Goal: Task Accomplishment & Management: Manage account settings

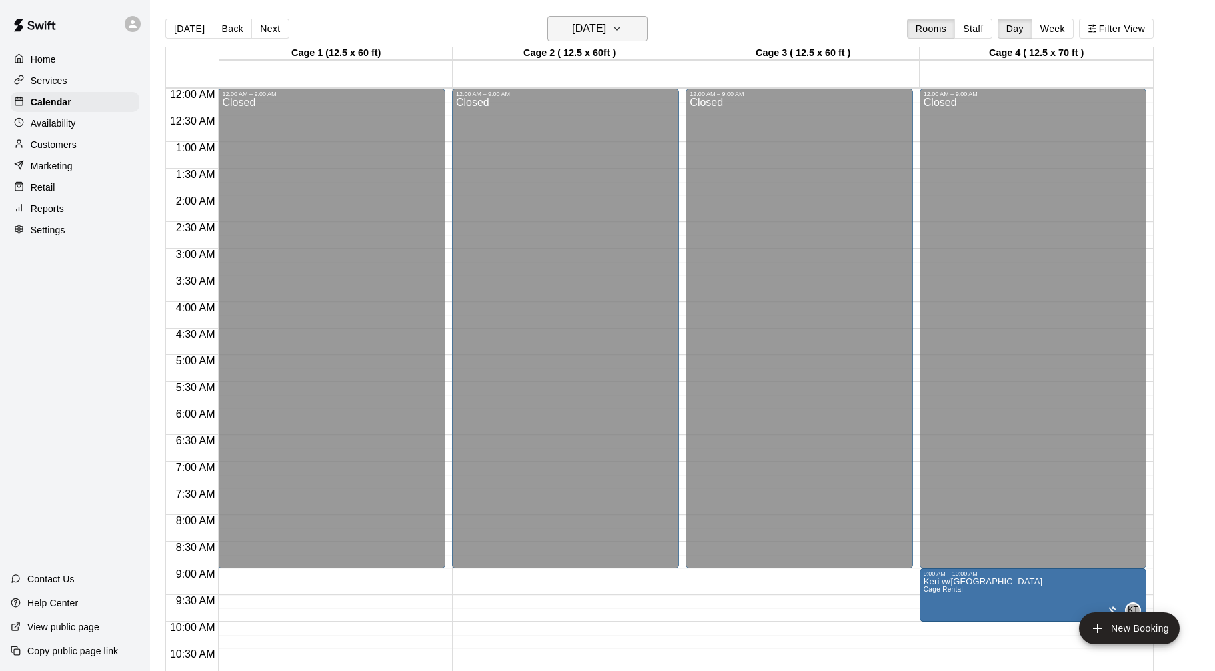
scroll to position [388, 0]
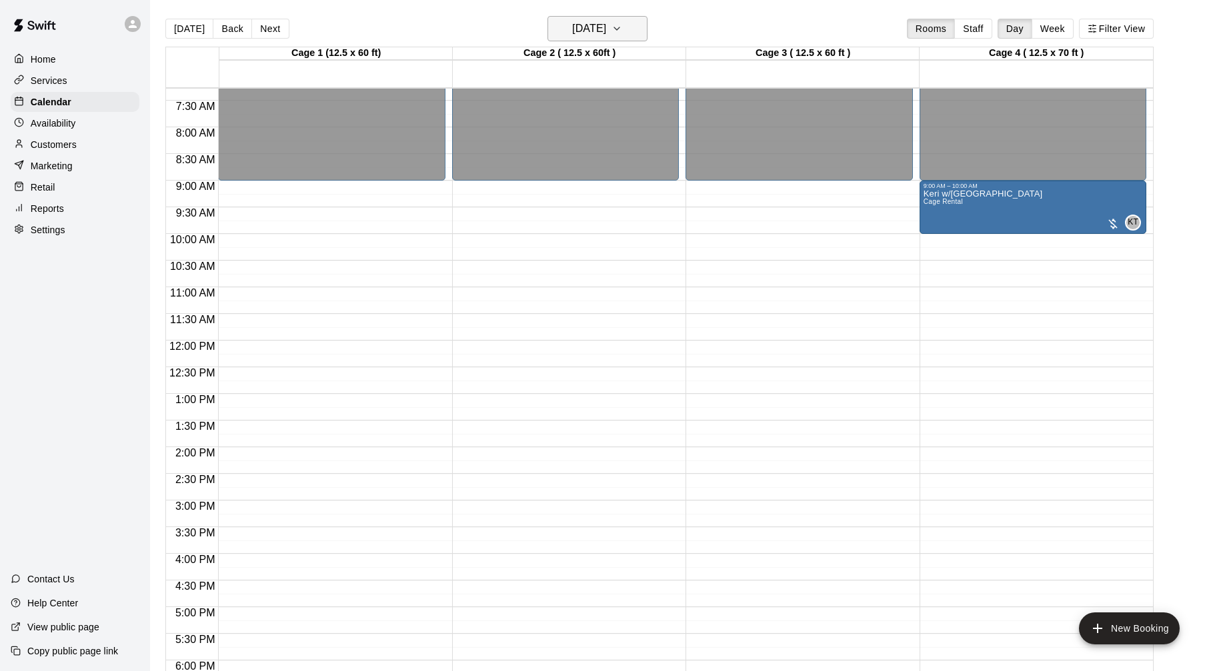
click at [624, 32] on button "[DATE]" at bounding box center [597, 28] width 100 height 25
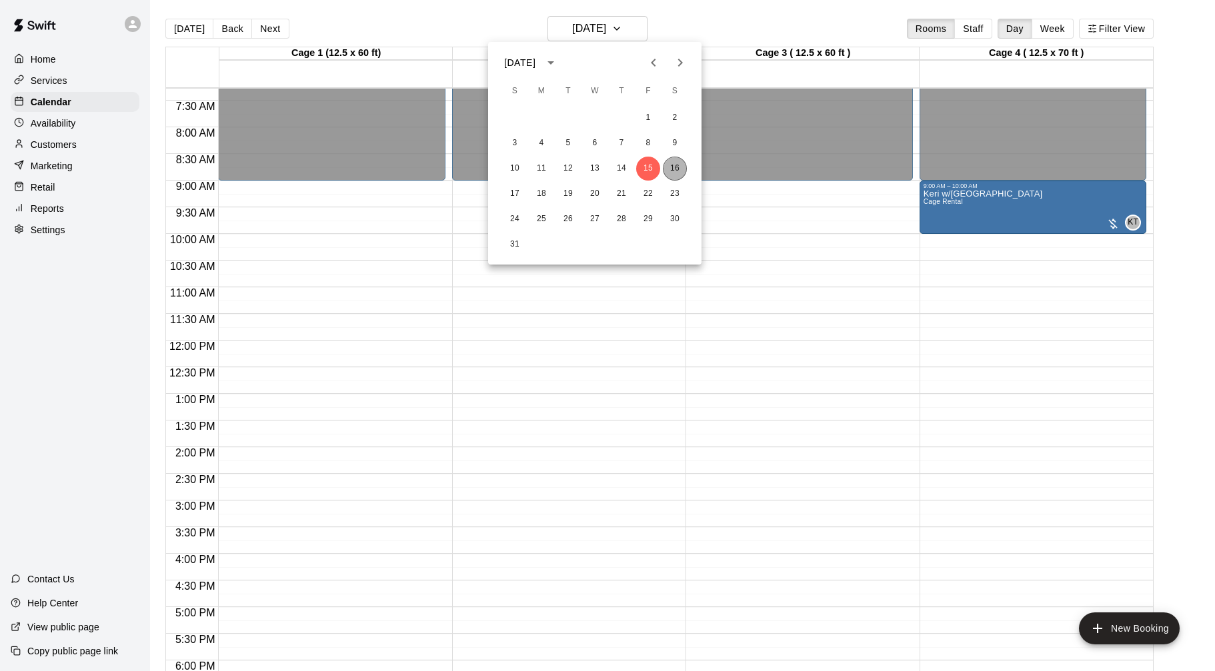
click at [679, 169] on button "16" at bounding box center [675, 169] width 24 height 24
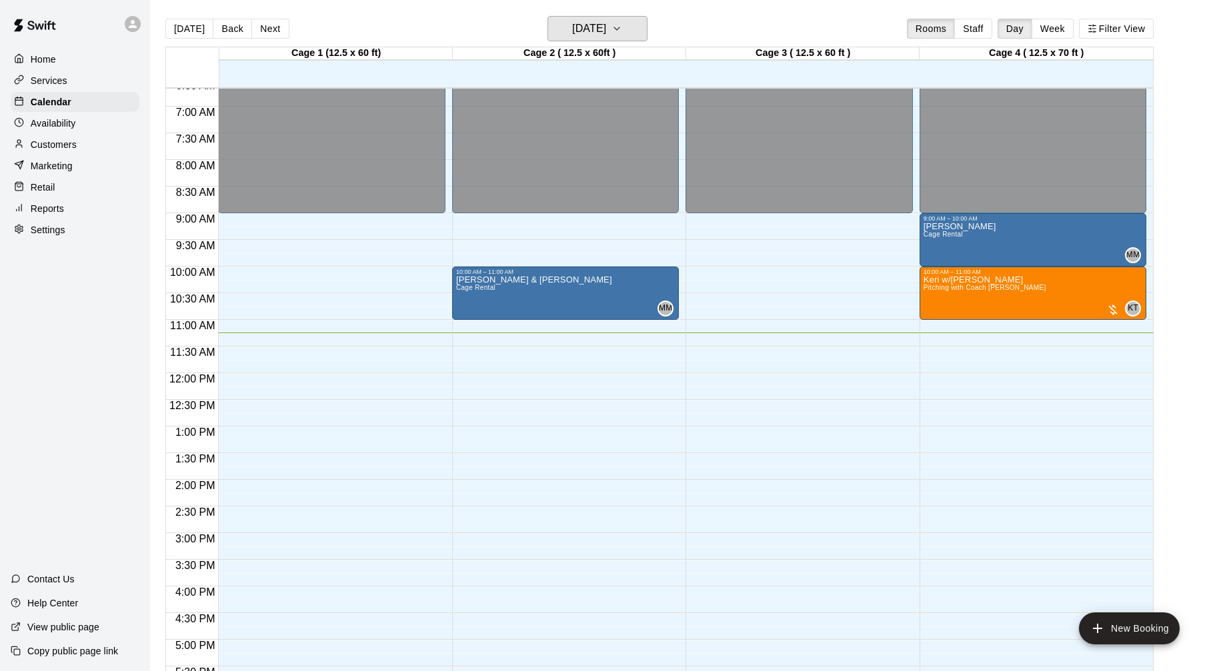
scroll to position [354, 0]
click at [1115, 313] on div at bounding box center [1112, 311] width 13 height 13
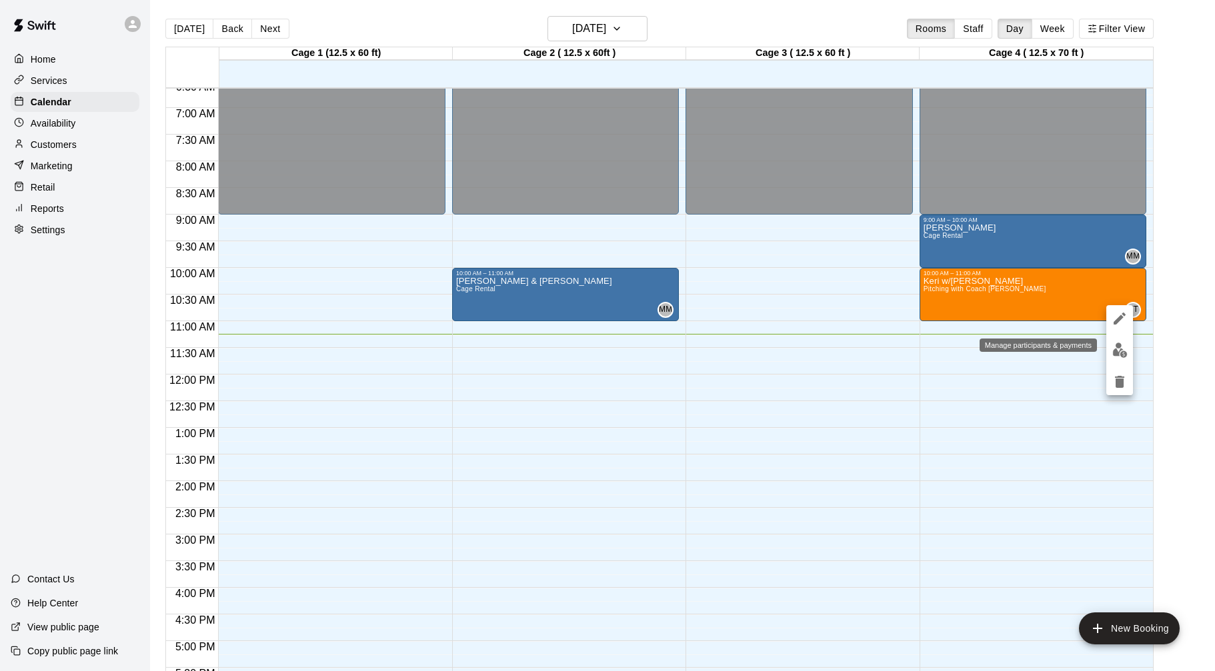
click at [1120, 346] on img "edit" at bounding box center [1119, 350] width 15 height 15
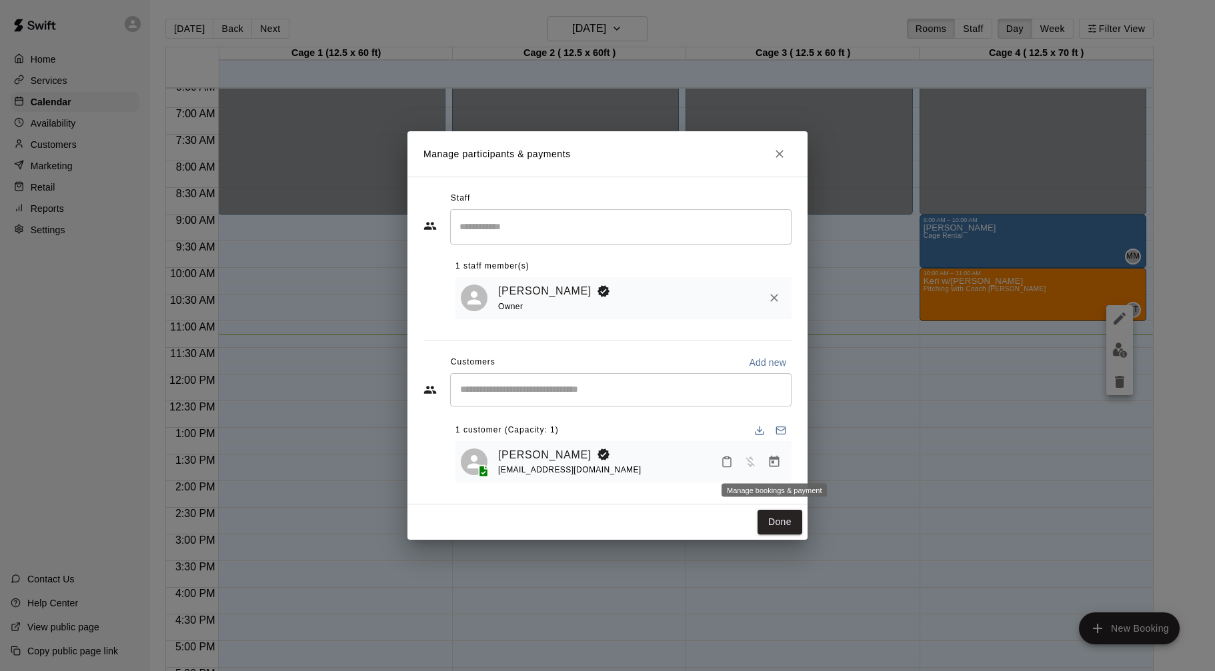
click at [773, 459] on icon "Manage bookings & payment" at bounding box center [774, 461] width 10 height 11
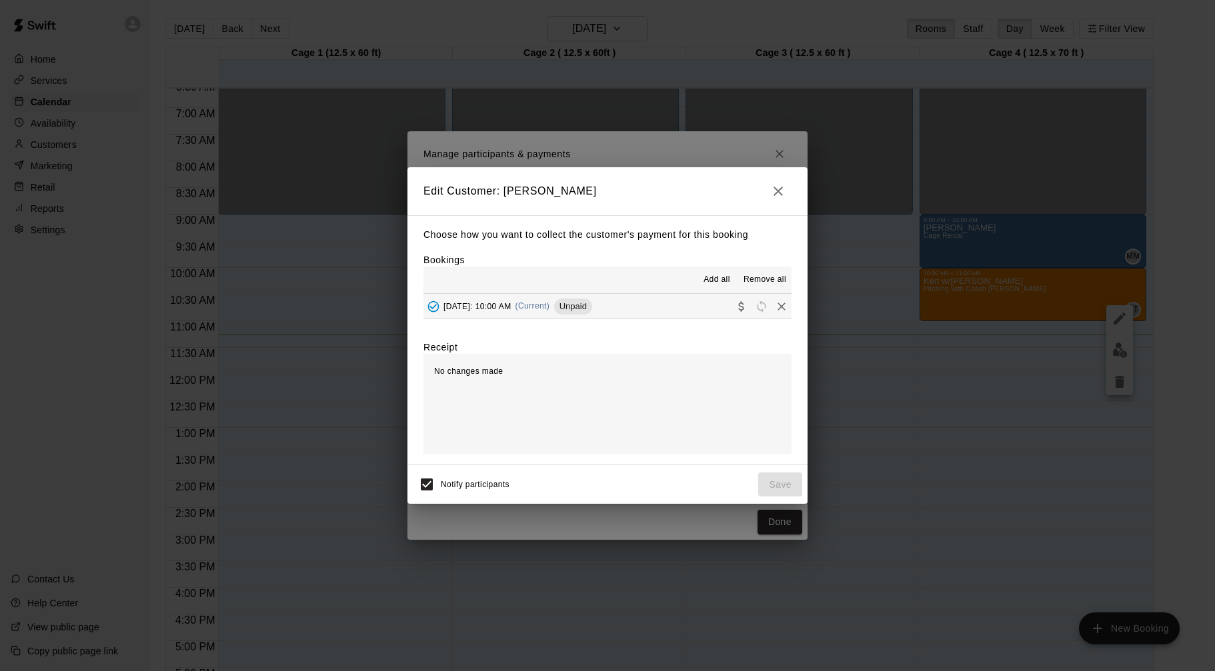
click at [702, 302] on button "[DATE]: 10:00 AM (Current) Unpaid" at bounding box center [607, 306] width 368 height 25
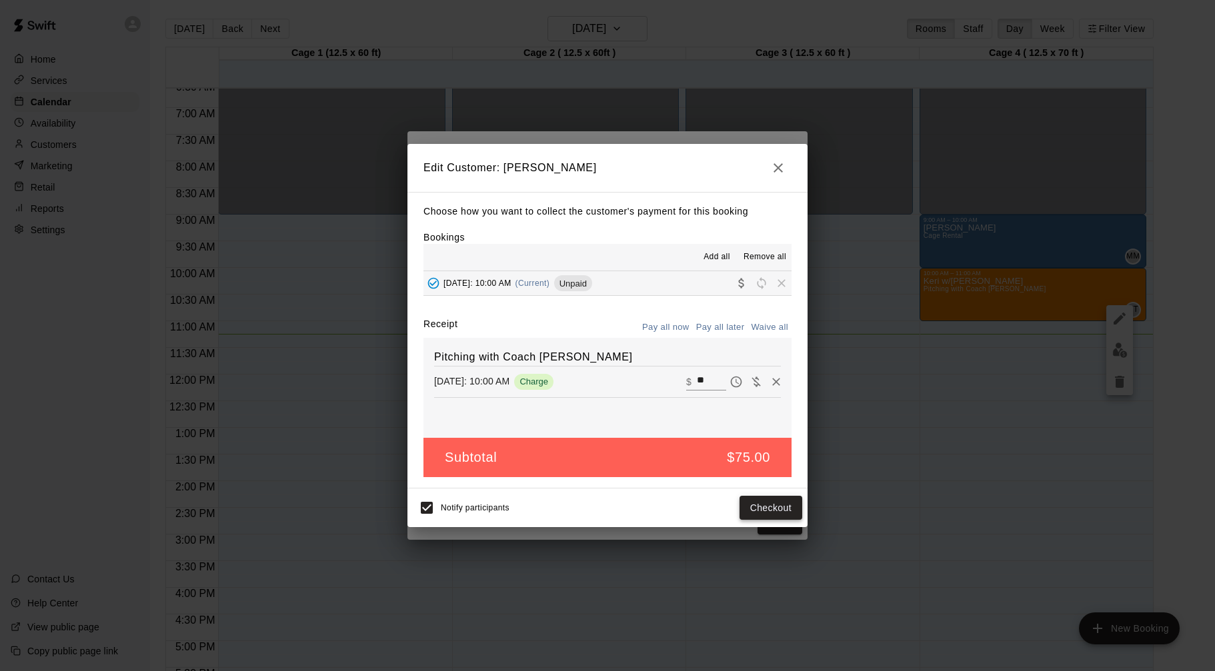
click at [765, 499] on button "Checkout" at bounding box center [770, 508] width 63 height 25
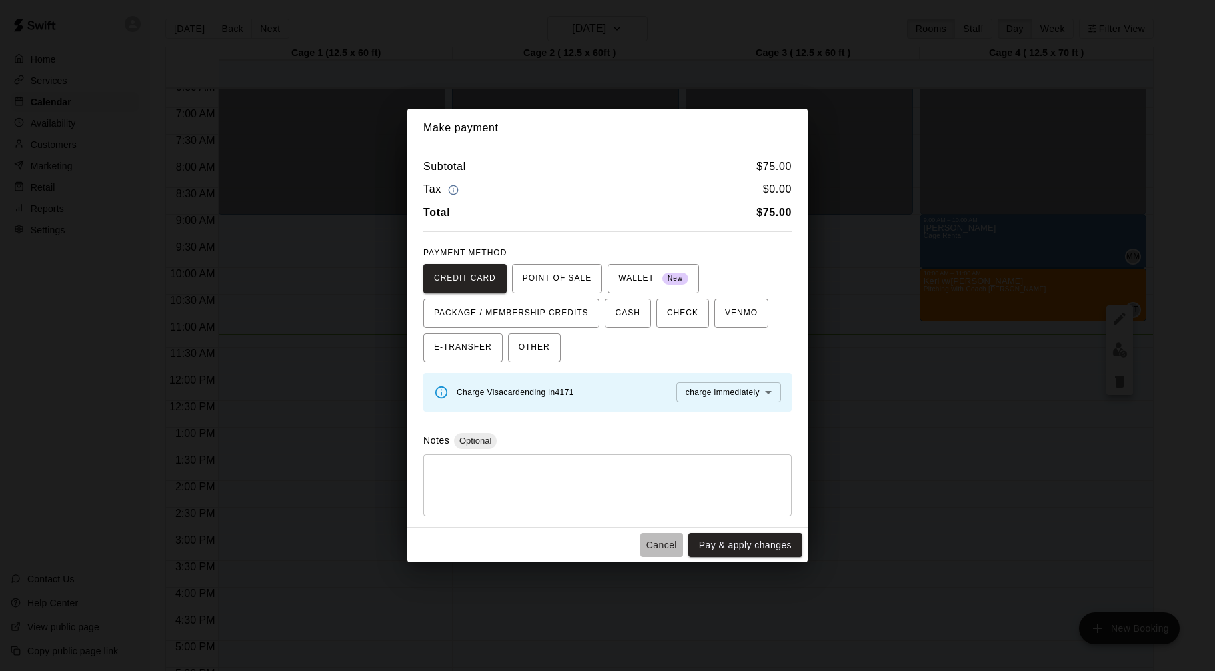
drag, startPoint x: 667, startPoint y: 547, endPoint x: 655, endPoint y: 520, distance: 29.0
click at [667, 545] on button "Cancel" at bounding box center [661, 545] width 43 height 25
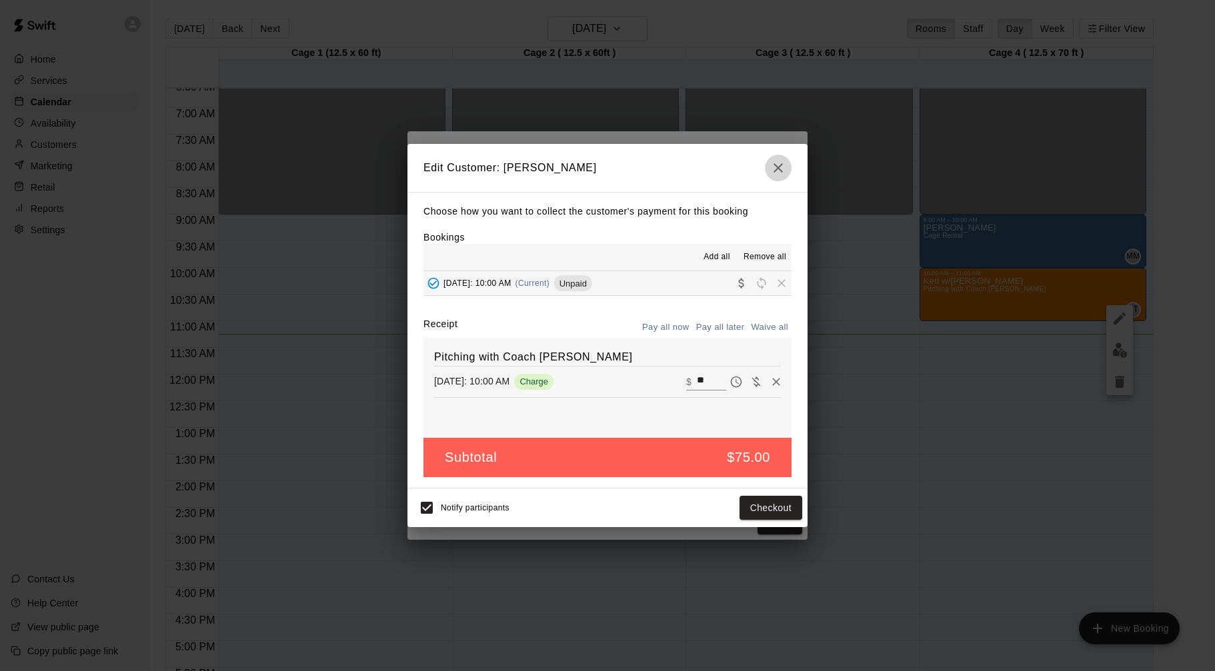
click at [782, 168] on icon "button" at bounding box center [778, 168] width 16 height 16
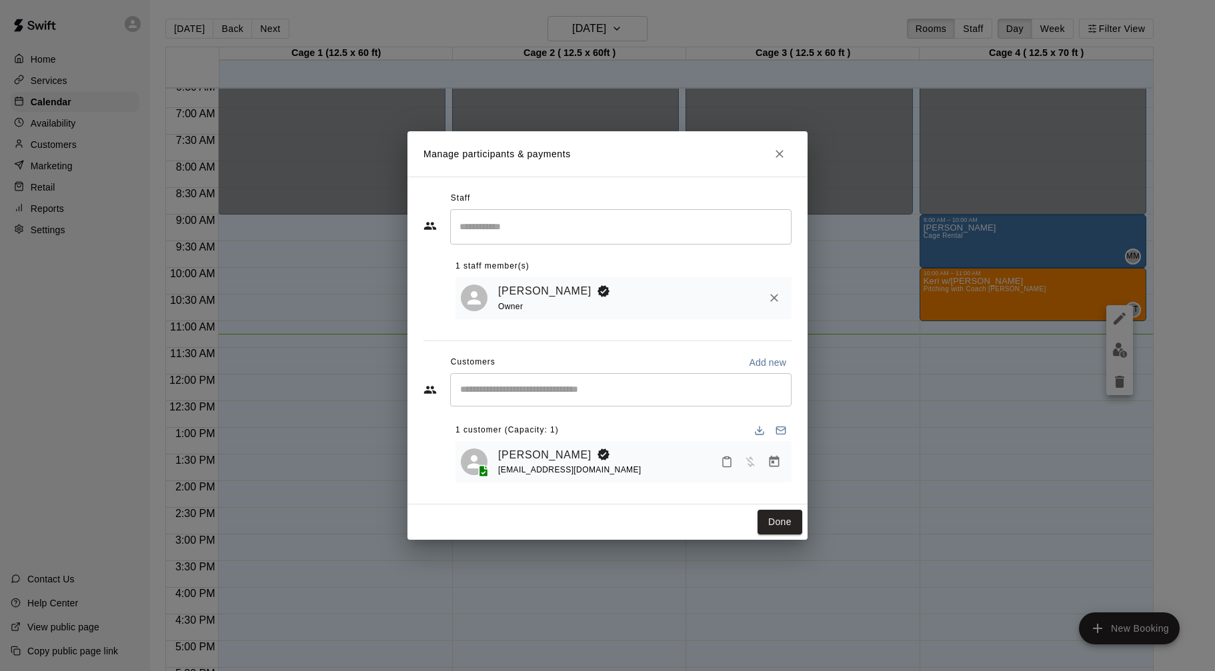
click at [786, 155] on button "Close" at bounding box center [779, 154] width 24 height 24
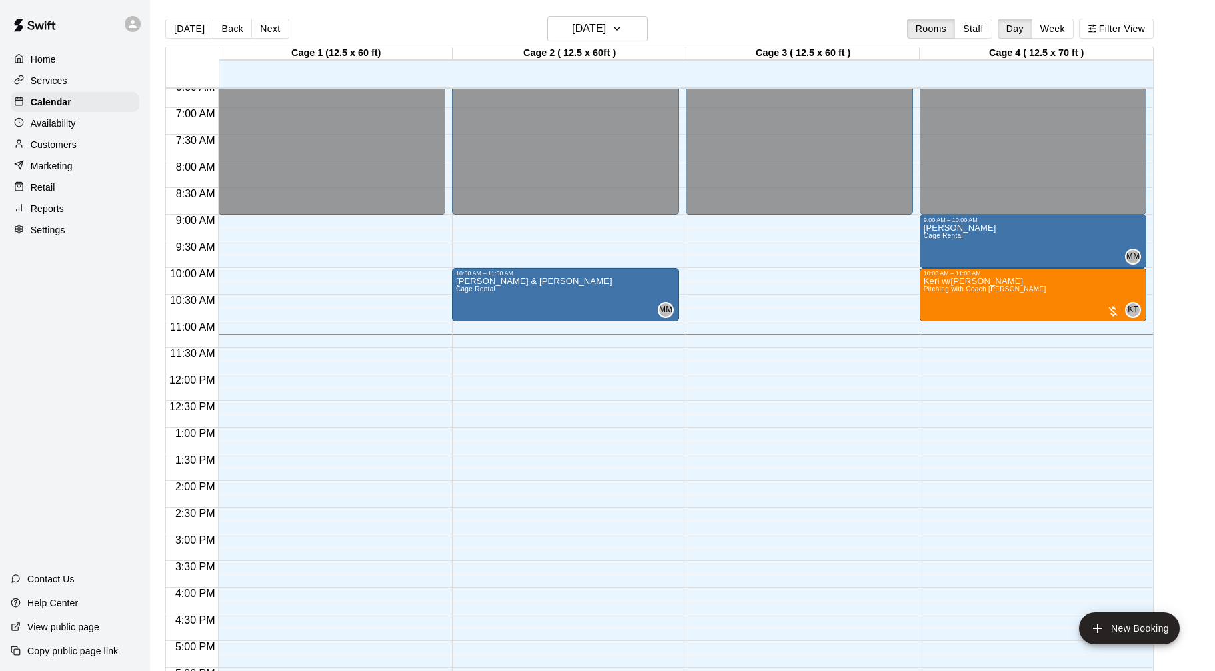
click at [43, 142] on p "Customers" at bounding box center [54, 144] width 46 height 13
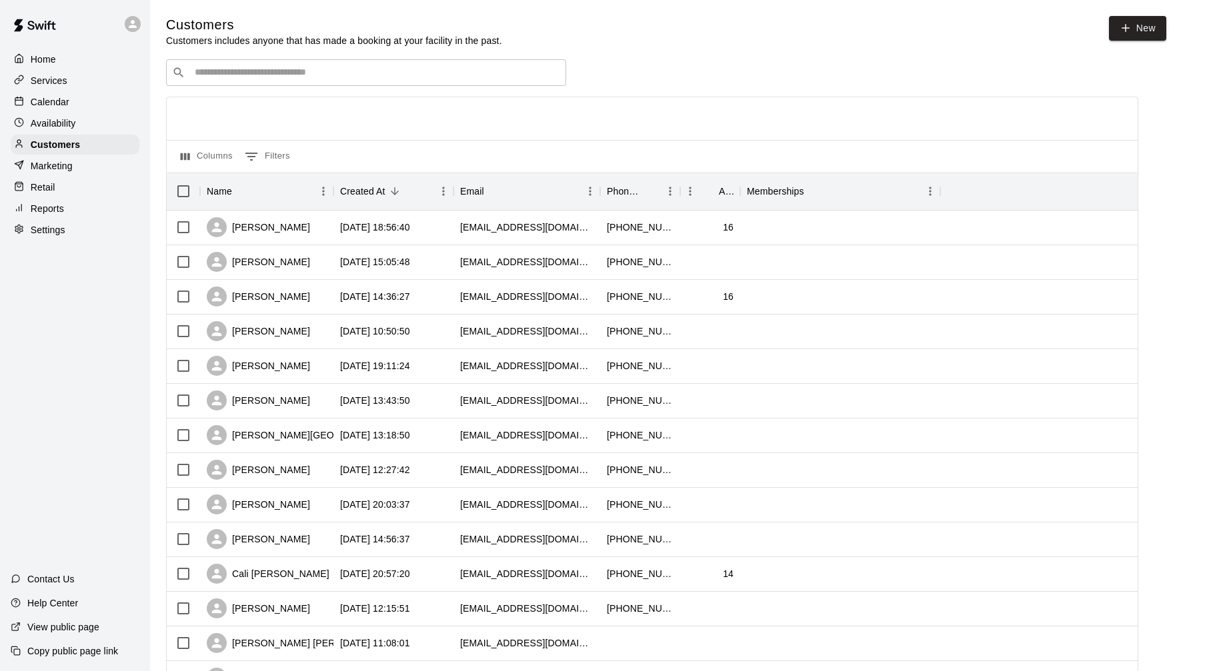
click at [405, 73] on input "Search customers by name or email" at bounding box center [375, 72] width 369 height 13
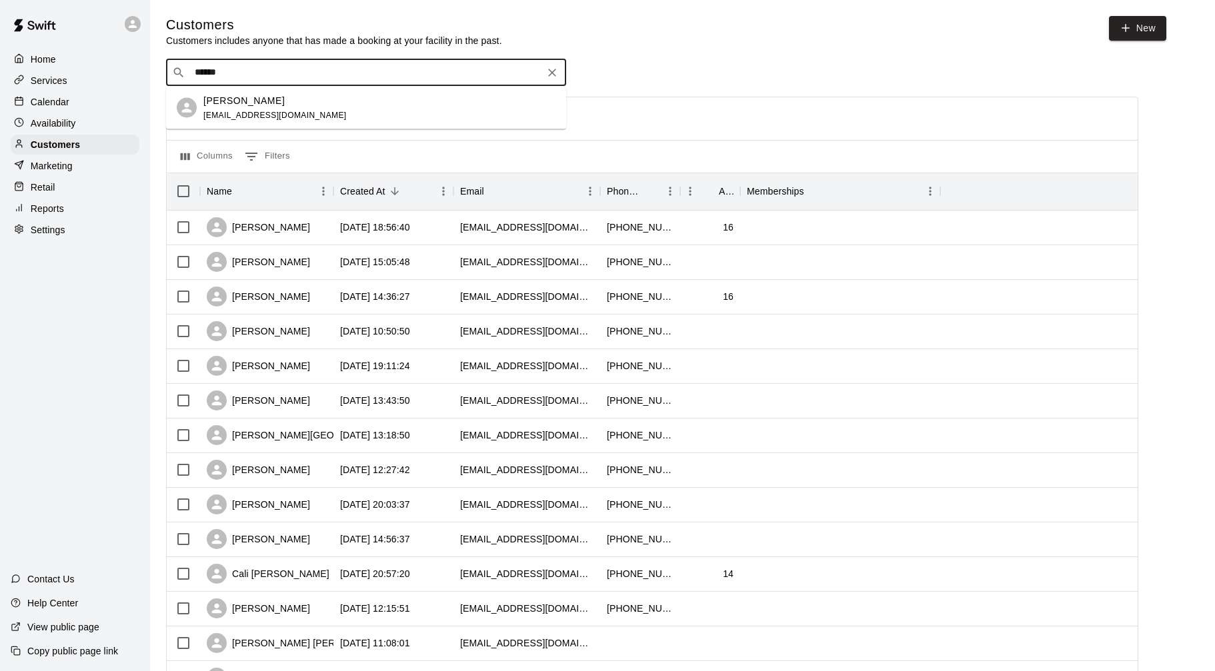
type input "*******"
click at [409, 94] on div "[PERSON_NAME] [EMAIL_ADDRESS][DOMAIN_NAME]" at bounding box center [379, 107] width 352 height 29
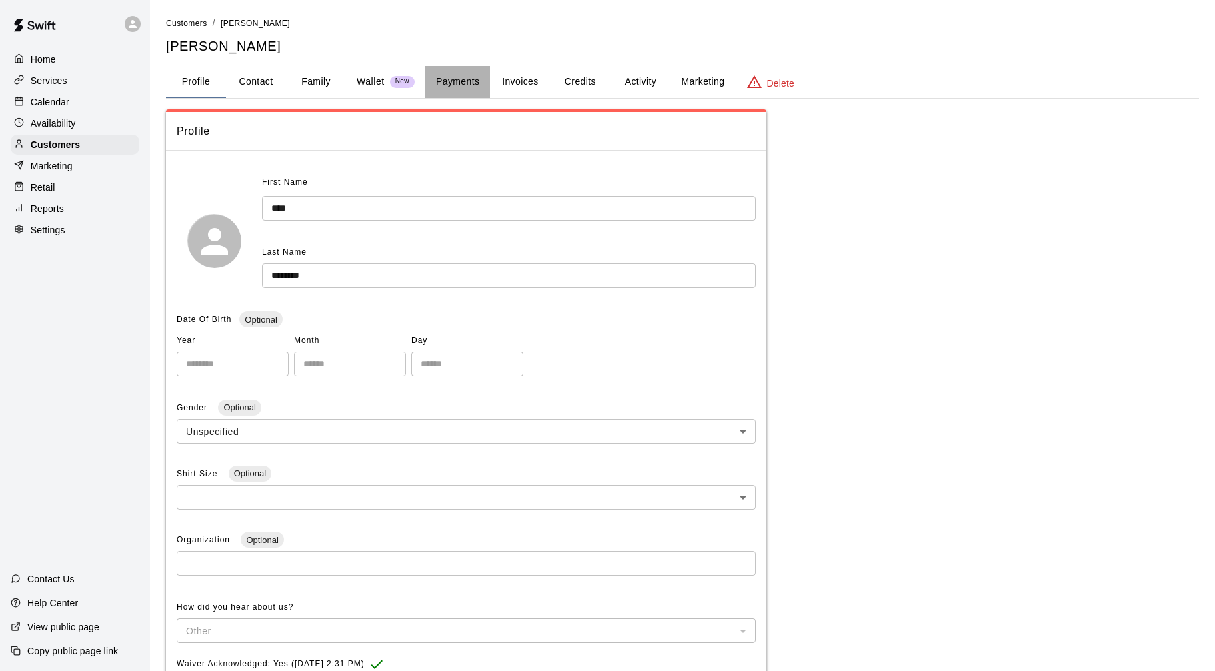
click at [459, 83] on button "Payments" at bounding box center [457, 82] width 65 height 32
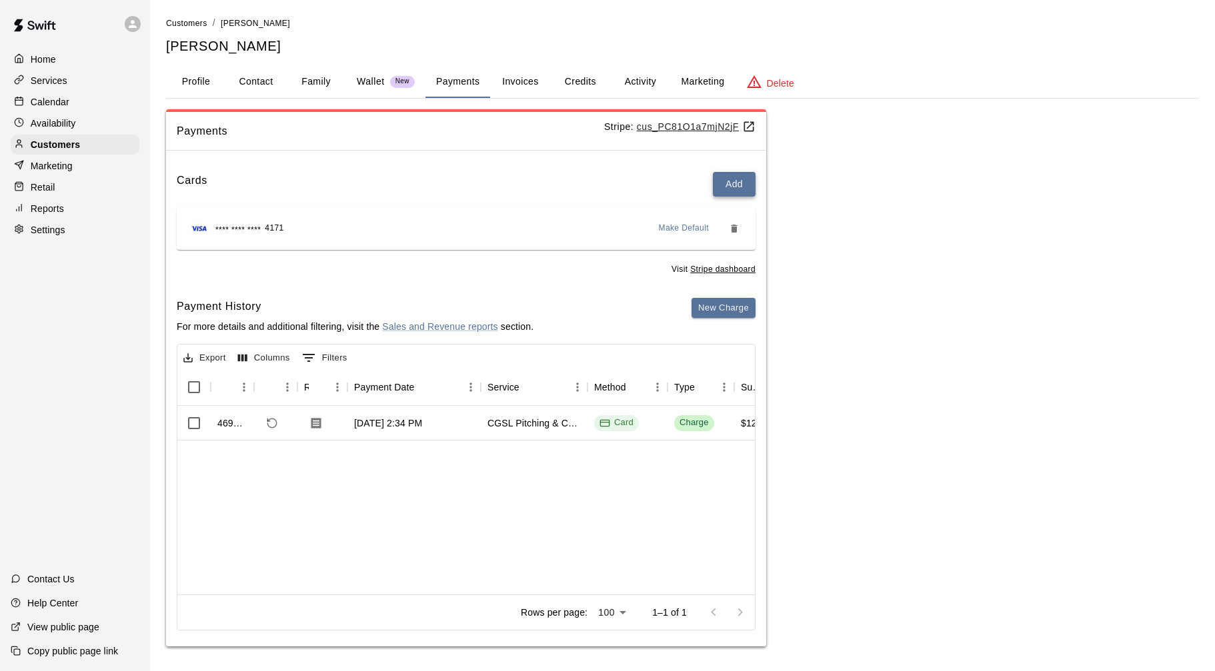
click at [729, 192] on button "Add" at bounding box center [734, 184] width 43 height 25
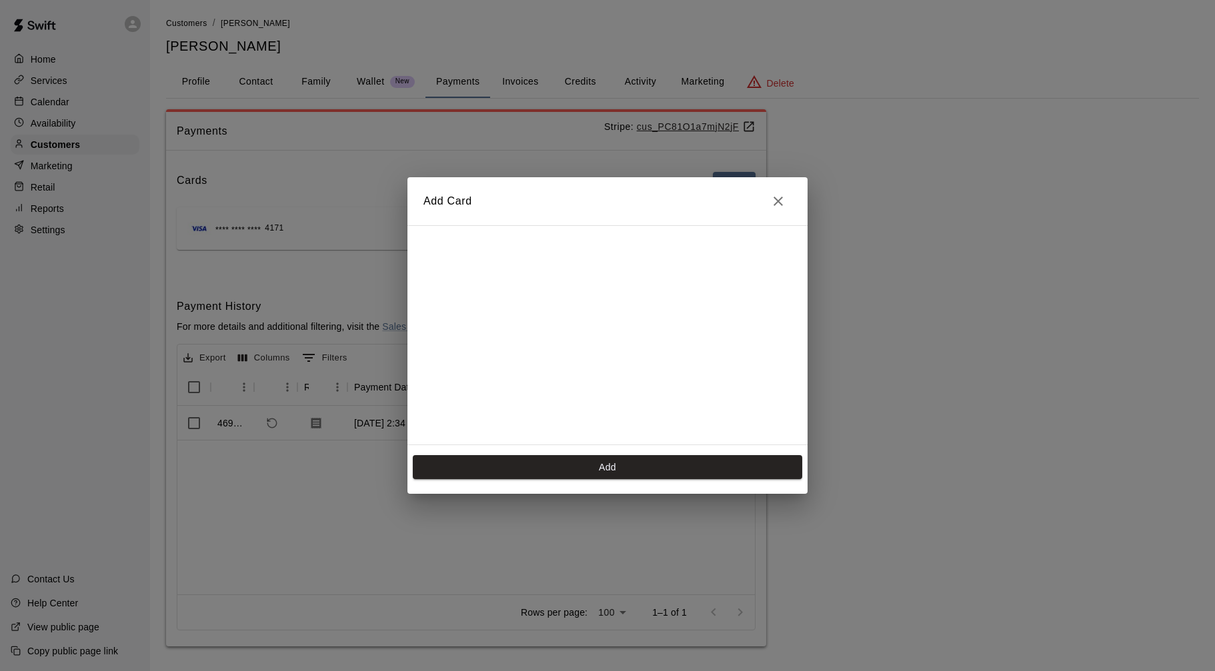
scroll to position [188, 0]
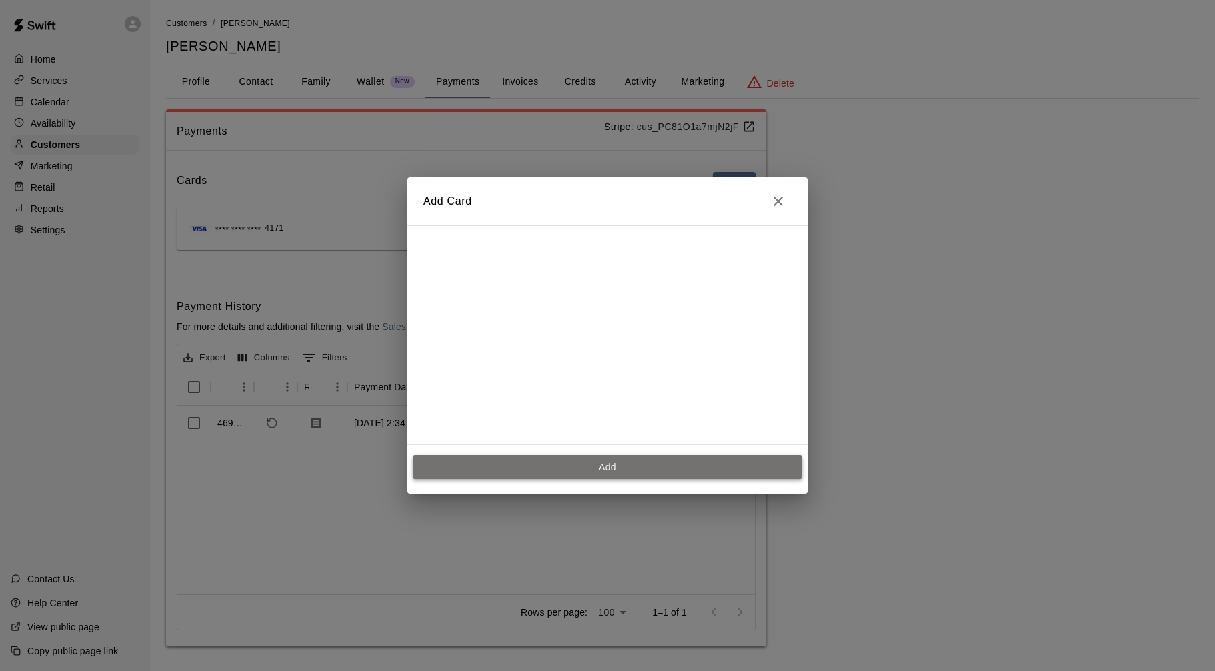
click at [627, 472] on button "Add" at bounding box center [607, 467] width 389 height 25
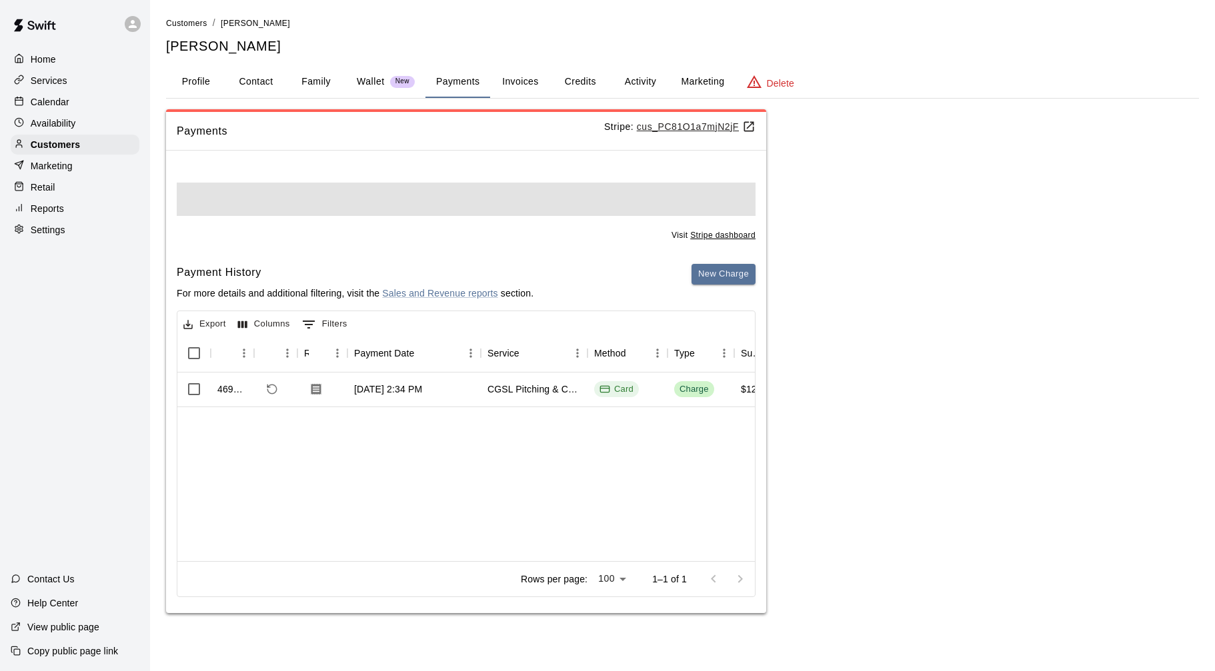
scroll to position [0, 0]
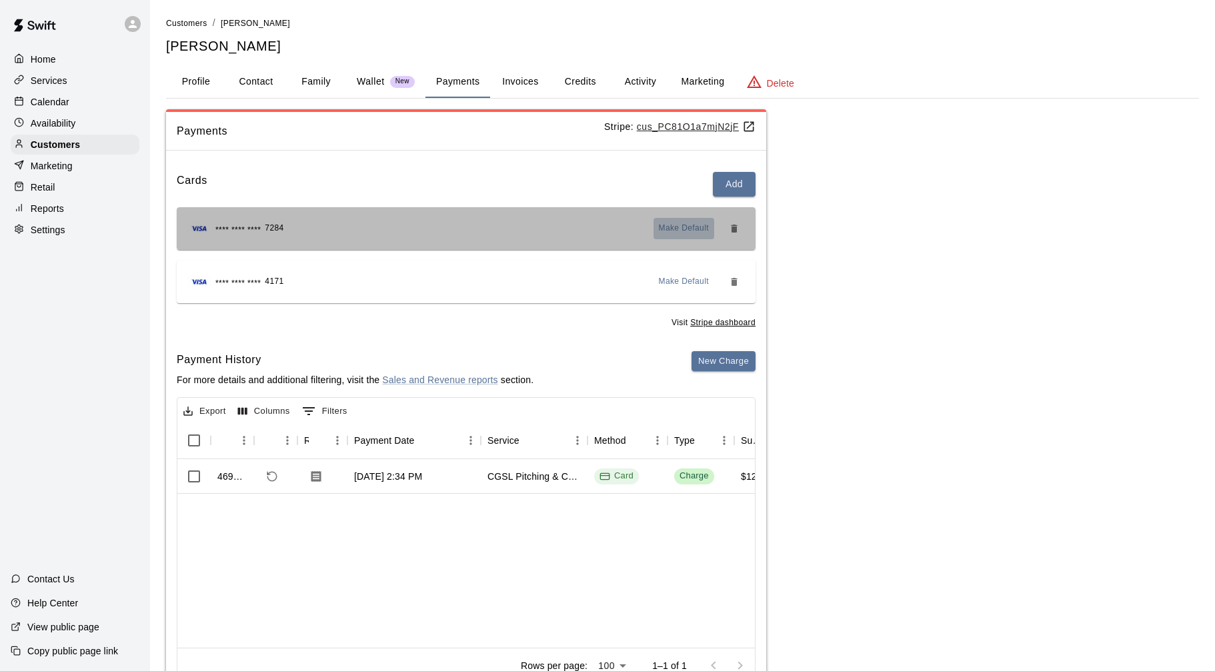
click at [674, 230] on span "Make Default" at bounding box center [684, 228] width 51 height 13
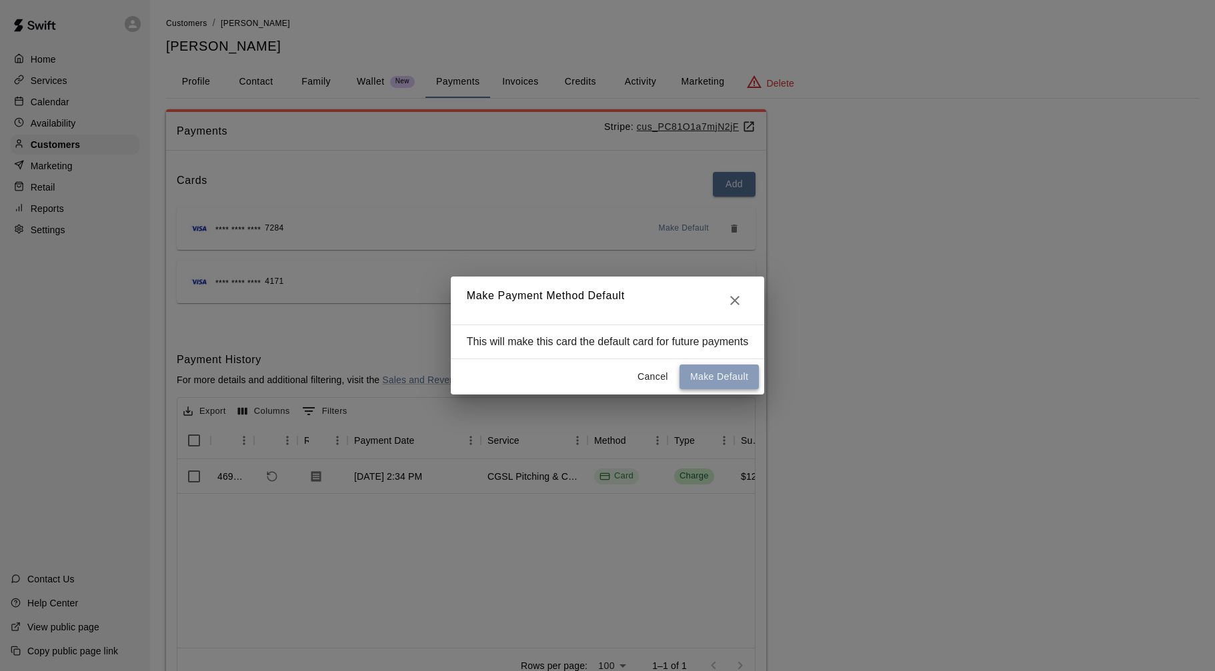
click at [713, 373] on button "Make Default" at bounding box center [718, 377] width 79 height 25
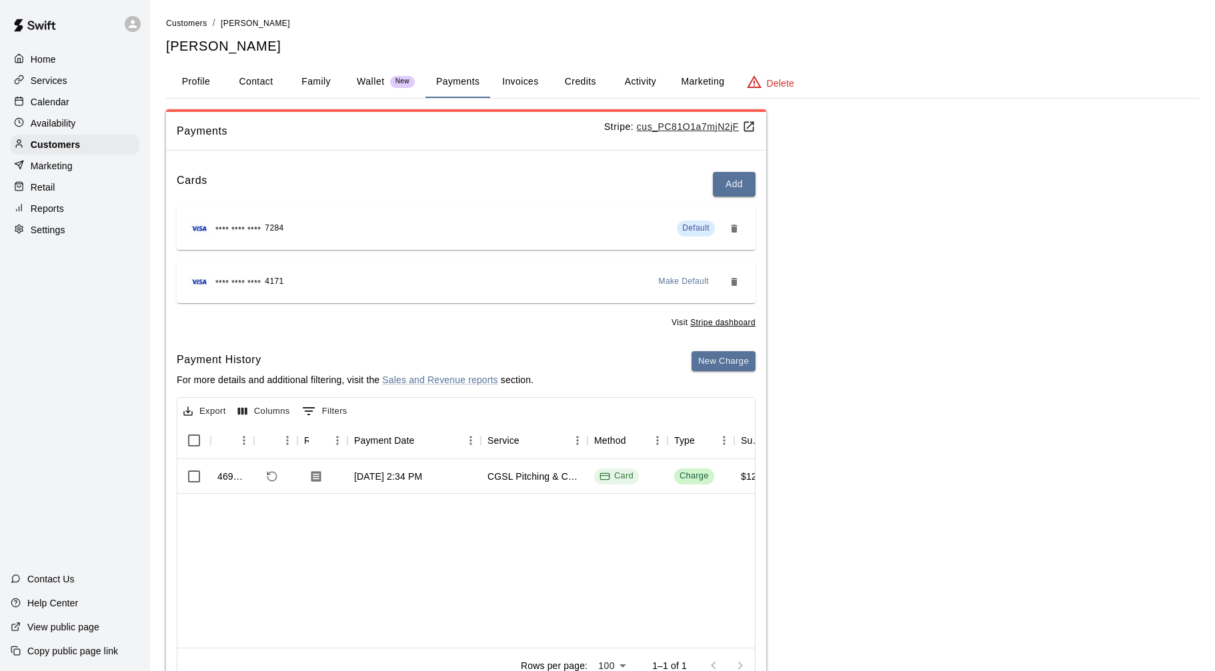
click at [93, 107] on div "Calendar" at bounding box center [75, 102] width 129 height 20
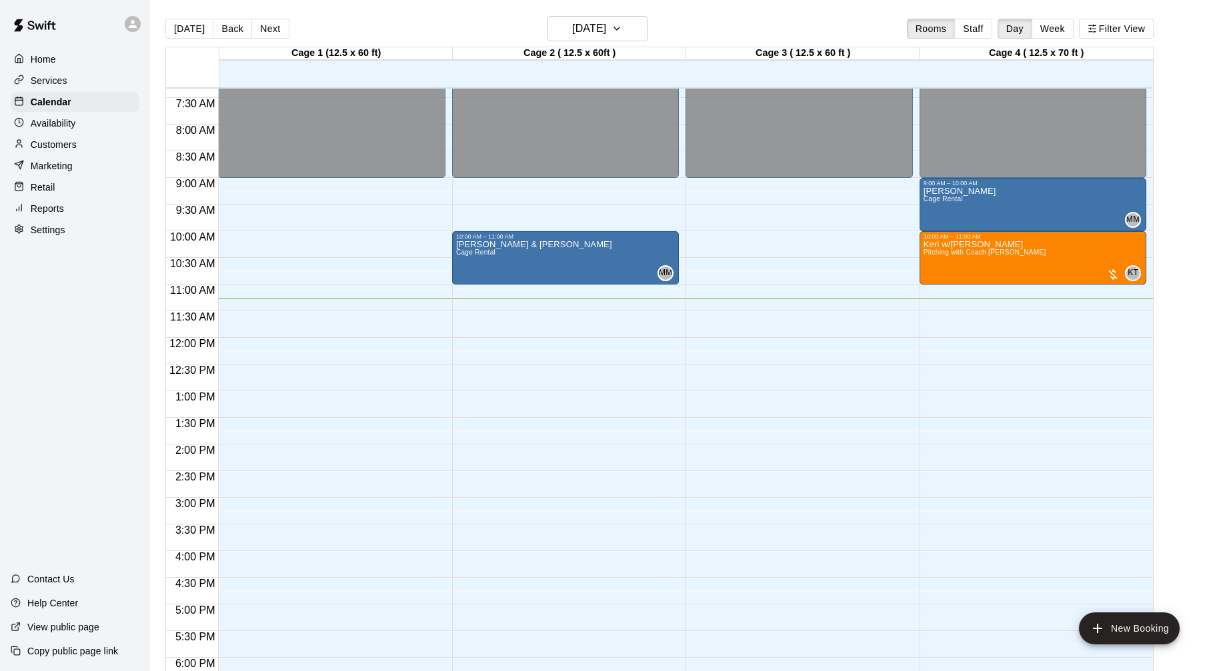
scroll to position [391, 0]
click at [1112, 275] on div at bounding box center [1112, 274] width 13 height 13
click at [1128, 310] on button "edit" at bounding box center [1119, 314] width 27 height 26
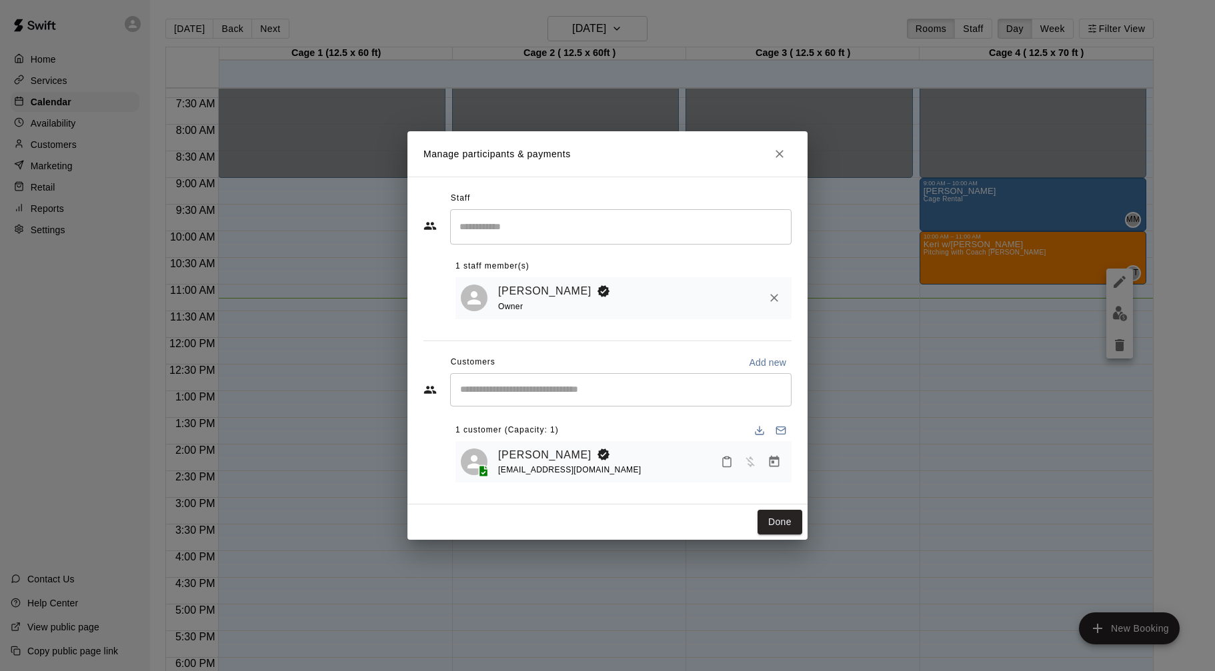
click at [773, 456] on icon "Manage bookings & payment" at bounding box center [773, 461] width 13 height 13
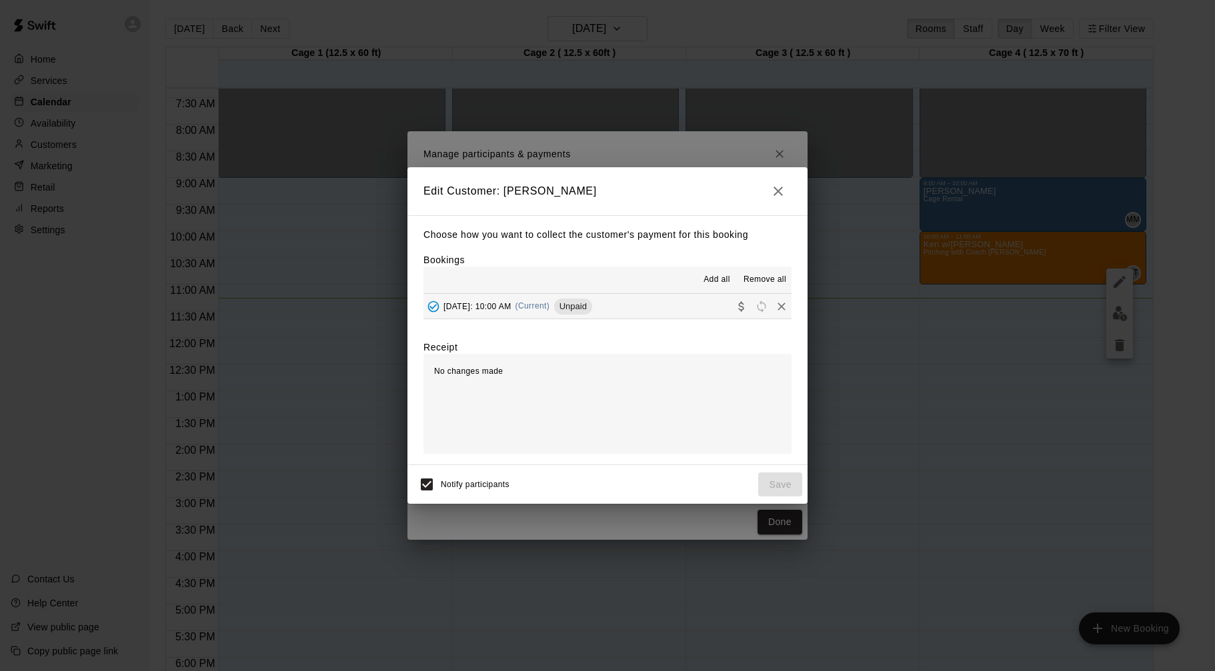
click at [713, 305] on button "[DATE]: 10:00 AM (Current) Unpaid" at bounding box center [607, 306] width 368 height 25
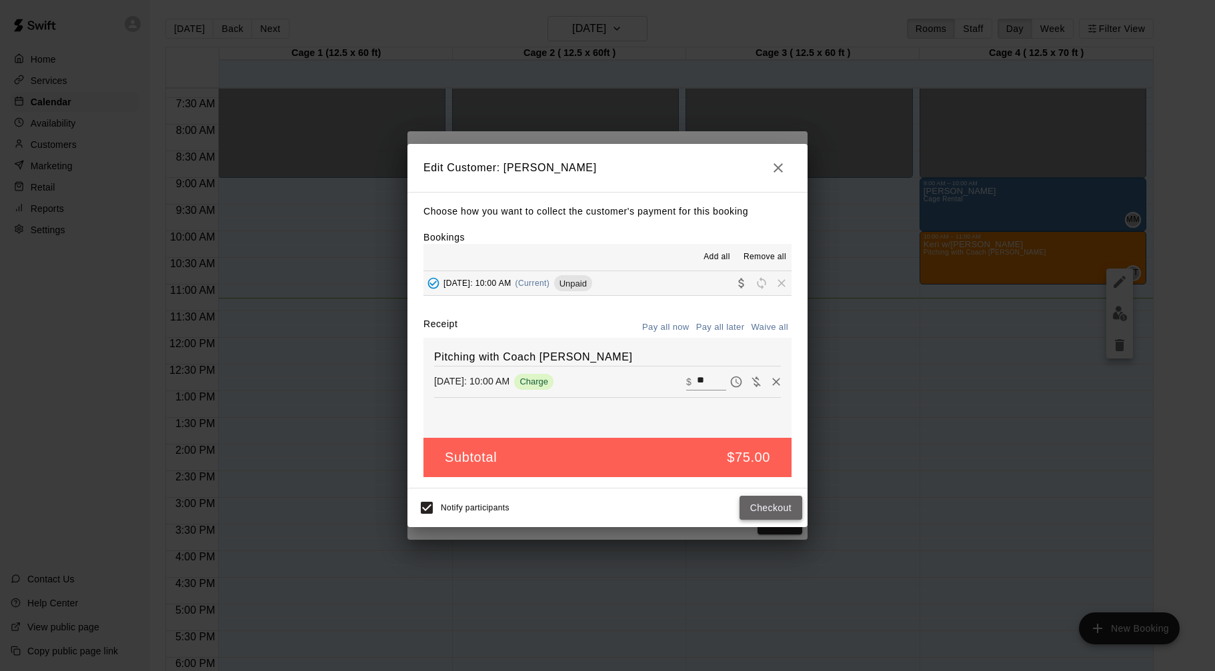
click at [770, 504] on button "Checkout" at bounding box center [770, 508] width 63 height 25
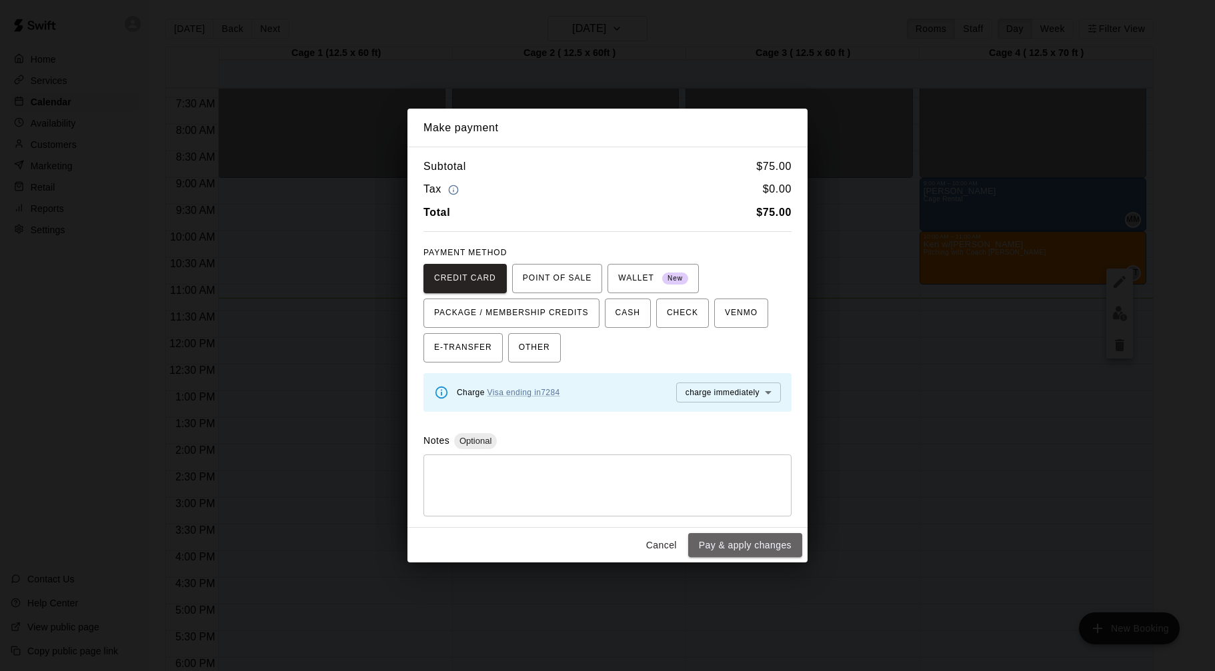
click at [762, 538] on button "Pay & apply changes" at bounding box center [745, 545] width 114 height 25
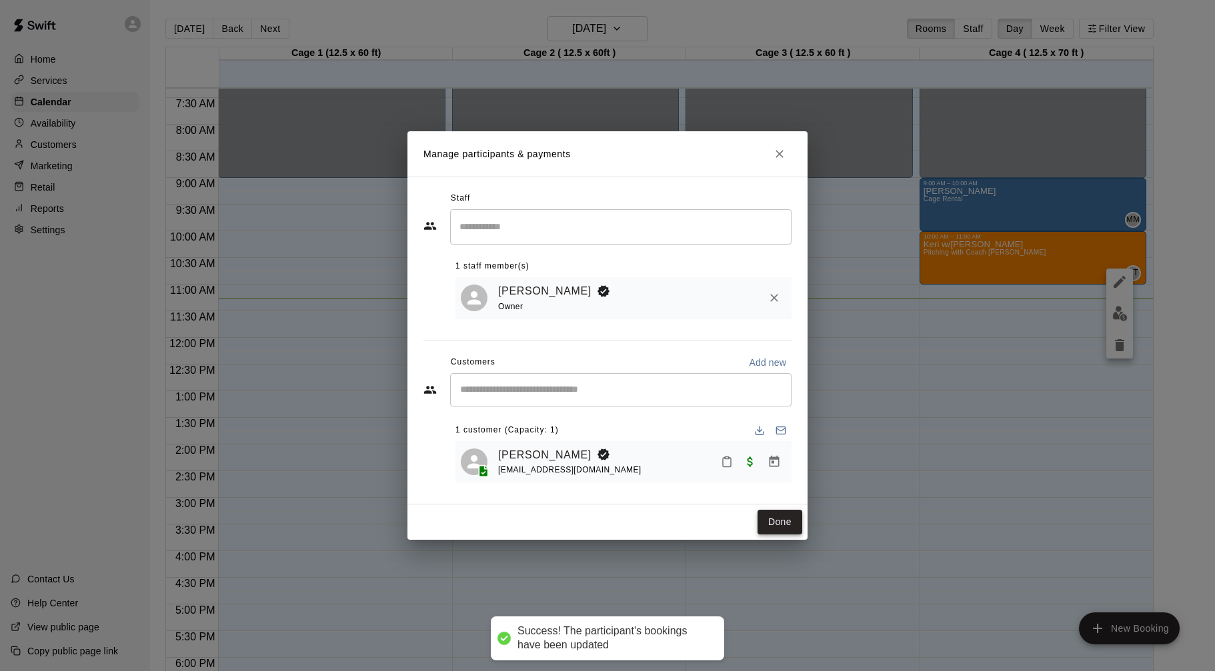
click at [765, 525] on button "Done" at bounding box center [779, 522] width 45 height 25
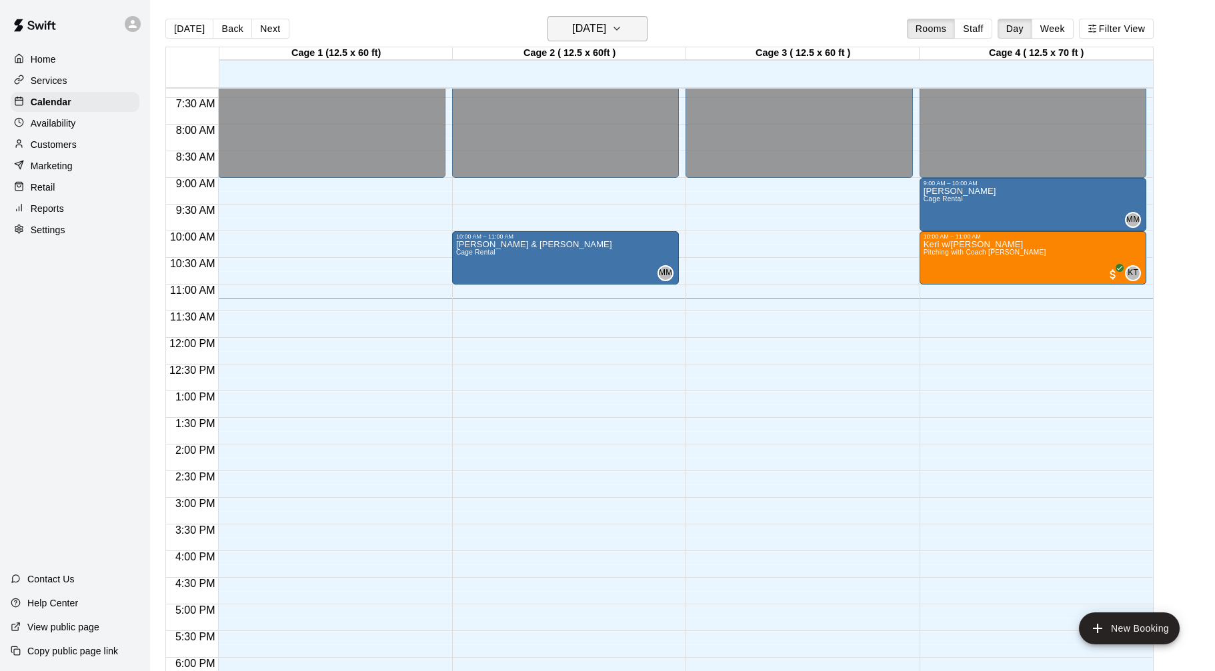
click at [622, 28] on icon "button" at bounding box center [616, 29] width 11 height 16
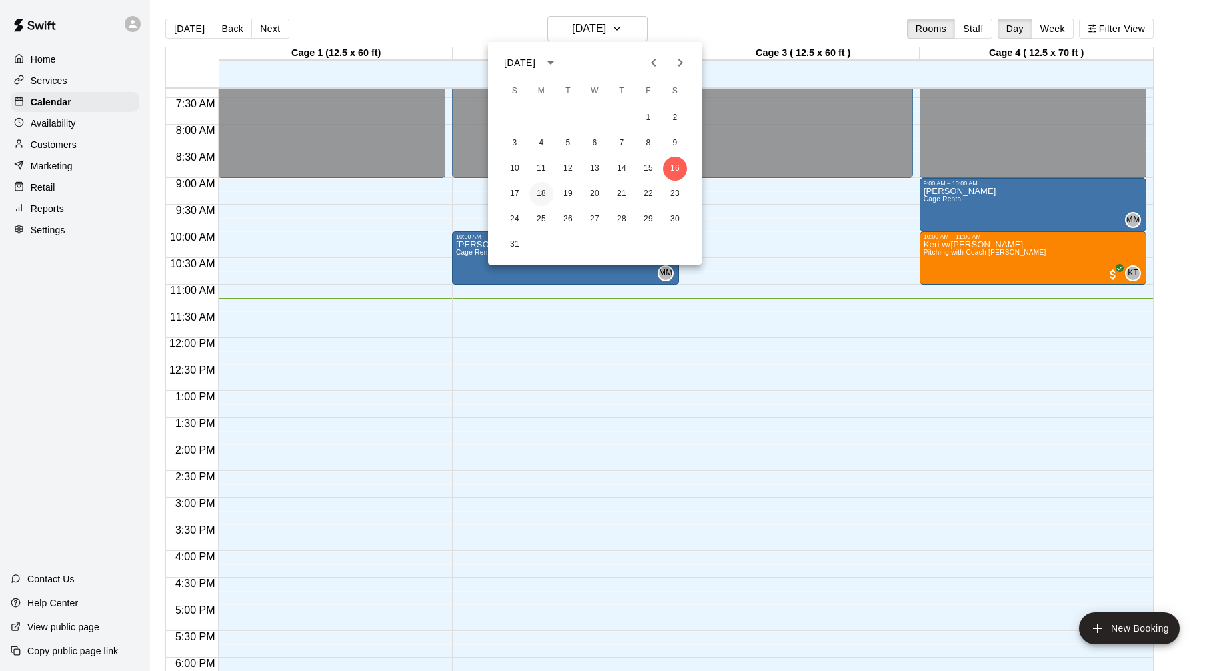
click at [545, 193] on button "18" at bounding box center [541, 194] width 24 height 24
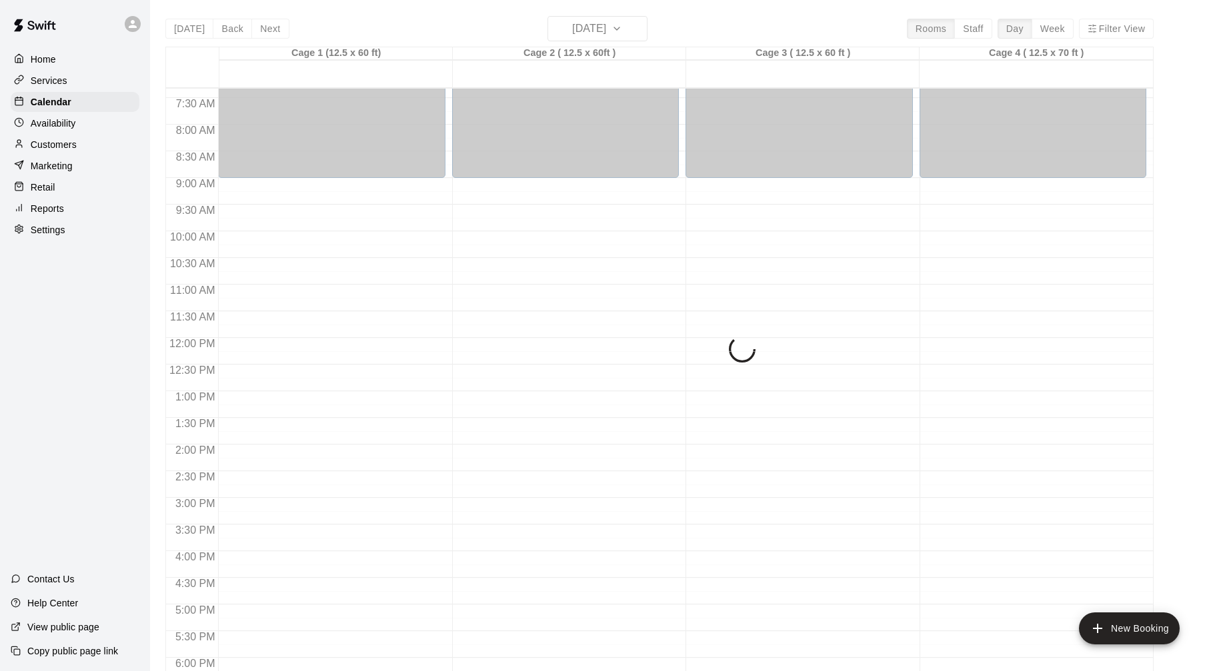
click at [565, 192] on div "12:00 AM – 9:00 AM Closed 10:00 PM – 11:59 PM Closed" at bounding box center [565, 338] width 227 height 1280
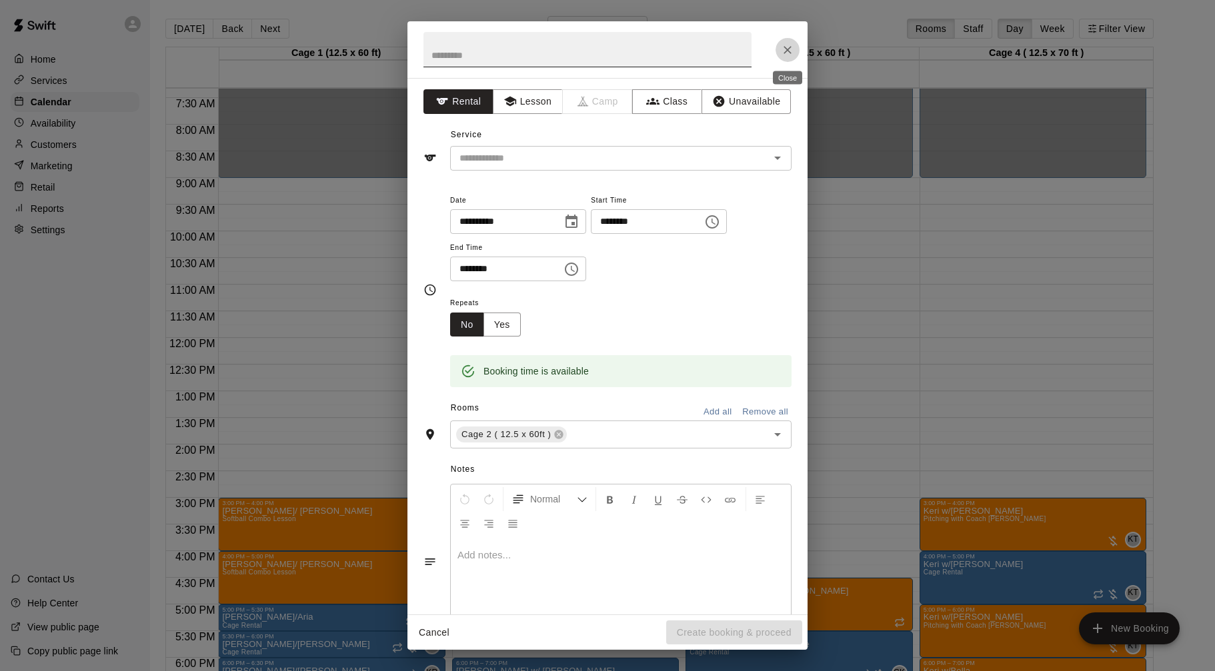
drag, startPoint x: 790, startPoint y: 49, endPoint x: 647, endPoint y: 41, distance: 142.9
click at [790, 49] on icon "Close" at bounding box center [787, 49] width 13 height 13
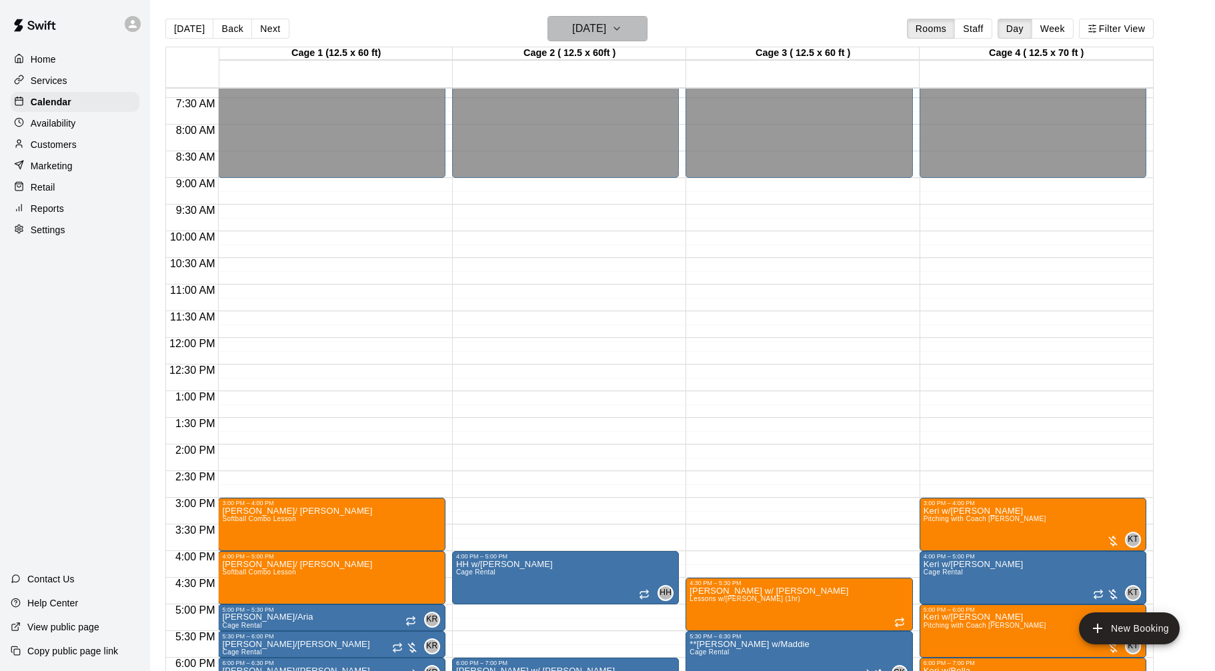
click at [641, 33] on button "[DATE]" at bounding box center [597, 28] width 100 height 25
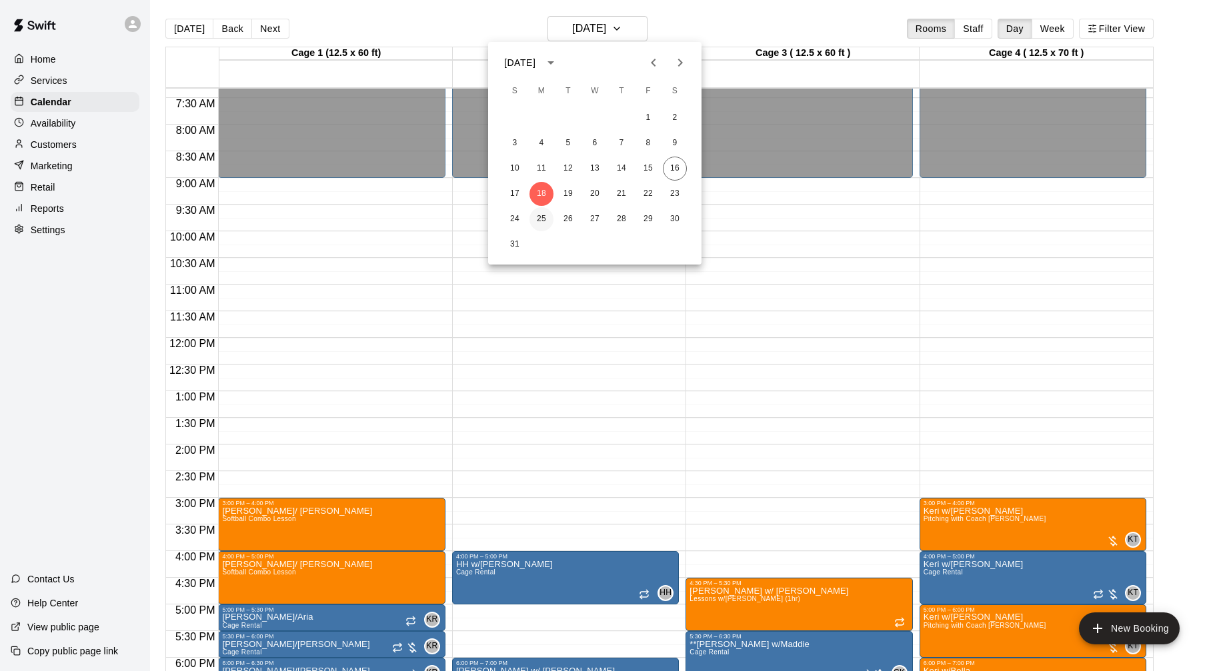
click at [540, 221] on button "25" at bounding box center [541, 219] width 24 height 24
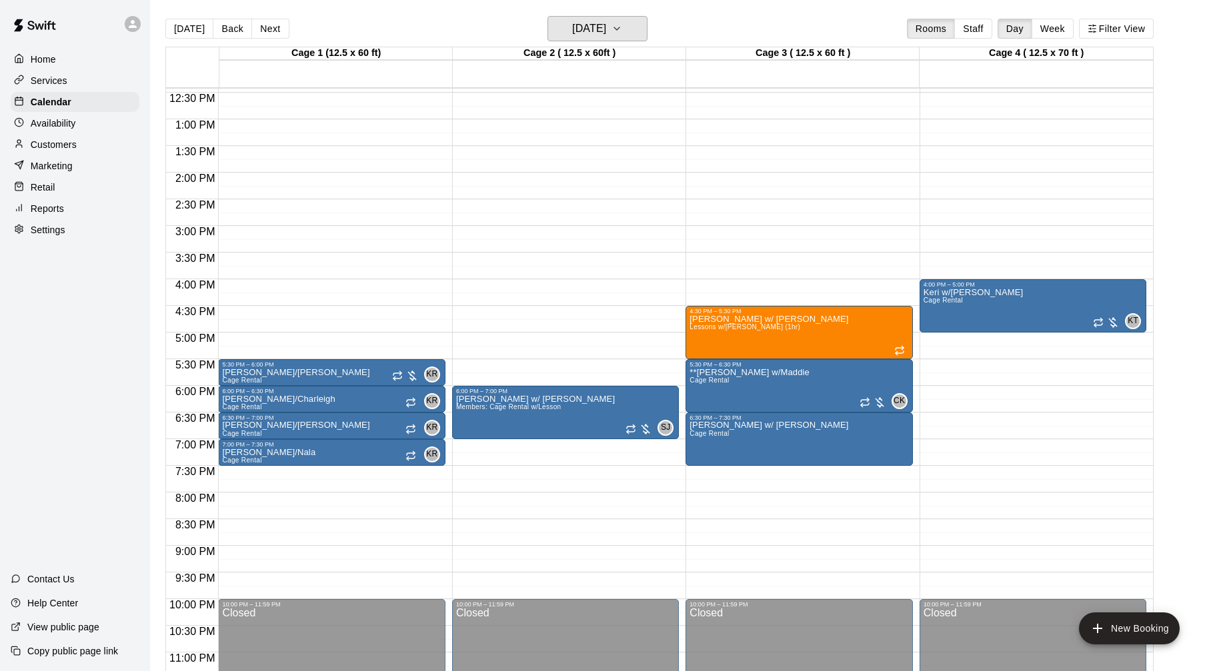
scroll to position [662, 0]
click at [606, 27] on h6 "[DATE]" at bounding box center [589, 28] width 34 height 19
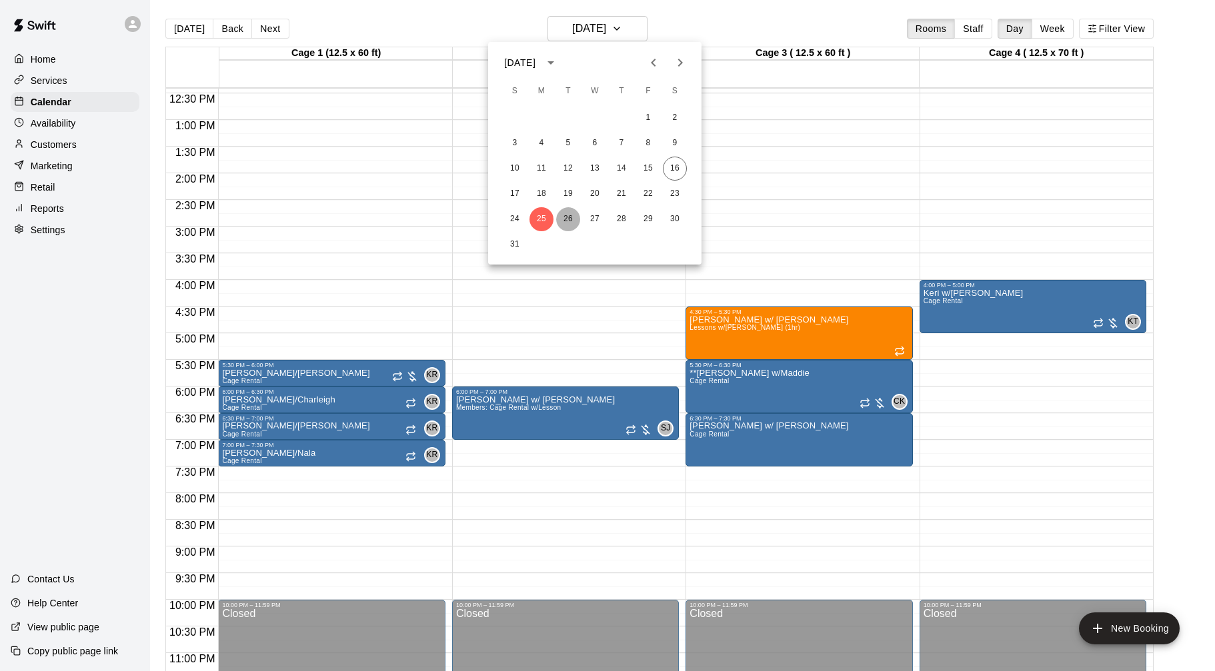
click at [567, 215] on button "26" at bounding box center [568, 219] width 24 height 24
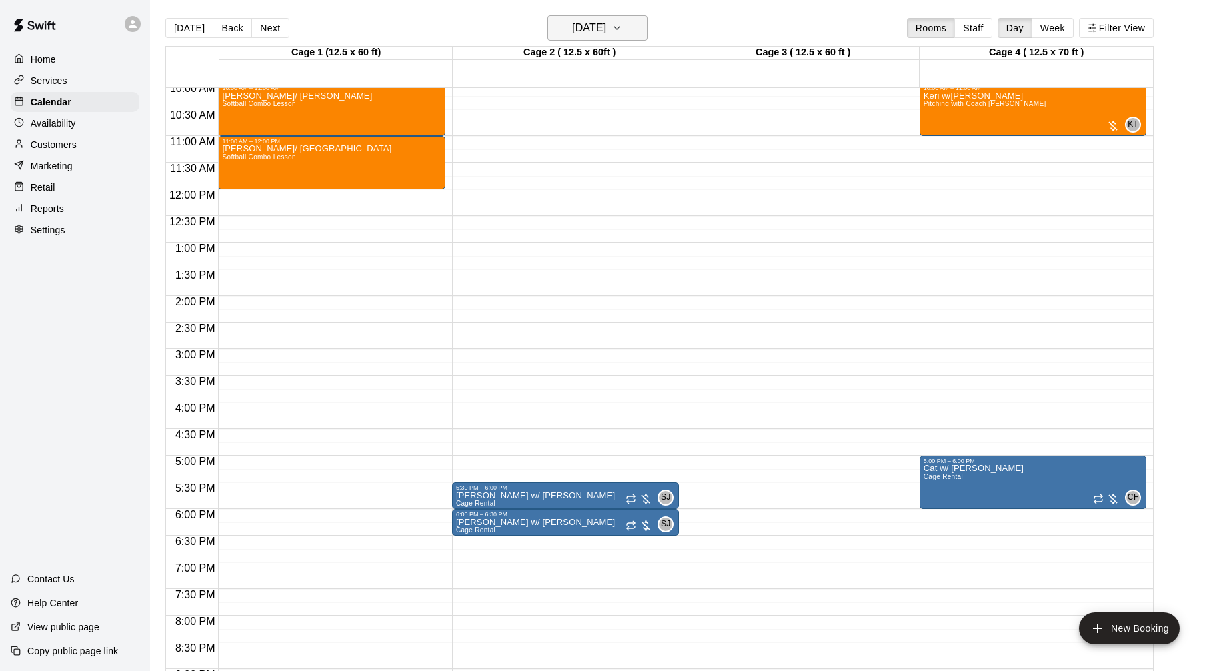
scroll to position [5, 0]
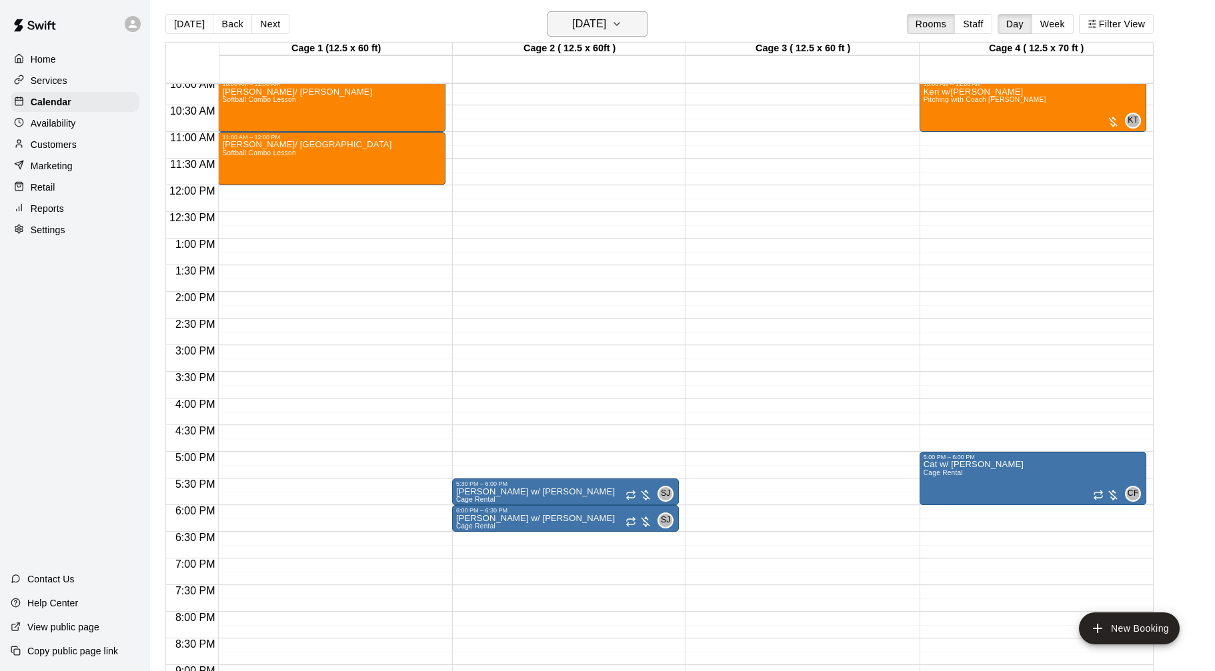
click at [599, 35] on button "[DATE]" at bounding box center [597, 23] width 100 height 25
click at [1002, 261] on div at bounding box center [607, 335] width 1215 height 671
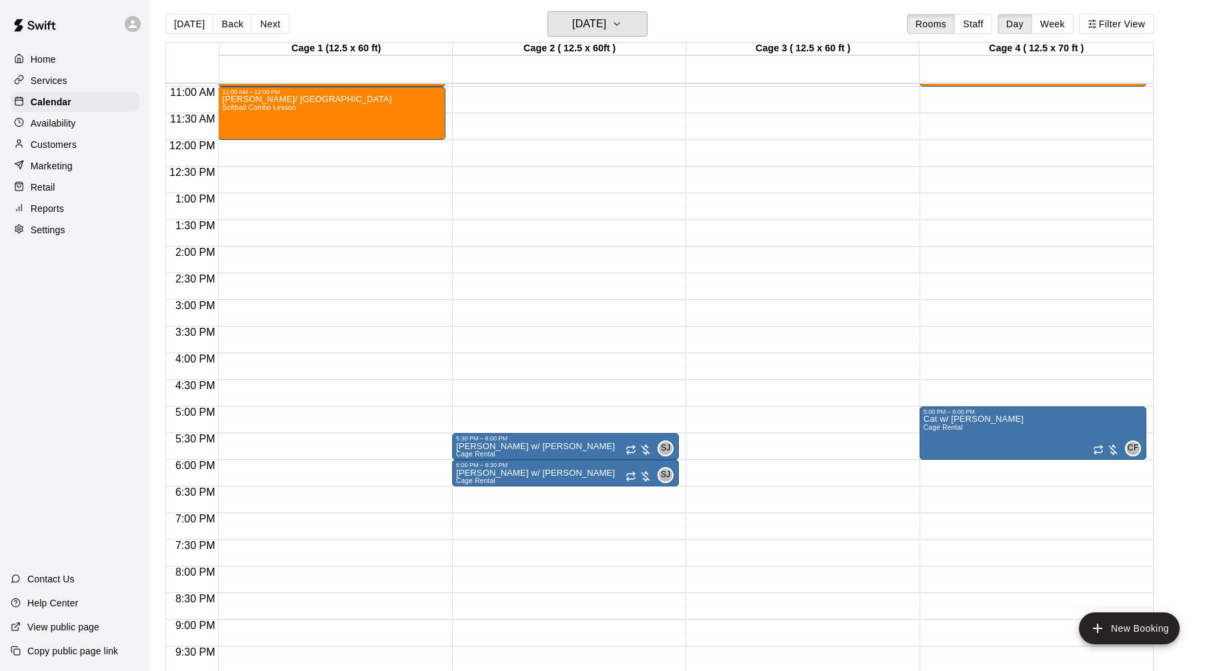
scroll to position [585, 0]
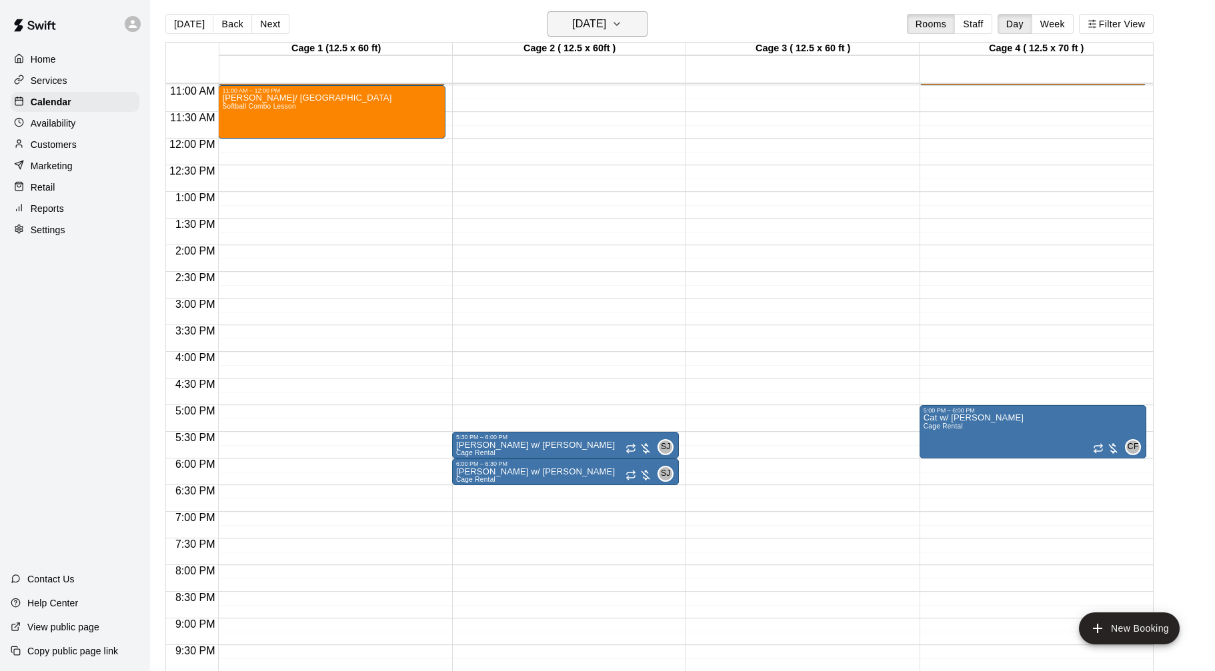
click at [594, 23] on h6 "[DATE]" at bounding box center [589, 24] width 34 height 19
click at [670, 217] on button "30" at bounding box center [675, 215] width 24 height 24
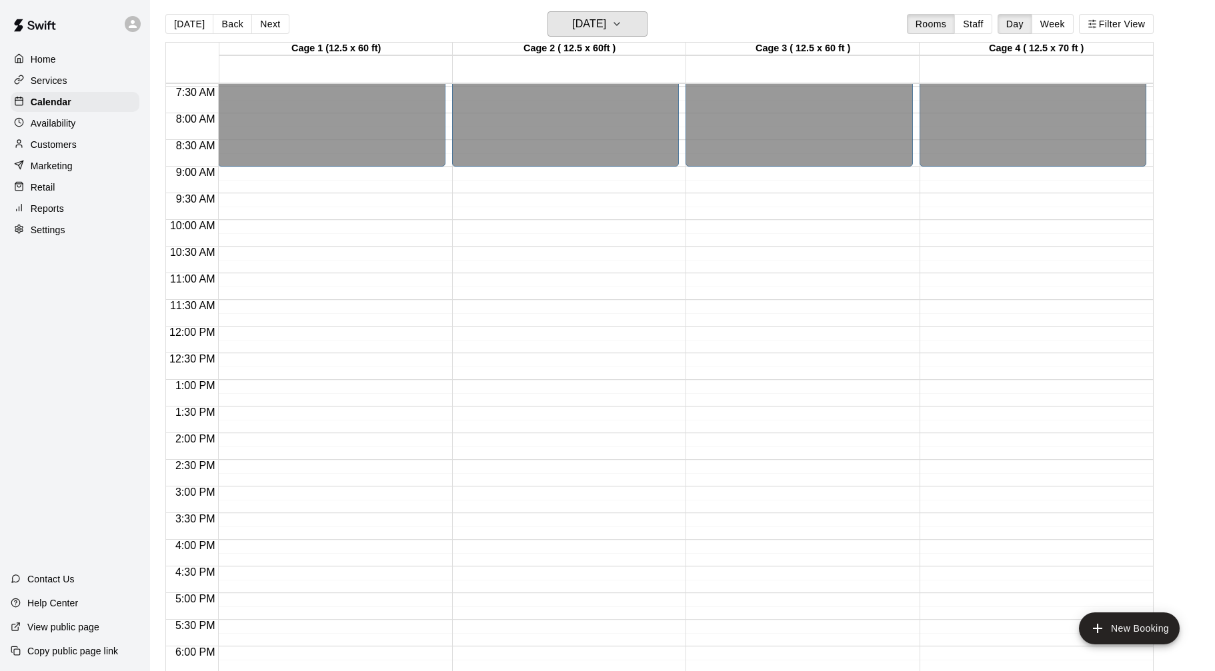
scroll to position [399, 0]
click at [1130, 629] on button "New Booking" at bounding box center [1129, 629] width 101 height 32
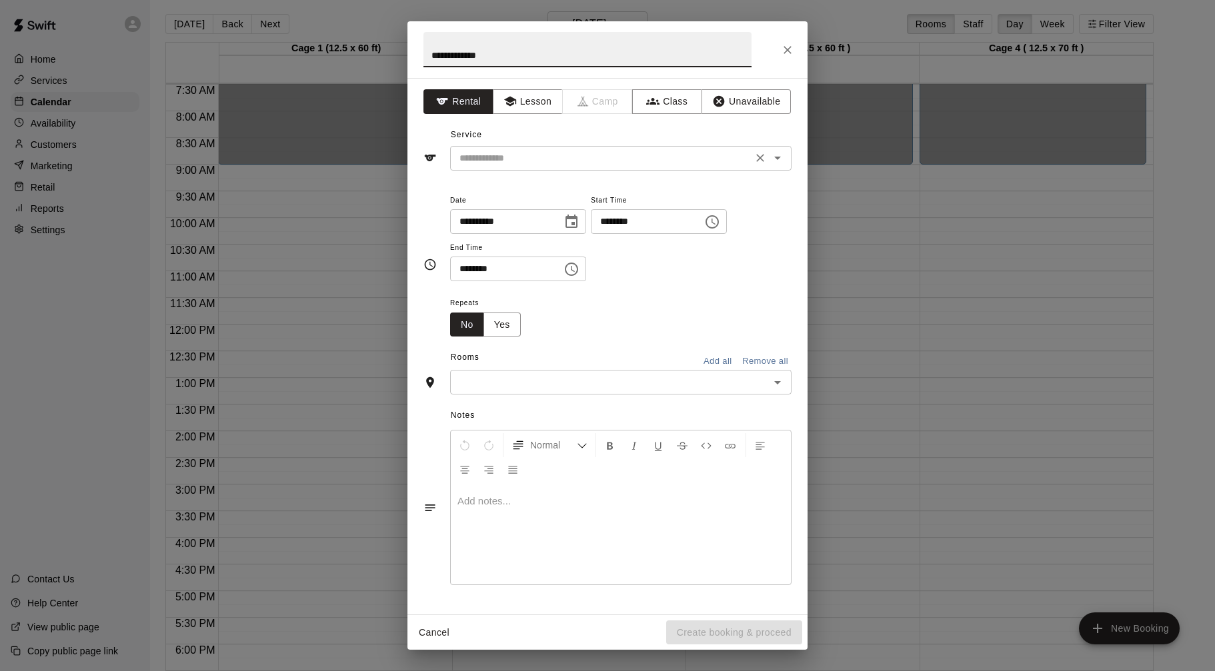
click at [777, 161] on icon "Open" at bounding box center [777, 158] width 16 height 16
type input "**********"
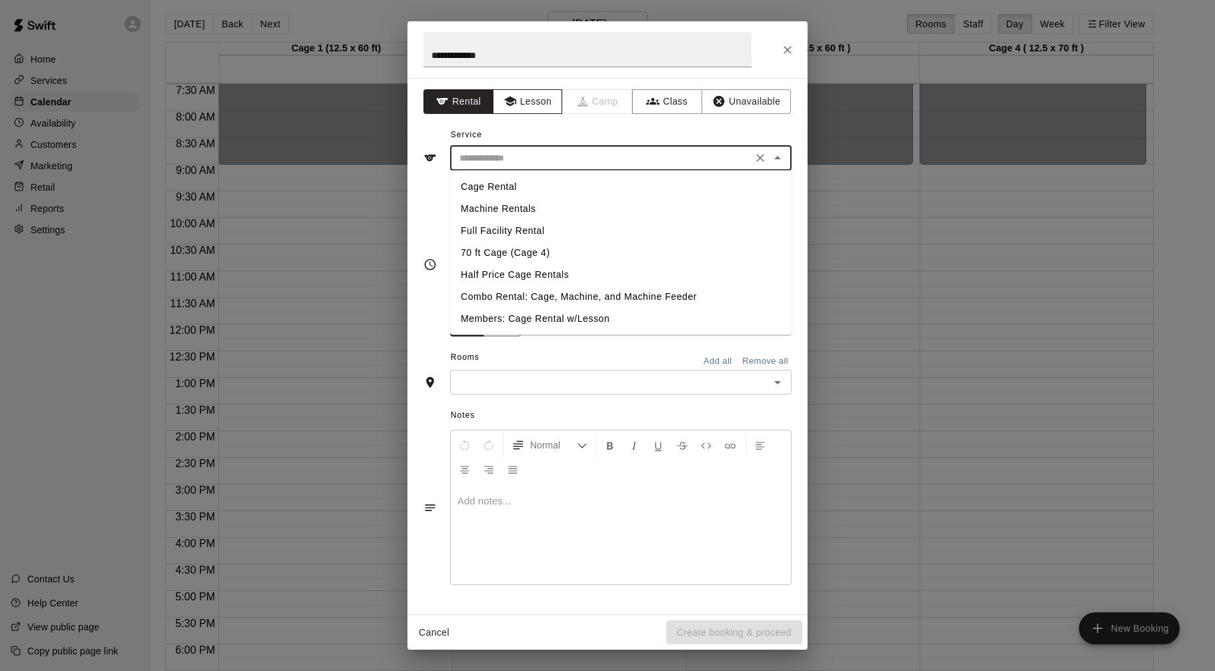
click at [548, 105] on button "Lesson" at bounding box center [528, 101] width 70 height 25
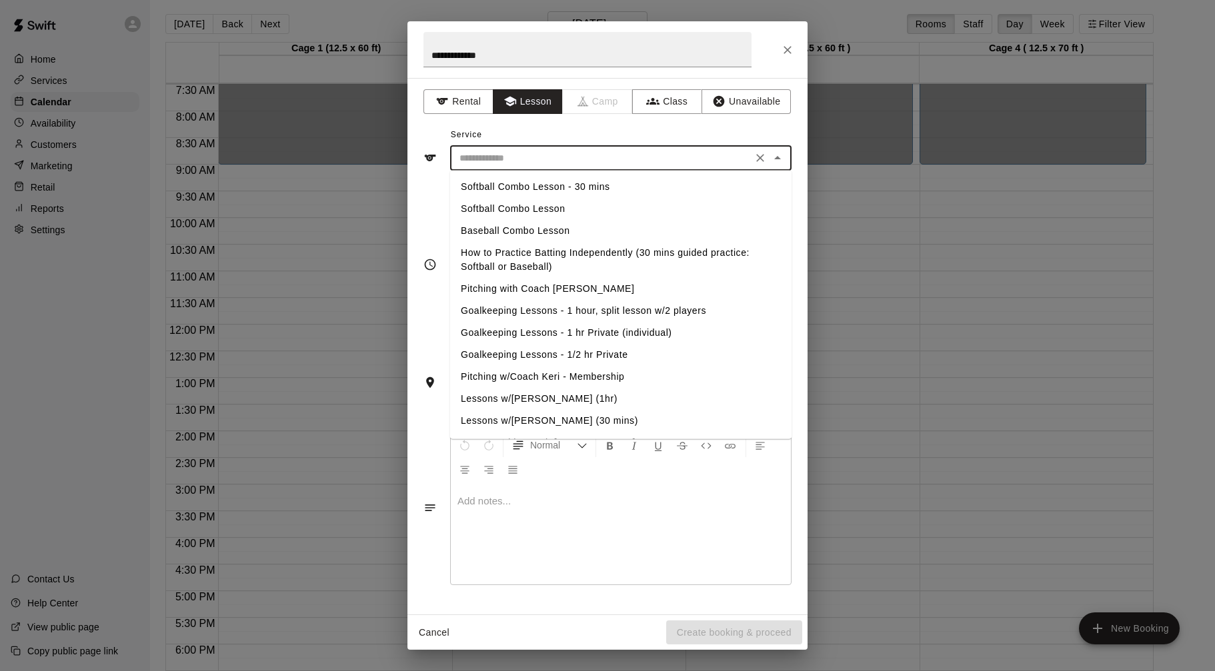
click at [554, 163] on input "text" at bounding box center [601, 158] width 294 height 17
click at [575, 296] on li "Pitching with Coach [PERSON_NAME]" at bounding box center [620, 289] width 341 height 22
type input "**********"
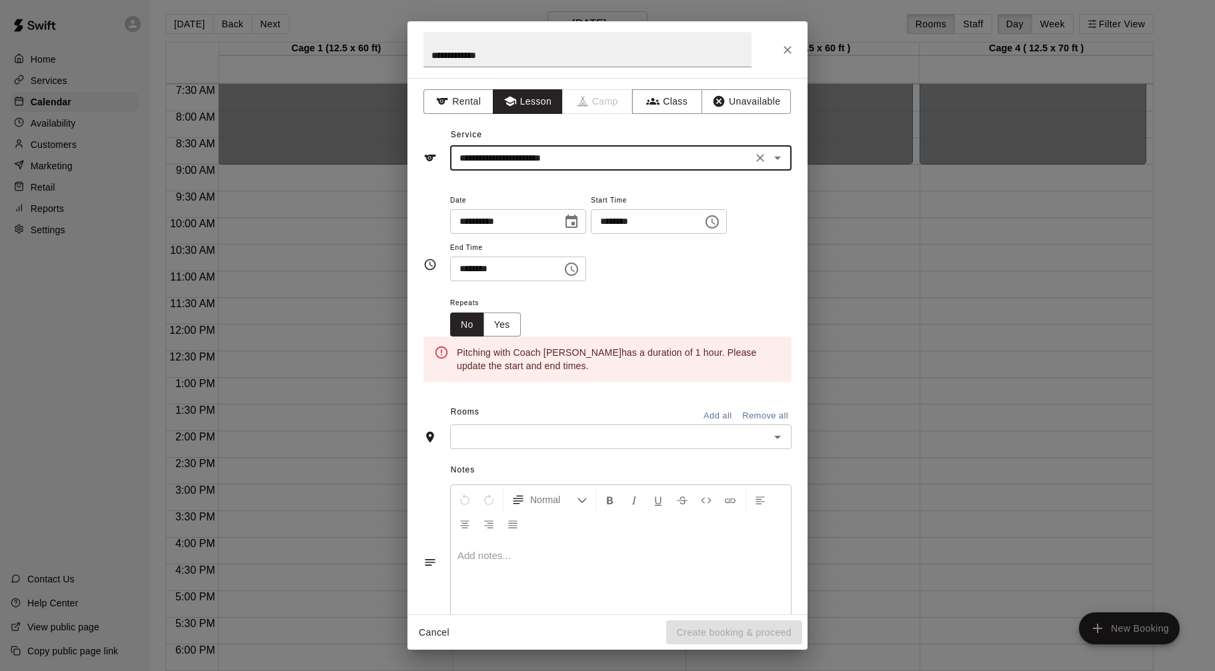
click at [606, 223] on input "********" at bounding box center [642, 221] width 103 height 25
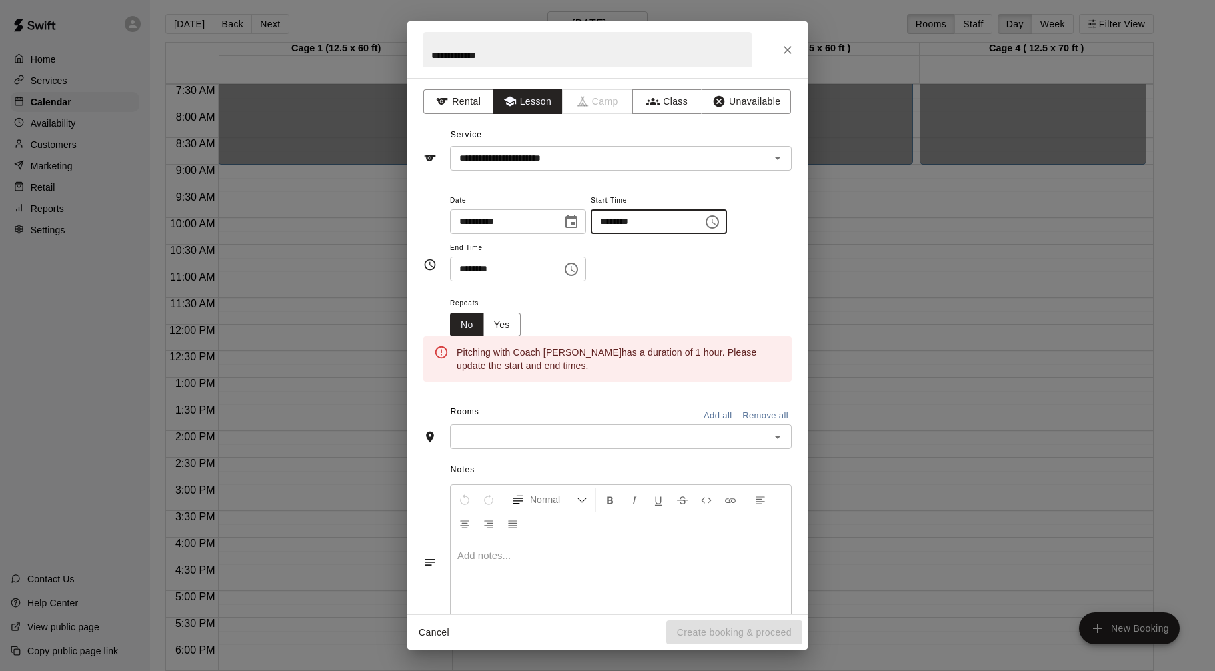
type input "********"
click at [466, 270] on input "********" at bounding box center [501, 269] width 103 height 25
click at [478, 270] on input "********" at bounding box center [501, 269] width 103 height 25
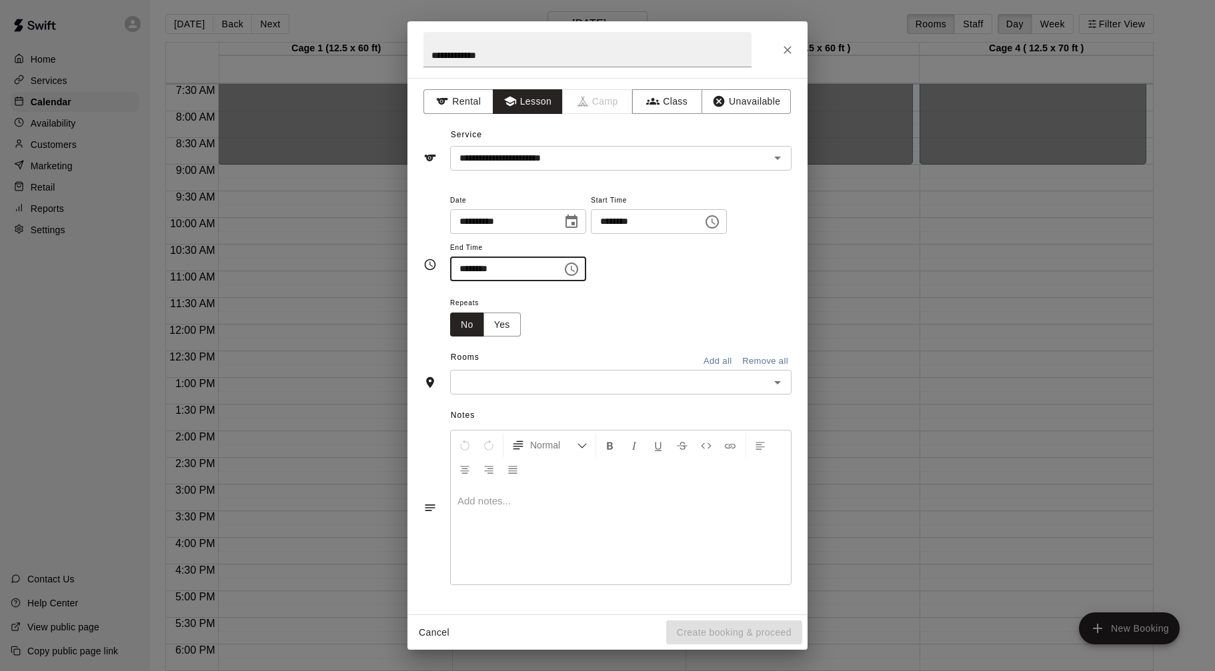
type input "********"
click at [642, 377] on input "text" at bounding box center [609, 382] width 311 height 17
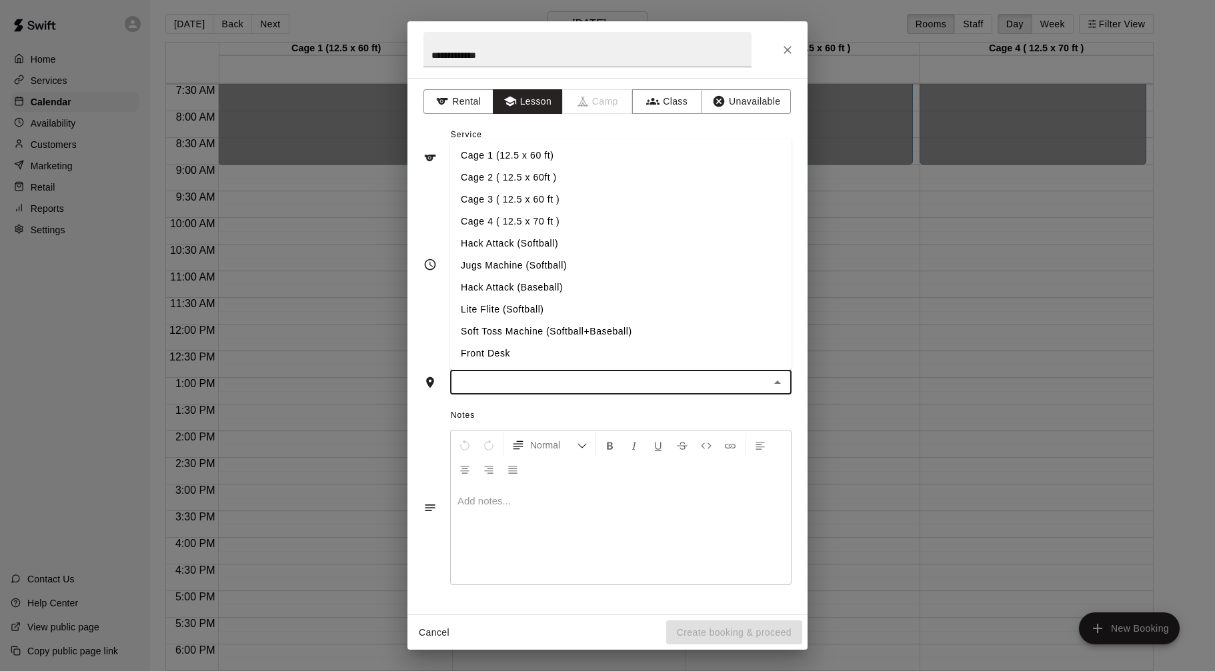
click at [524, 224] on li "Cage 4 ( 12.5 x 70 ft )" at bounding box center [620, 222] width 341 height 22
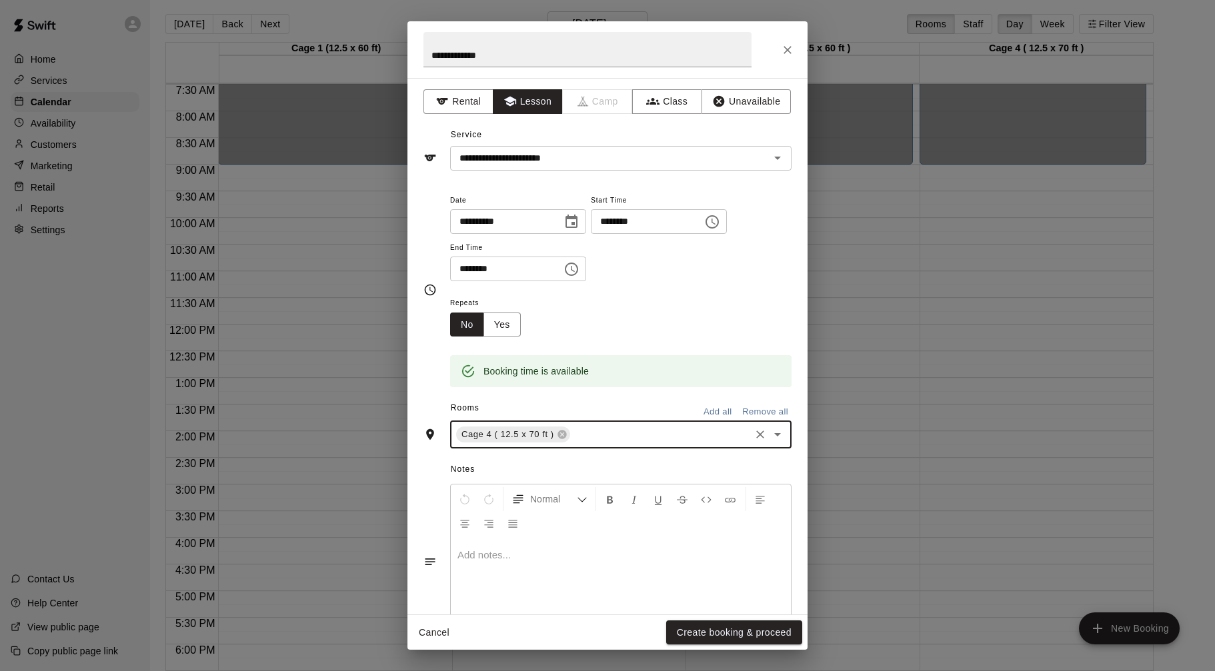
click at [733, 634] on button "Create booking & proceed" at bounding box center [734, 633] width 136 height 25
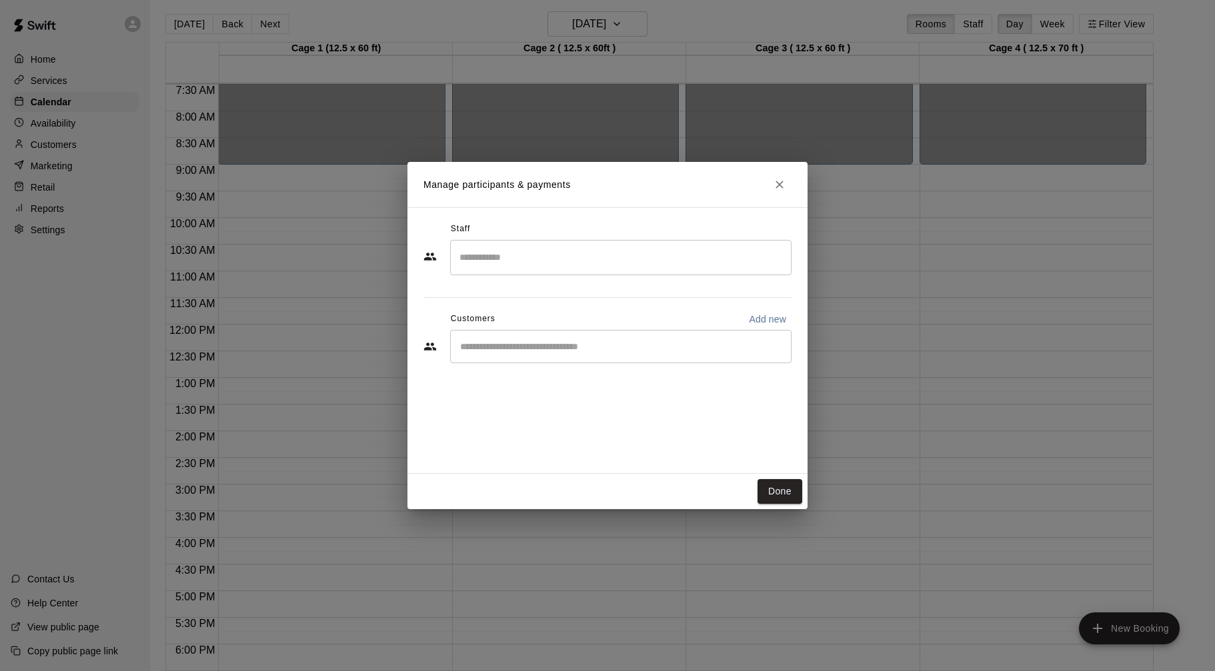
click at [647, 266] on input "Search staff" at bounding box center [620, 257] width 329 height 23
click at [491, 293] on p "[PERSON_NAME]" at bounding box center [524, 297] width 81 height 14
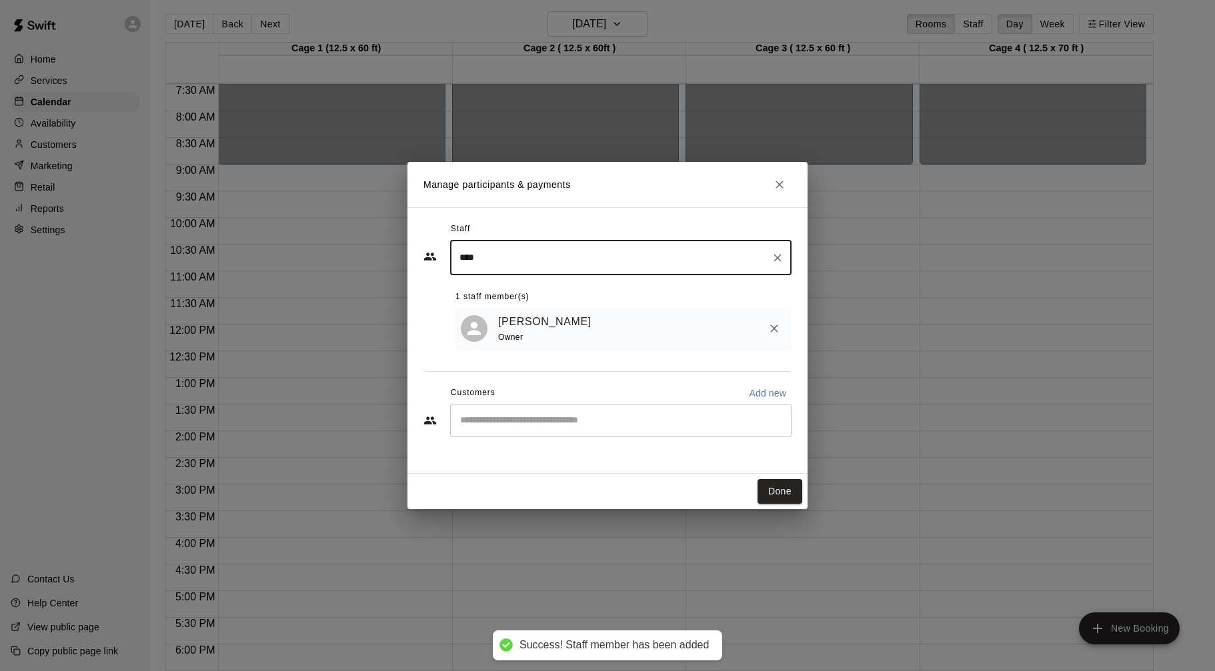
type input "****"
click at [573, 345] on div "[PERSON_NAME] Owner" at bounding box center [642, 328] width 288 height 31
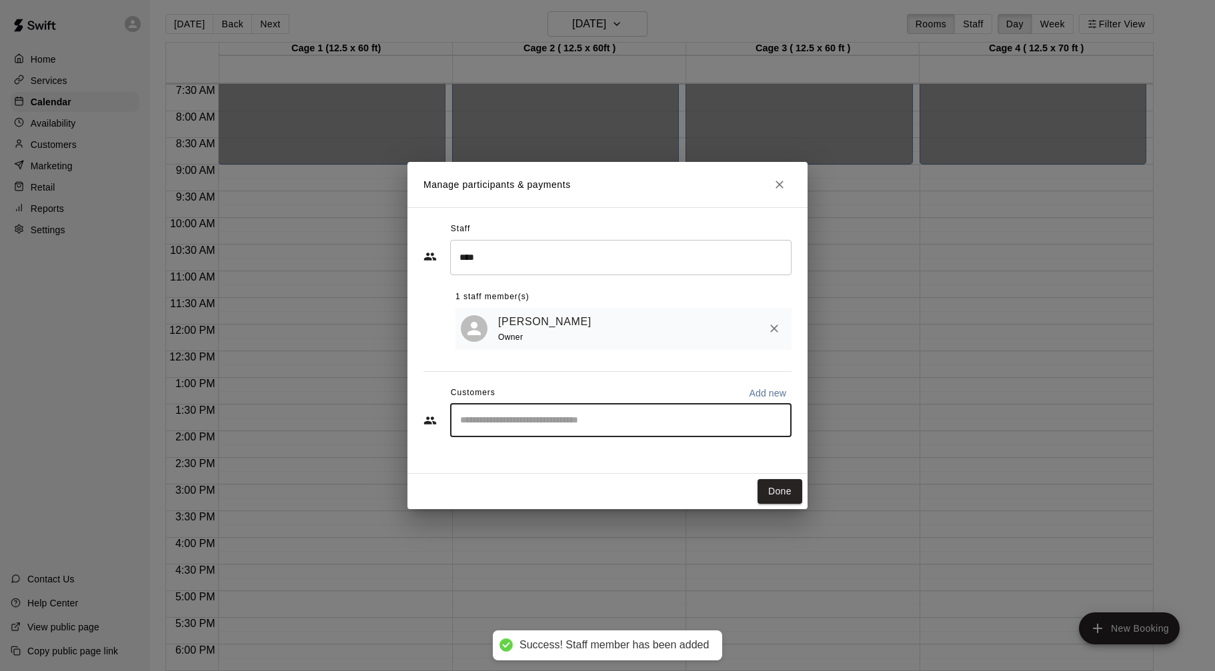
click at [597, 415] on input "Start typing to search customers..." at bounding box center [620, 420] width 329 height 13
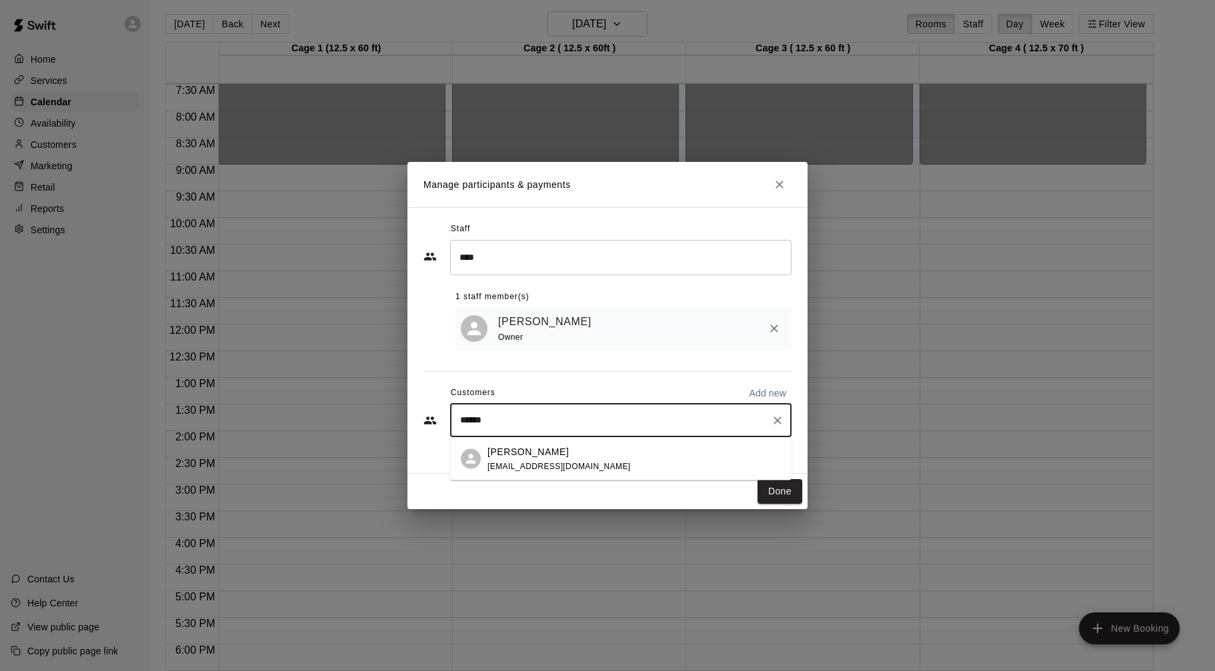
type input "*******"
click at [563, 476] on div "[PERSON_NAME] [EMAIL_ADDRESS][DOMAIN_NAME]" at bounding box center [620, 459] width 341 height 43
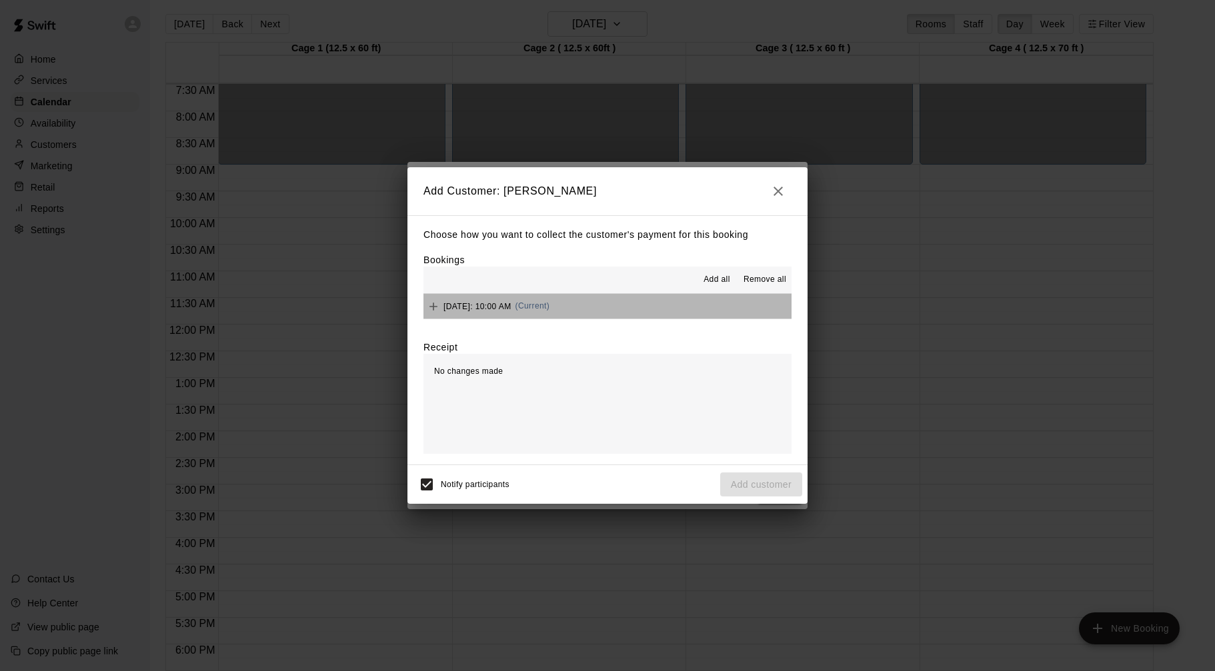
click at [649, 302] on button "[DATE]: 10:00 AM (Current)" at bounding box center [607, 306] width 368 height 25
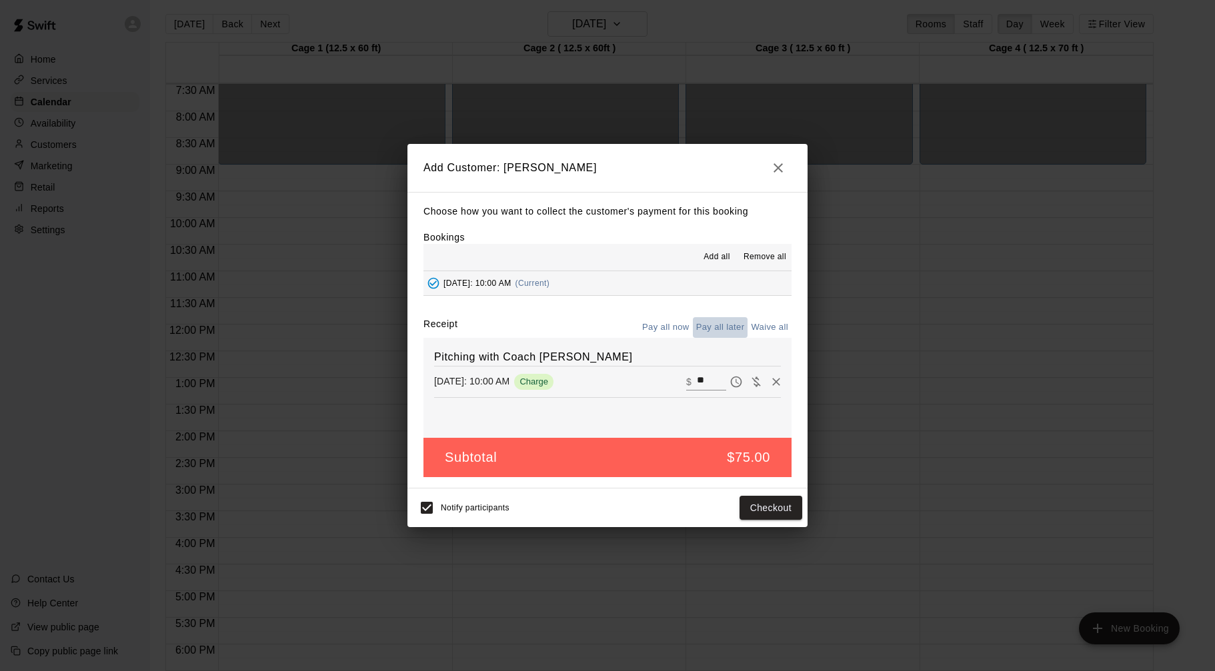
click at [711, 321] on button "Pay all later" at bounding box center [720, 327] width 55 height 21
click at [771, 510] on button "Add customer" at bounding box center [761, 508] width 82 height 25
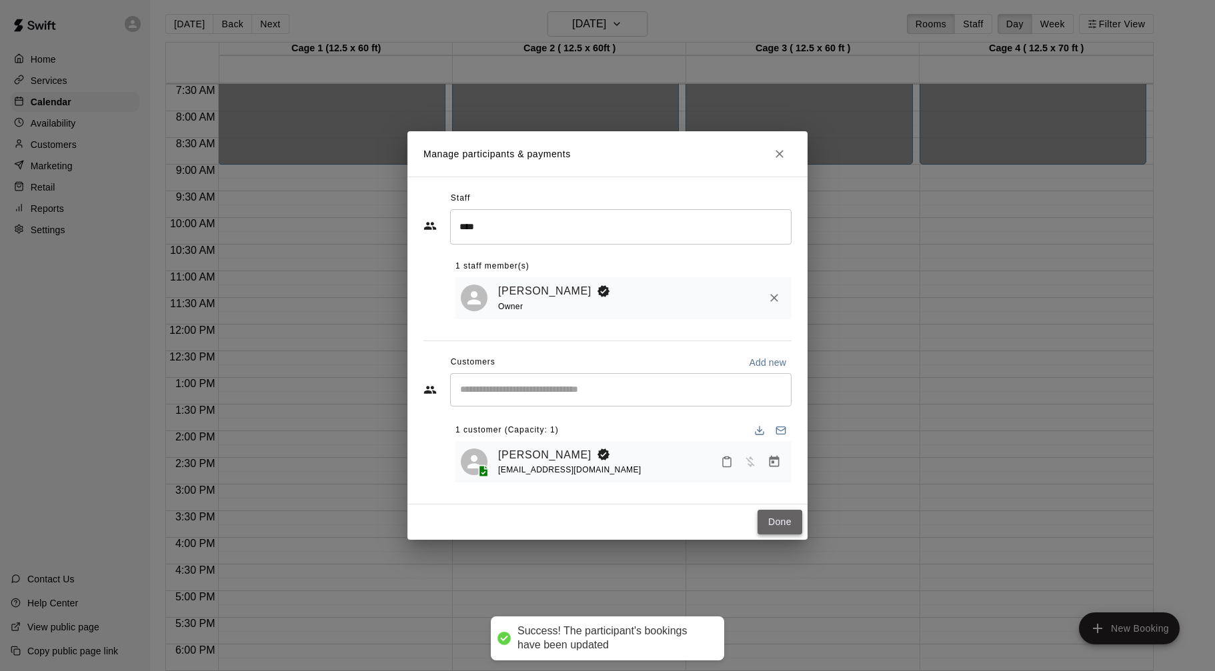
click at [780, 523] on button "Done" at bounding box center [779, 522] width 45 height 25
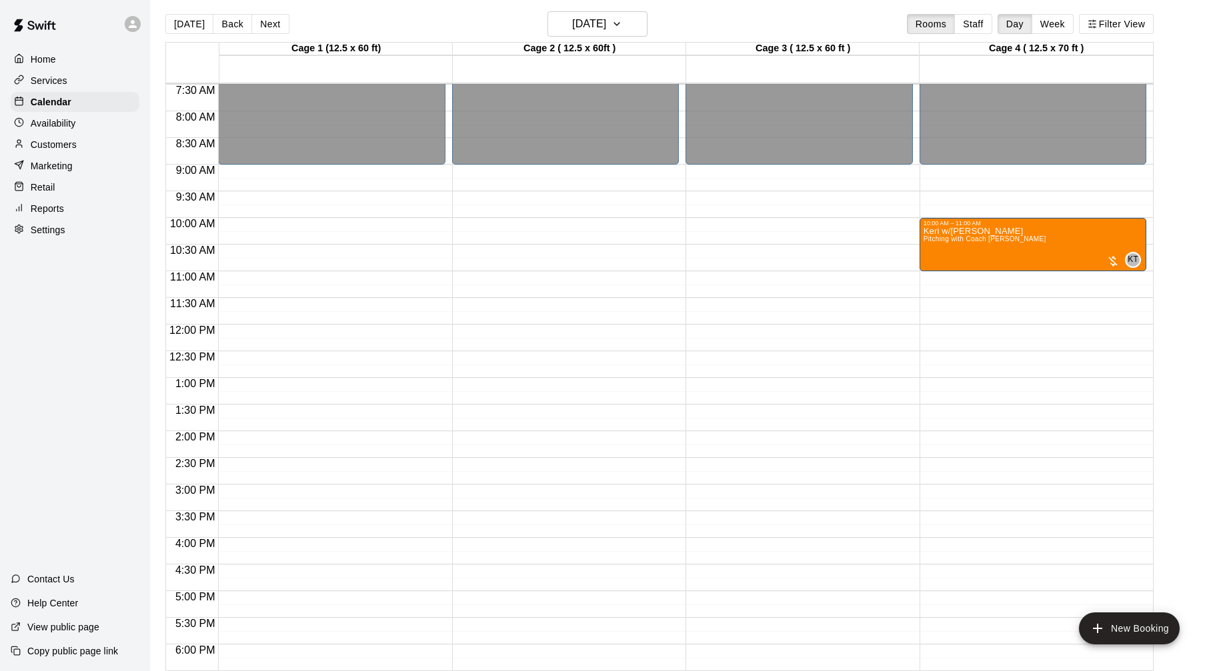
click at [60, 231] on p "Settings" at bounding box center [48, 229] width 35 height 13
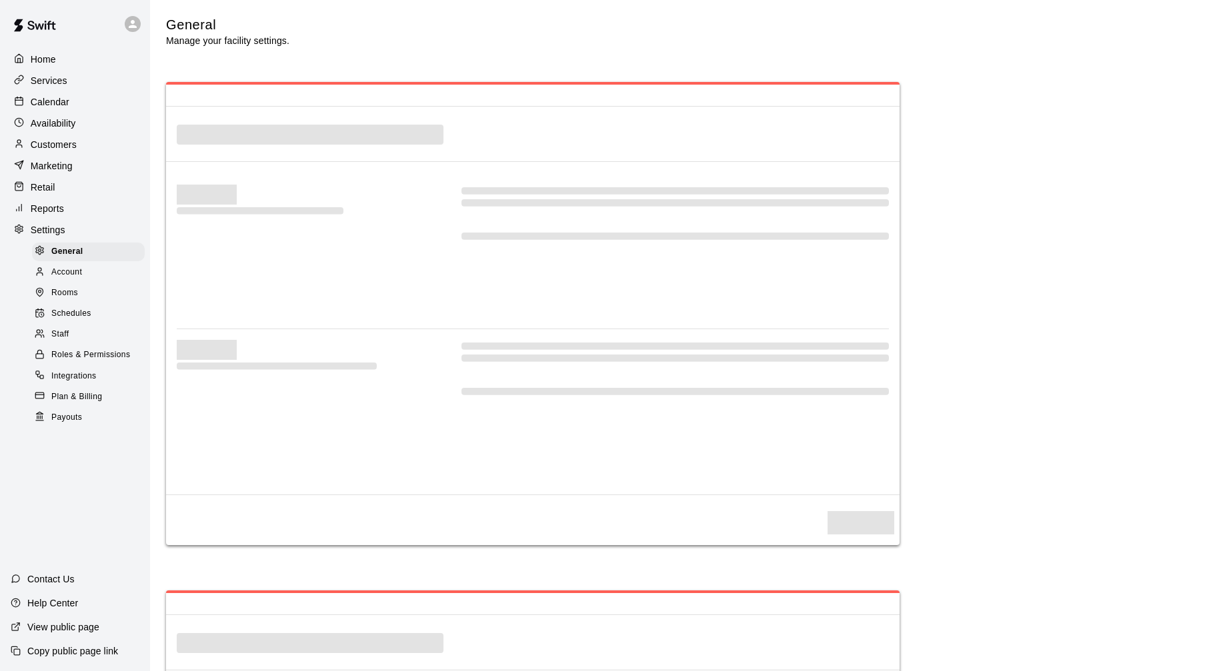
select select "**"
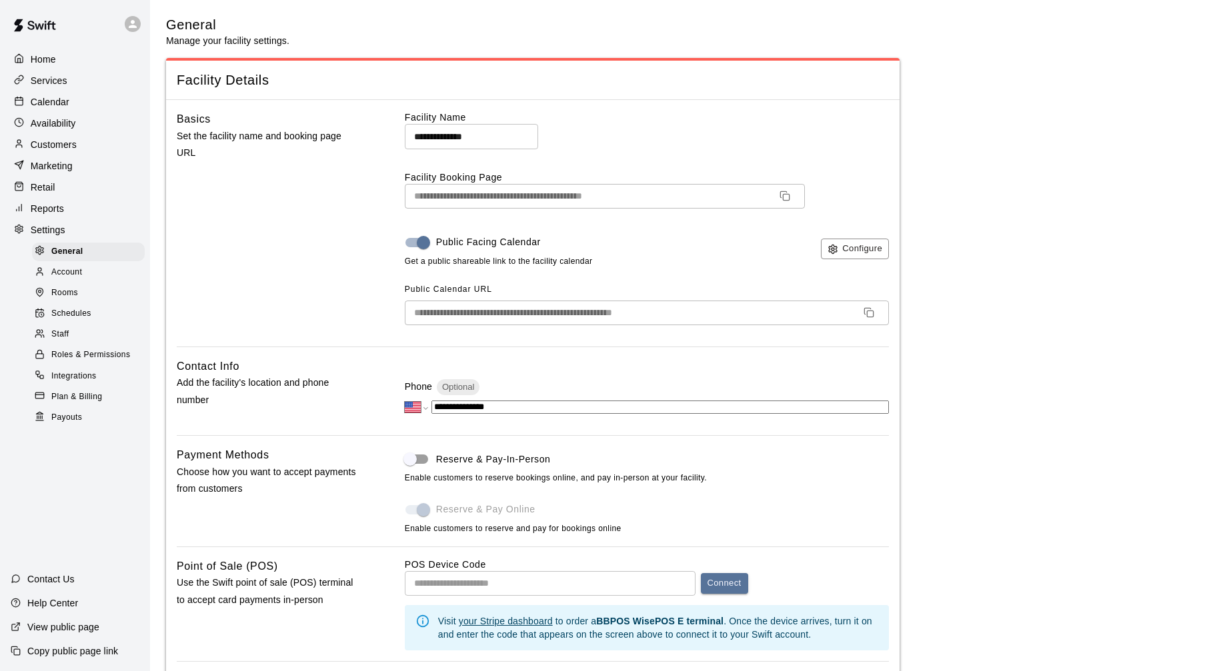
scroll to position [2390, 0]
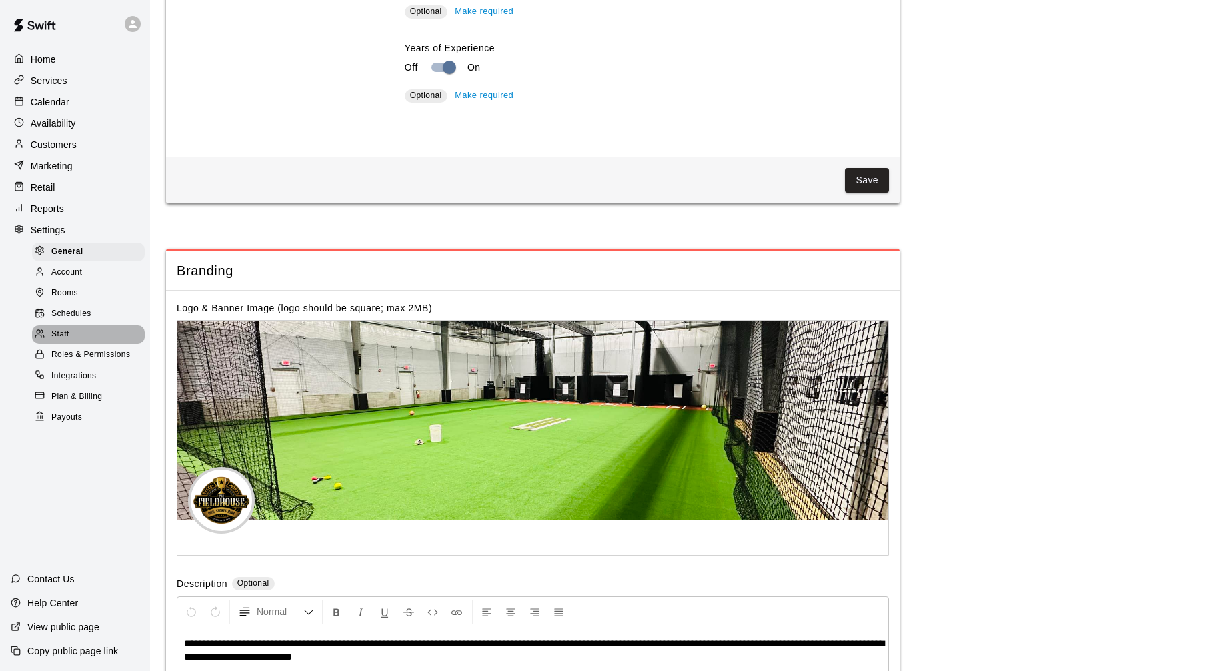
click at [55, 335] on span "Staff" at bounding box center [59, 334] width 17 height 13
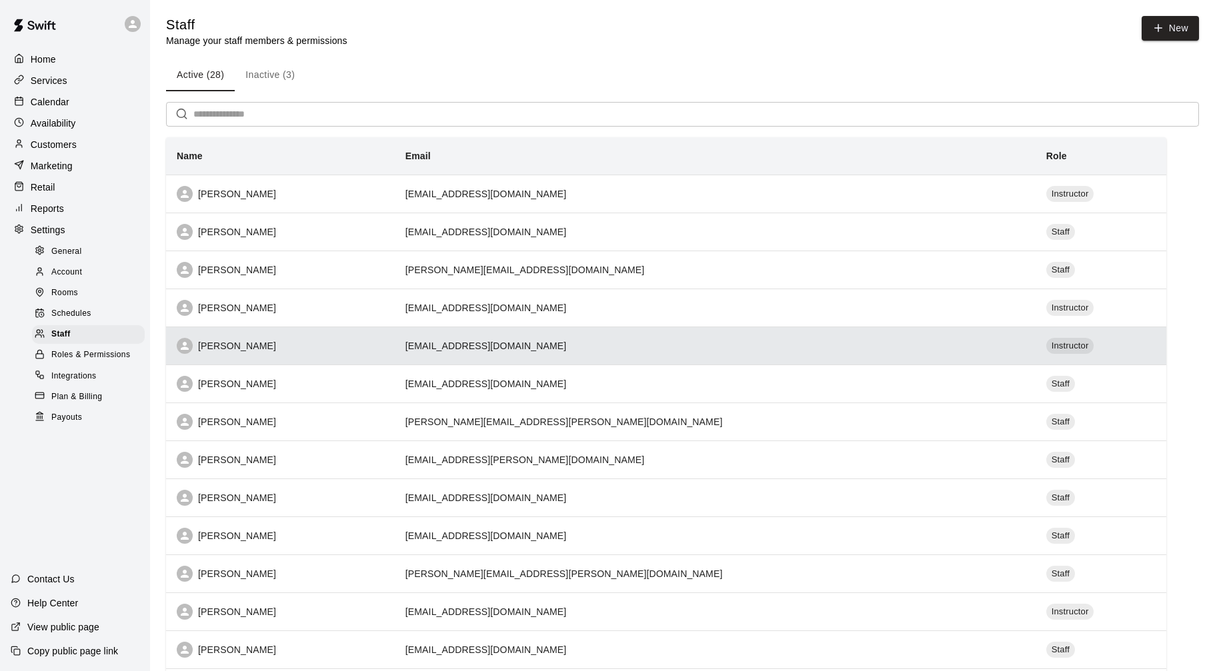
scroll to position [44, 0]
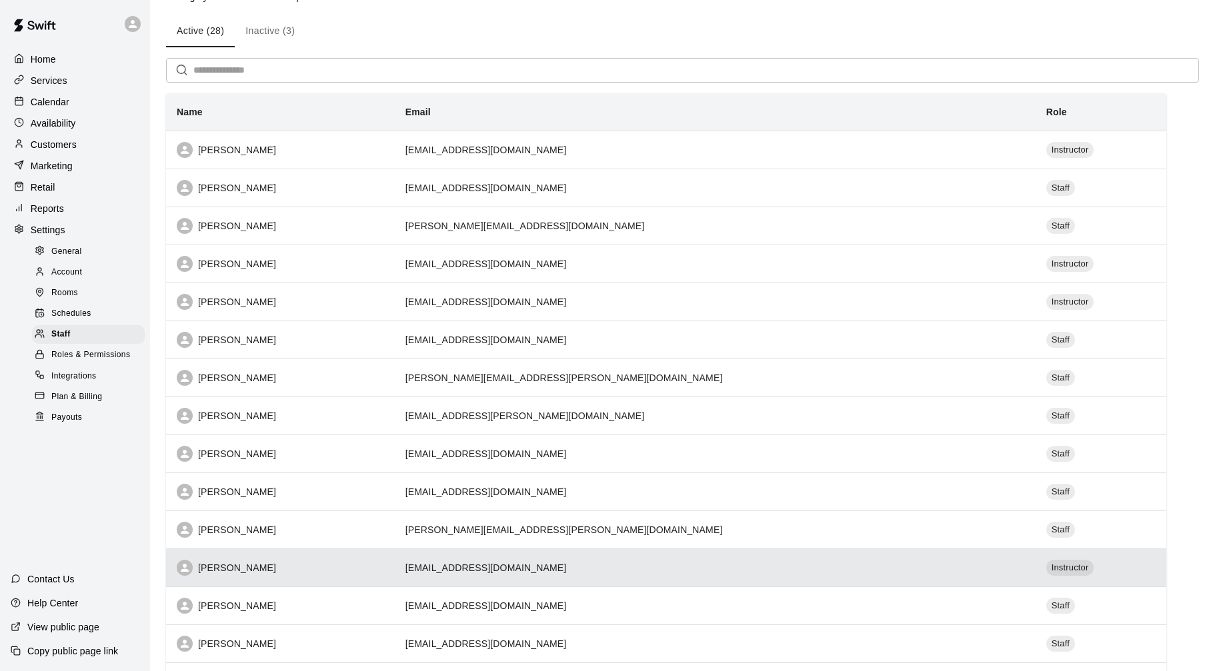
click at [395, 555] on th "[PERSON_NAME]" at bounding box center [280, 568] width 229 height 38
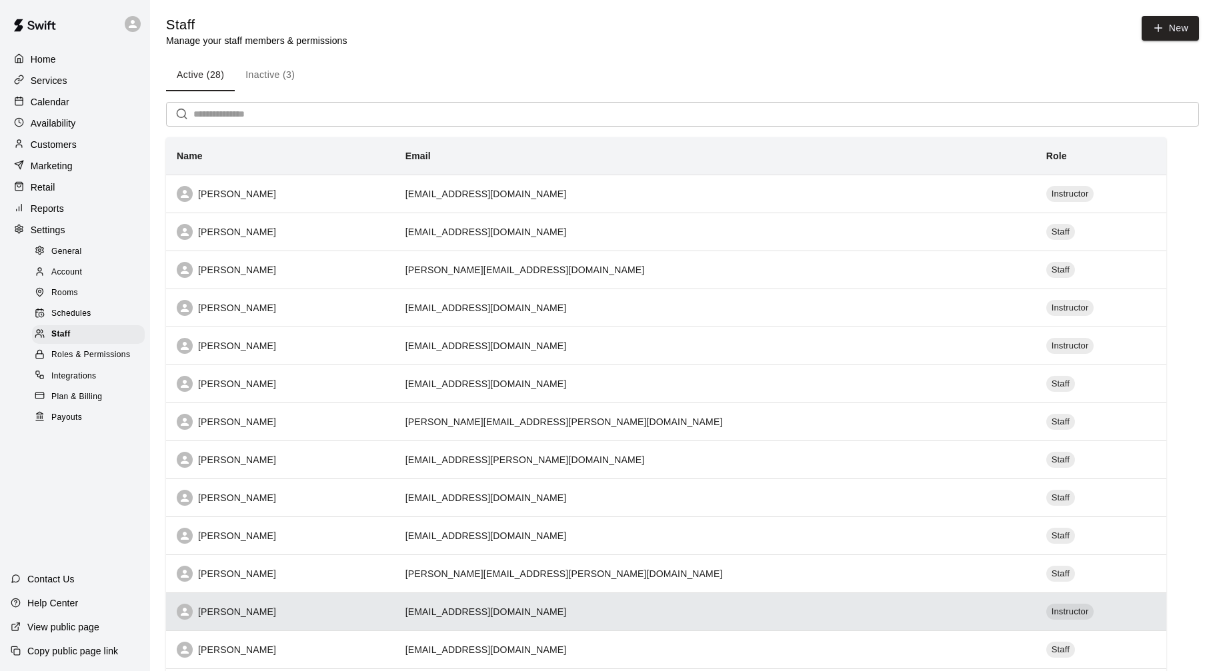
select select "**"
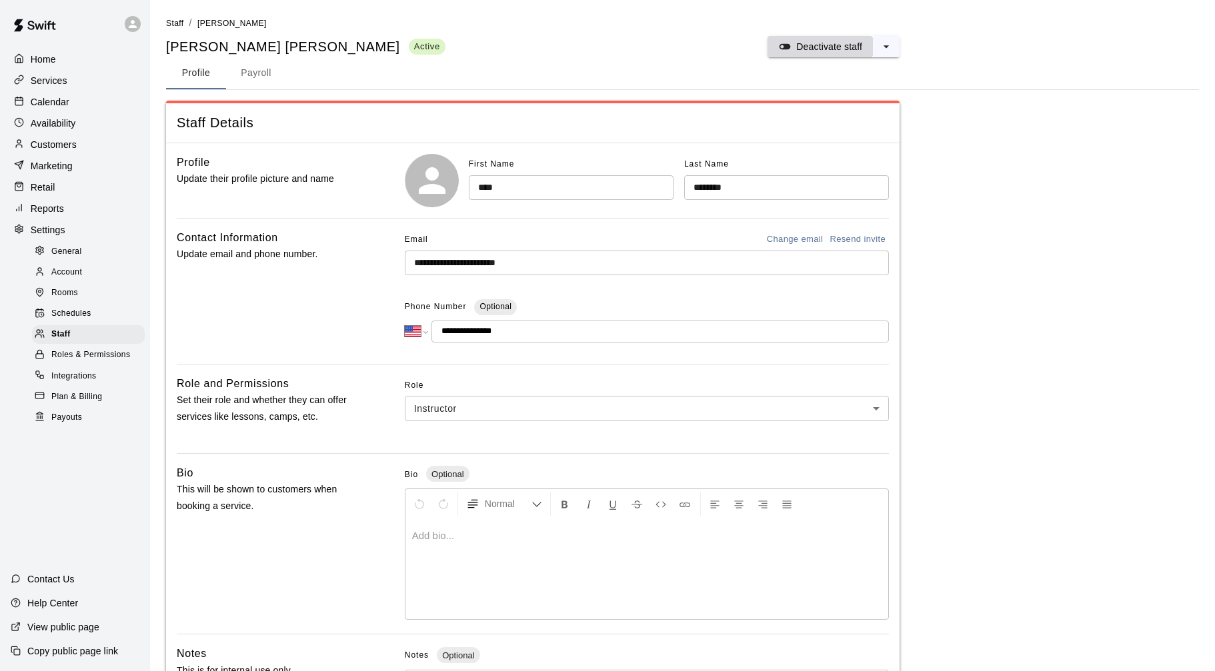
click at [806, 52] on p "Deactivate staff" at bounding box center [829, 46] width 66 height 13
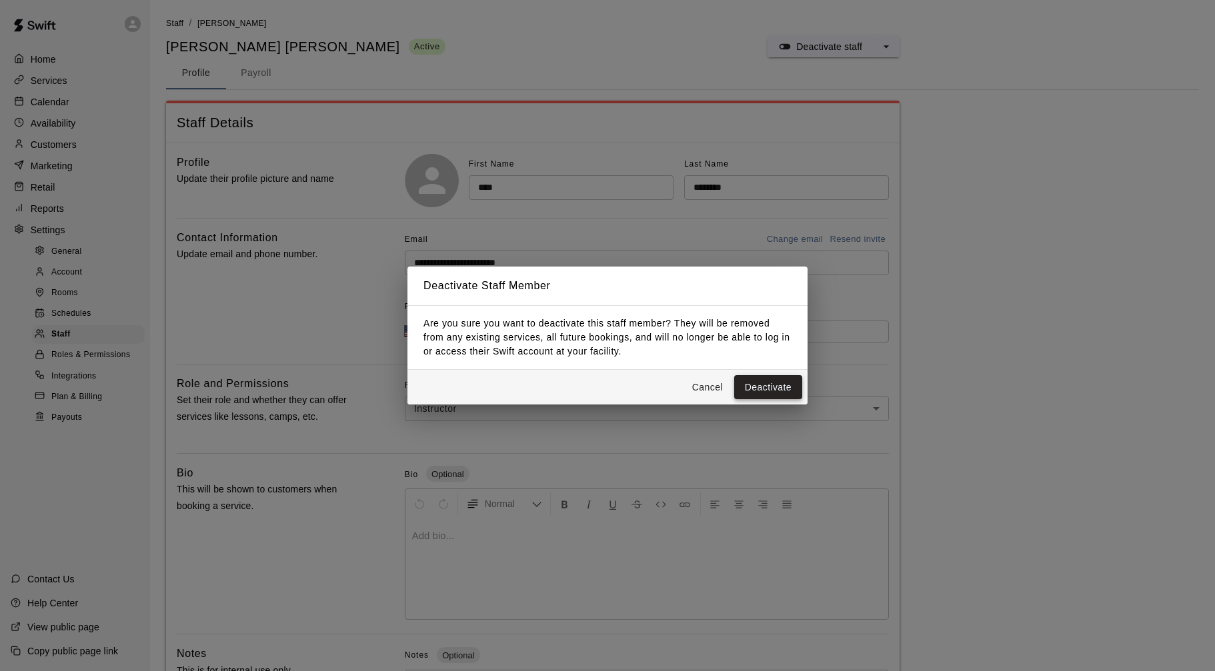
click at [768, 379] on button "Deactivate" at bounding box center [768, 387] width 68 height 25
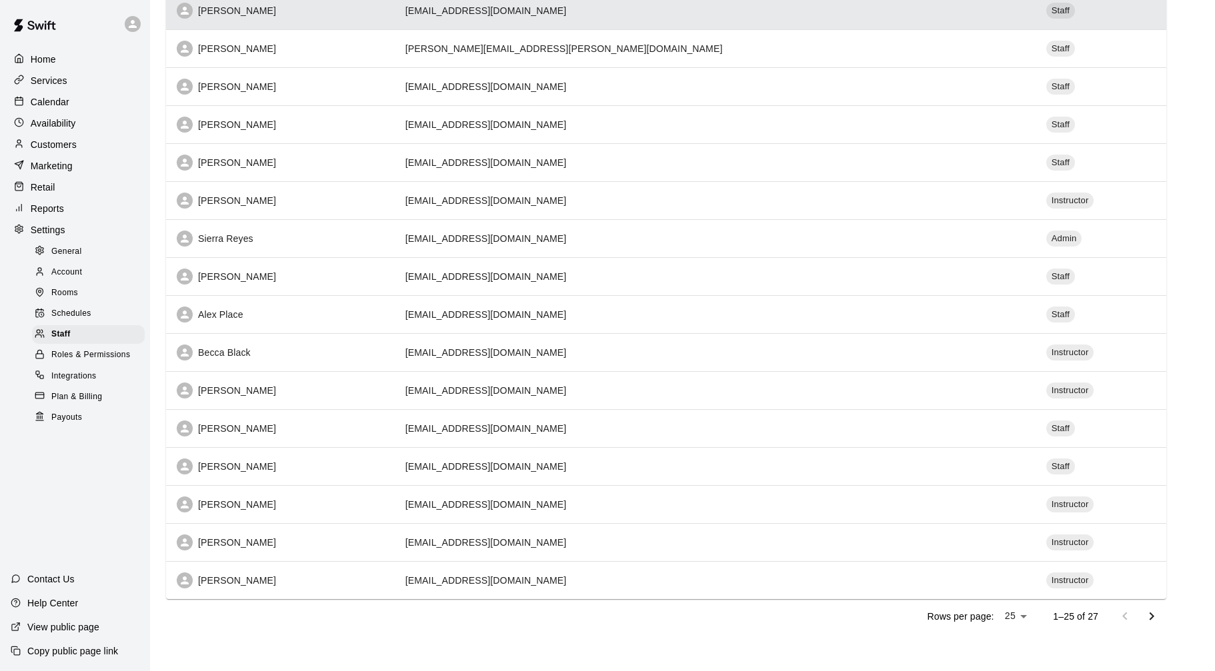
scroll to position [521, 0]
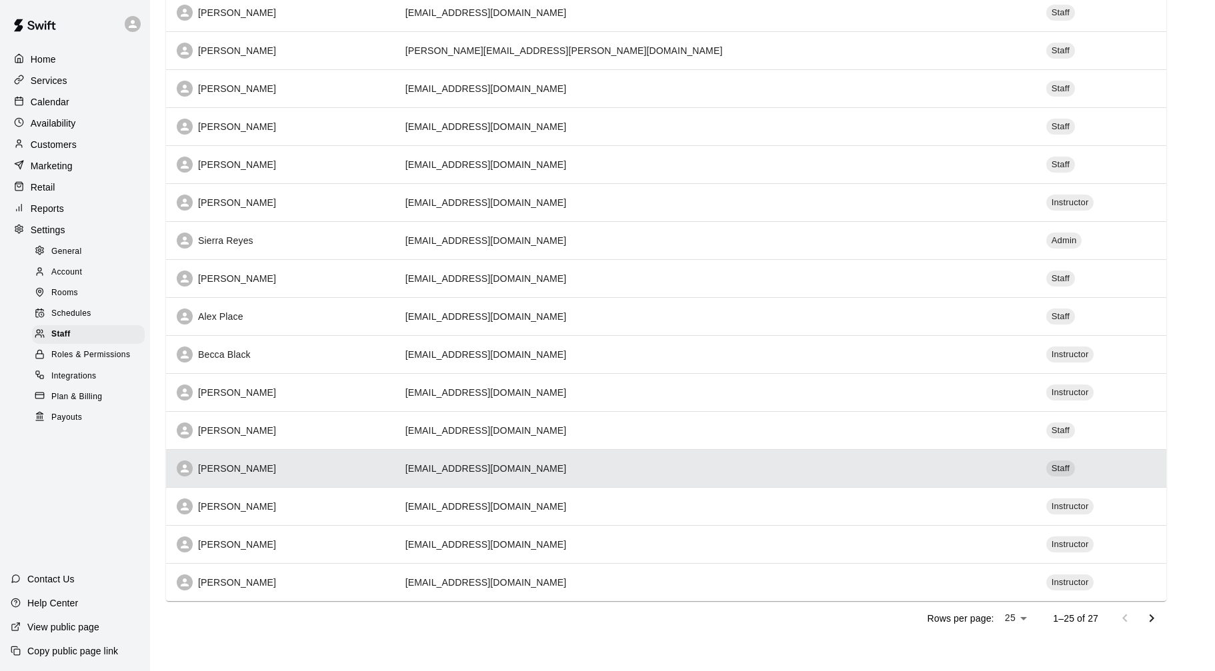
click at [384, 472] on div "[PERSON_NAME]" at bounding box center [280, 469] width 207 height 16
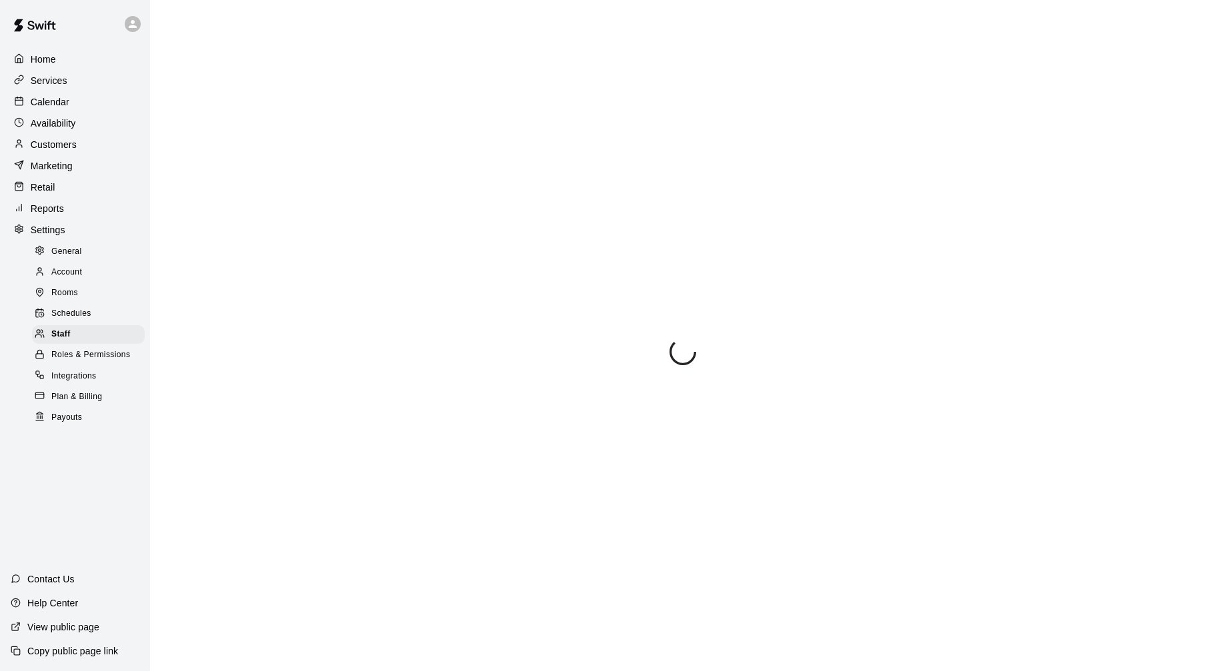
select select "**"
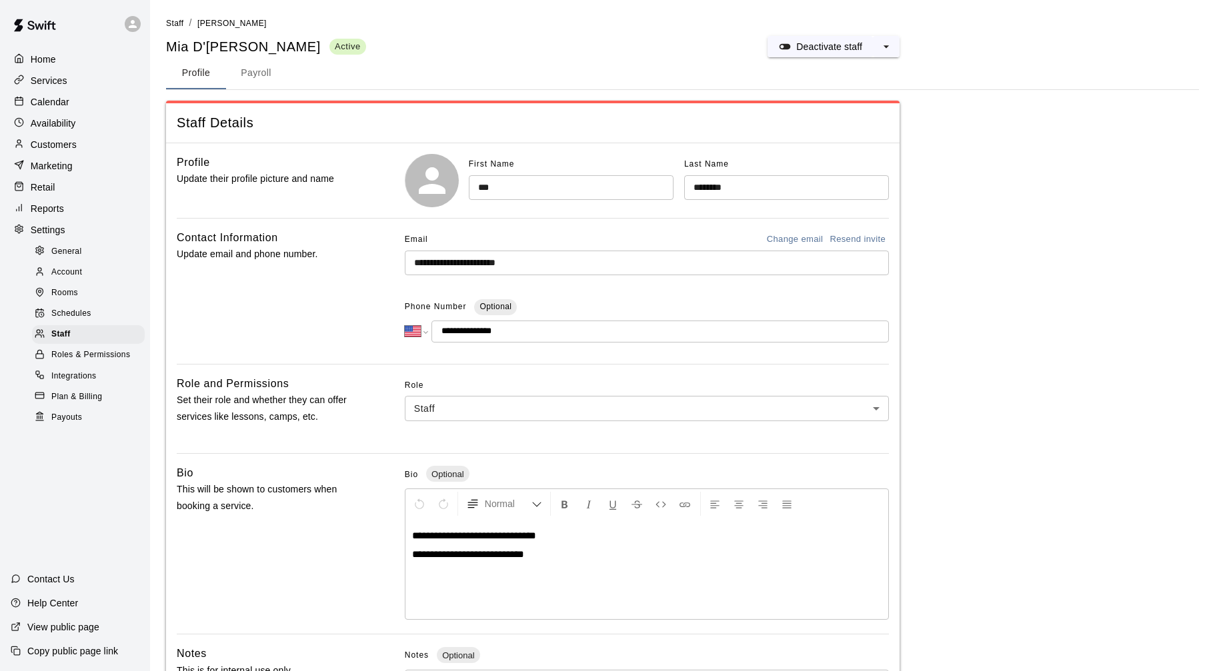
drag, startPoint x: 89, startPoint y: 85, endPoint x: 81, endPoint y: 81, distance: 8.9
click at [89, 85] on div "Services" at bounding box center [75, 81] width 129 height 20
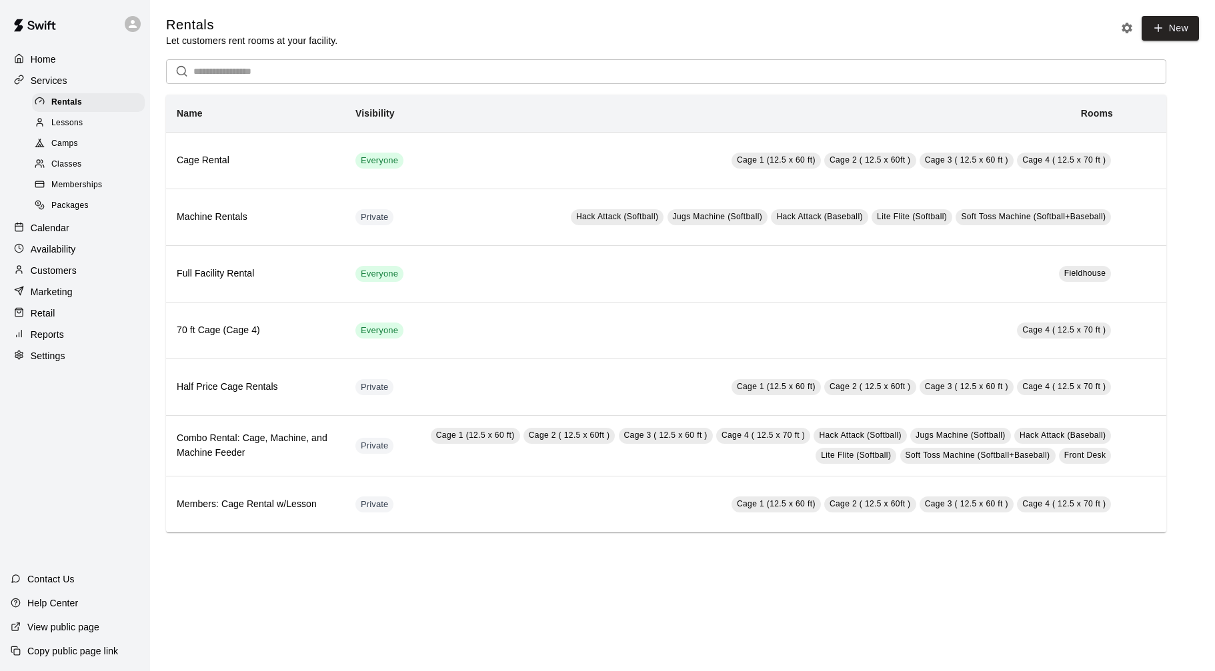
click at [79, 66] on div "Home" at bounding box center [75, 59] width 129 height 20
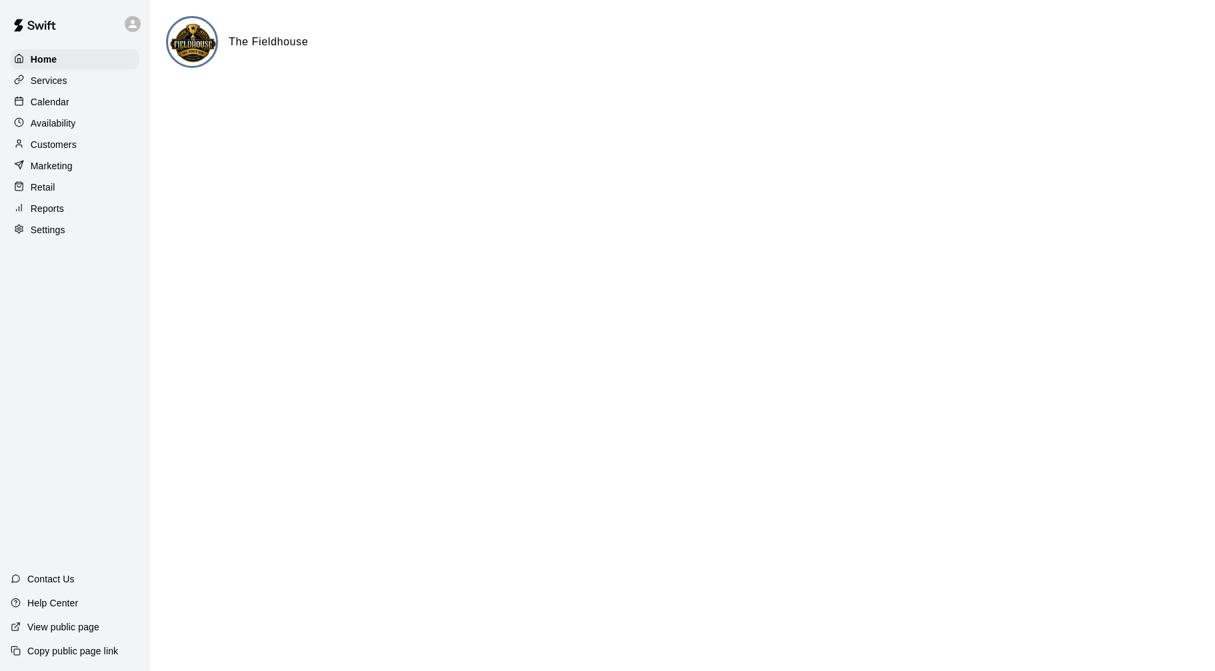
click at [72, 102] on div "Calendar" at bounding box center [75, 102] width 129 height 20
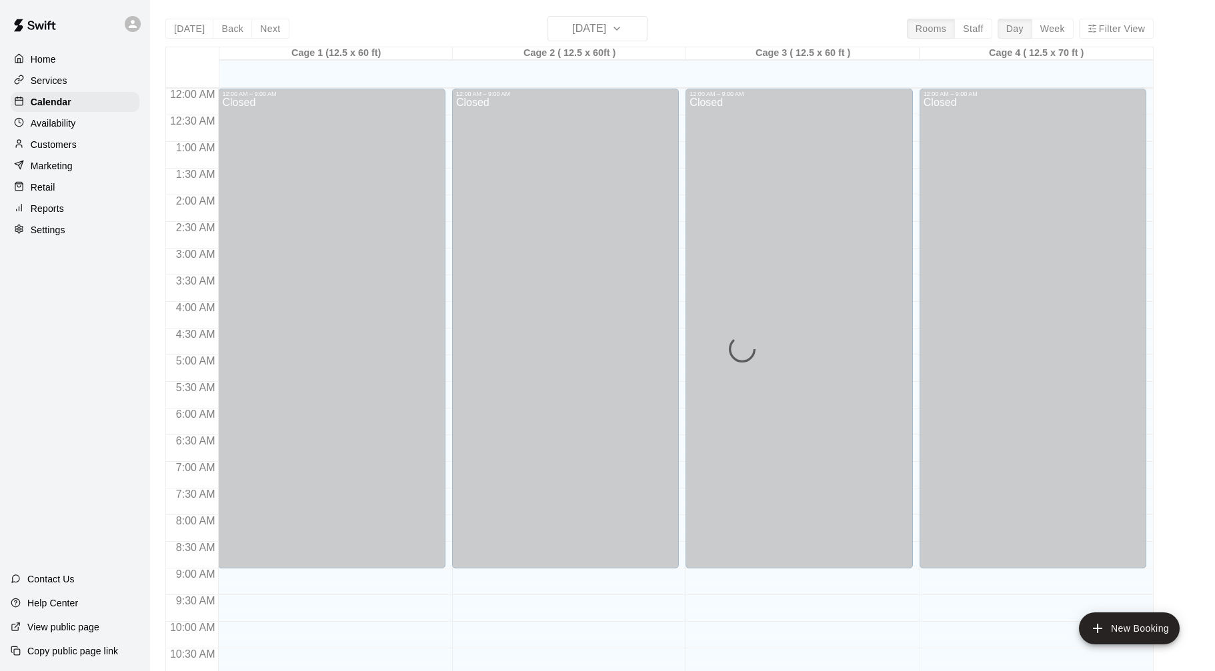
scroll to position [615, 0]
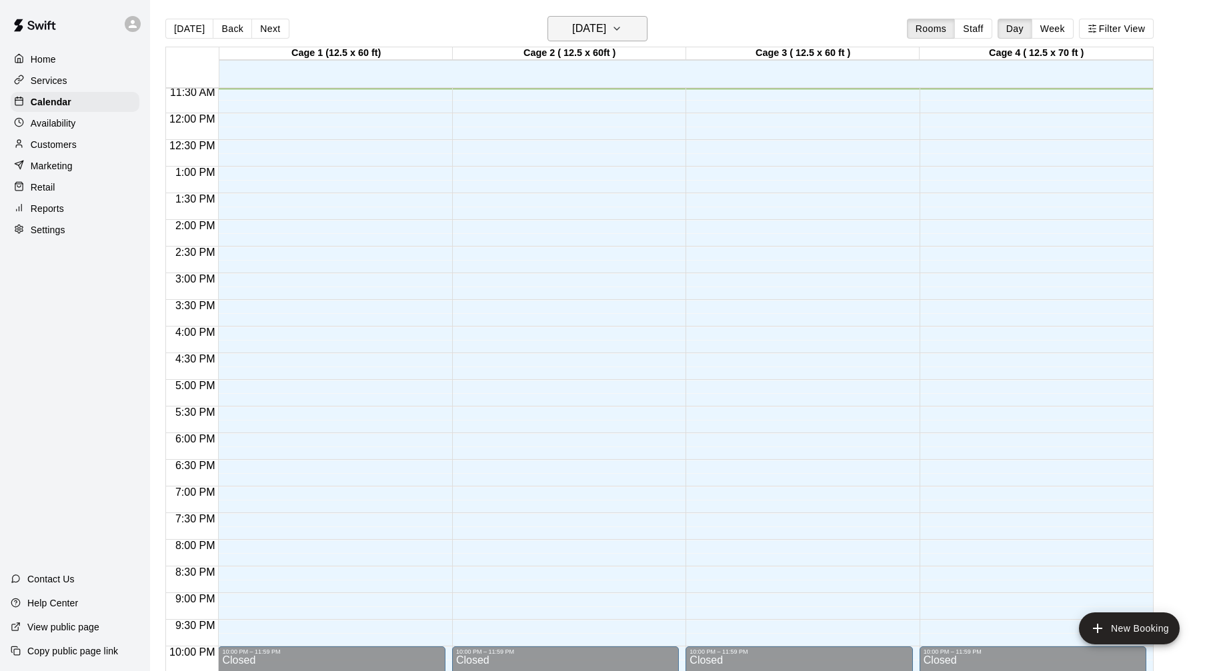
click at [579, 34] on h6 "[DATE]" at bounding box center [589, 28] width 34 height 19
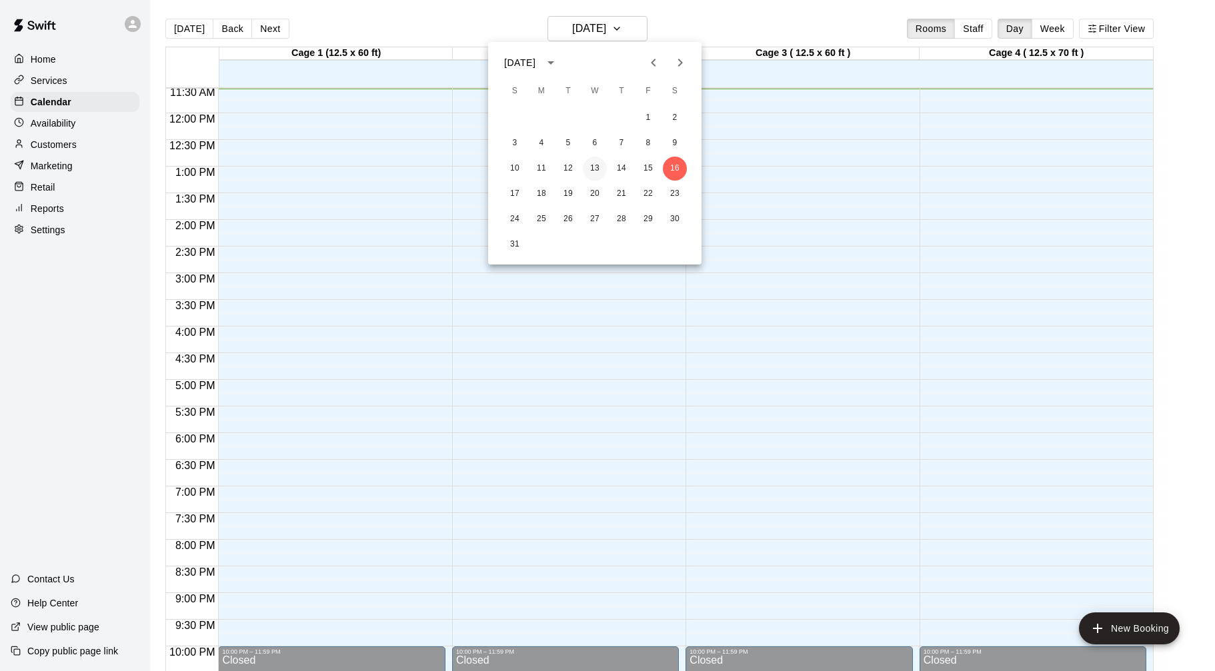
click at [593, 168] on button "13" at bounding box center [595, 169] width 24 height 24
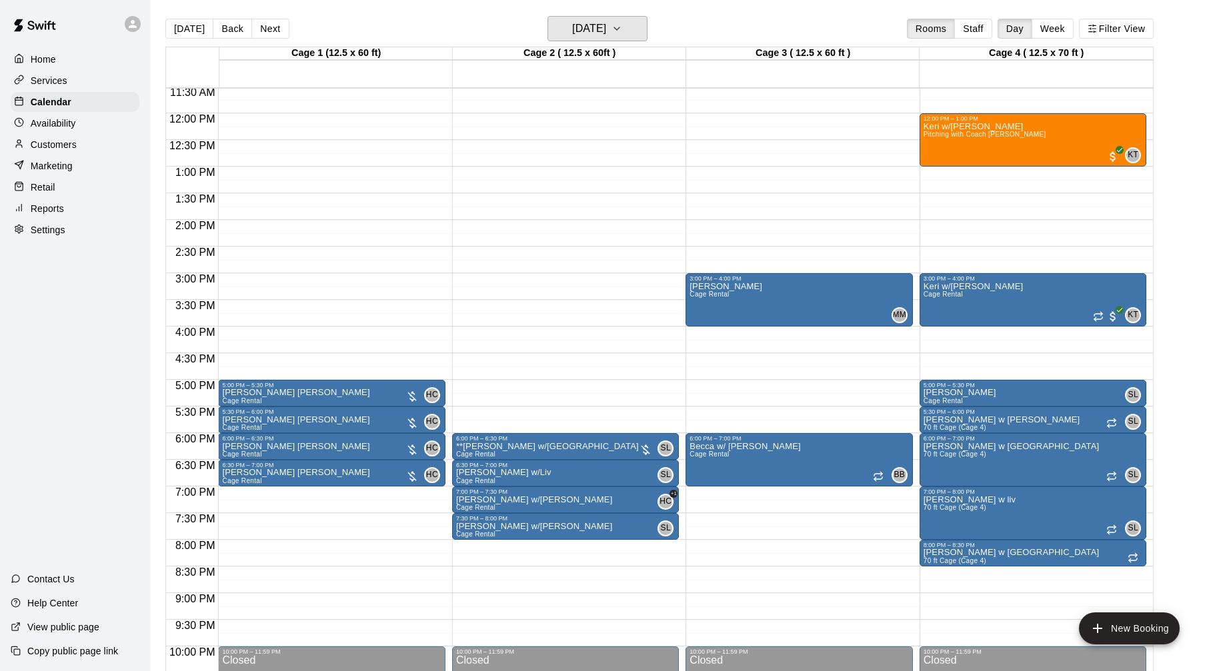
scroll to position [621, 0]
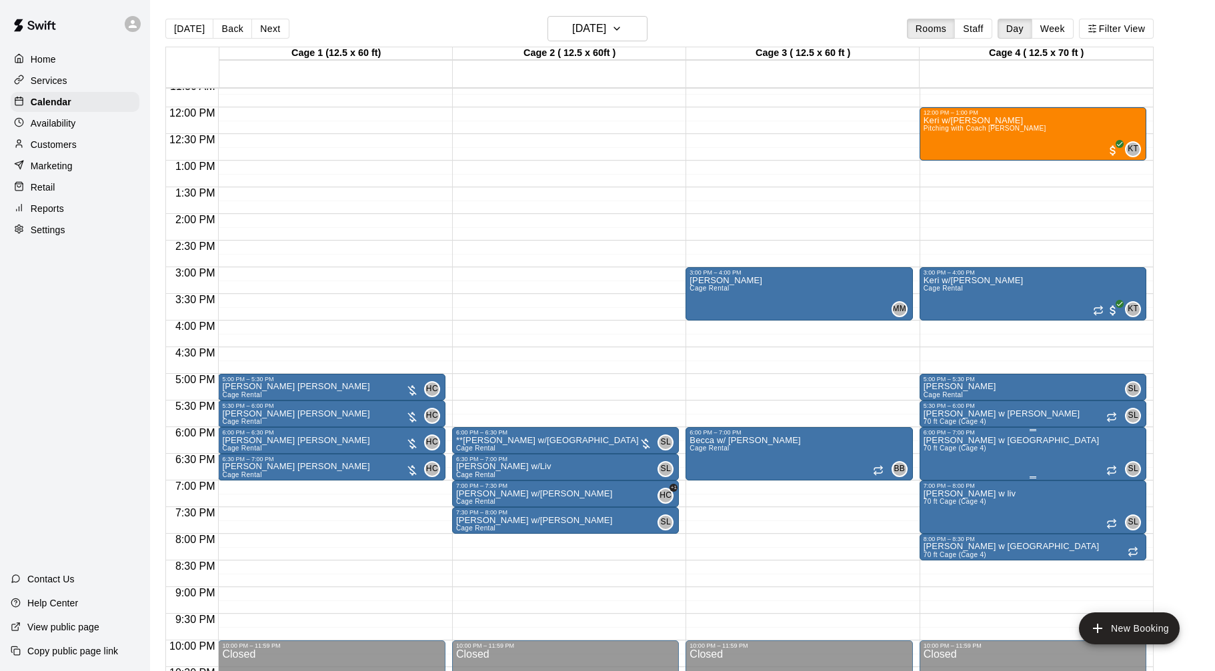
click at [937, 483] on img "edit" at bounding box center [937, 481] width 15 height 15
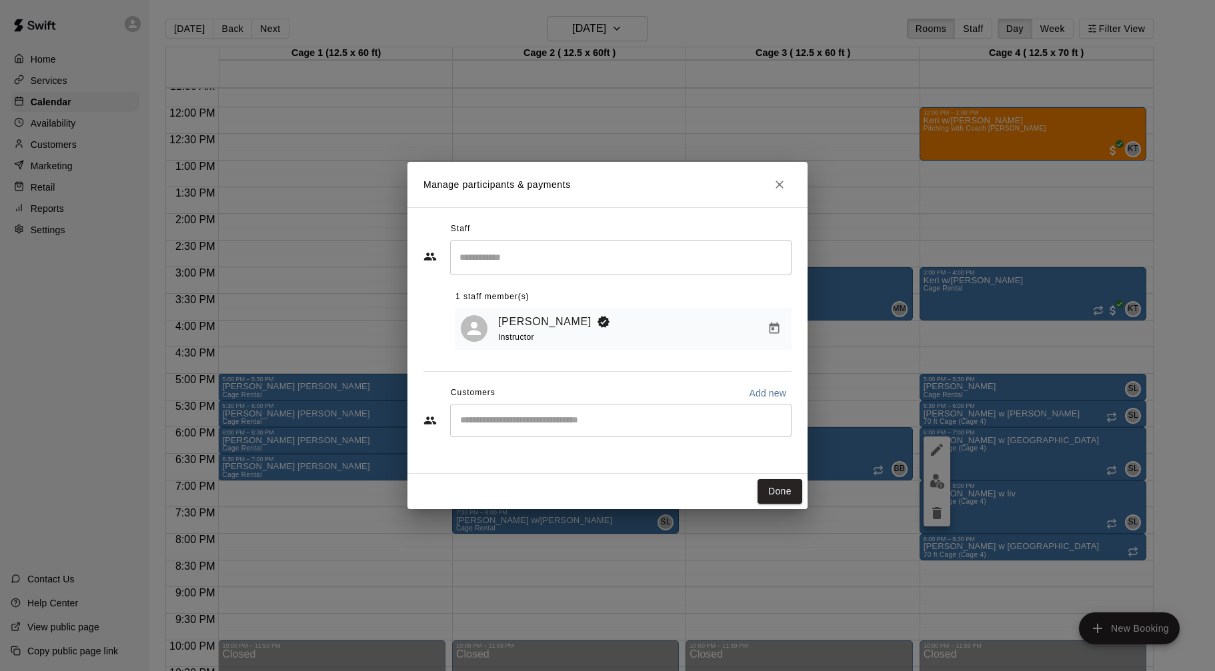
click at [634, 431] on div "​" at bounding box center [620, 420] width 341 height 33
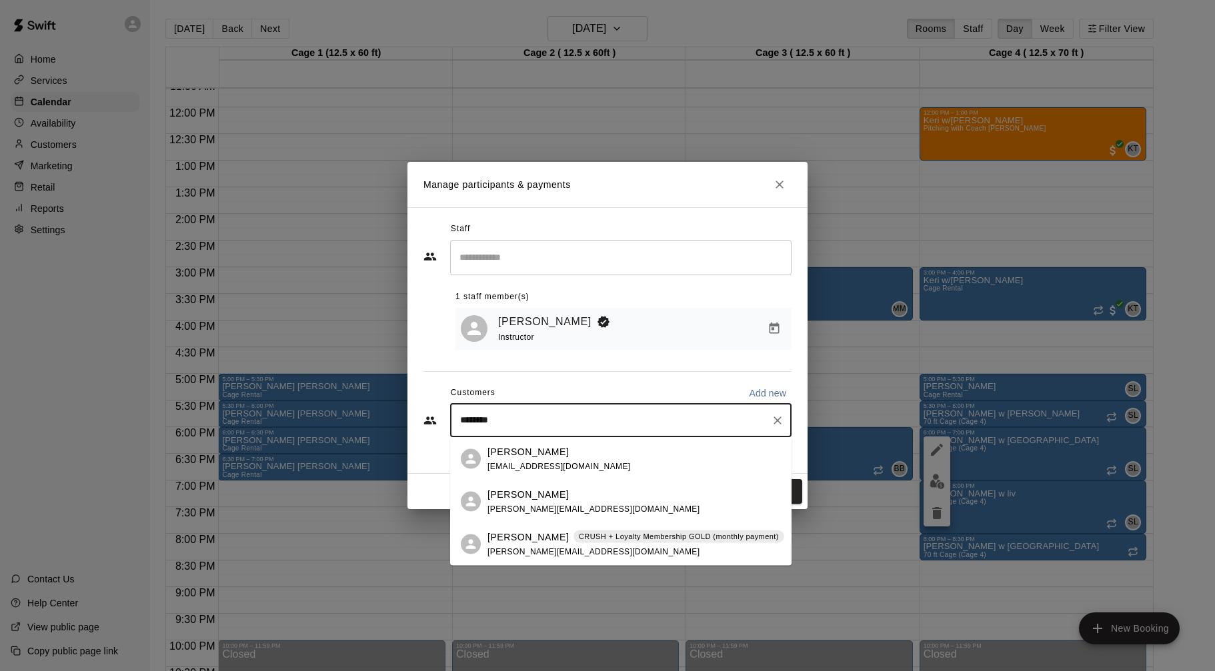
type input "*********"
click at [613, 540] on p "CRUSH + Loyalty Membership GOLD (monthly payment)" at bounding box center [679, 536] width 200 height 11
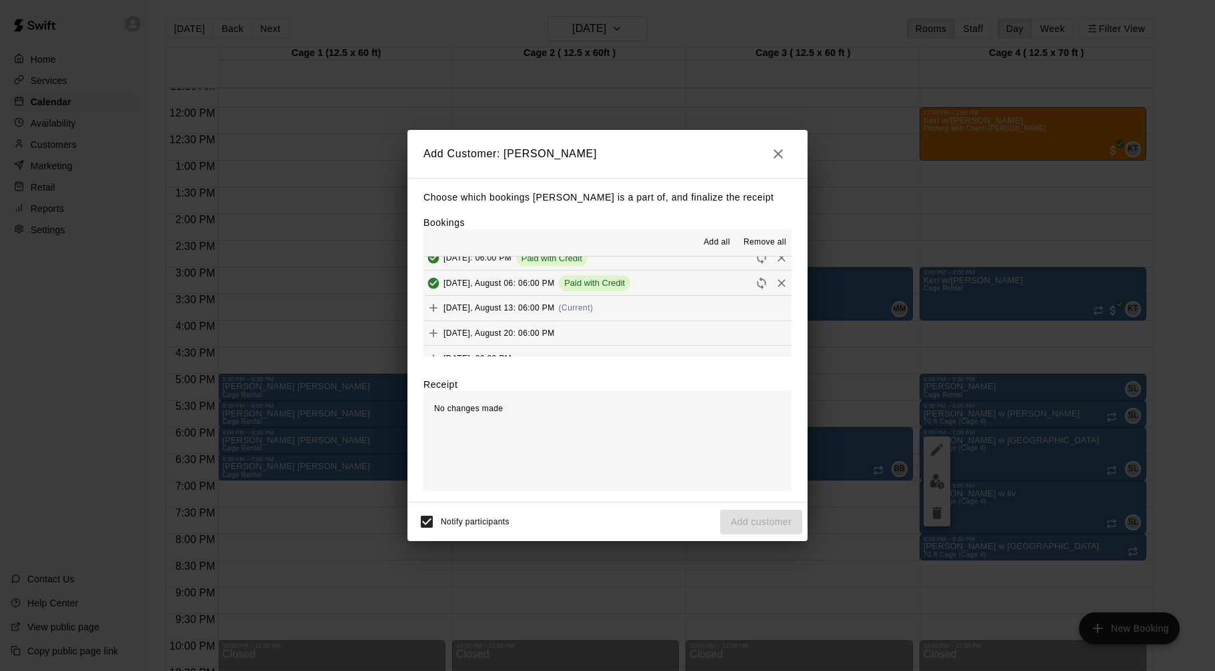
scroll to position [269, 0]
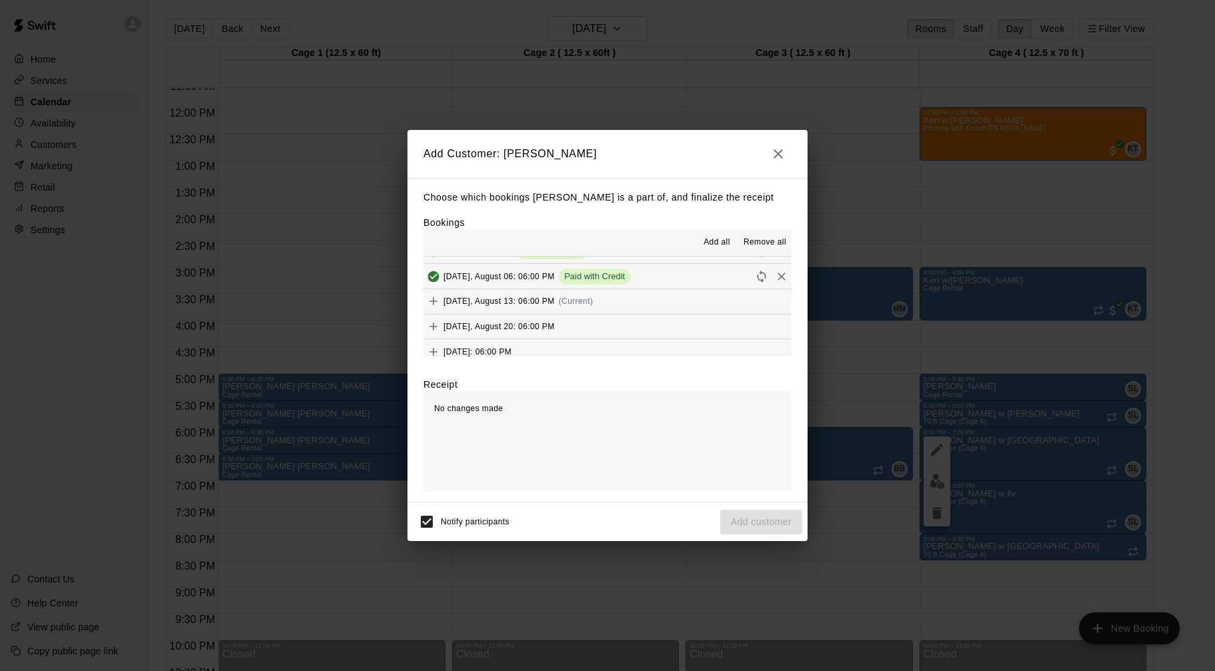
click at [641, 305] on button "[DATE], August 13: 06:00 PM (Current)" at bounding box center [607, 301] width 368 height 25
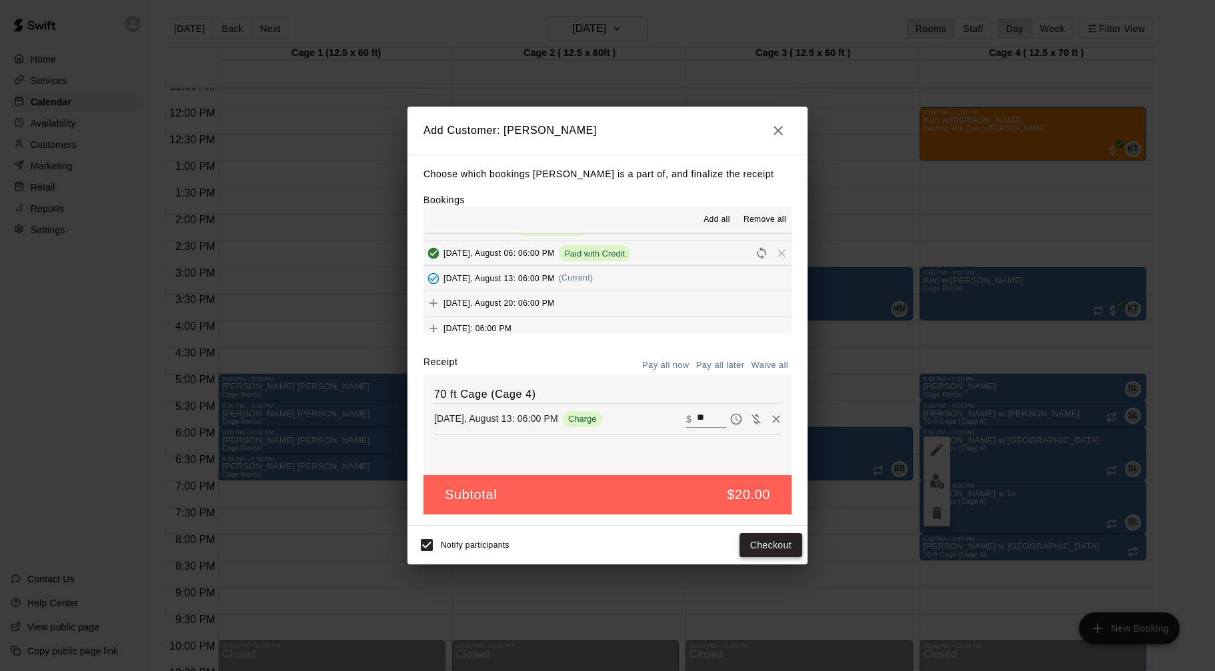
click at [747, 537] on button "Checkout" at bounding box center [770, 545] width 63 height 25
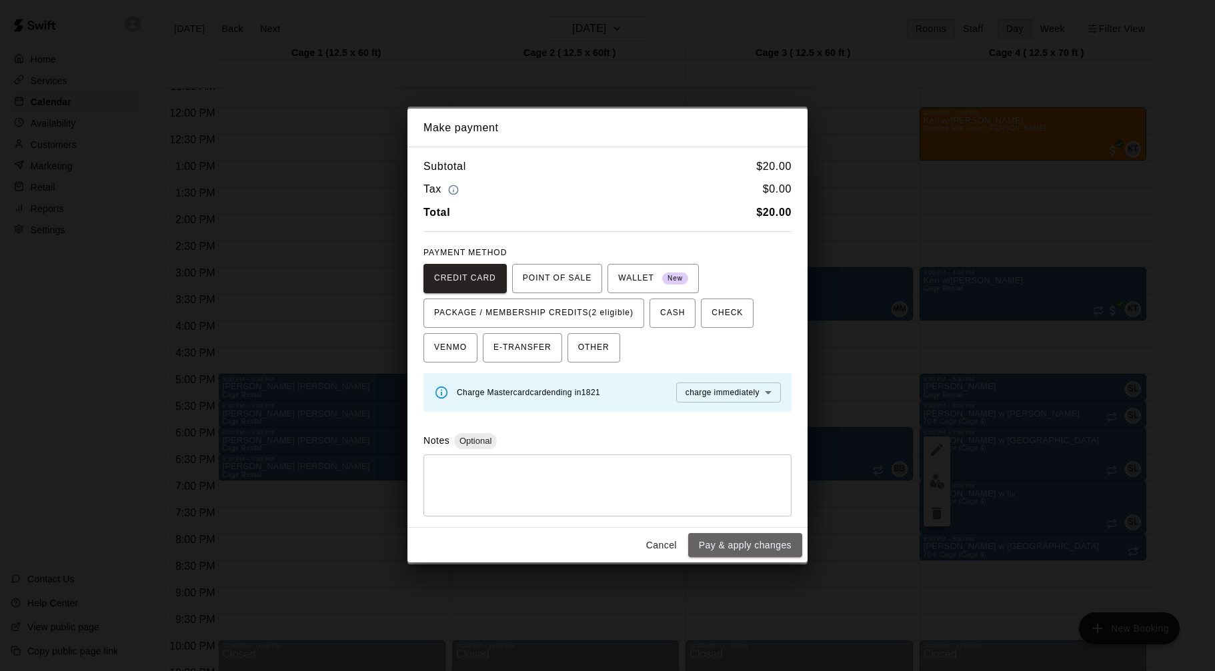
click at [728, 545] on button "Pay & apply changes" at bounding box center [745, 545] width 114 height 25
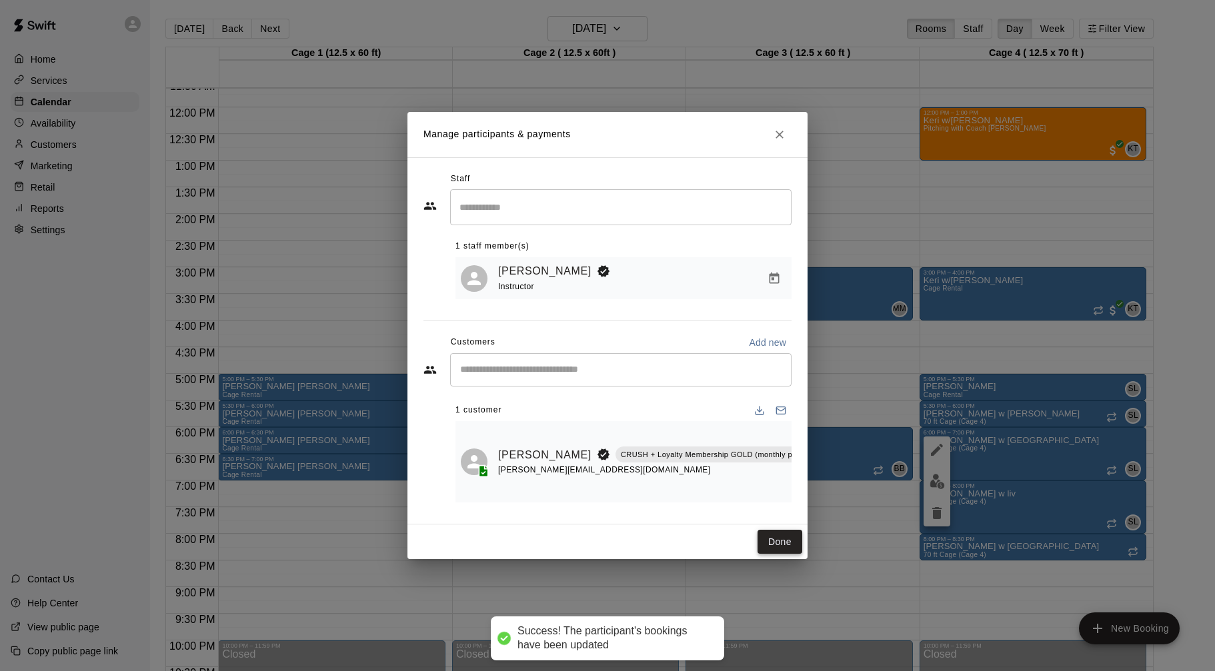
click at [758, 542] on button "Done" at bounding box center [779, 542] width 45 height 25
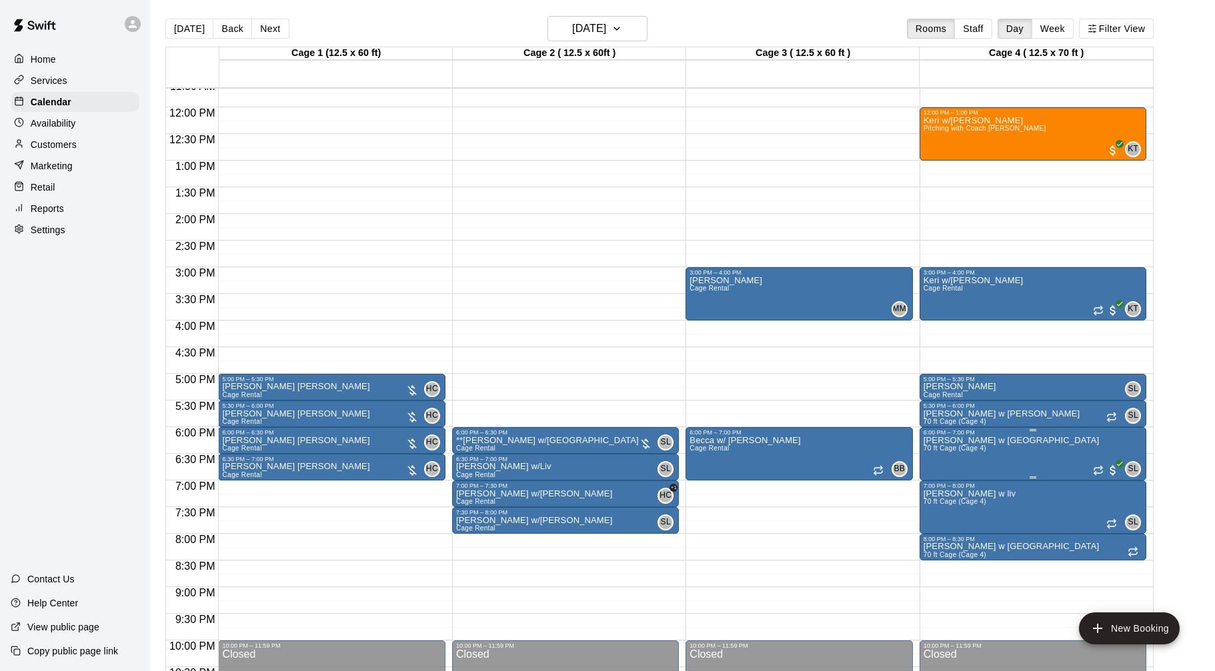
click at [941, 486] on img "edit" at bounding box center [937, 481] width 15 height 15
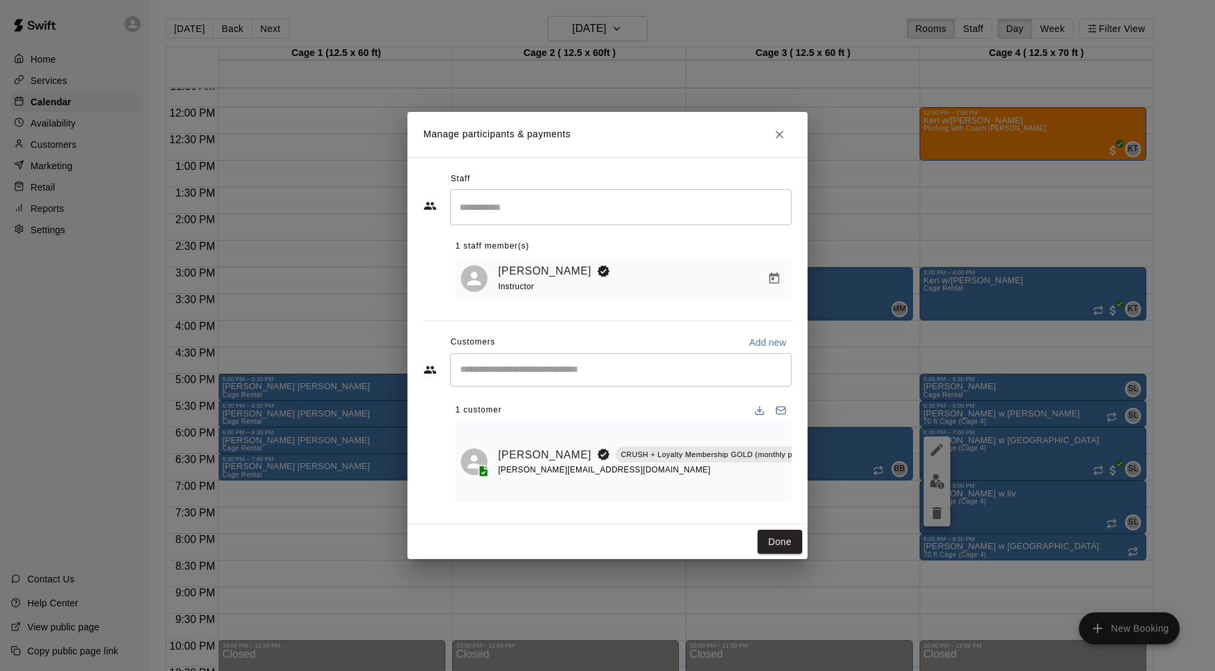
scroll to position [0, 12]
click at [814, 465] on span "Paid with Card" at bounding box center [826, 460] width 24 height 11
click at [814, 459] on span "Paid with Card" at bounding box center [826, 460] width 24 height 11
click at [819, 483] on icon "Manage bookings & payment" at bounding box center [825, 485] width 13 height 13
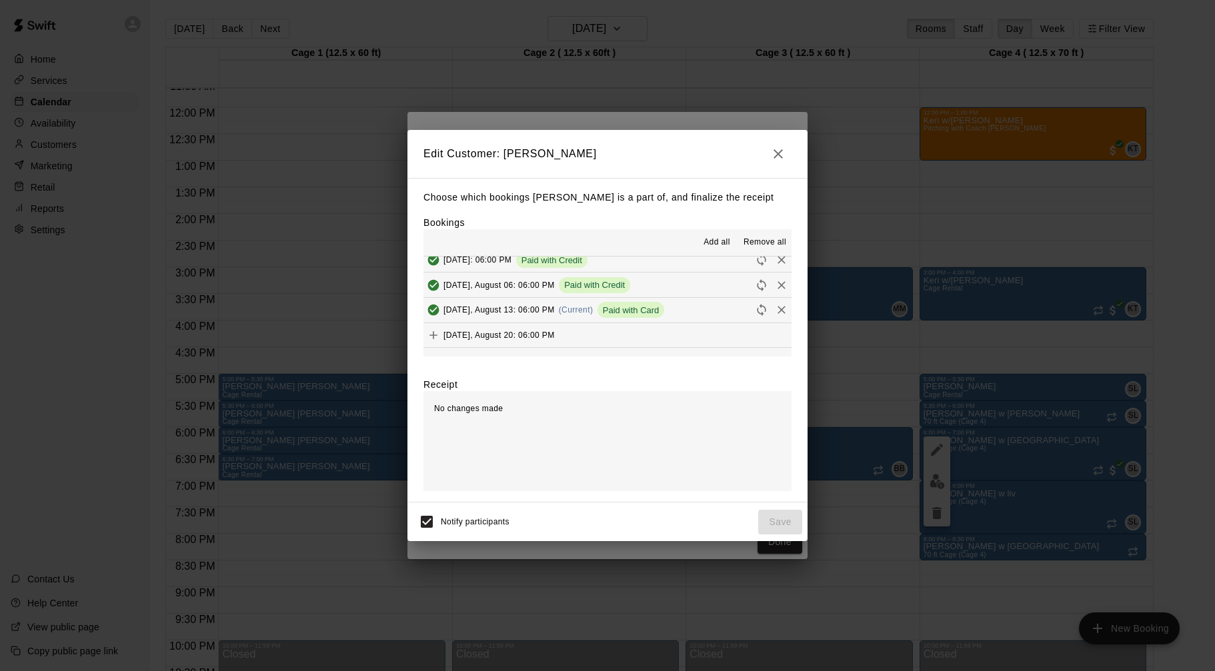
scroll to position [262, 0]
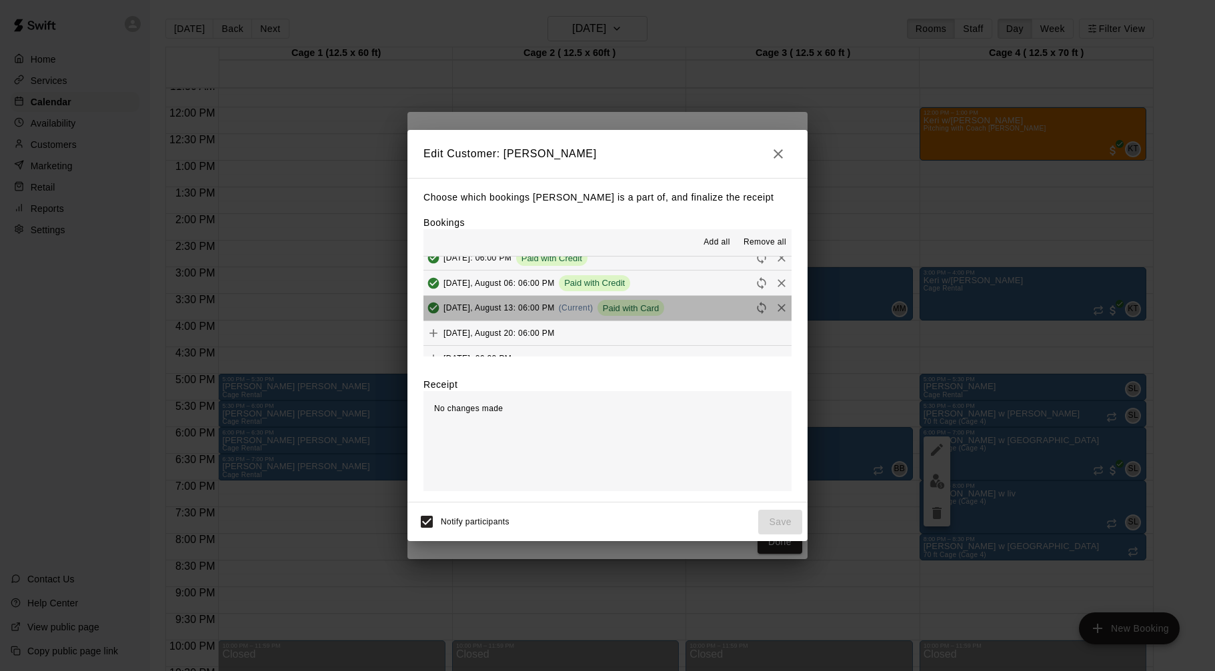
click at [706, 311] on button "[DATE], August 13: 06:00 PM (Current) Paid with Card" at bounding box center [607, 308] width 368 height 25
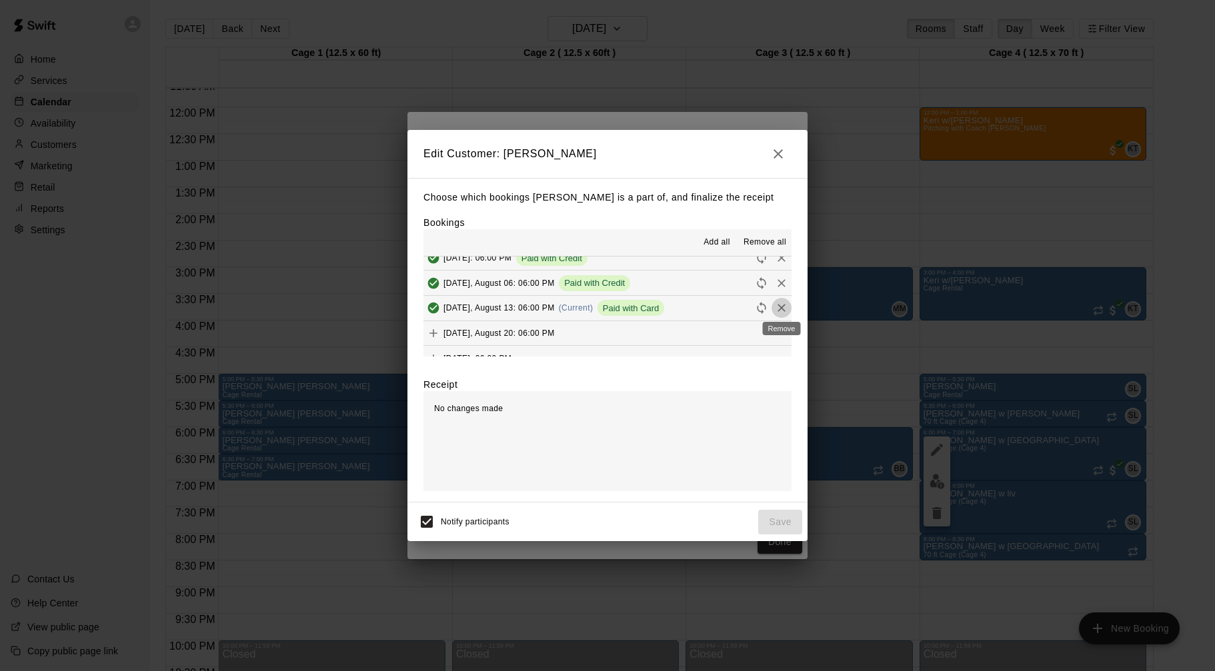
click at [781, 309] on icon "Remove" at bounding box center [781, 309] width 8 height 8
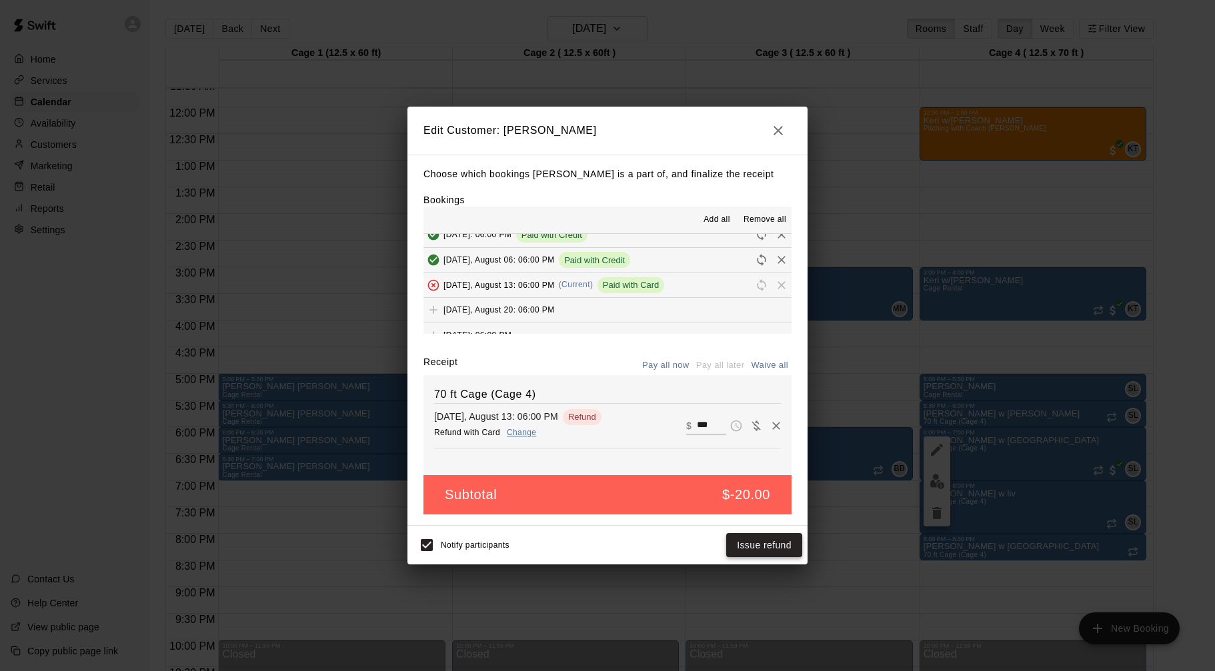
click at [778, 549] on button "Issue refund" at bounding box center [764, 545] width 76 height 25
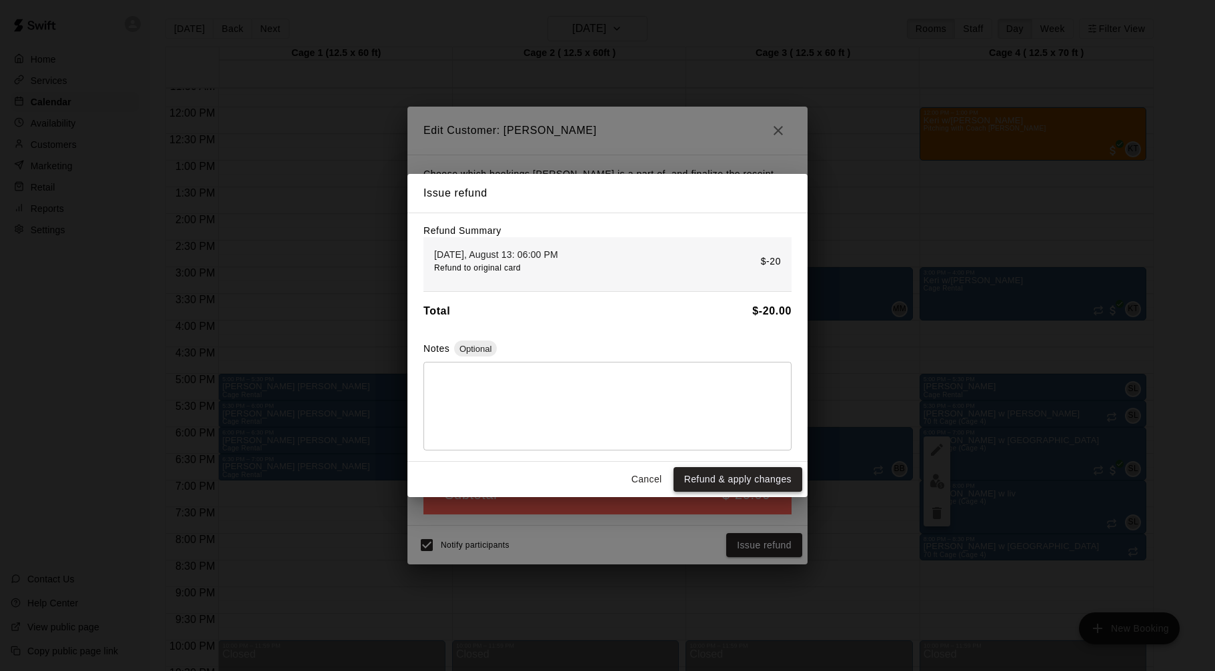
click at [741, 477] on button "Refund & apply changes" at bounding box center [737, 479] width 129 height 25
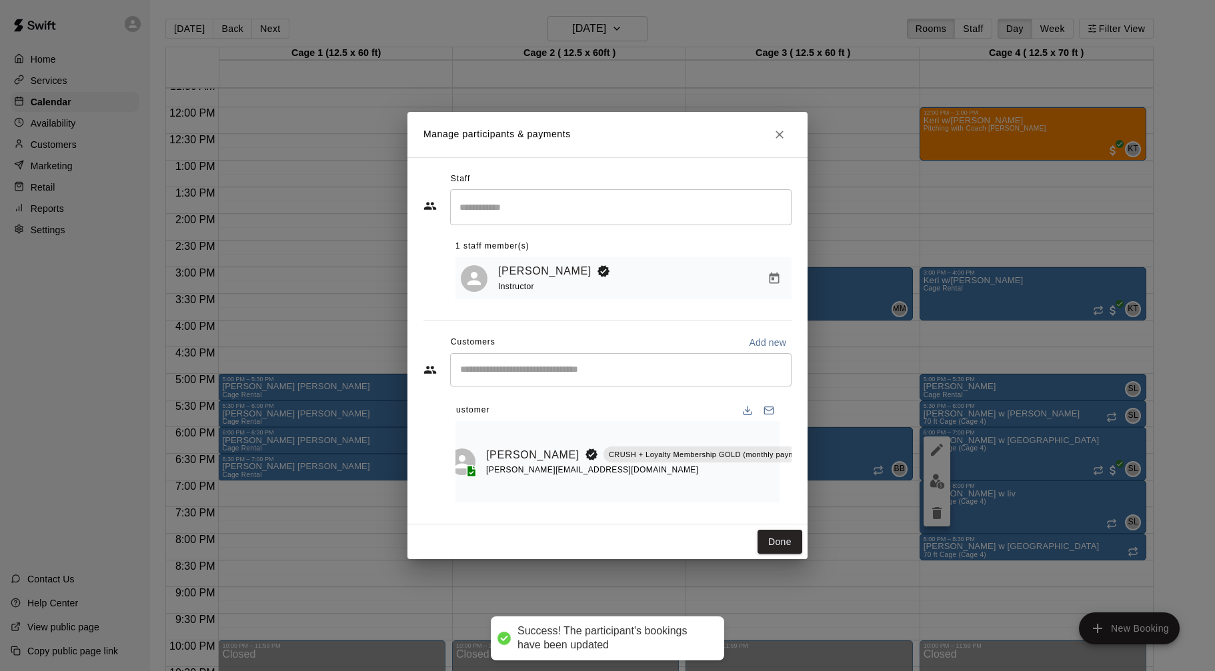
scroll to position [0, 0]
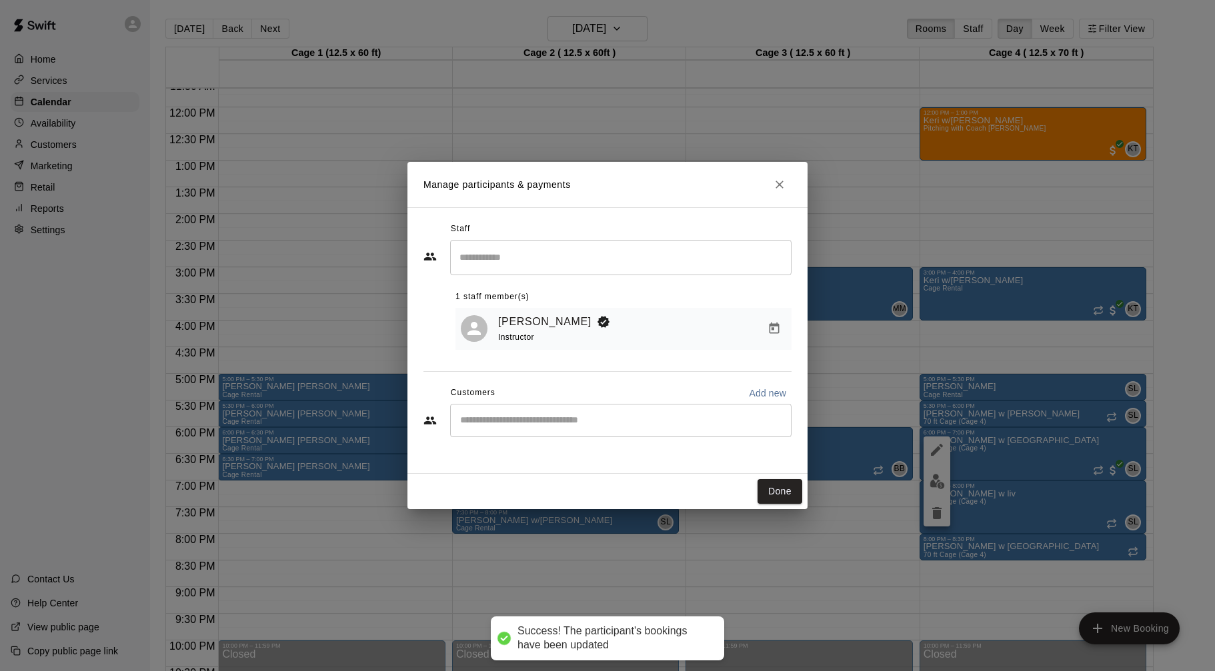
click at [779, 423] on input "Start typing to search customers..." at bounding box center [620, 420] width 329 height 13
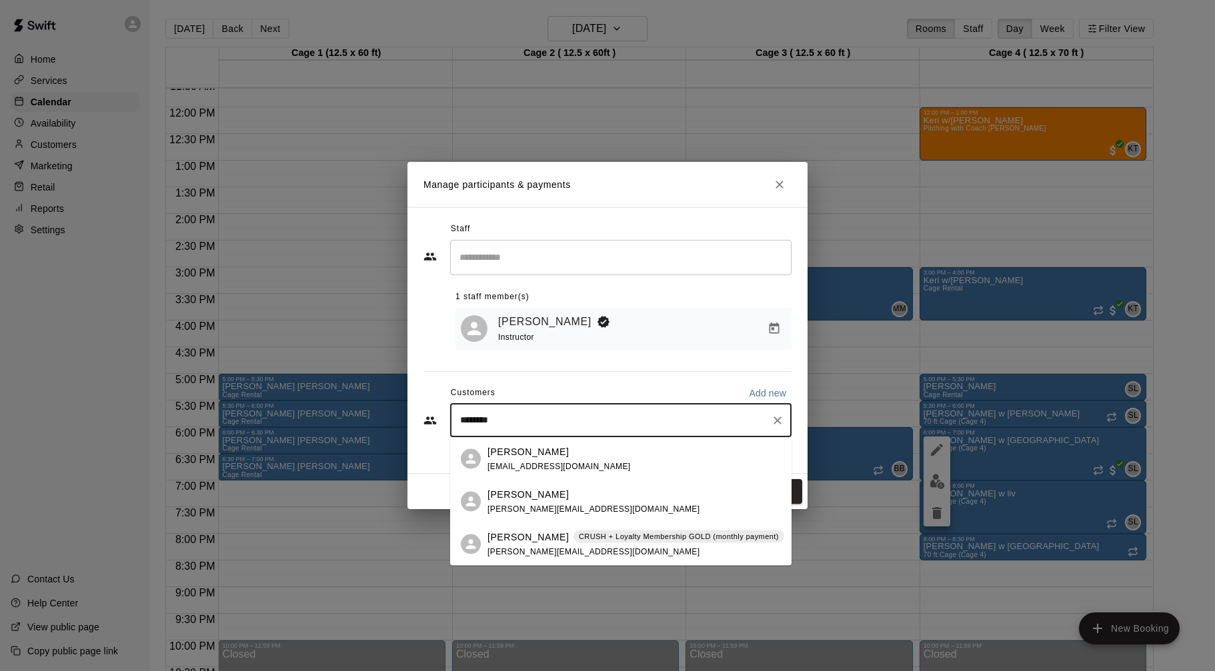
type input "*********"
click at [728, 544] on div "[PERSON_NAME] CRUSH + Loyalty Membership GOLD (monthly payment) [PERSON_NAME][E…" at bounding box center [635, 544] width 297 height 29
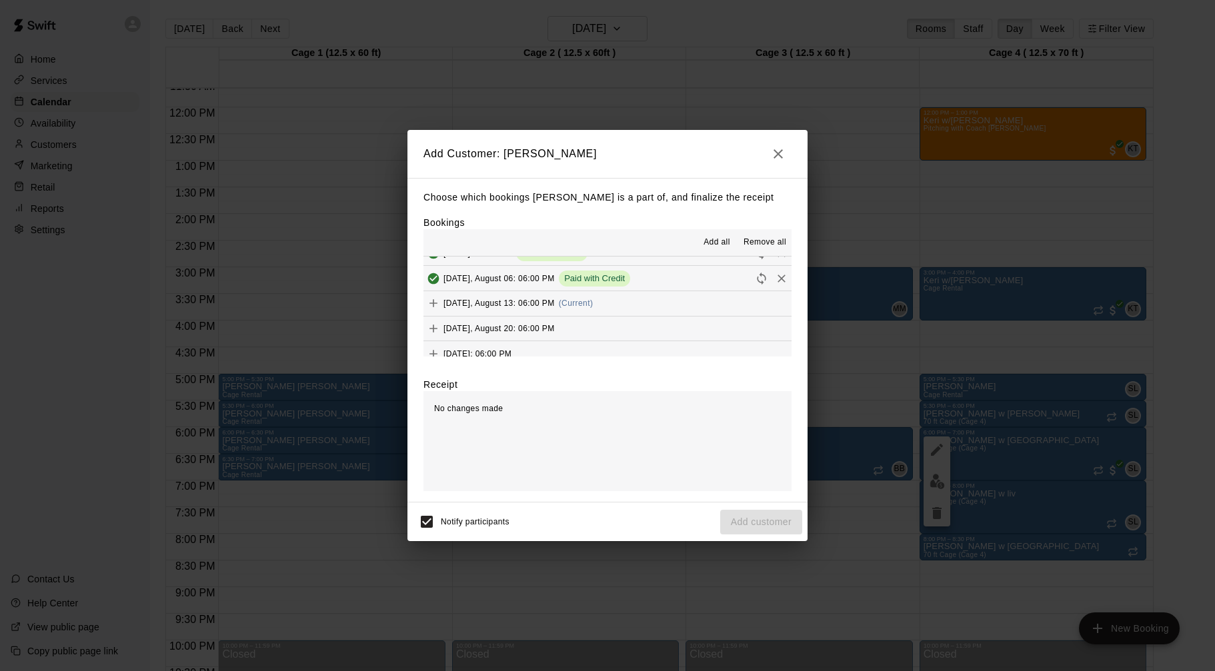
scroll to position [270, 0]
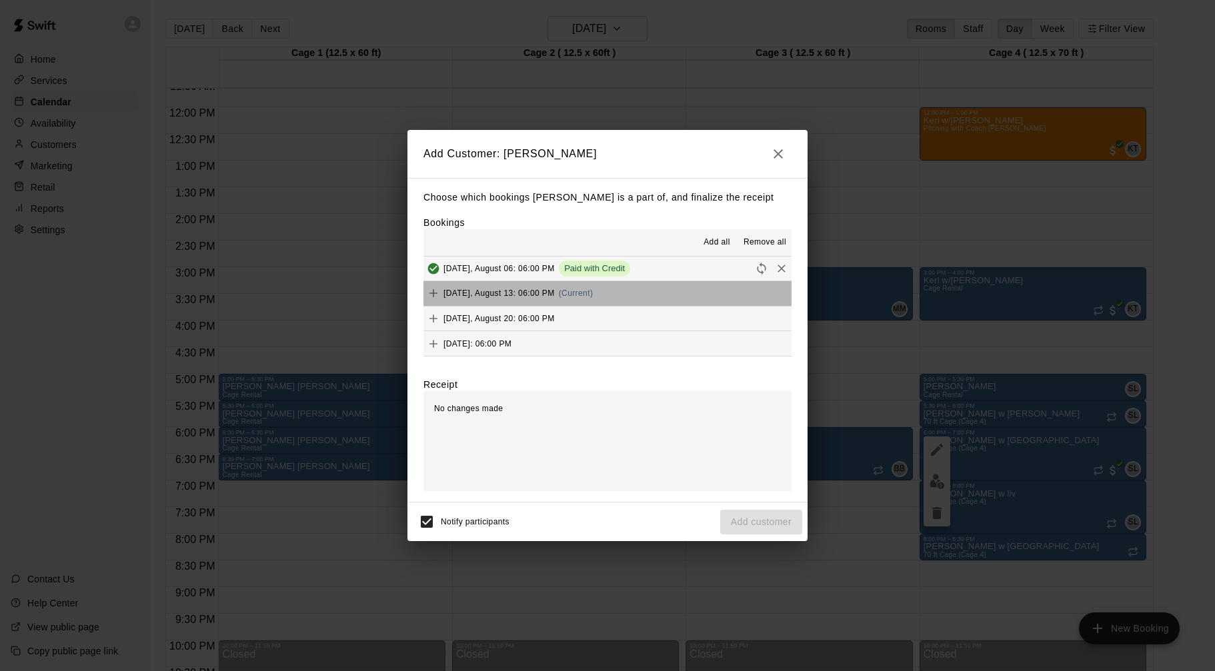
click at [555, 293] on span "[DATE], August 13: 06:00 PM" at bounding box center [498, 293] width 111 height 9
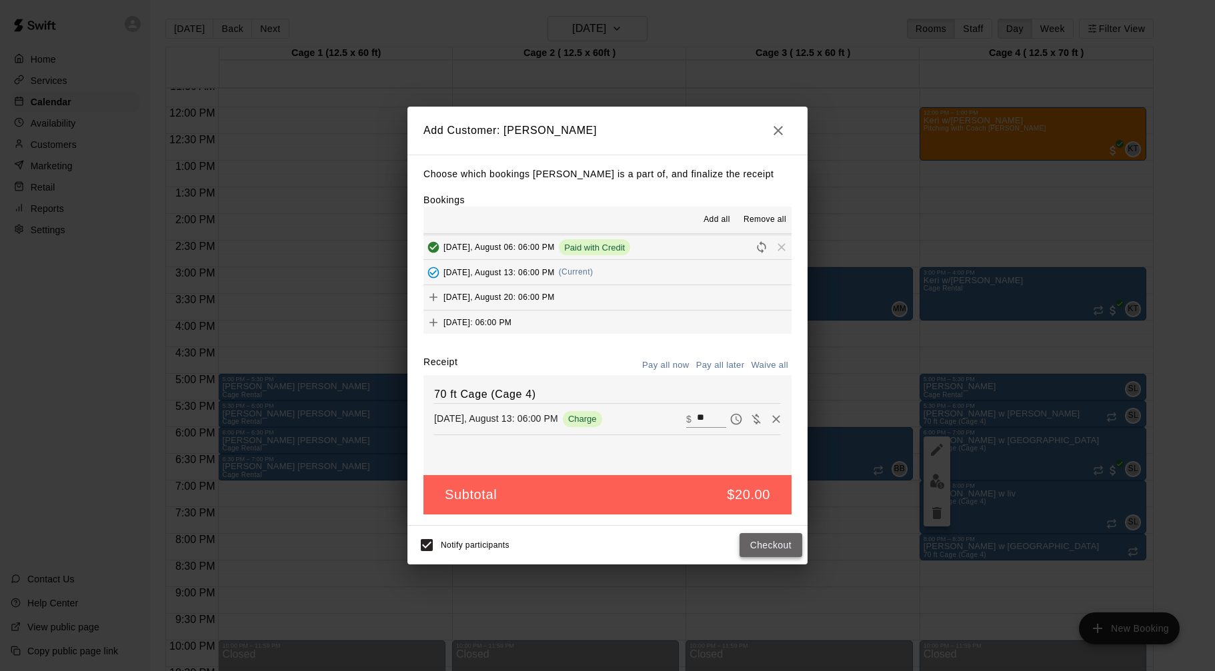
click at [762, 545] on button "Checkout" at bounding box center [770, 545] width 63 height 25
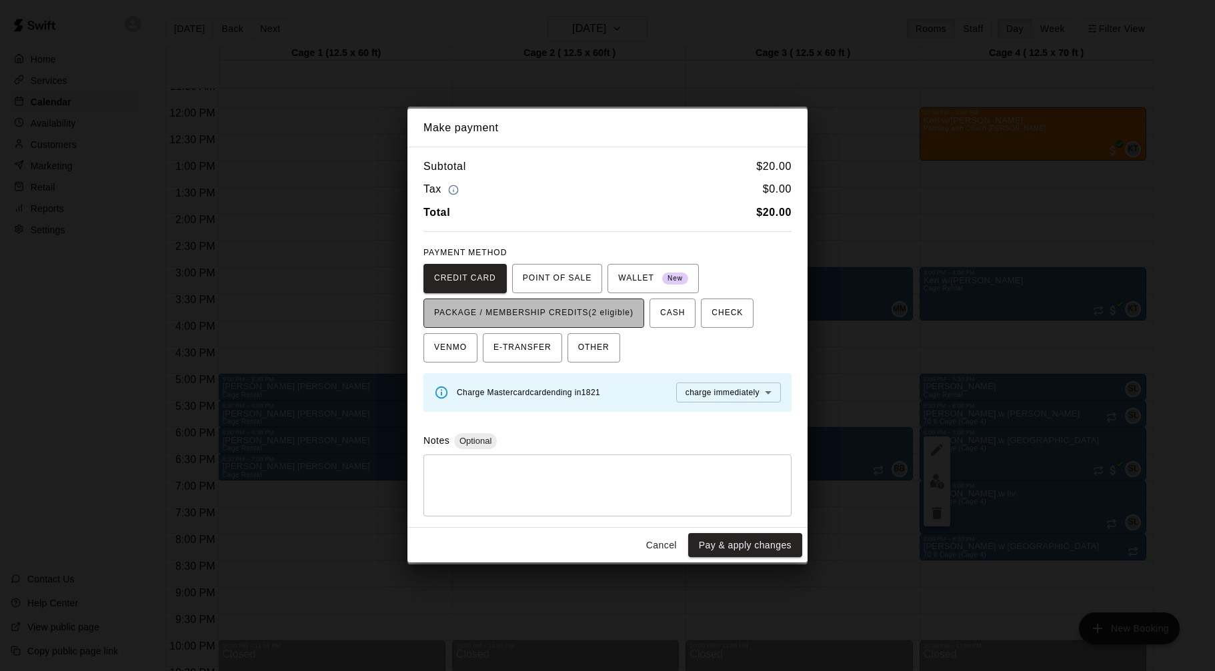
click at [615, 318] on span "PACKAGE / MEMBERSHIP CREDITS (2 eligible)" at bounding box center [533, 313] width 199 height 21
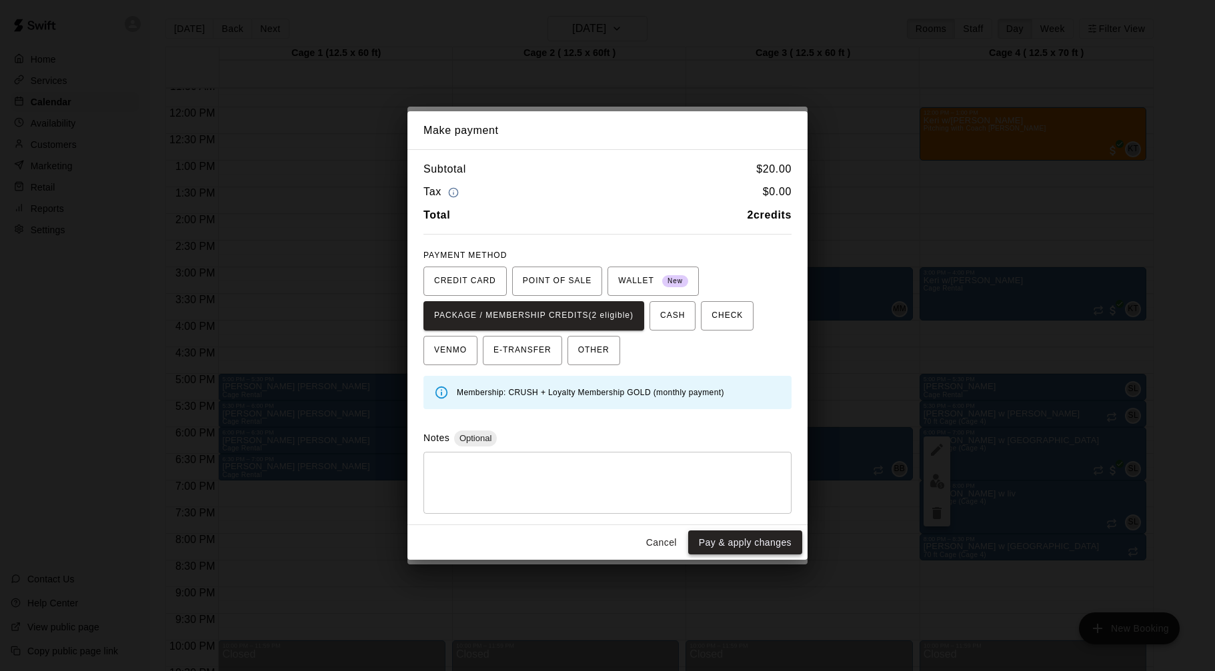
click at [730, 546] on button "Pay & apply changes" at bounding box center [745, 543] width 114 height 25
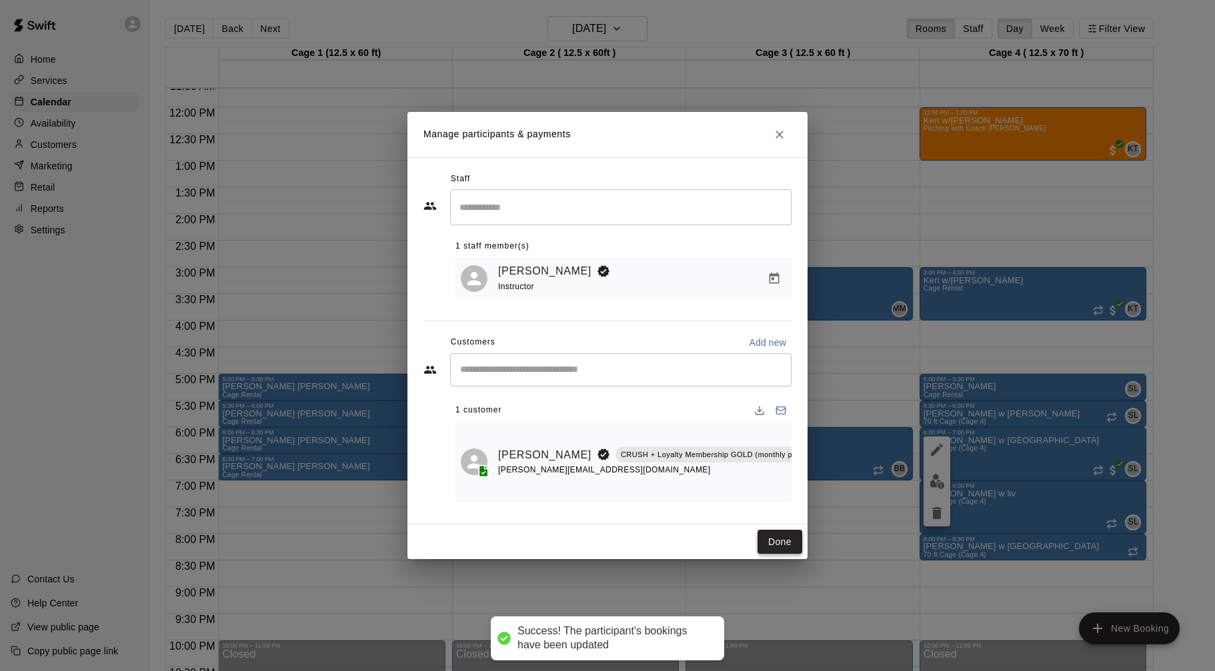
click at [769, 543] on button "Done" at bounding box center [779, 542] width 45 height 25
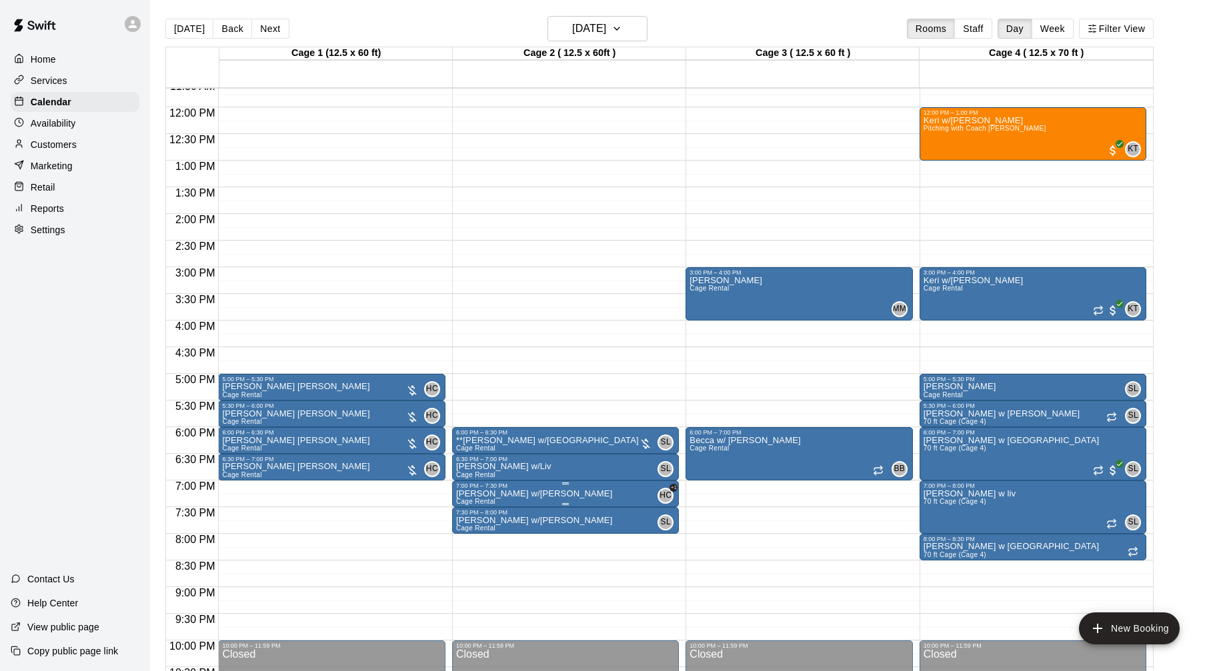
click at [473, 561] on icon "delete" at bounding box center [469, 567] width 9 height 12
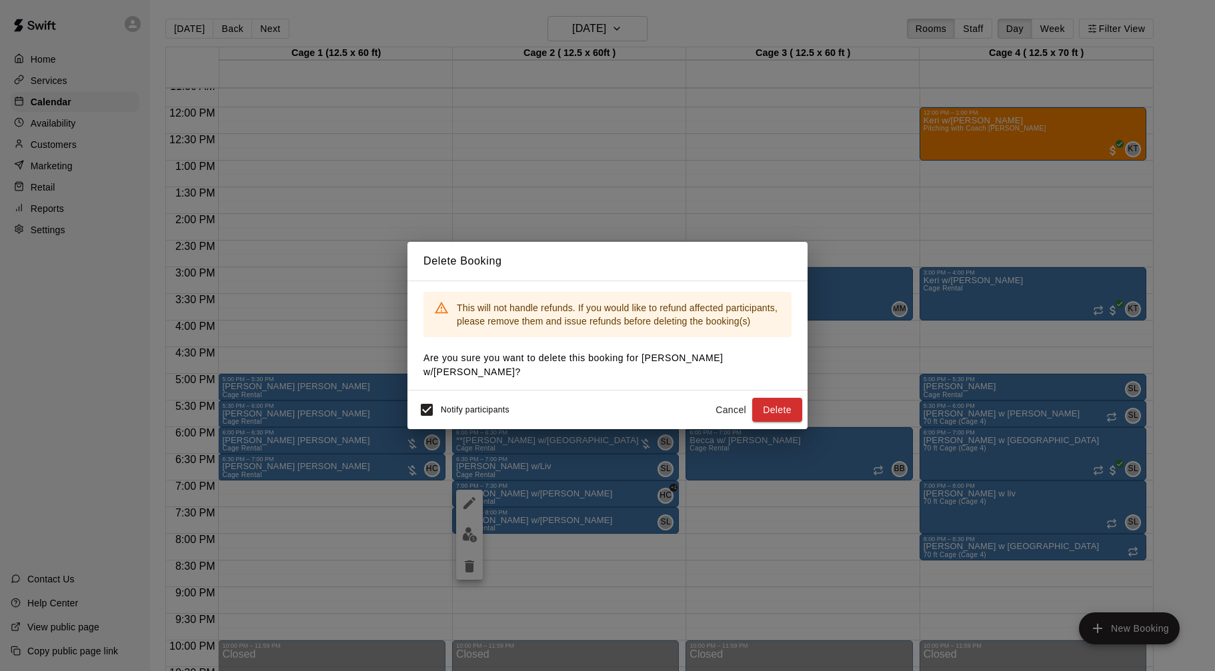
click at [773, 398] on button "Delete" at bounding box center [777, 410] width 50 height 25
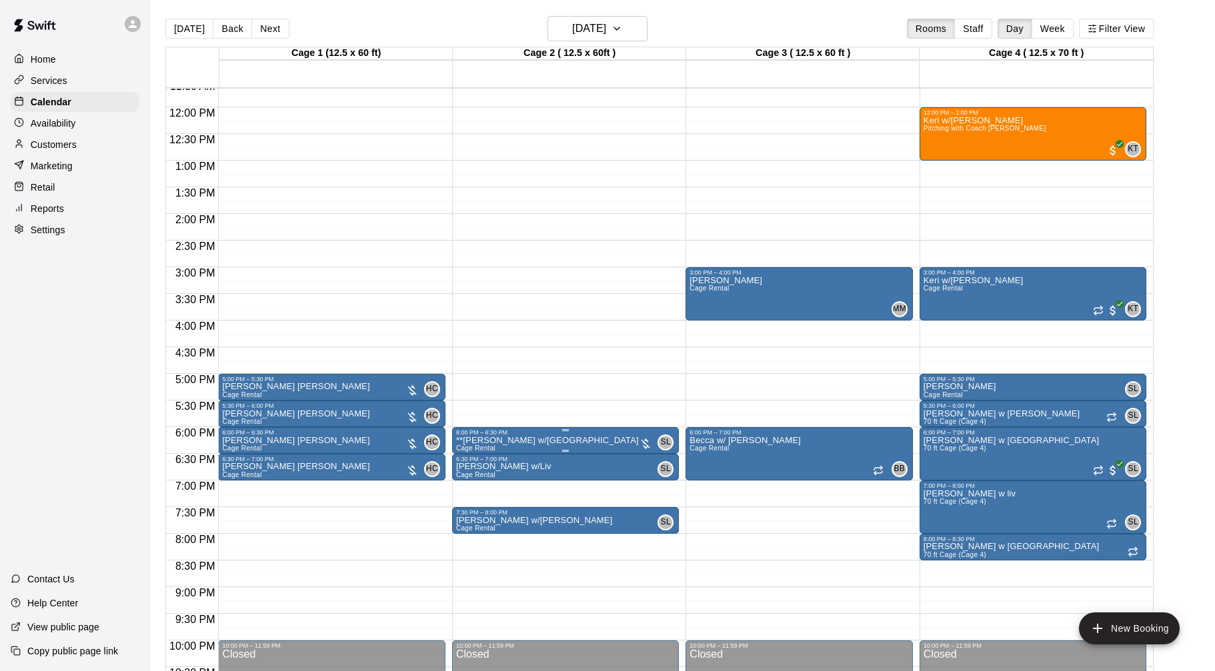
click at [479, 480] on button "edit" at bounding box center [469, 482] width 27 height 26
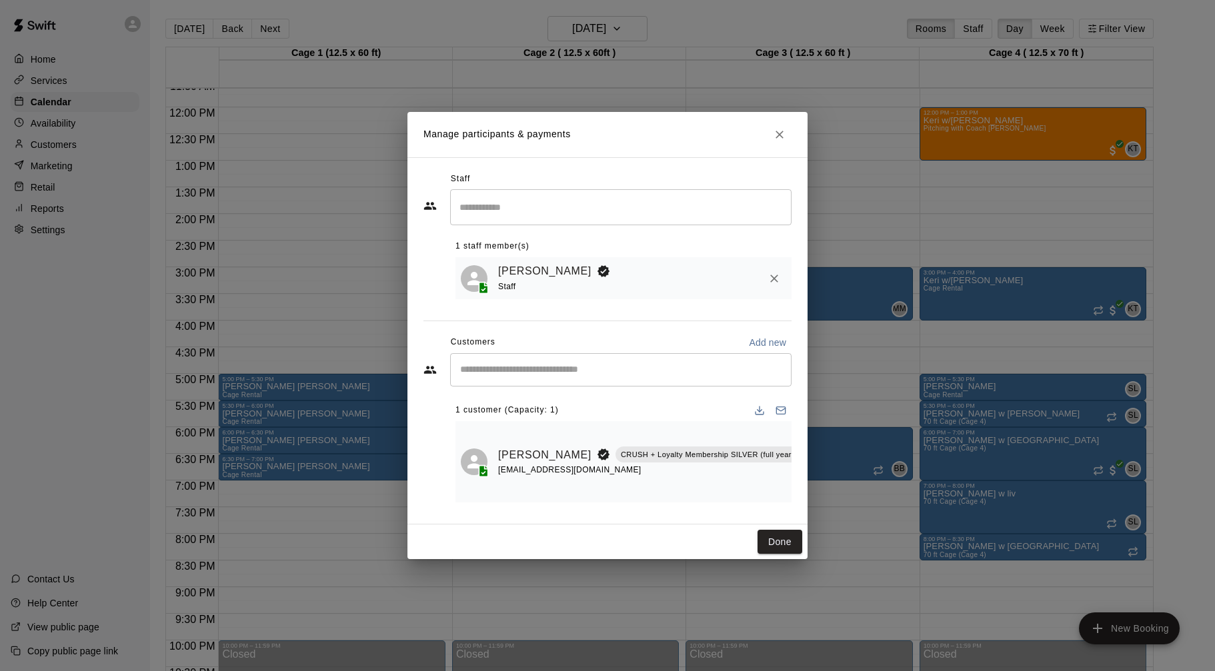
scroll to position [0, 51]
click at [818, 485] on icon "Manage bookings & payment" at bounding box center [824, 485] width 13 height 13
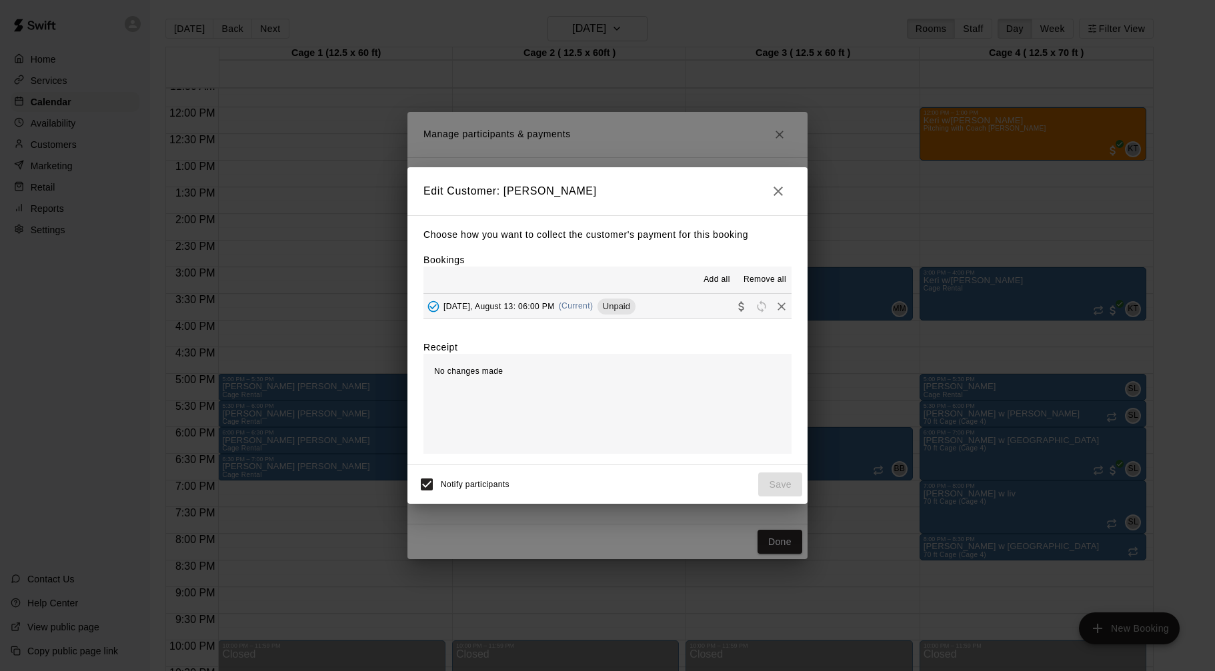
click at [776, 187] on icon "button" at bounding box center [778, 191] width 16 height 16
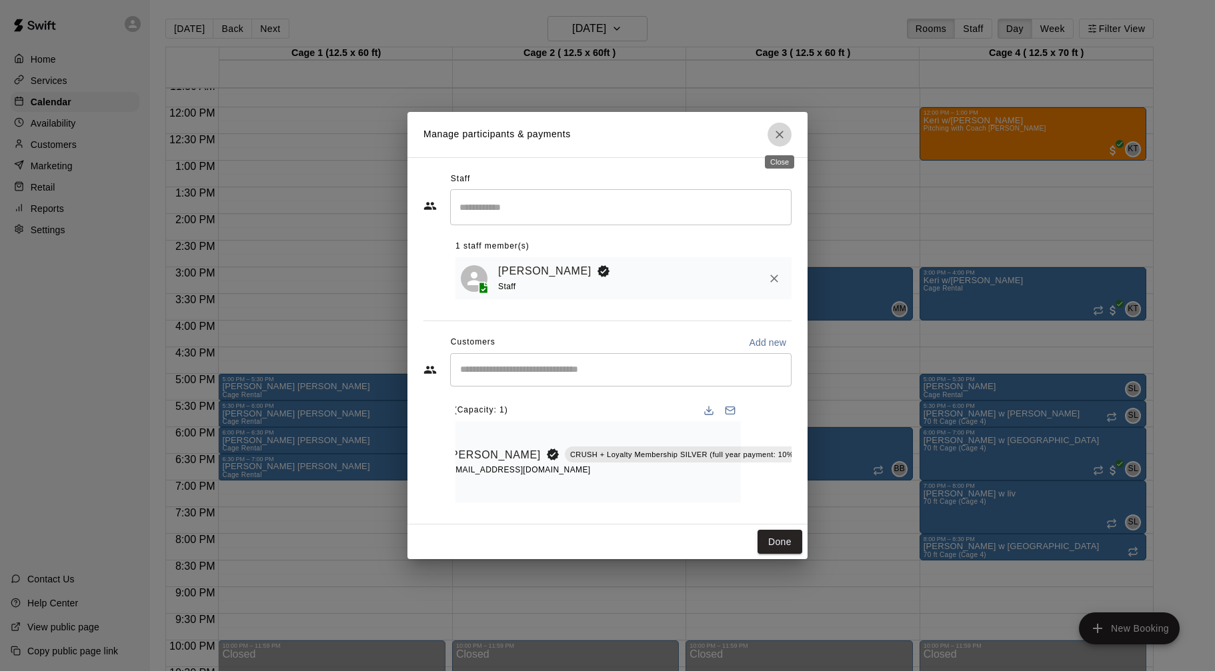
click at [773, 139] on button "Close" at bounding box center [779, 135] width 24 height 24
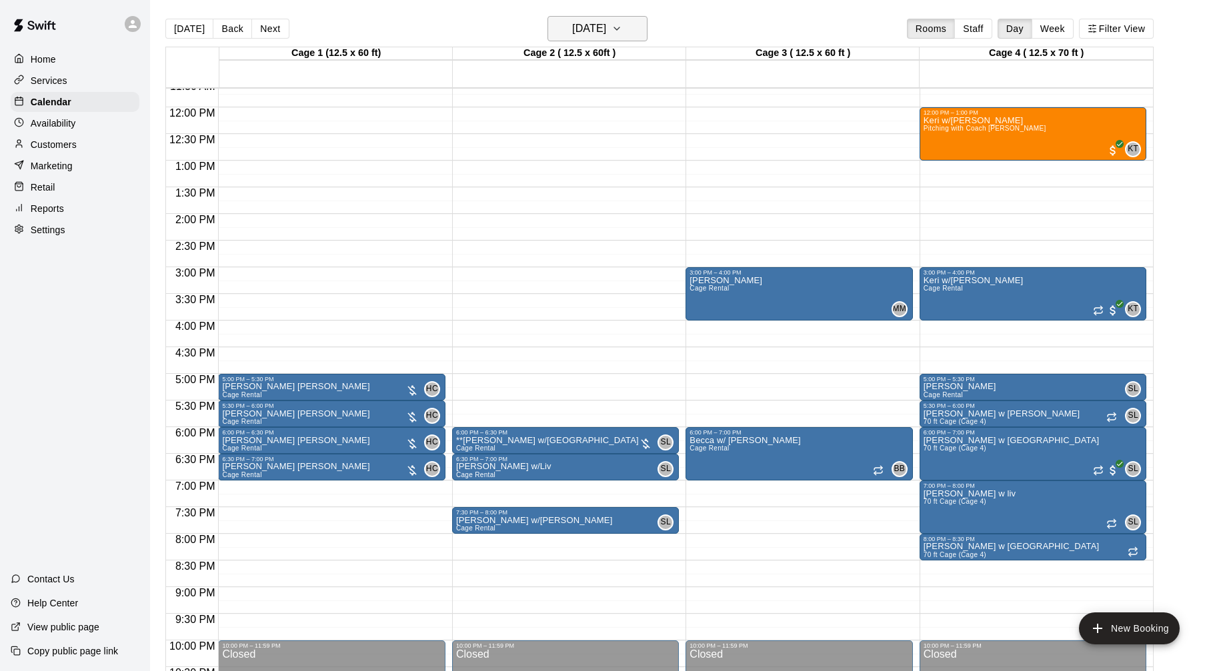
click at [594, 35] on h6 "[DATE]" at bounding box center [589, 28] width 34 height 19
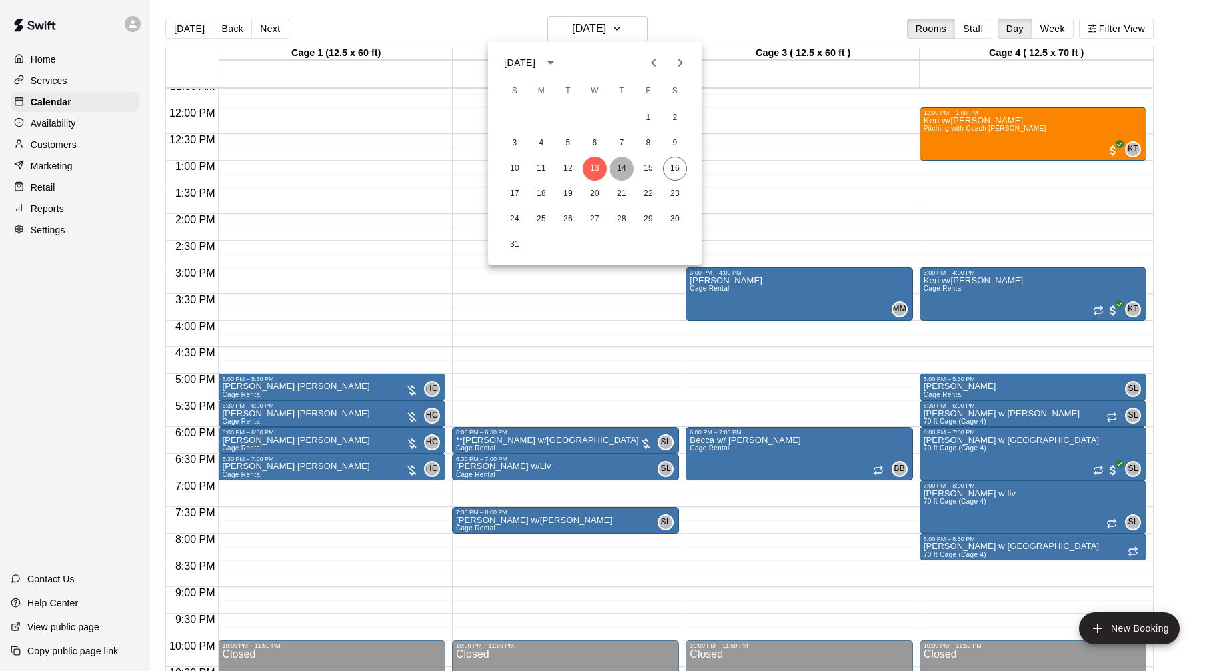
click at [617, 171] on button "14" at bounding box center [621, 169] width 24 height 24
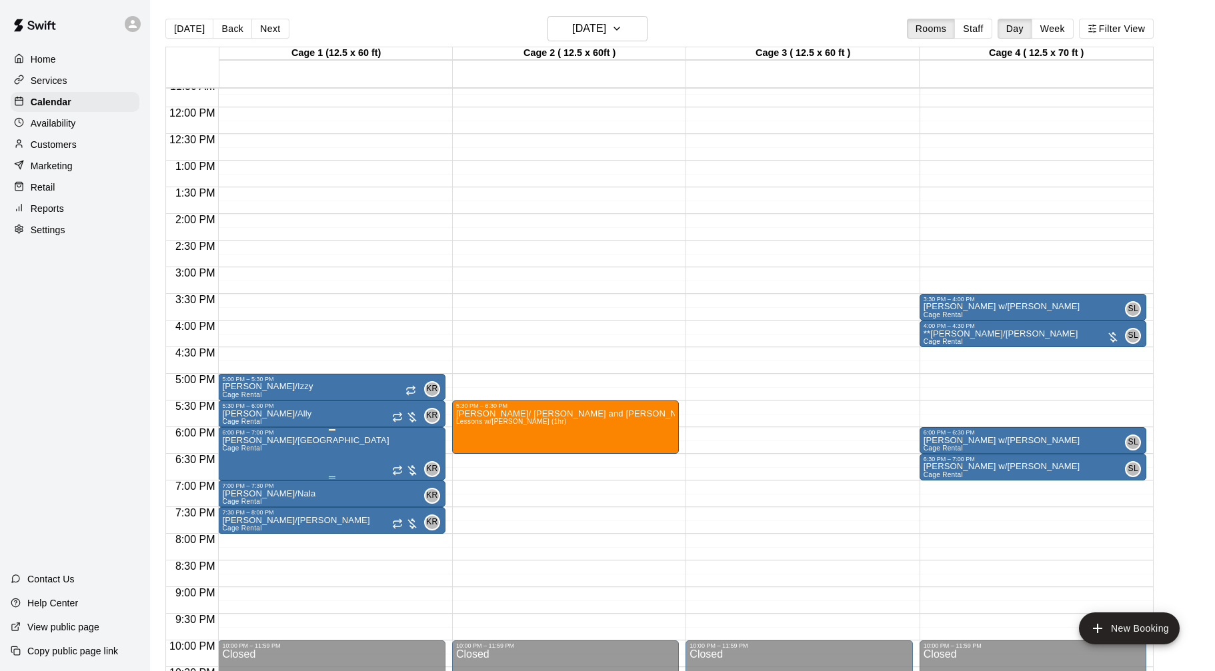
click at [419, 472] on div at bounding box center [405, 470] width 27 height 13
click at [412, 507] on img "edit" at bounding box center [405, 508] width 15 height 15
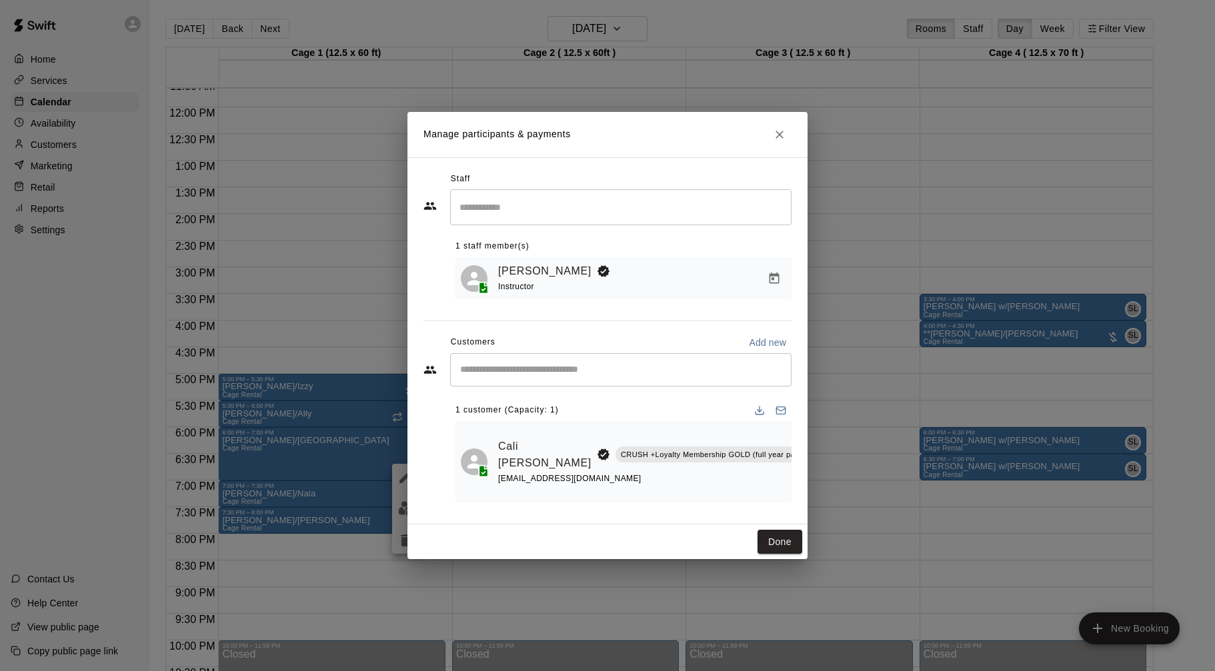
scroll to position [0, 55]
click at [808, 487] on icon "Manage bookings & payment" at bounding box center [813, 484] width 10 height 11
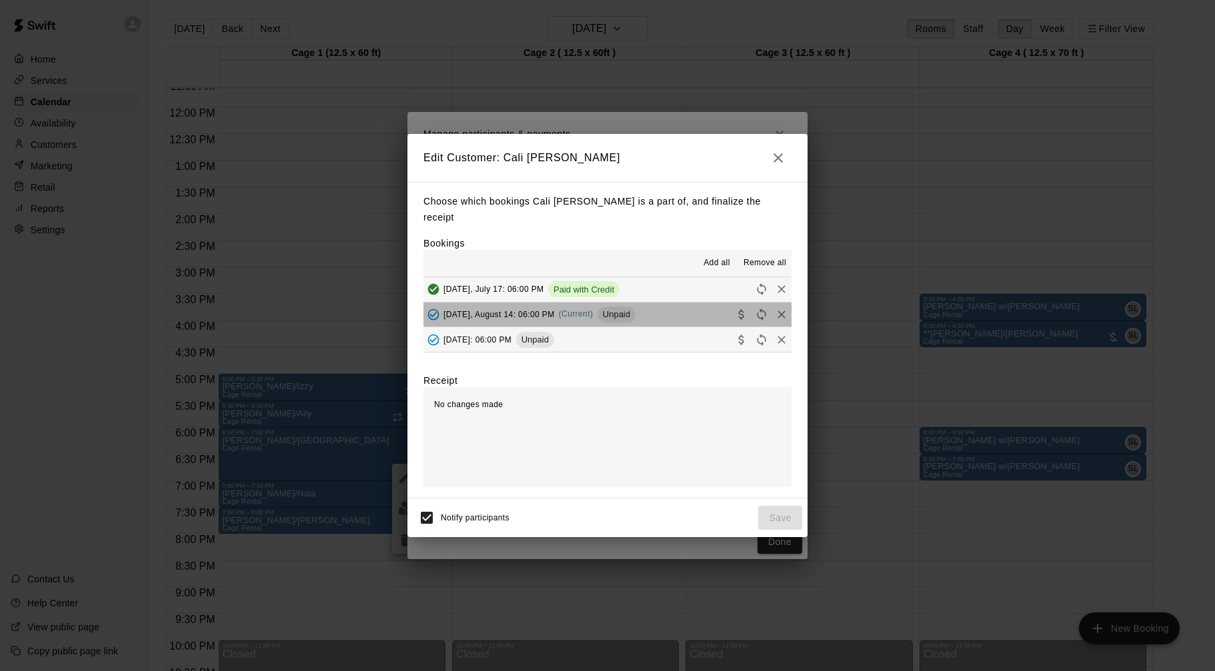
click at [701, 303] on button "[DATE], August 14: 06:00 PM (Current) Unpaid" at bounding box center [607, 315] width 368 height 25
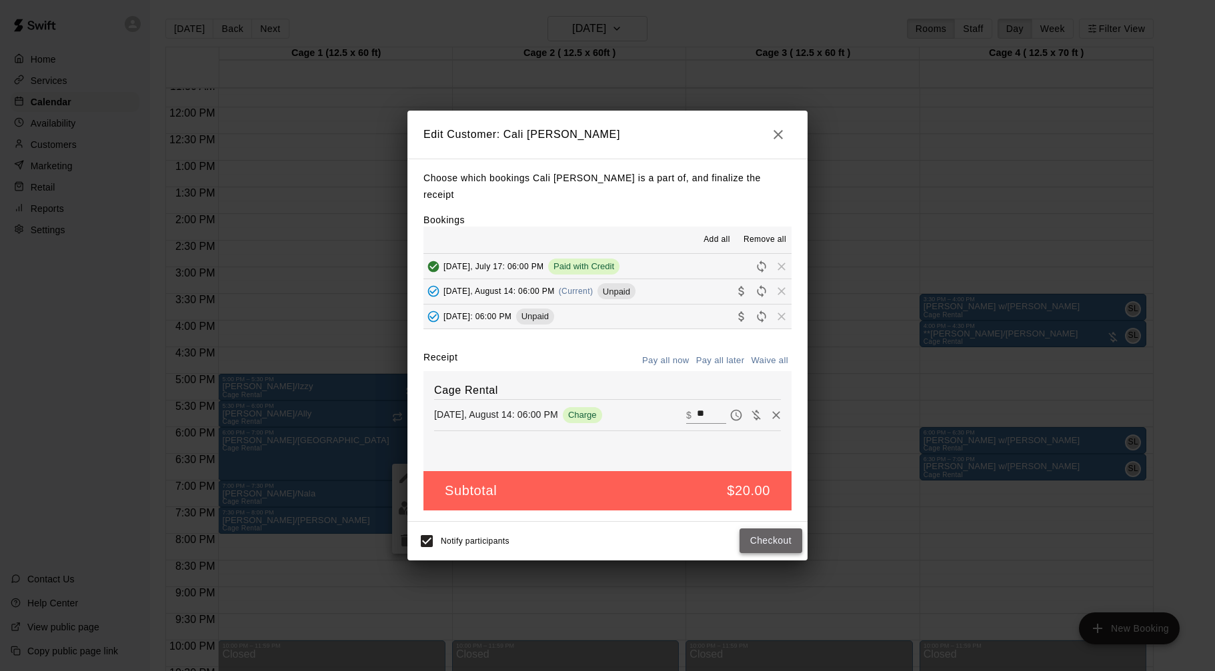
click at [778, 535] on button "Checkout" at bounding box center [770, 541] width 63 height 25
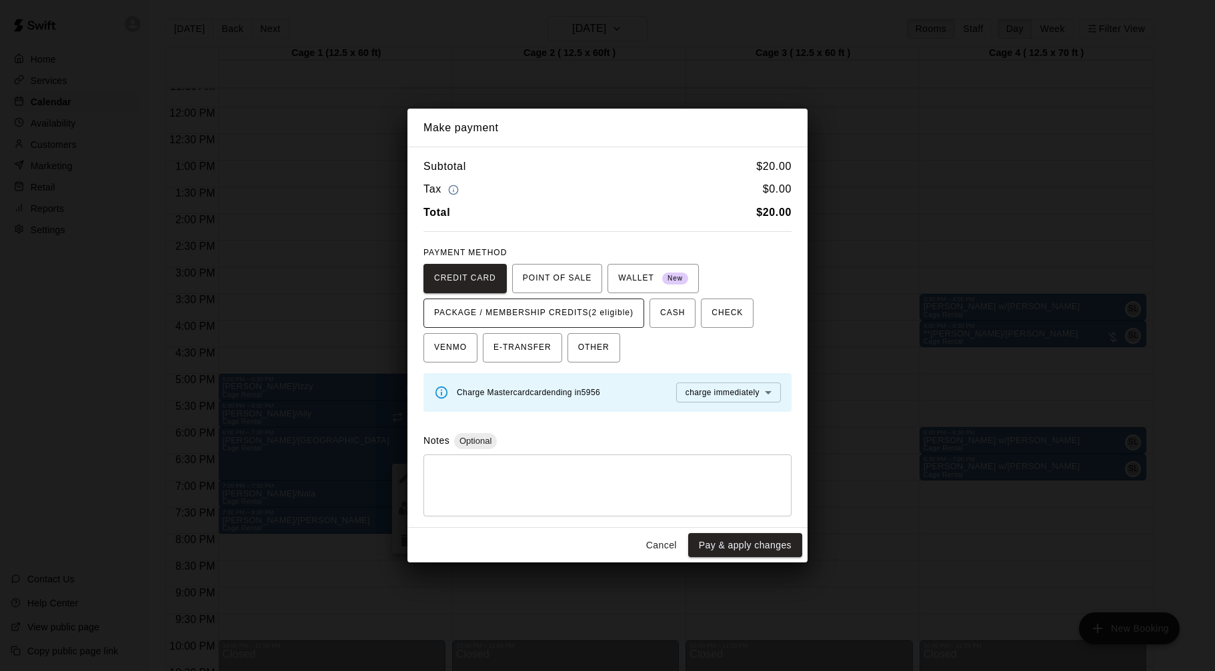
click at [621, 320] on span "PACKAGE / MEMBERSHIP CREDITS (2 eligible)" at bounding box center [533, 313] width 199 height 21
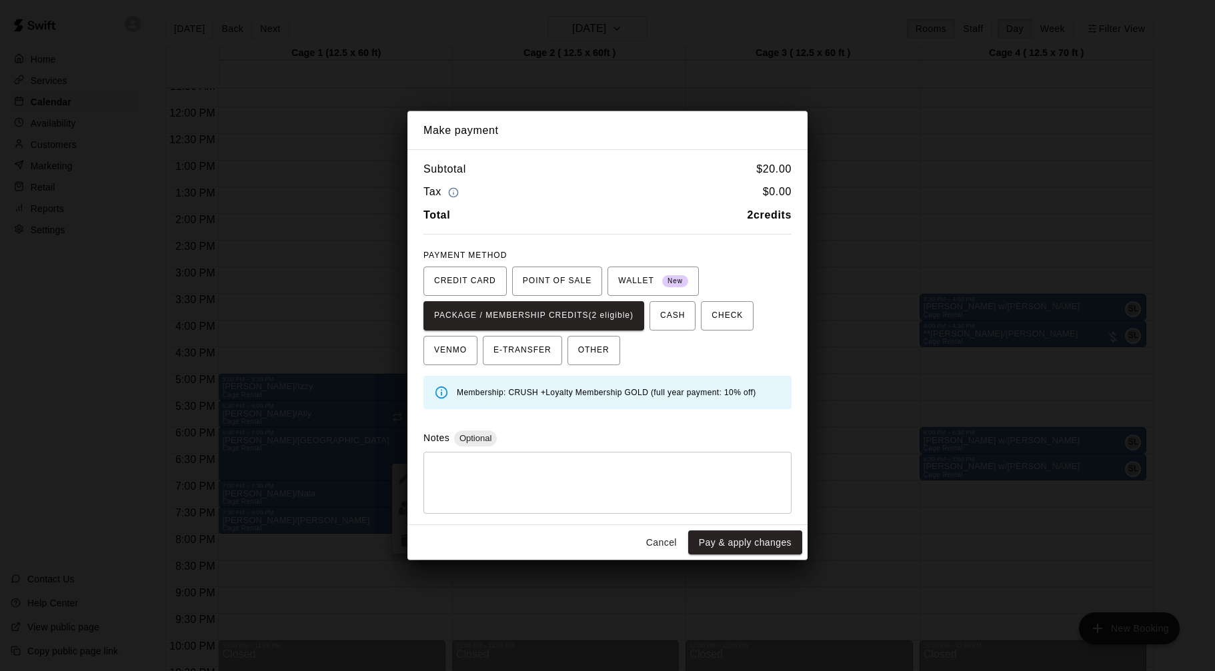
click at [765, 540] on button "Pay & apply changes" at bounding box center [745, 543] width 114 height 25
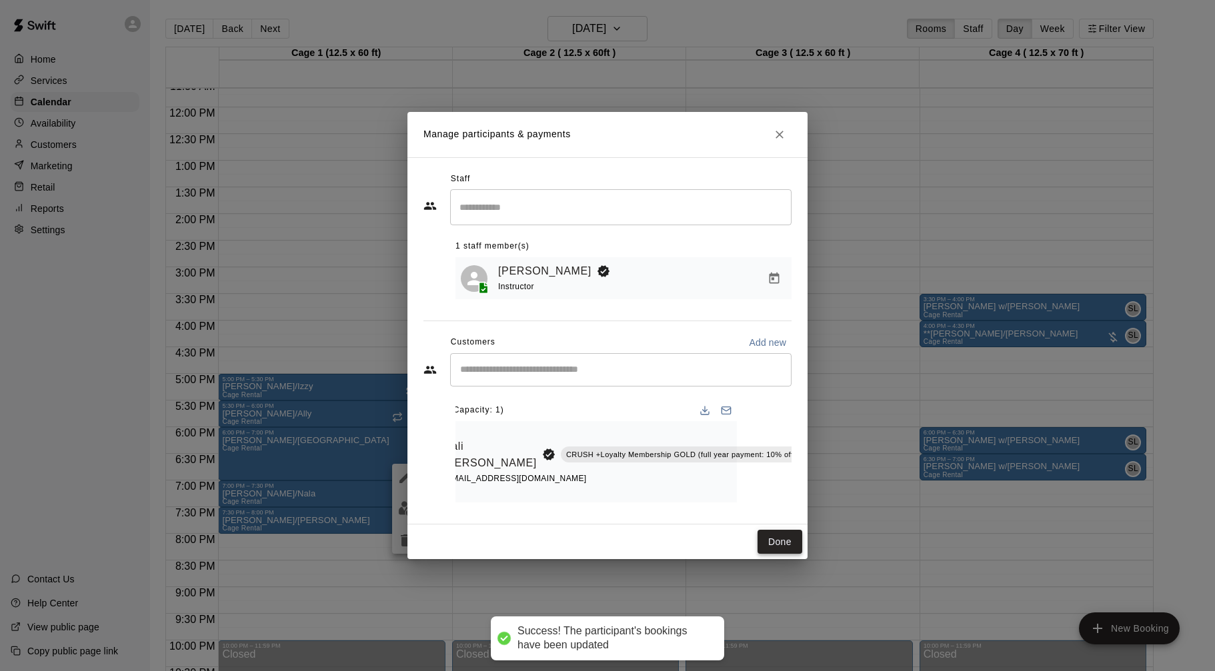
click at [768, 539] on button "Done" at bounding box center [779, 542] width 45 height 25
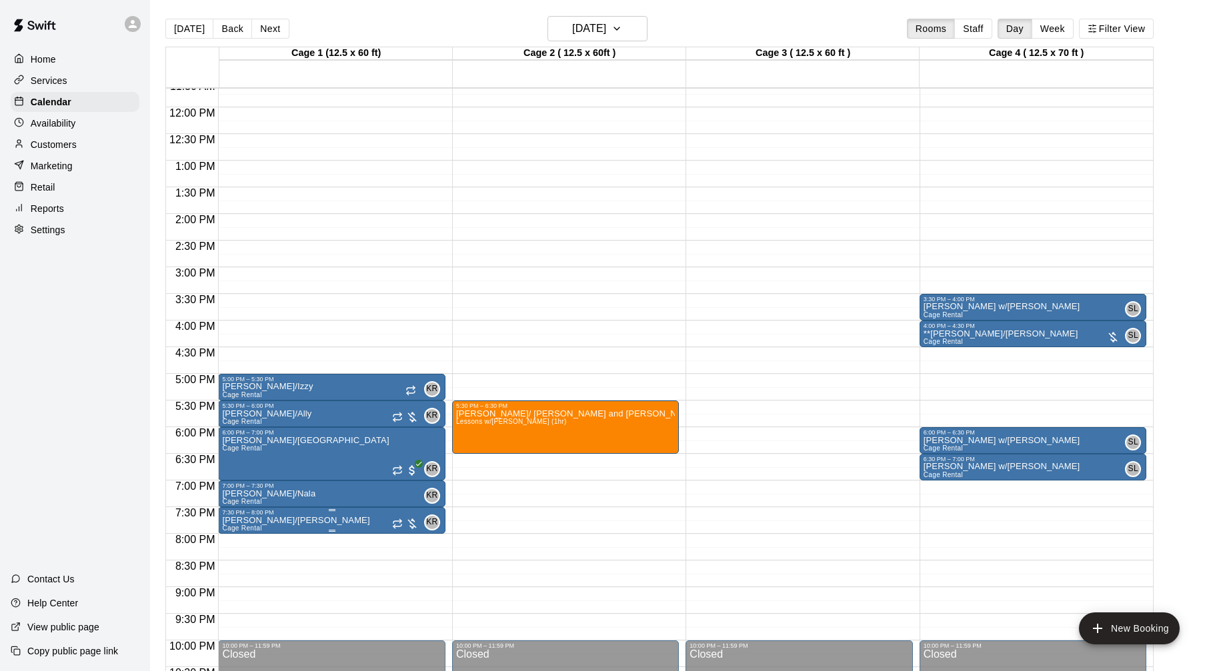
click at [238, 597] on icon "delete" at bounding box center [235, 593] width 9 height 12
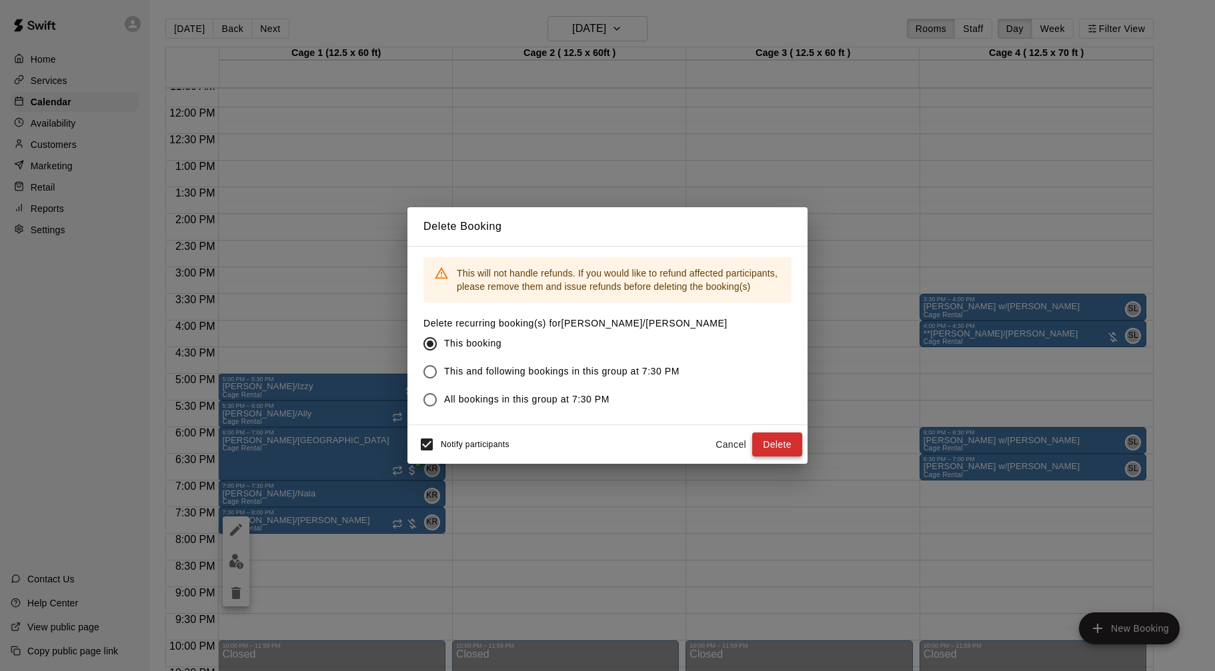
click at [765, 447] on button "Delete" at bounding box center [777, 445] width 50 height 25
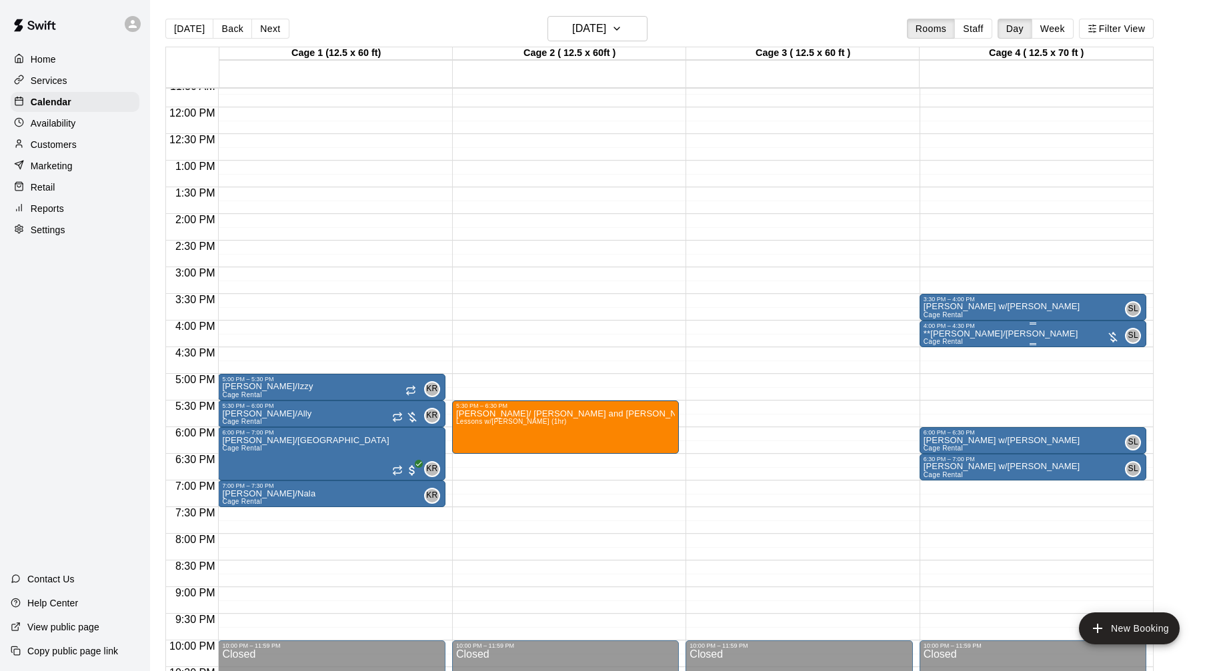
click at [1020, 331] on div "**[PERSON_NAME]/[PERSON_NAME] Rental SL 0" at bounding box center [1033, 664] width 219 height 671
click at [942, 378] on img "edit" at bounding box center [937, 374] width 15 height 15
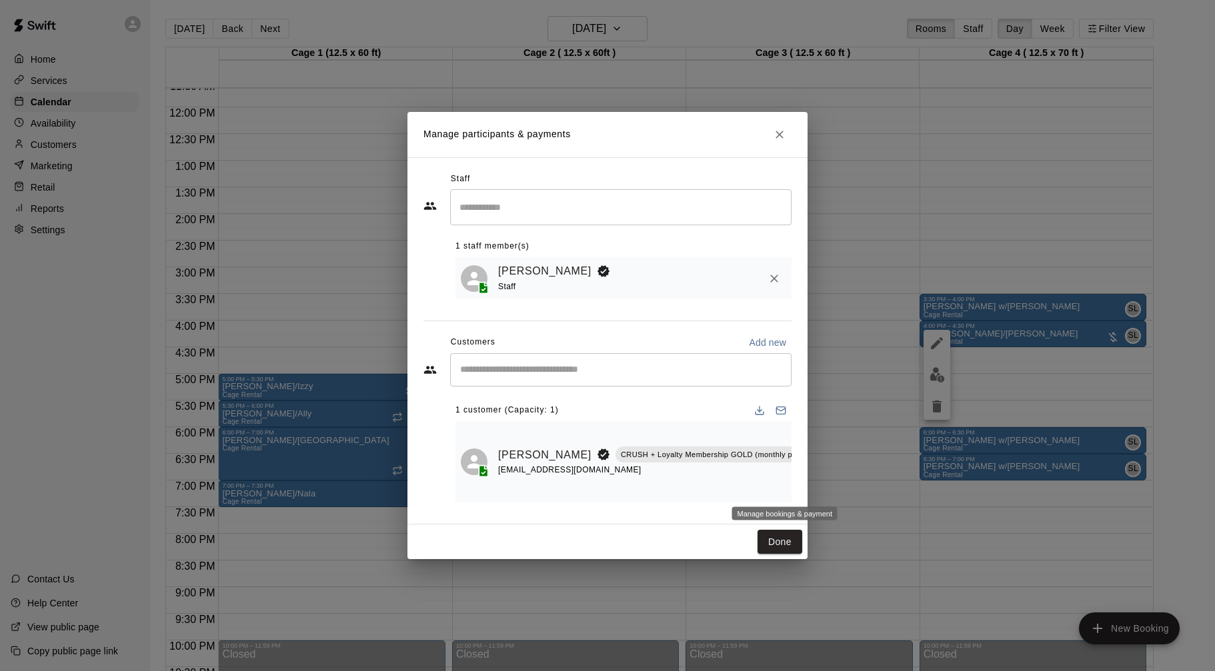
click at [831, 484] on icon "Manage bookings & payment" at bounding box center [837, 485] width 13 height 13
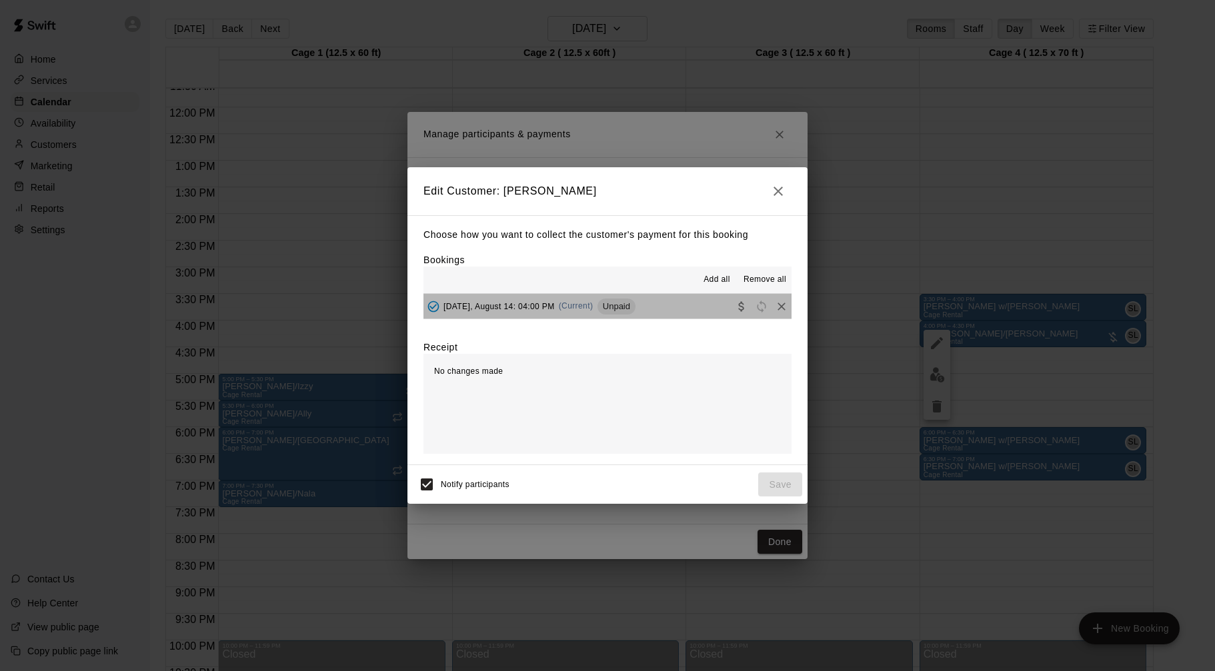
click at [692, 305] on button "[DATE], August 14: 04:00 PM (Current) Unpaid" at bounding box center [607, 306] width 368 height 25
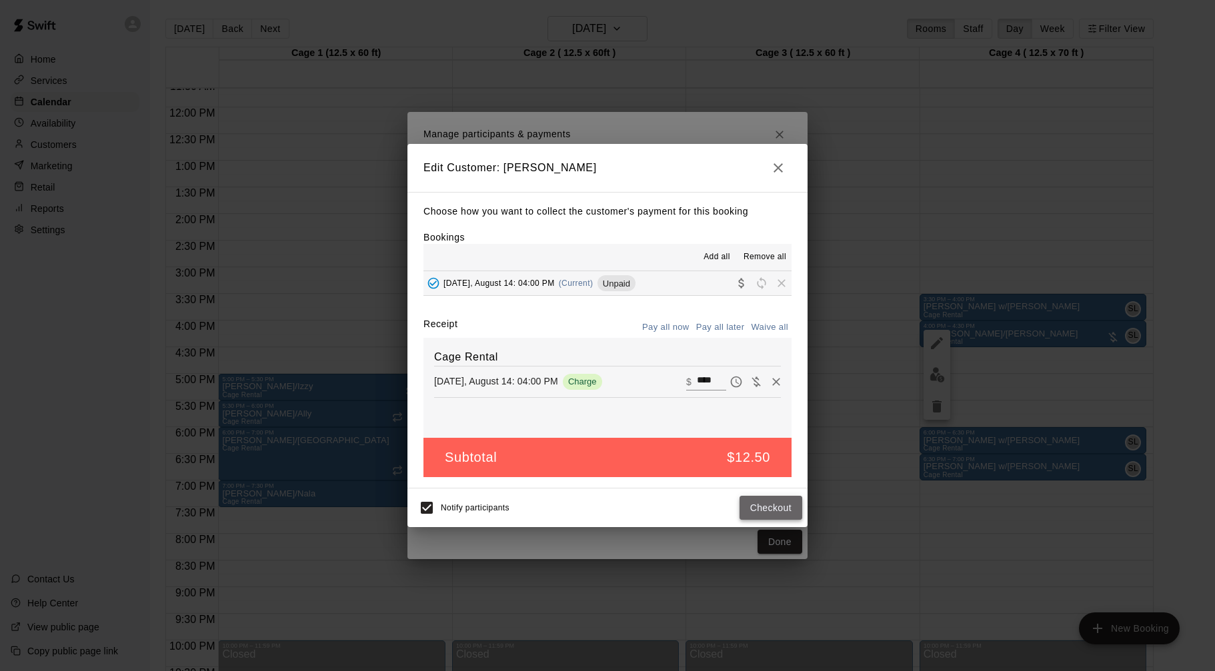
click at [769, 503] on button "Checkout" at bounding box center [770, 508] width 63 height 25
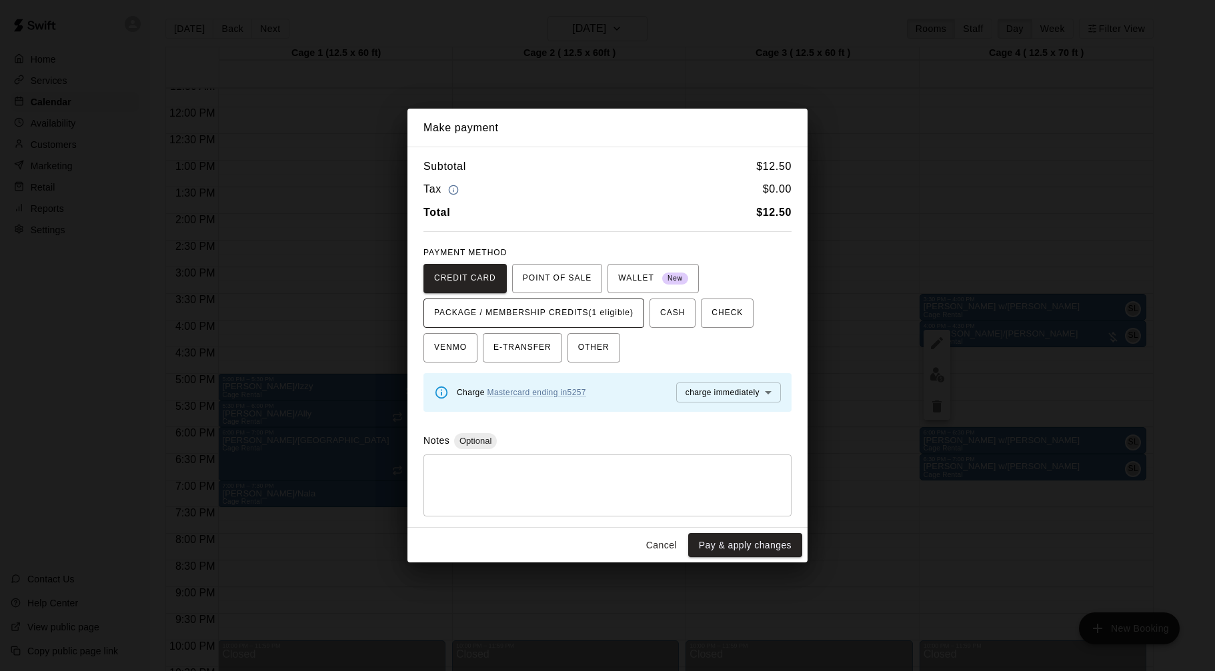
click at [593, 311] on span "PACKAGE / MEMBERSHIP CREDITS (1 eligible)" at bounding box center [533, 313] width 199 height 21
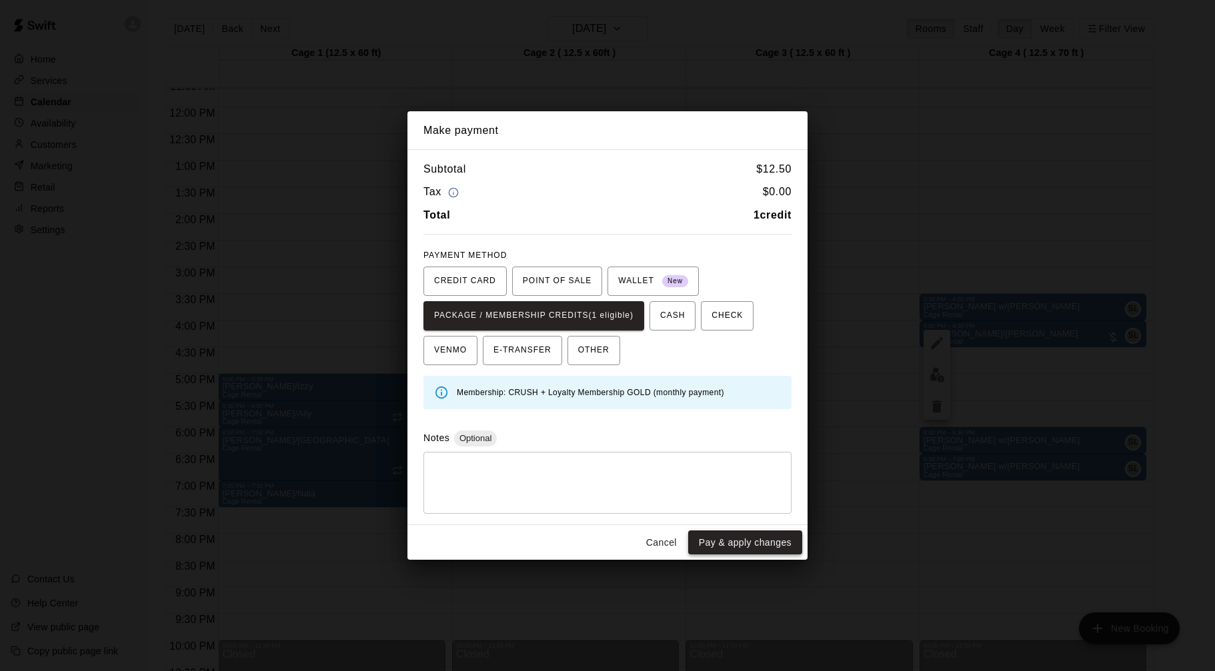
click at [723, 544] on button "Pay & apply changes" at bounding box center [745, 543] width 114 height 25
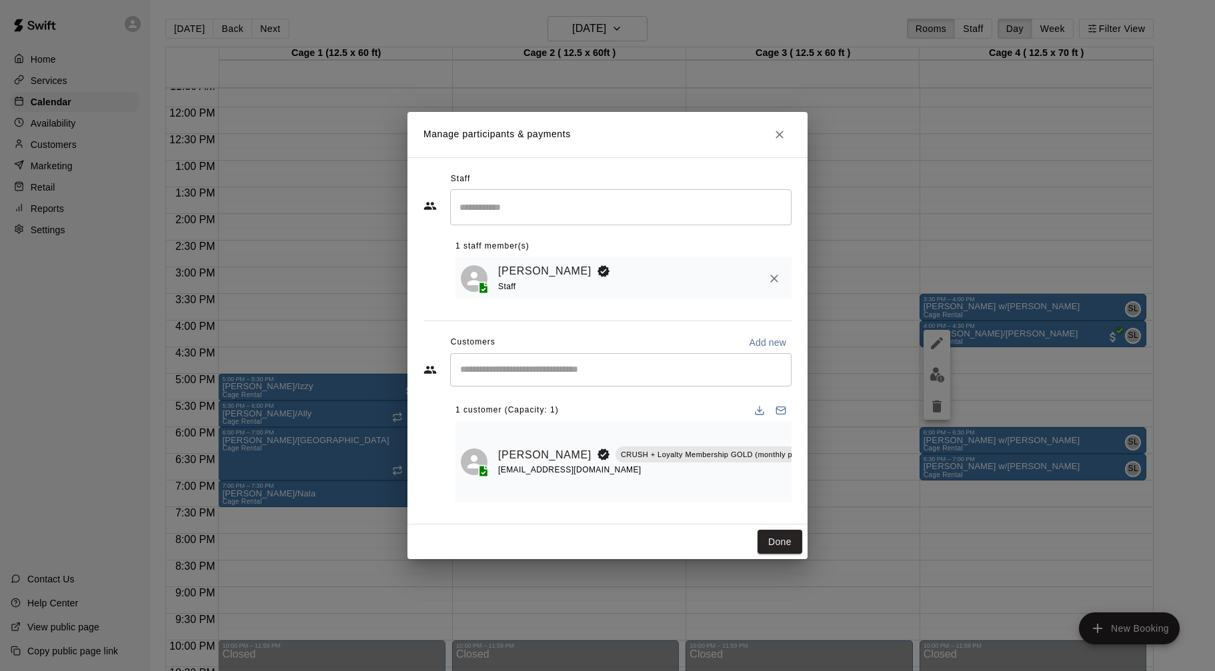
drag, startPoint x: 785, startPoint y: 535, endPoint x: 801, endPoint y: 528, distance: 18.0
click at [785, 535] on button "Done" at bounding box center [779, 542] width 45 height 25
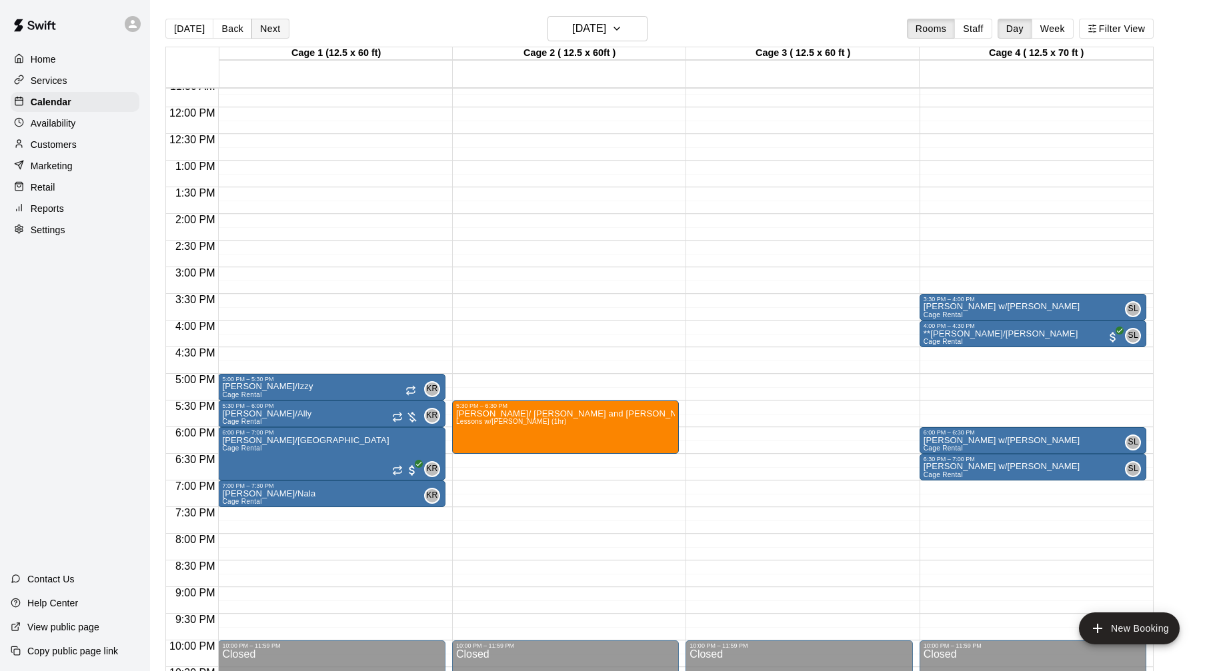
click at [263, 28] on button "Next" at bounding box center [269, 29] width 37 height 20
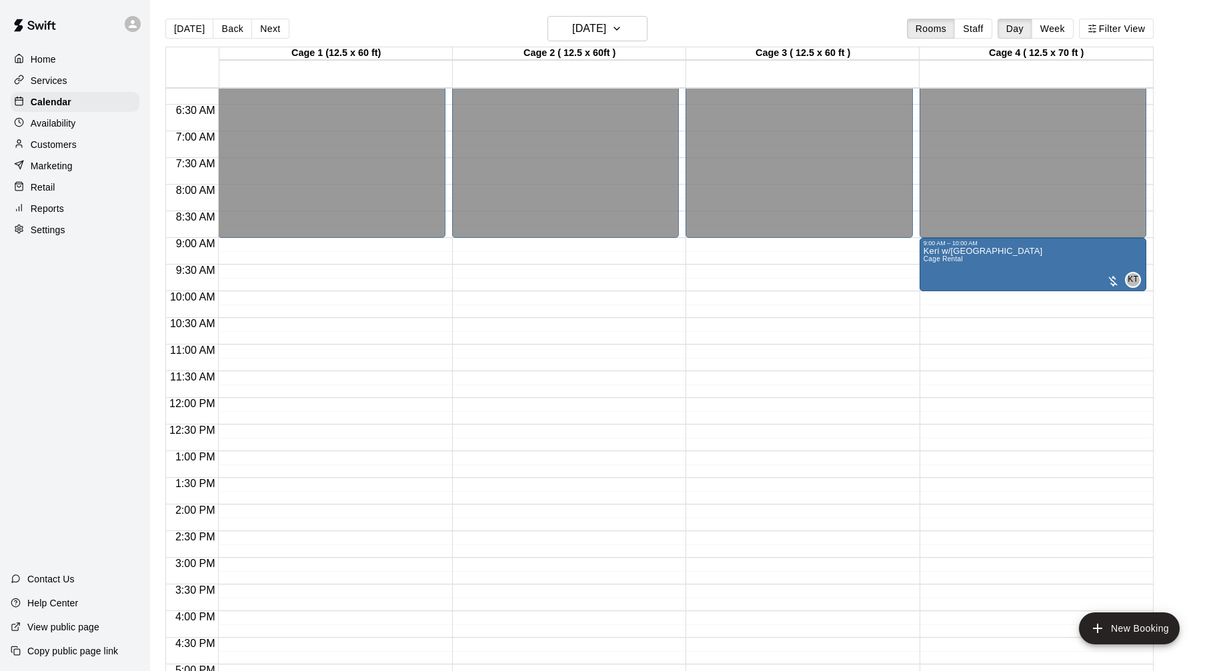
scroll to position [332, 0]
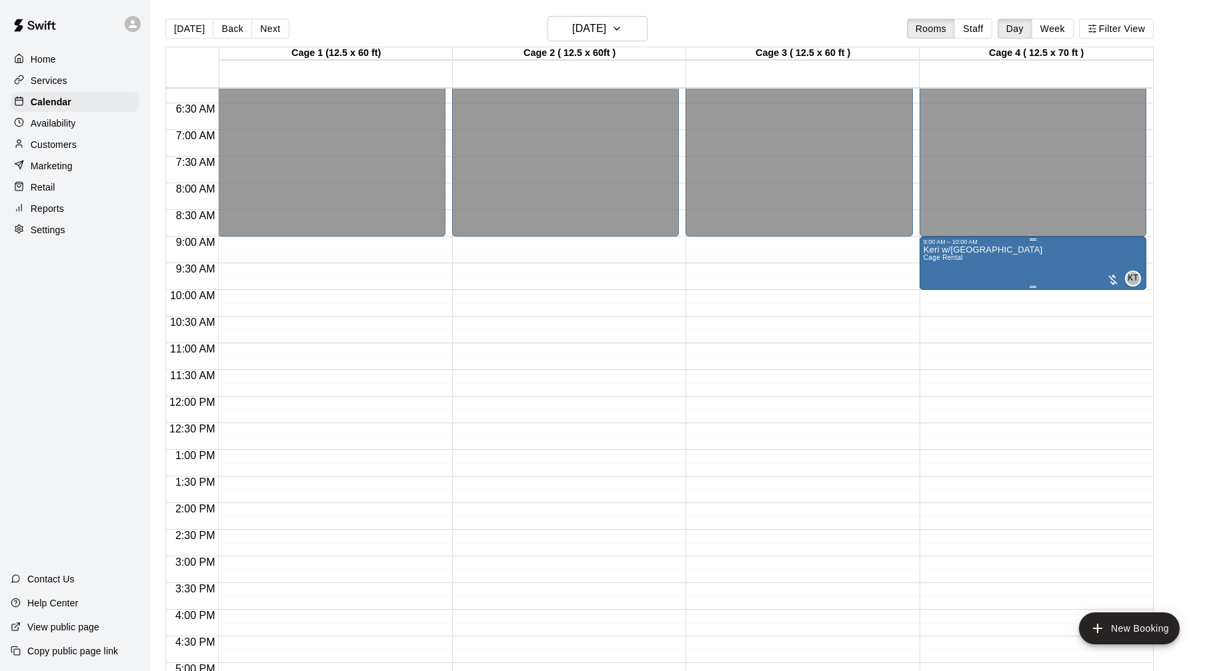
click at [1110, 282] on div at bounding box center [1112, 279] width 13 height 13
click at [1116, 318] on img "edit" at bounding box center [1119, 318] width 15 height 15
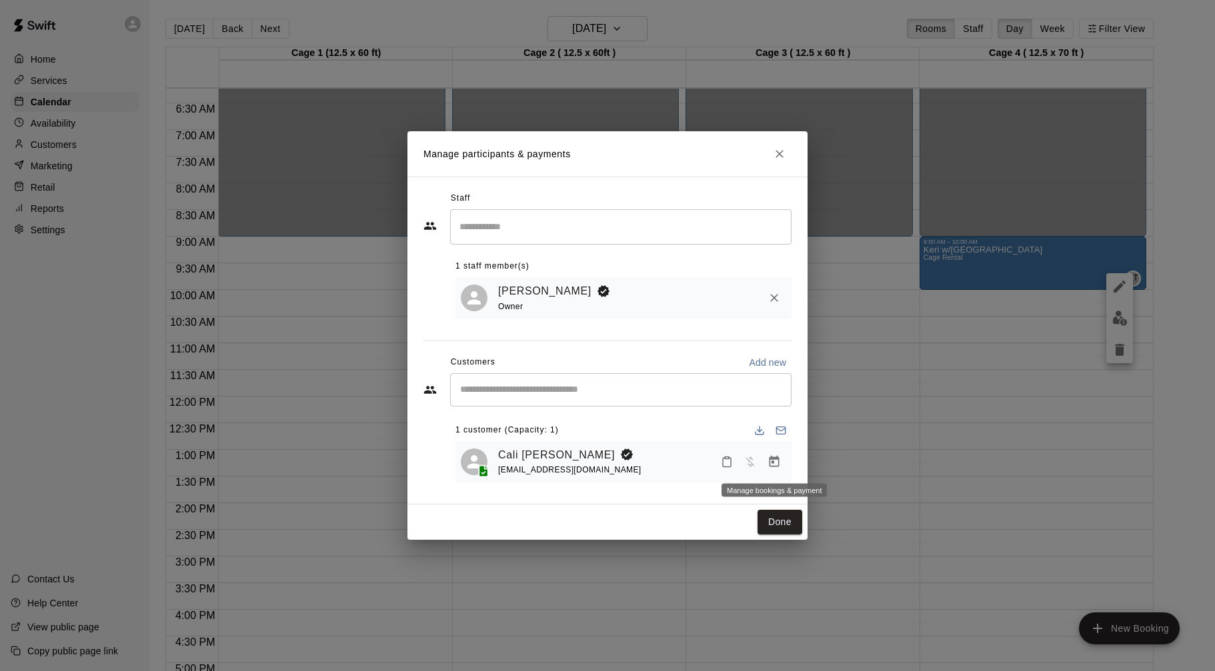
click at [776, 459] on icon "Manage bookings & payment" at bounding box center [774, 461] width 10 height 11
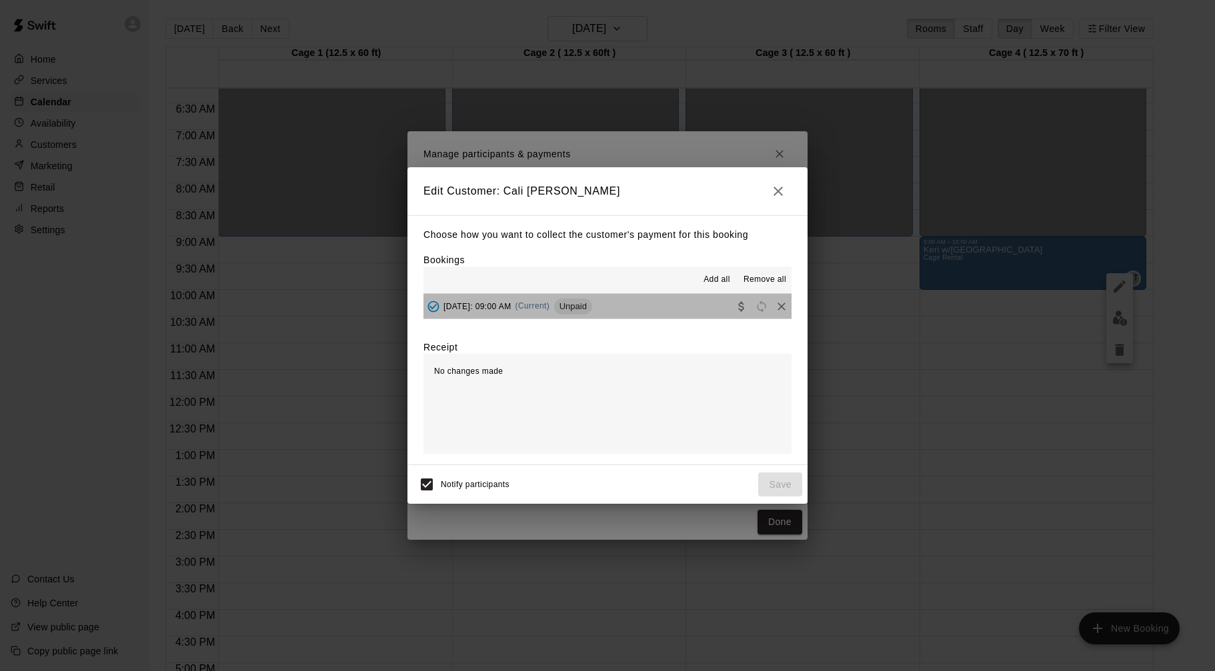
click at [652, 309] on button "[DATE]: 09:00 AM (Current) Unpaid" at bounding box center [607, 306] width 368 height 25
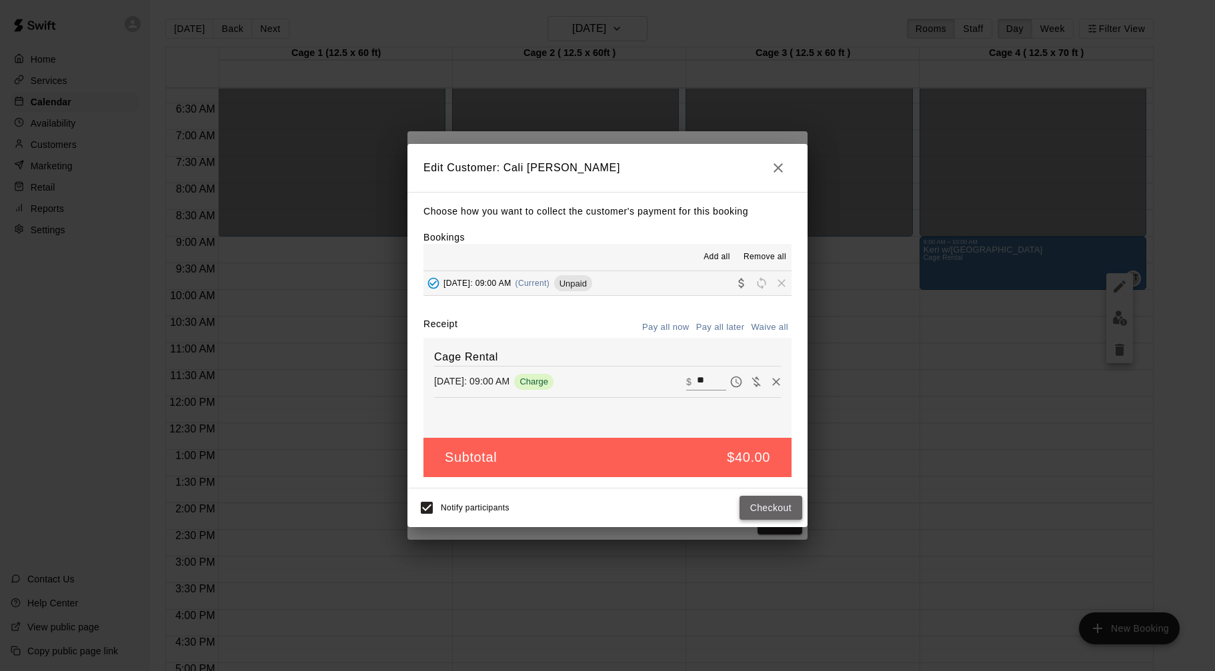
click at [789, 509] on button "Checkout" at bounding box center [770, 508] width 63 height 25
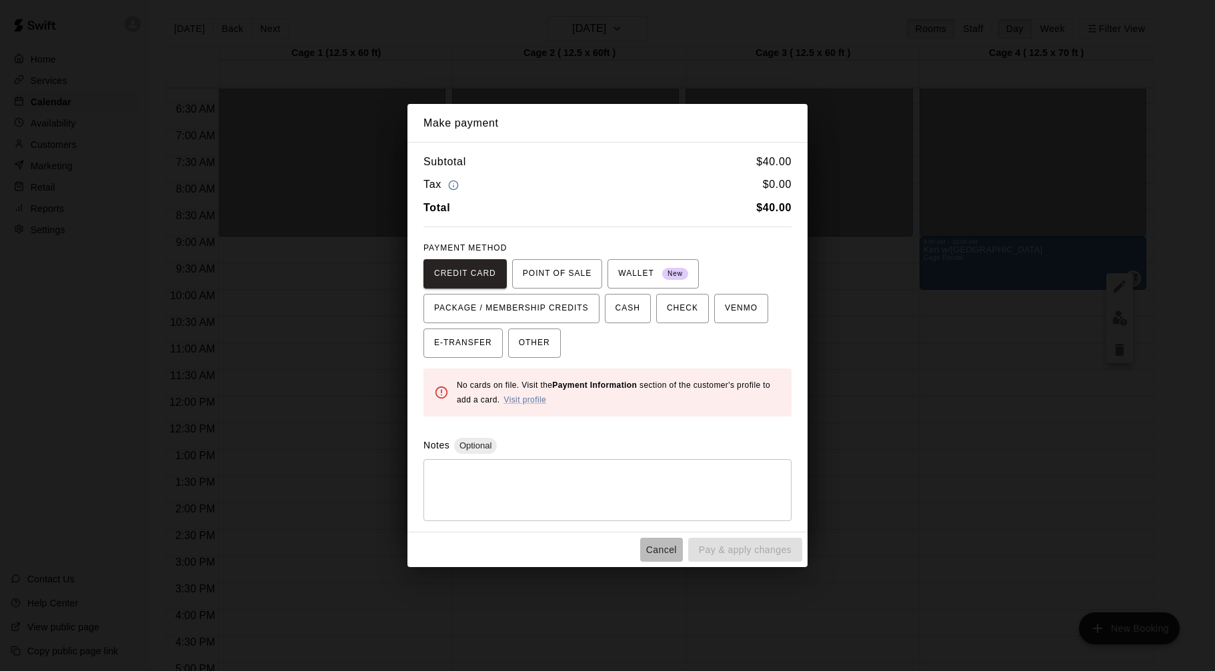
click at [665, 547] on button "Cancel" at bounding box center [661, 550] width 43 height 25
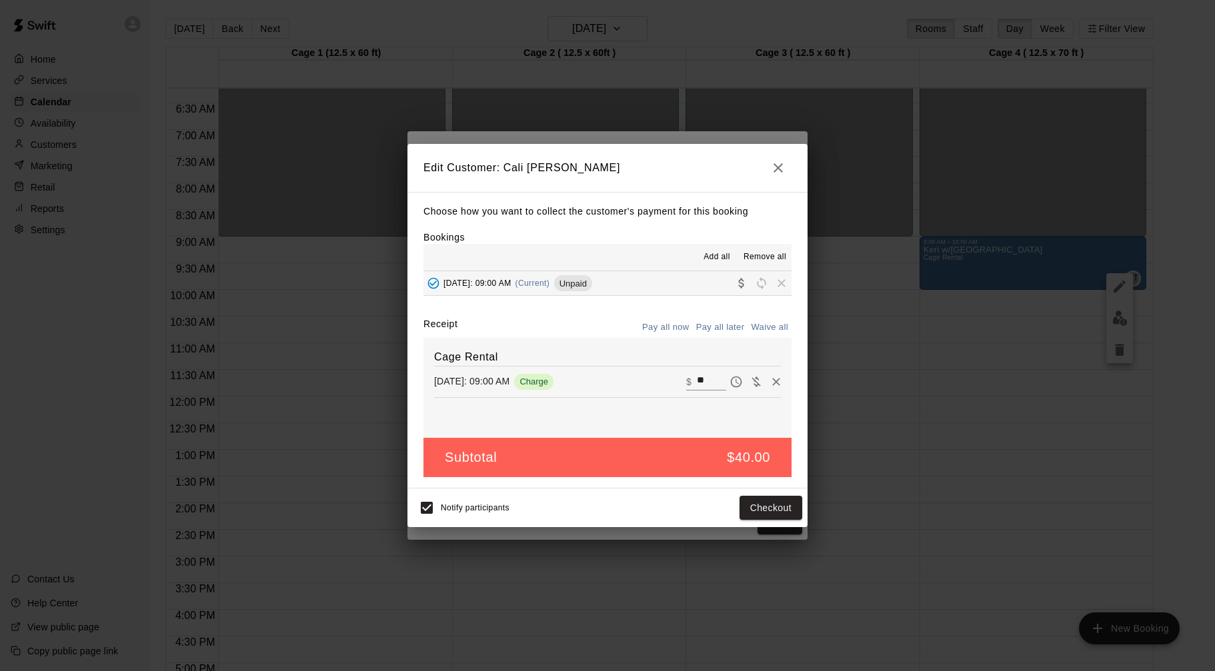
click at [789, 167] on button "button" at bounding box center [778, 168] width 27 height 27
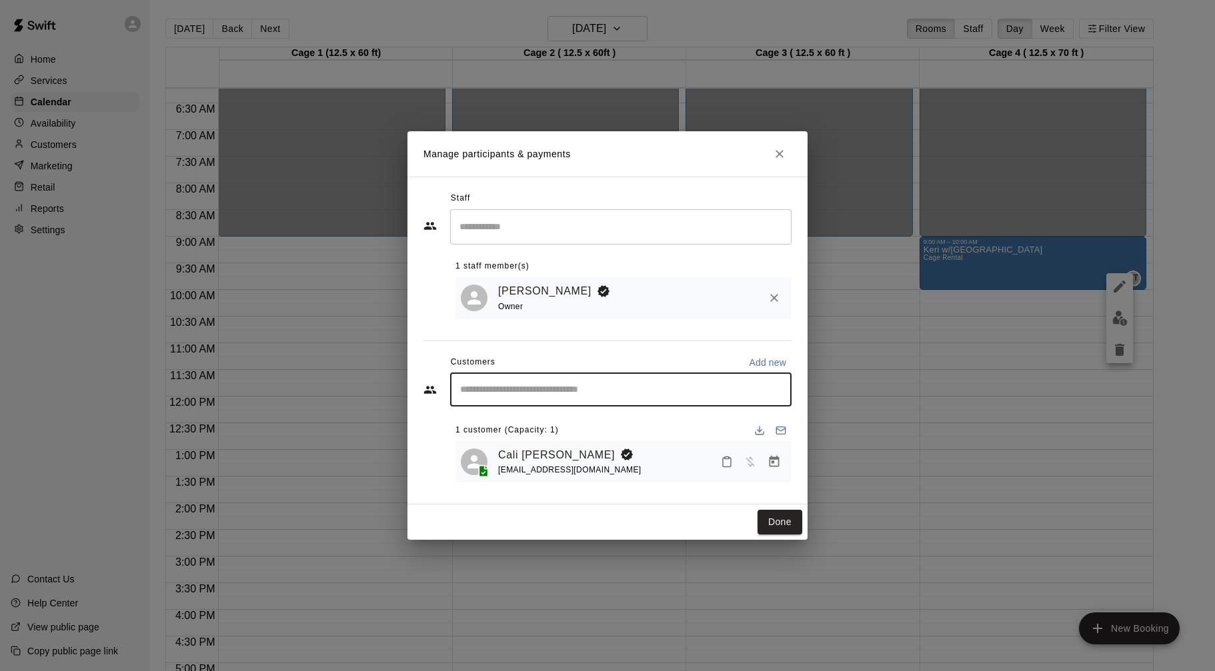
click at [753, 391] on input "Start typing to search customers..." at bounding box center [620, 389] width 329 height 13
type input "****"
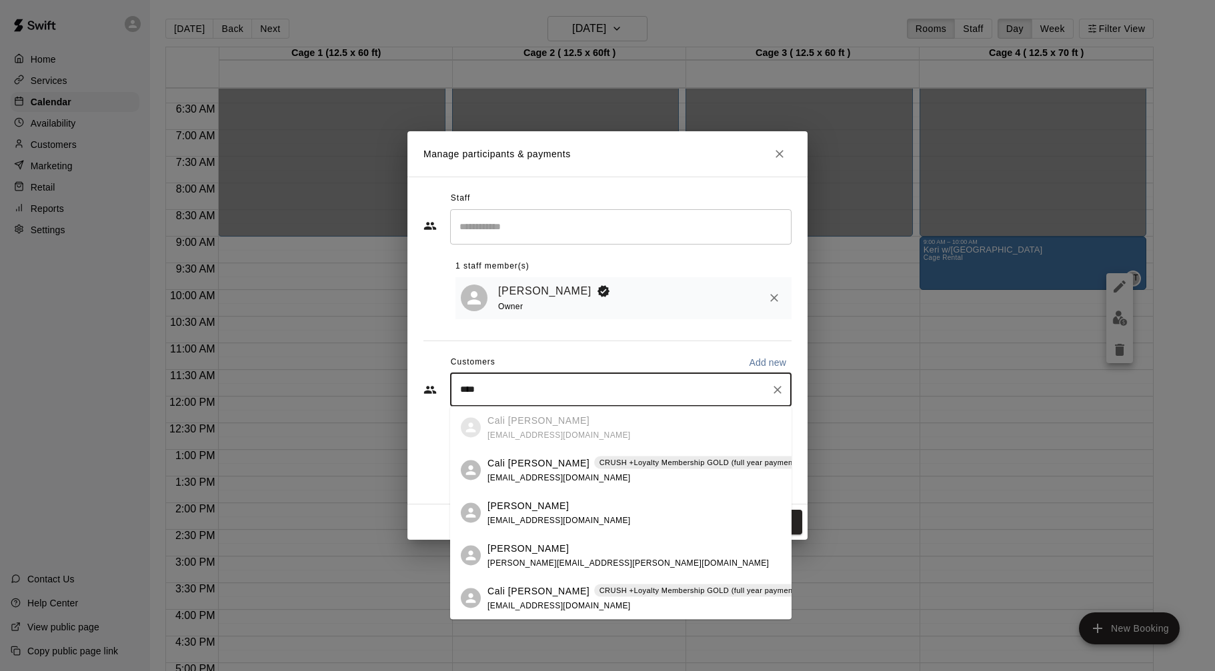
click at [653, 473] on div "Cali [PERSON_NAME] CRUSH +Loyalty Membership GOLD (full year payment: 10% off) …" at bounding box center [660, 470] width 347 height 29
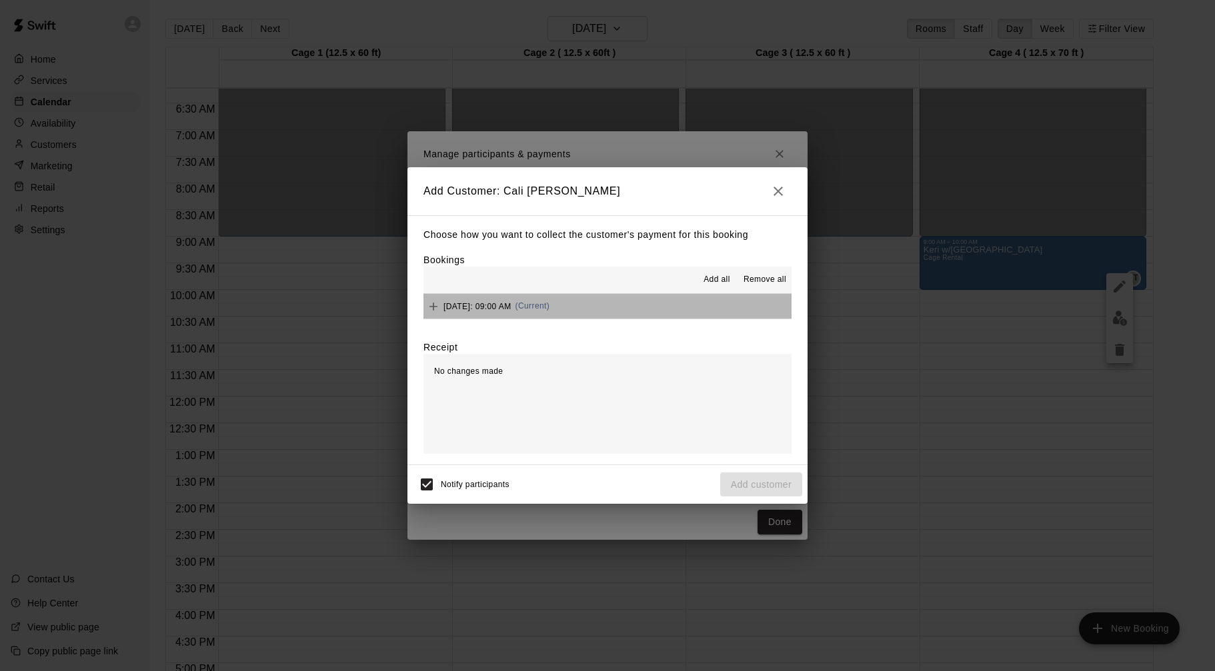
click at [647, 311] on button "[DATE]: 09:00 AM (Current)" at bounding box center [607, 306] width 368 height 25
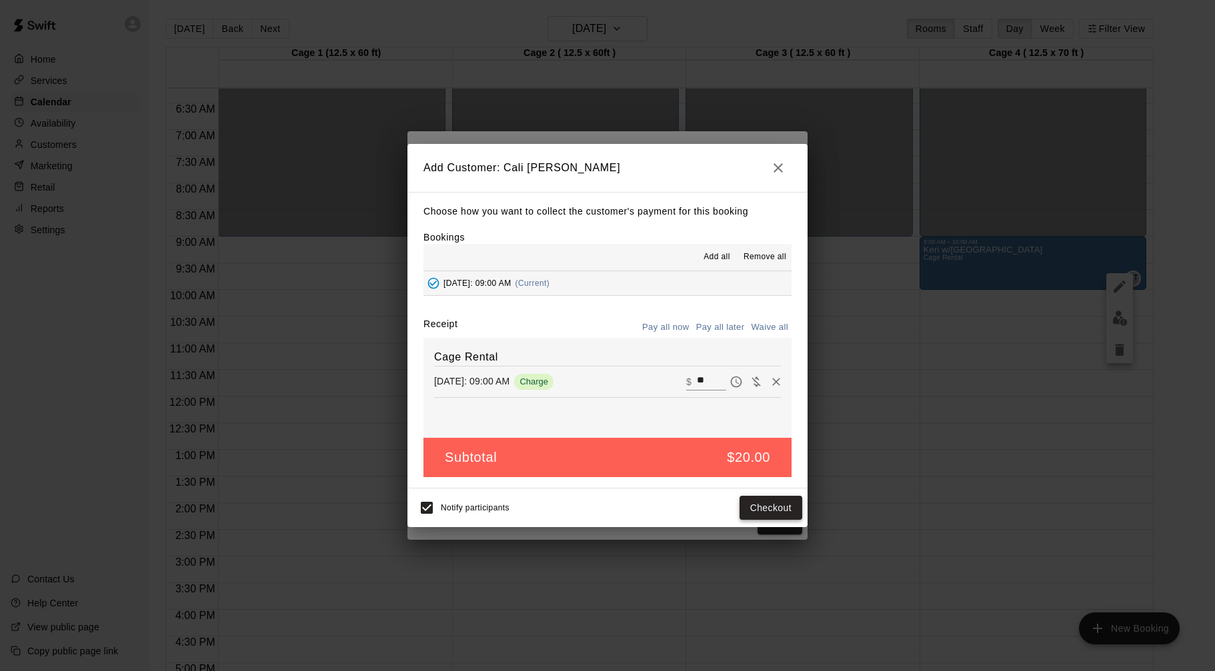
click at [769, 519] on button "Checkout" at bounding box center [770, 508] width 63 height 25
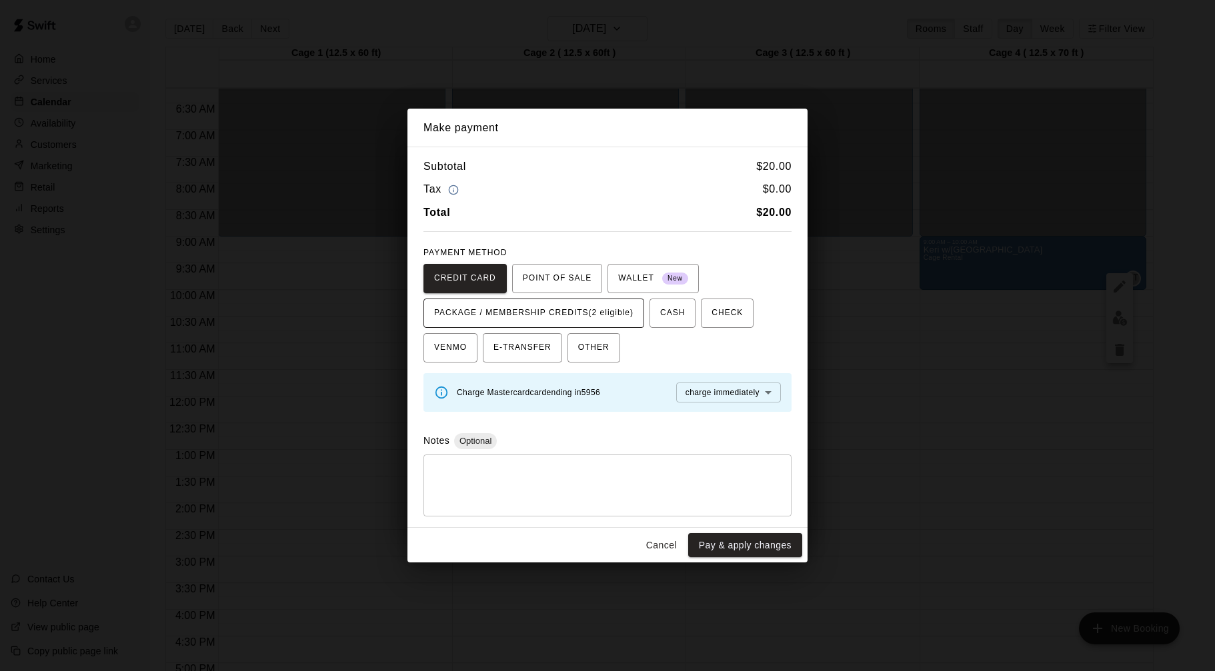
click at [614, 313] on span "PACKAGE / MEMBERSHIP CREDITS (2 eligible)" at bounding box center [533, 313] width 199 height 21
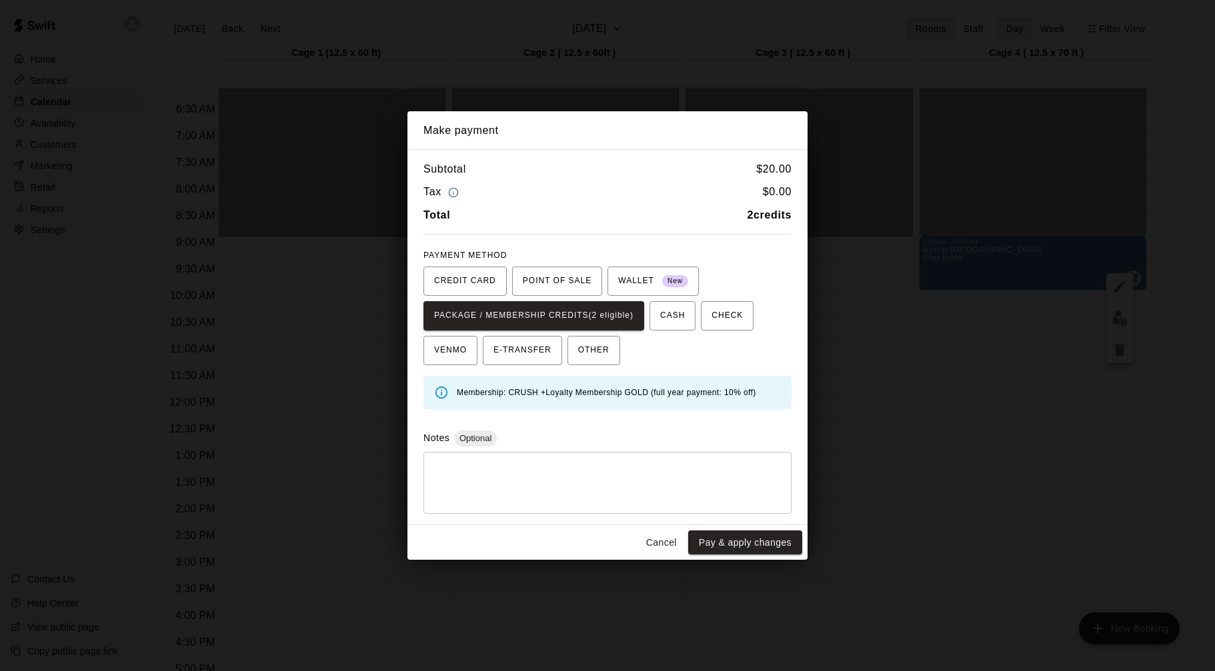
click at [765, 552] on button "Pay & apply changes" at bounding box center [745, 543] width 114 height 25
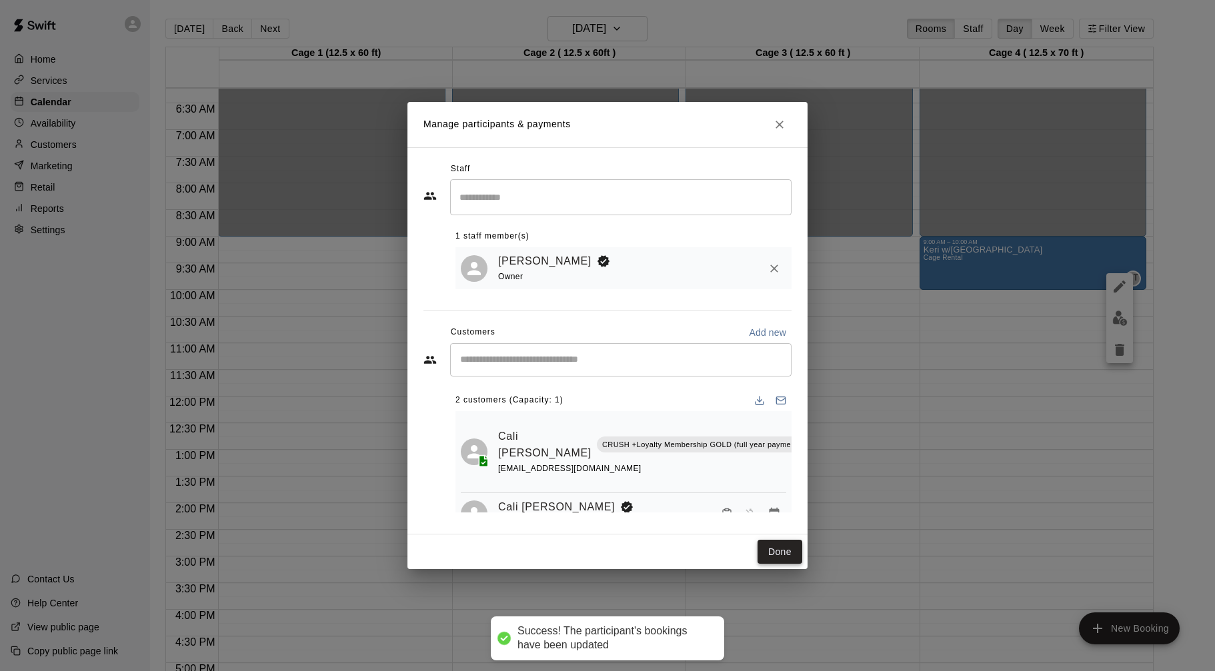
click at [773, 547] on button "Done" at bounding box center [779, 552] width 45 height 25
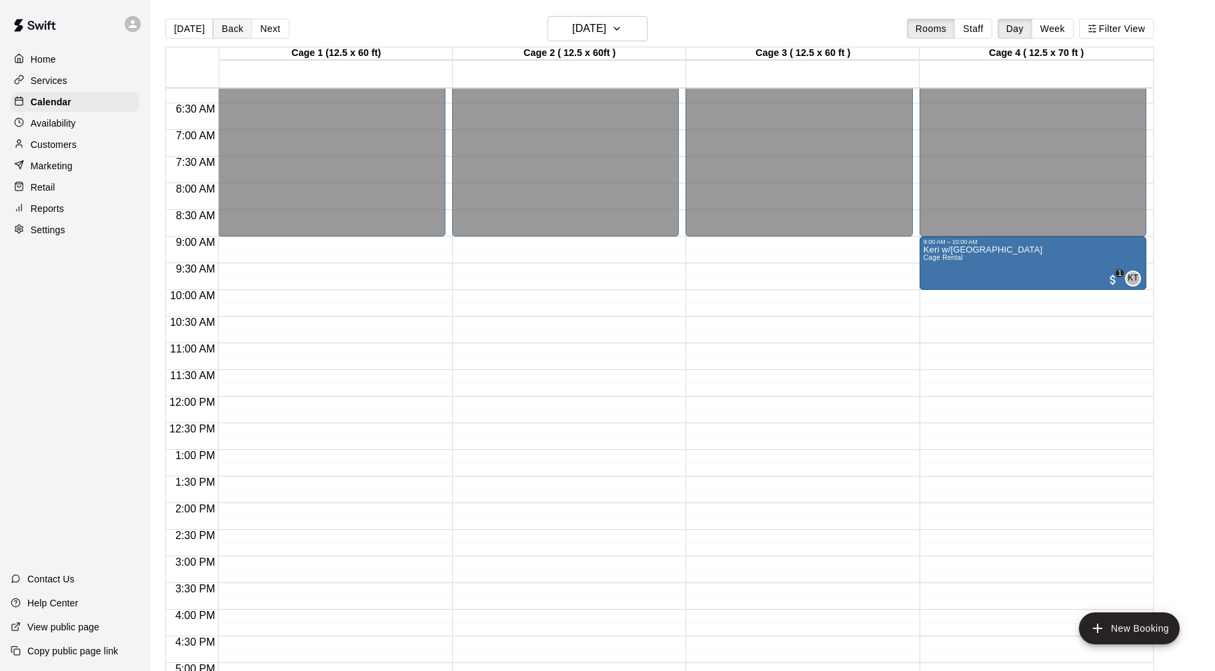
click at [241, 31] on button "Back" at bounding box center [232, 29] width 39 height 20
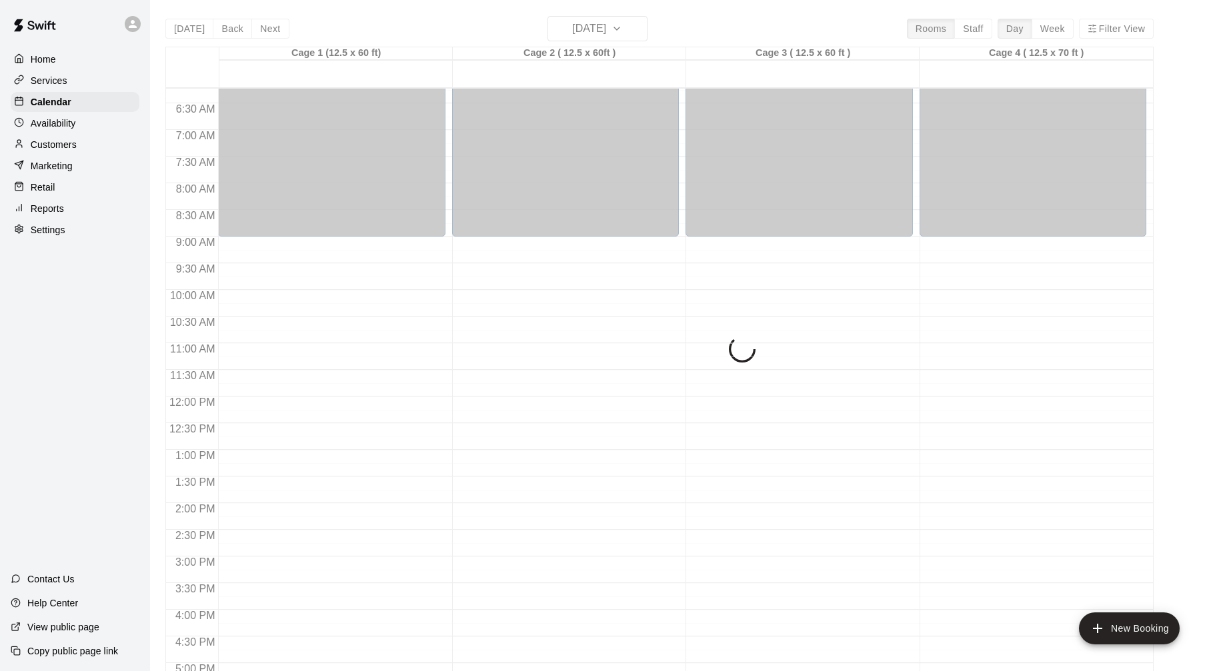
click at [258, 31] on div "[DATE] Back [DATE][DATE] Rooms Staff Day Week Filter View Cage 1 (12.5 x 60 ft)…" at bounding box center [659, 351] width 988 height 671
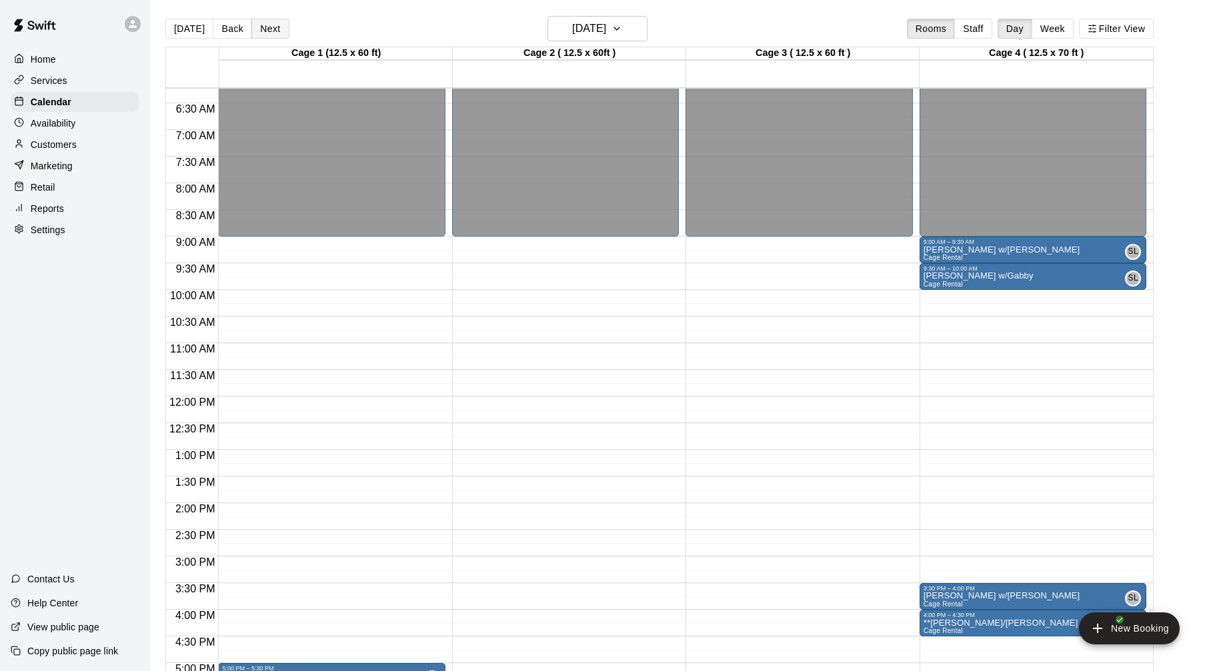
click at [259, 31] on button "Next" at bounding box center [269, 29] width 37 height 20
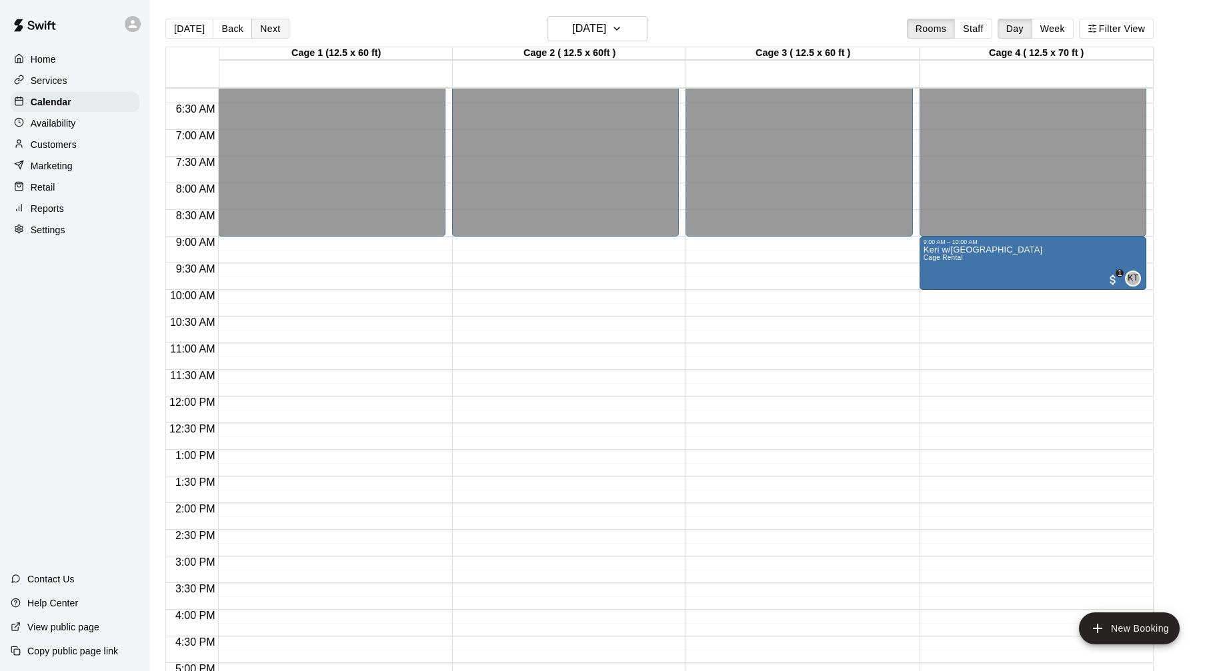
click at [259, 31] on button "Next" at bounding box center [269, 29] width 37 height 20
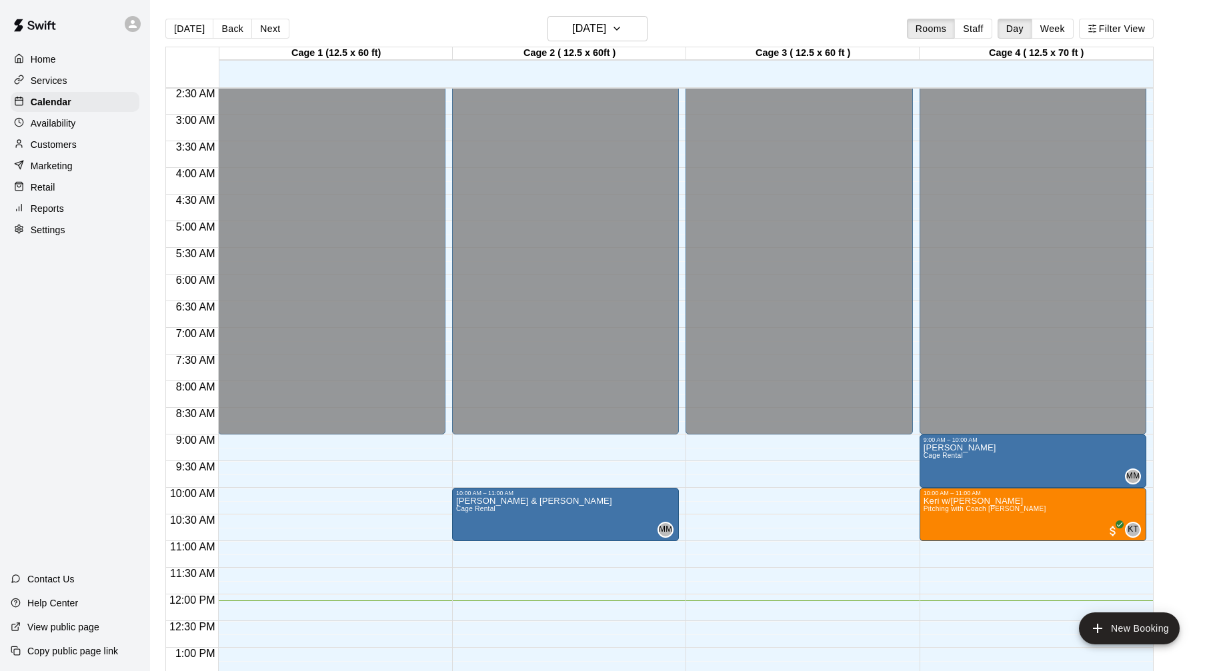
scroll to position [128, 0]
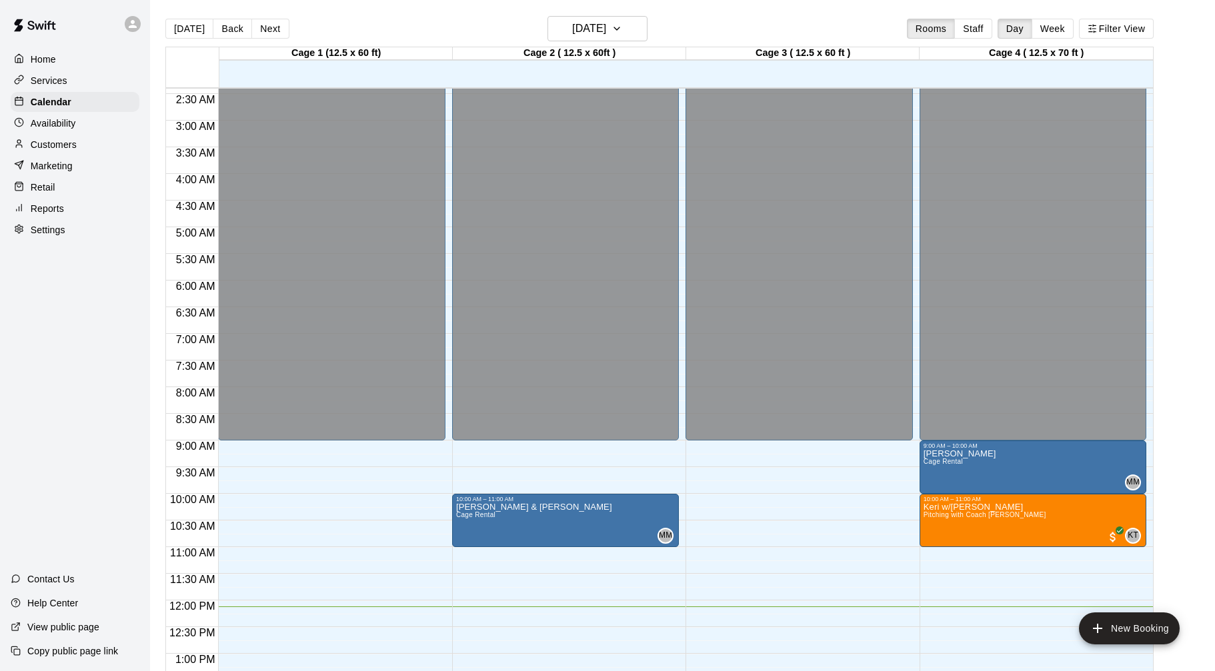
click at [286, 30] on div "[DATE] Back [DATE][DATE] Rooms Staff Day Week Filter View" at bounding box center [659, 31] width 988 height 31
click at [269, 31] on button "Next" at bounding box center [269, 29] width 37 height 20
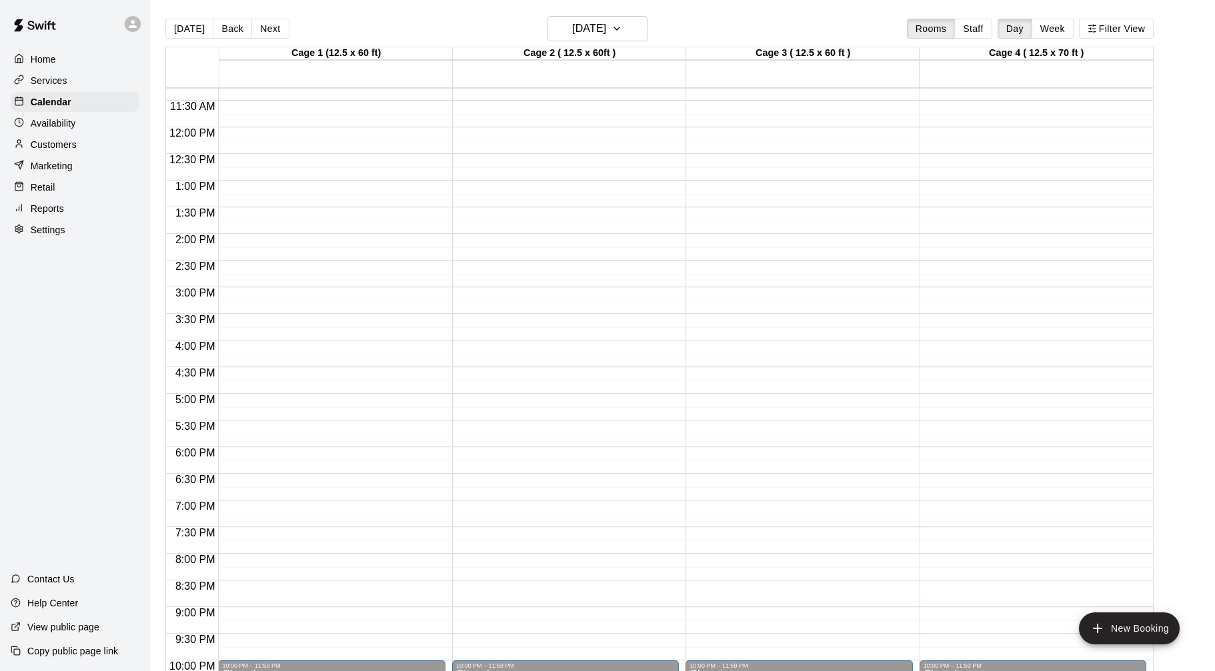
scroll to position [683, 0]
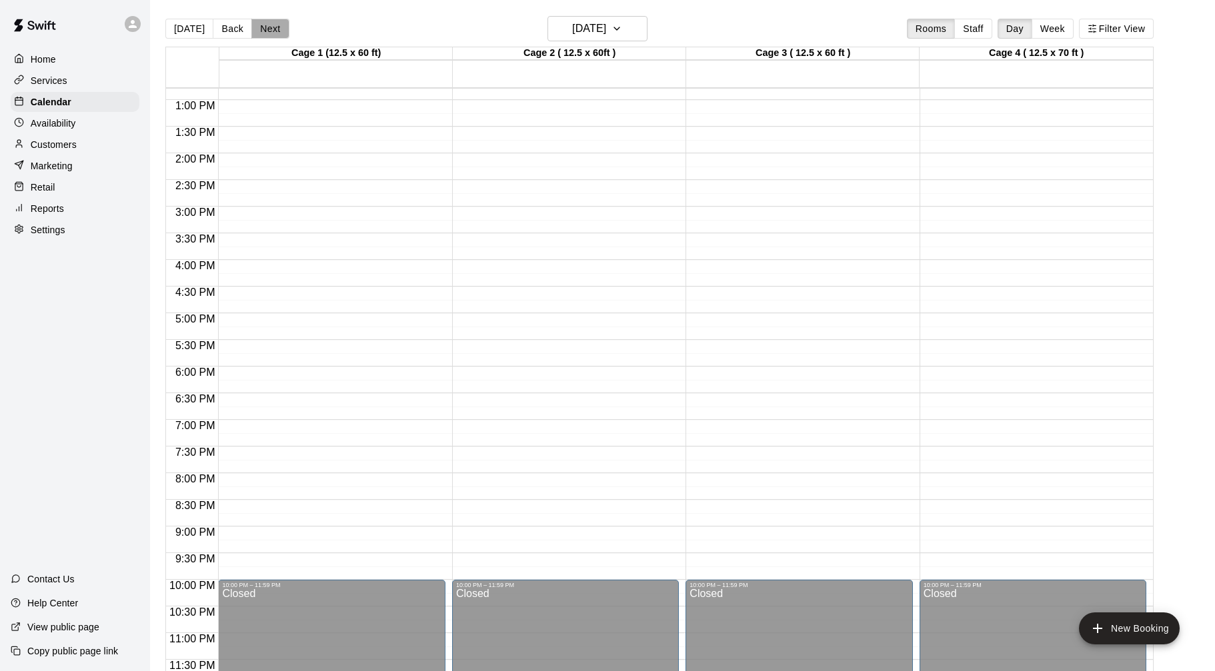
click at [267, 31] on button "Next" at bounding box center [269, 29] width 37 height 20
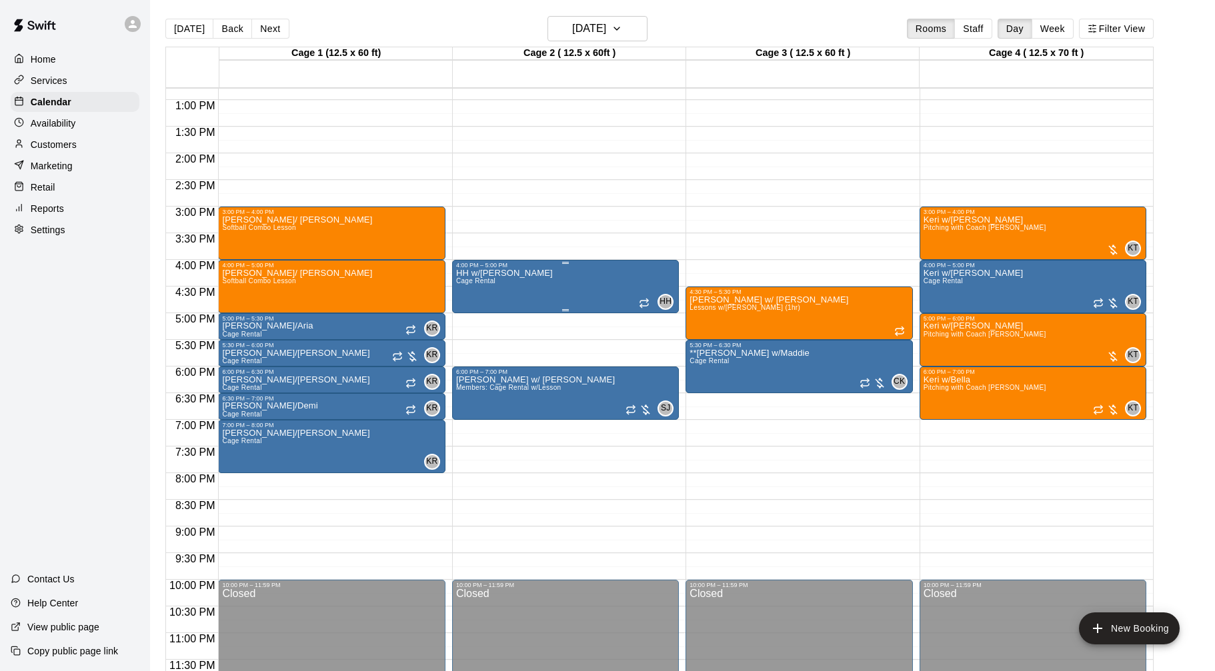
click at [515, 261] on div "4:00 PM – 5:00 PM HH w/[PERSON_NAME] Rental HH 0" at bounding box center [565, 286] width 227 height 53
click at [463, 341] on icon "delete" at bounding box center [465, 337] width 9 height 12
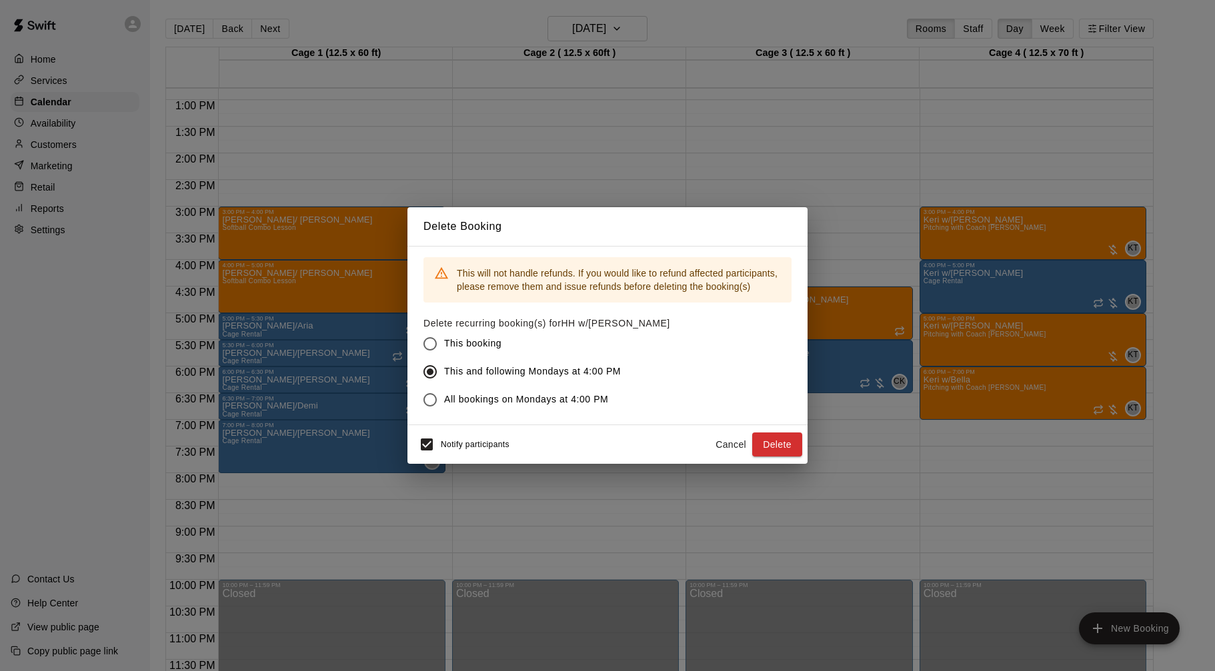
drag, startPoint x: 777, startPoint y: 443, endPoint x: 752, endPoint y: 419, distance: 34.0
click at [777, 443] on button "Delete" at bounding box center [777, 445] width 50 height 25
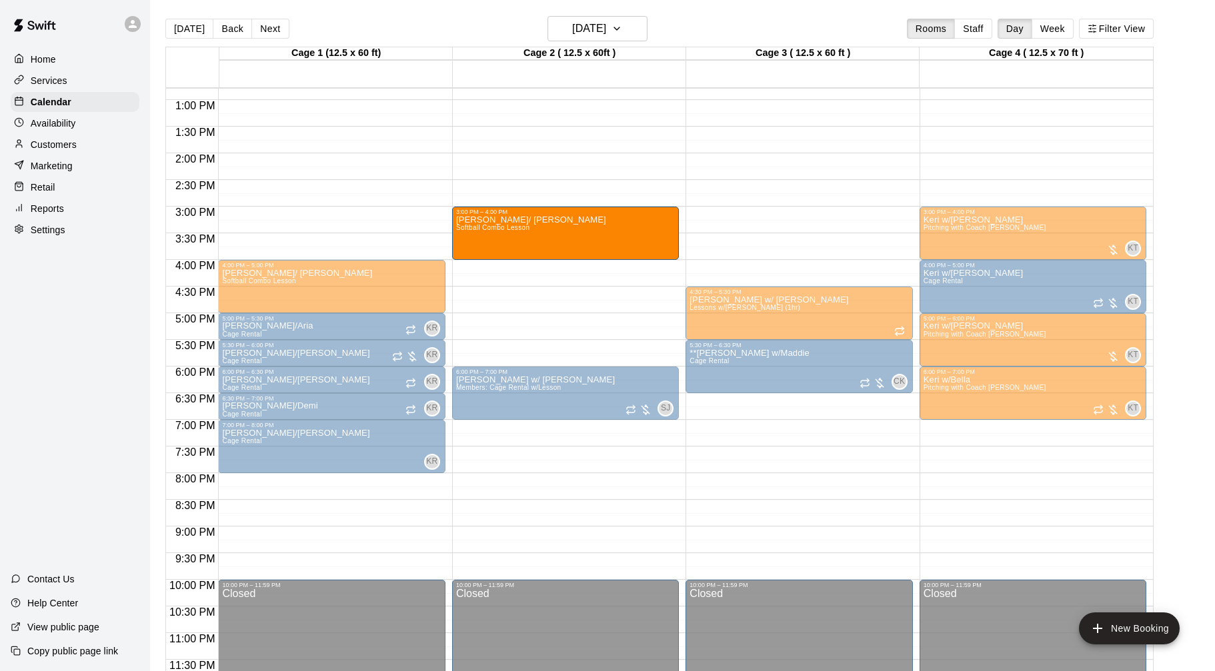
drag, startPoint x: 425, startPoint y: 244, endPoint x: 501, endPoint y: 247, distance: 76.1
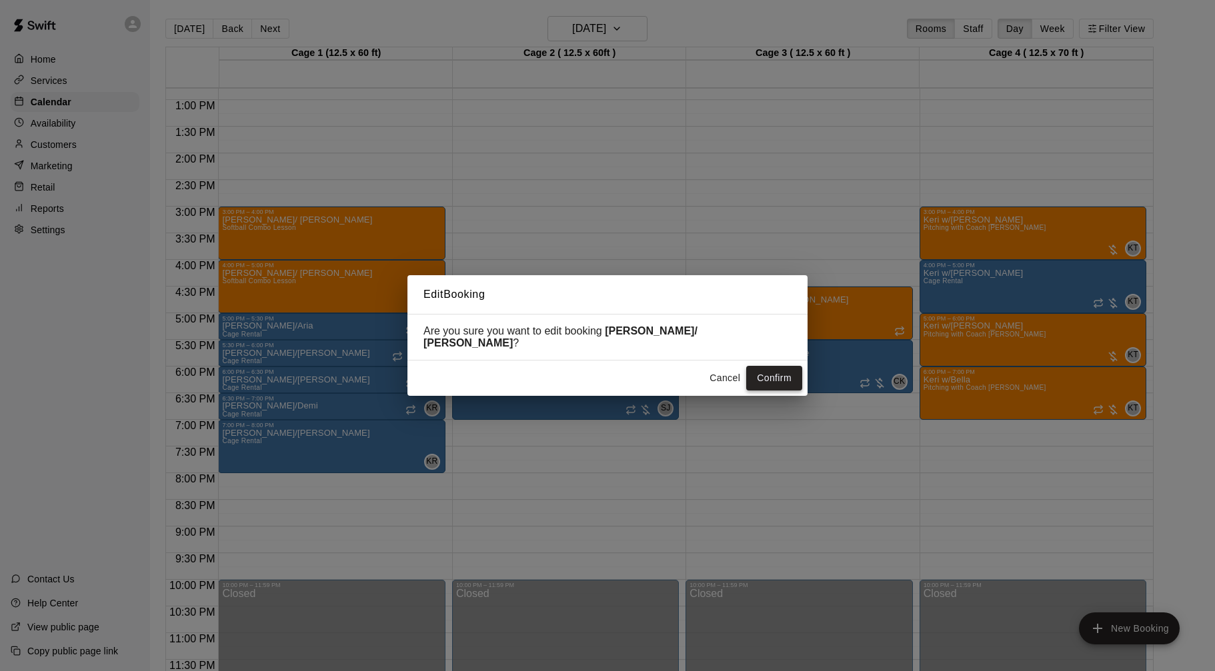
drag, startPoint x: 775, startPoint y: 371, endPoint x: 769, endPoint y: 368, distance: 7.5
click at [775, 371] on button "Confirm" at bounding box center [774, 378] width 56 height 25
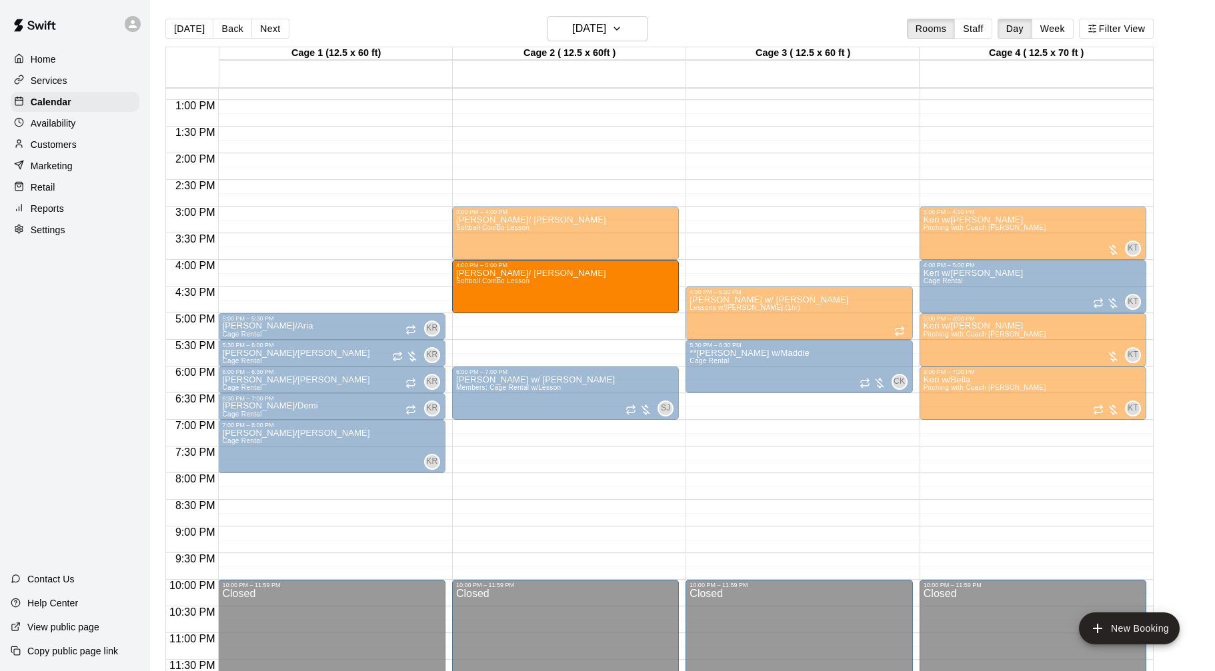
drag, startPoint x: 409, startPoint y: 300, endPoint x: 530, endPoint y: 307, distance: 121.5
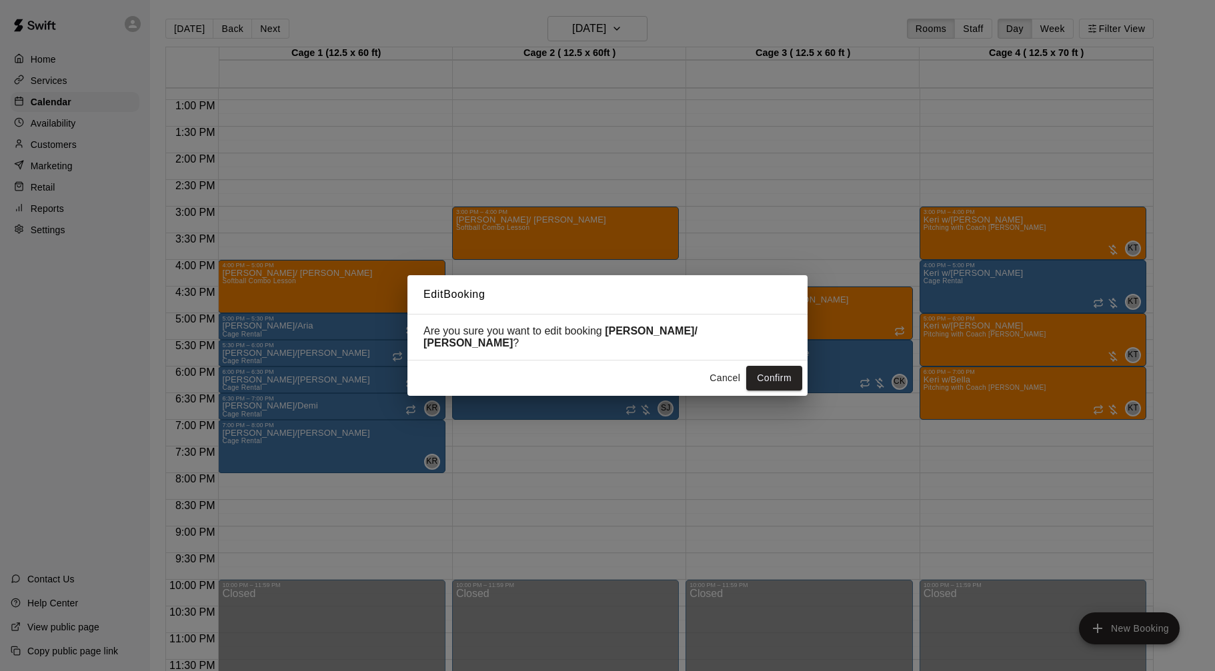
click at [795, 369] on button "Confirm" at bounding box center [774, 378] width 56 height 25
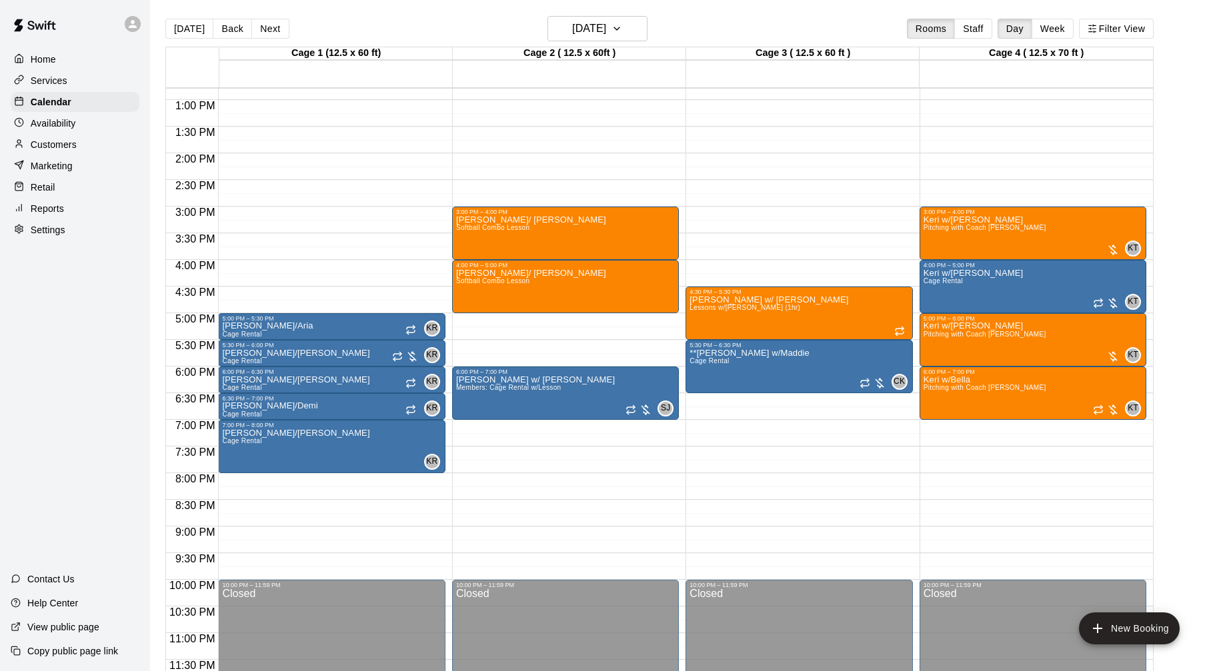
scroll to position [21, 0]
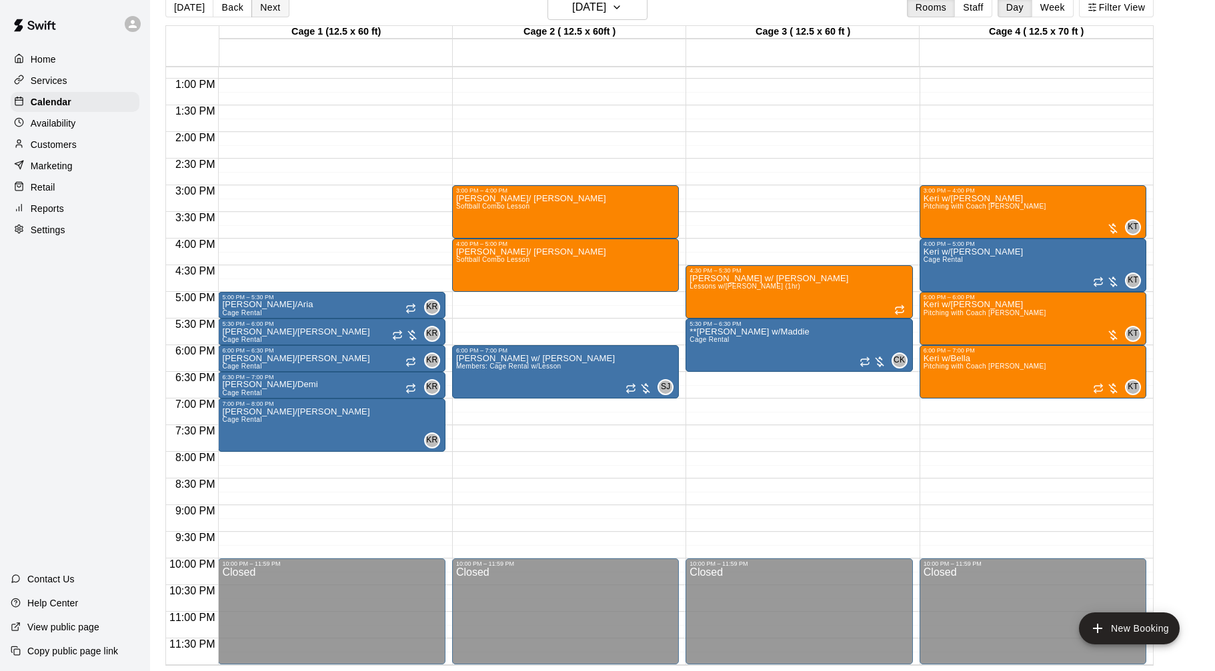
click at [277, 16] on button "Next" at bounding box center [269, 7] width 37 height 20
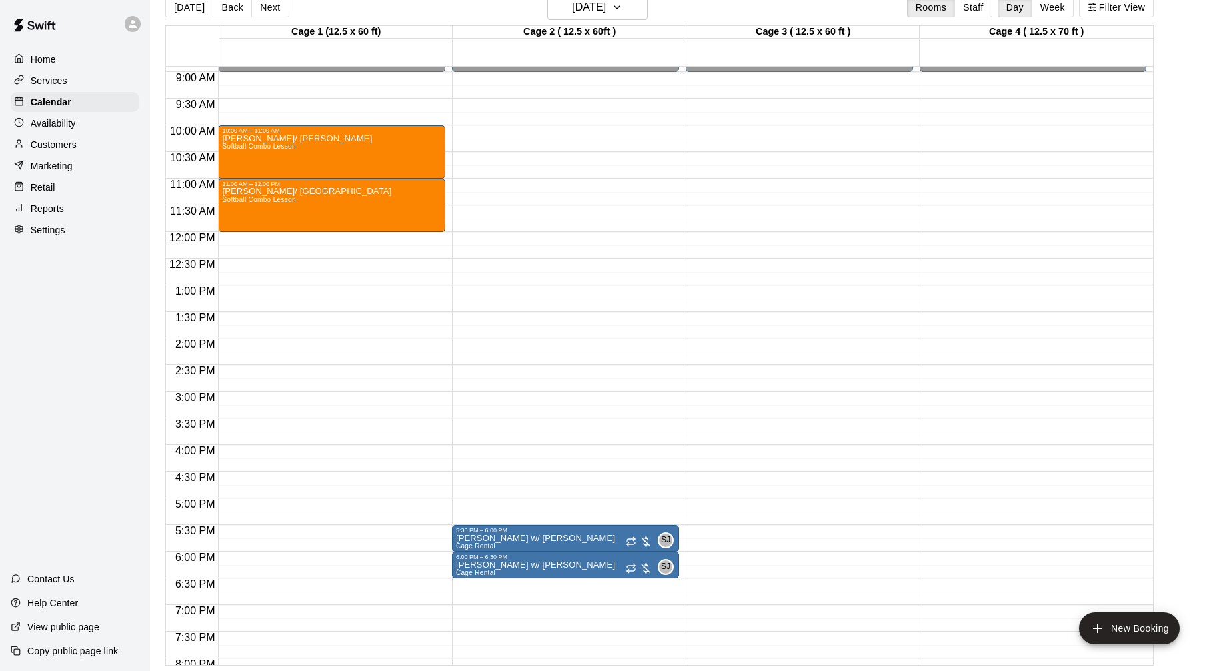
scroll to position [493, 0]
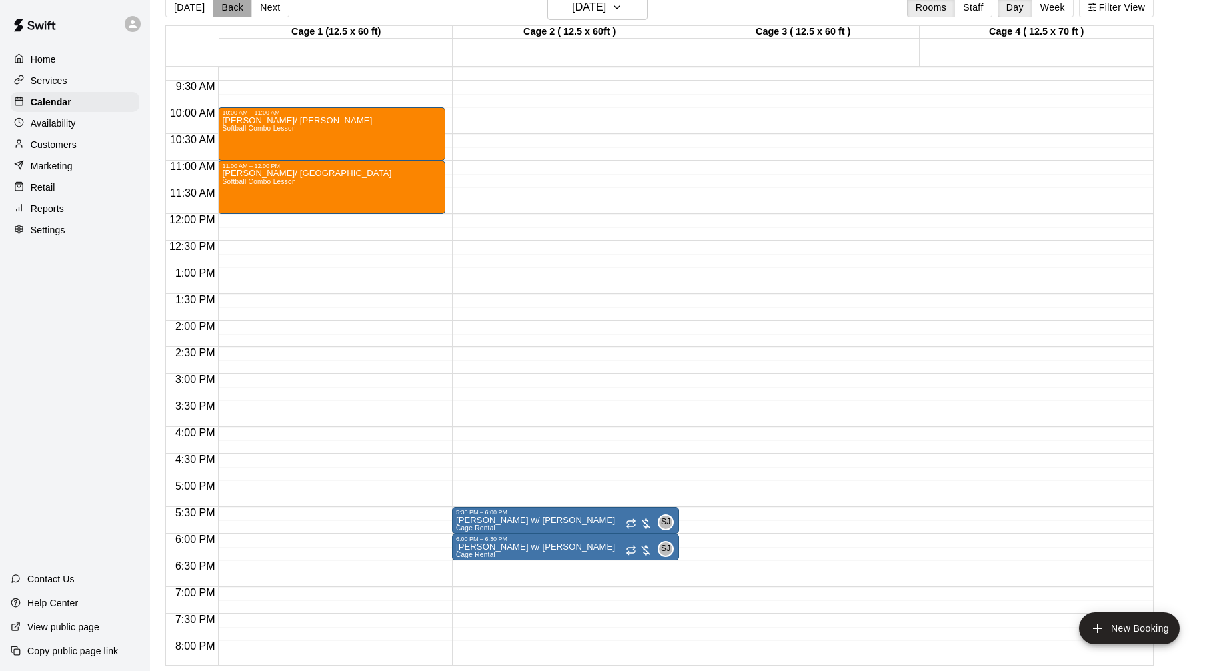
click at [219, 5] on button "Back" at bounding box center [232, 7] width 39 height 20
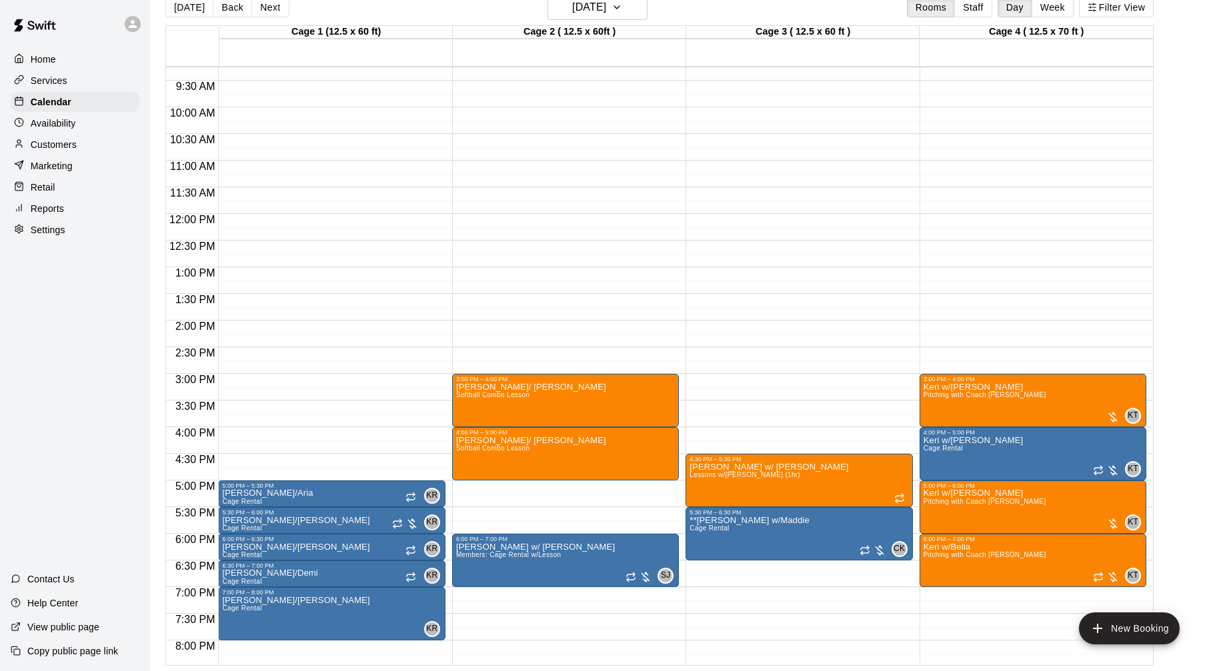
click at [265, 10] on button "Next" at bounding box center [269, 7] width 37 height 20
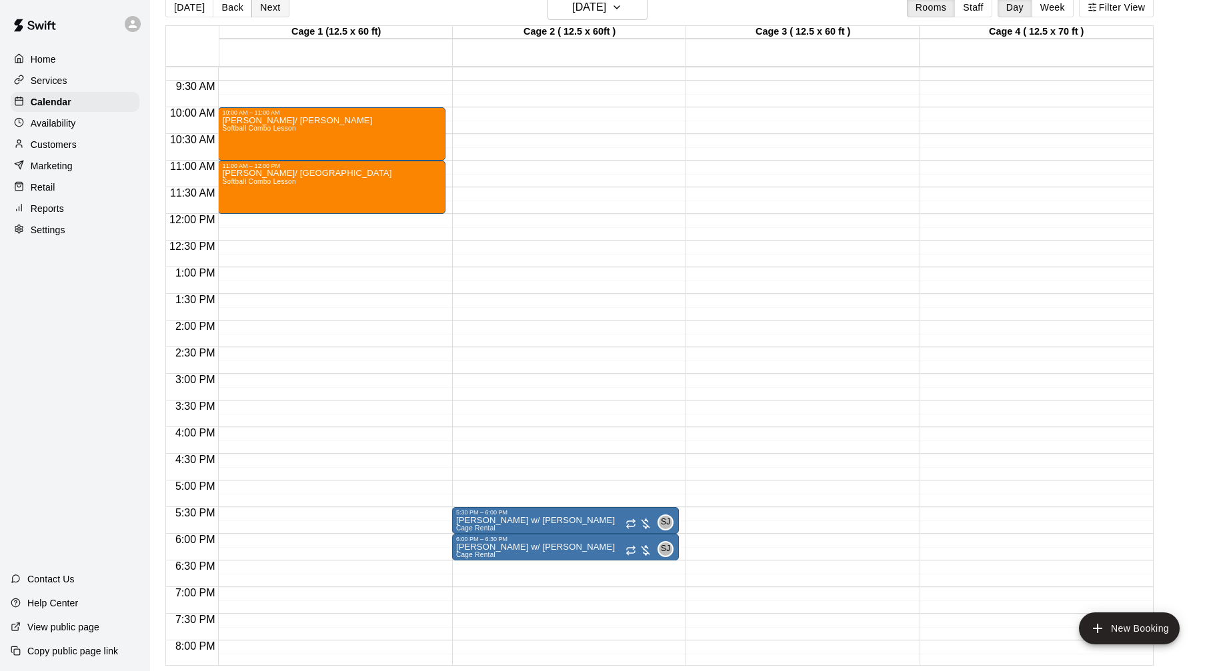
click at [273, 6] on button "Next" at bounding box center [269, 7] width 37 height 20
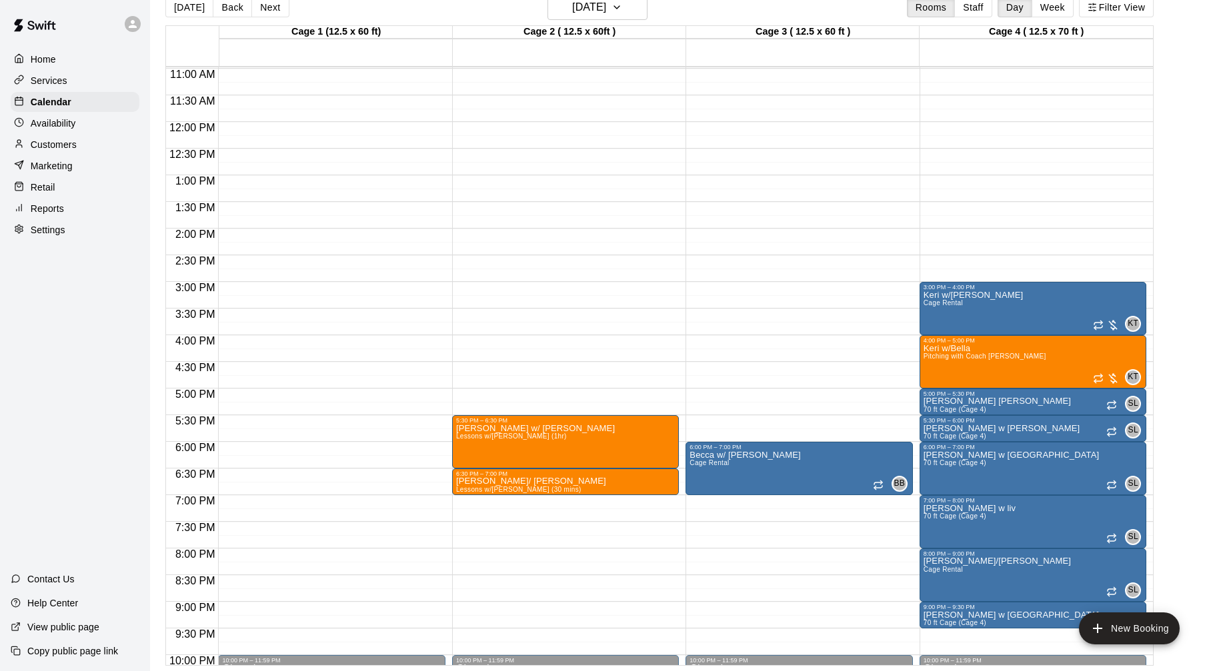
scroll to position [587, 0]
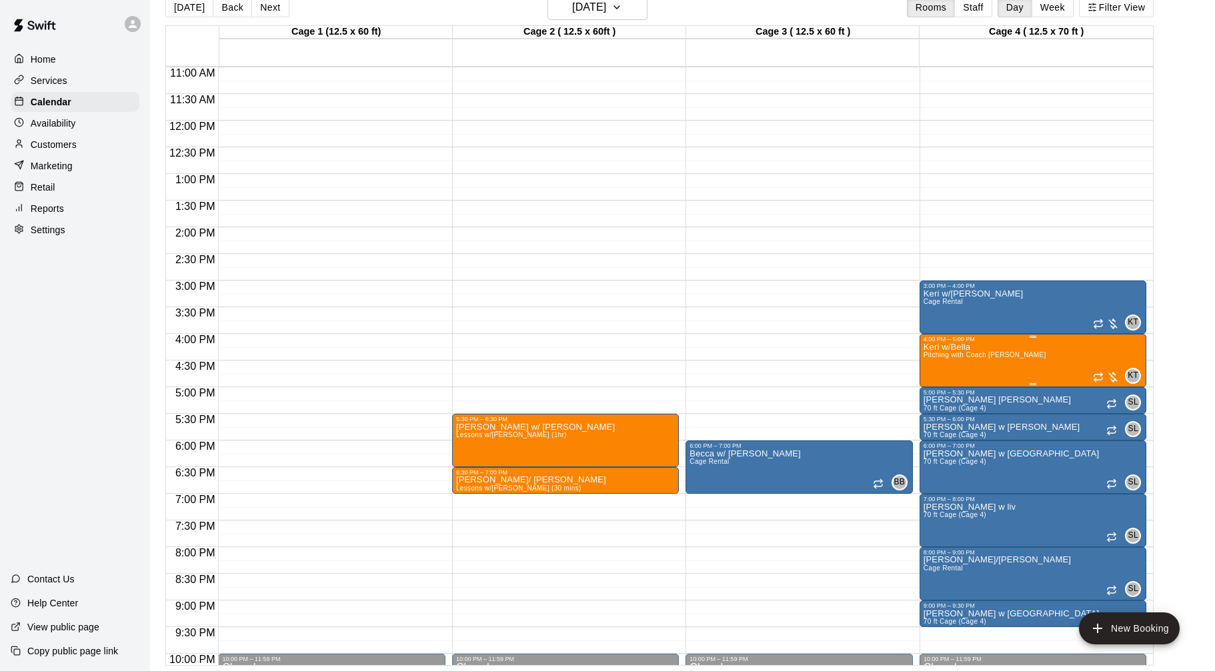
click at [991, 371] on div "Keri w/[PERSON_NAME] with Coach [PERSON_NAME]" at bounding box center [985, 678] width 123 height 671
click at [935, 423] on icon "delete" at bounding box center [936, 420] width 9 height 12
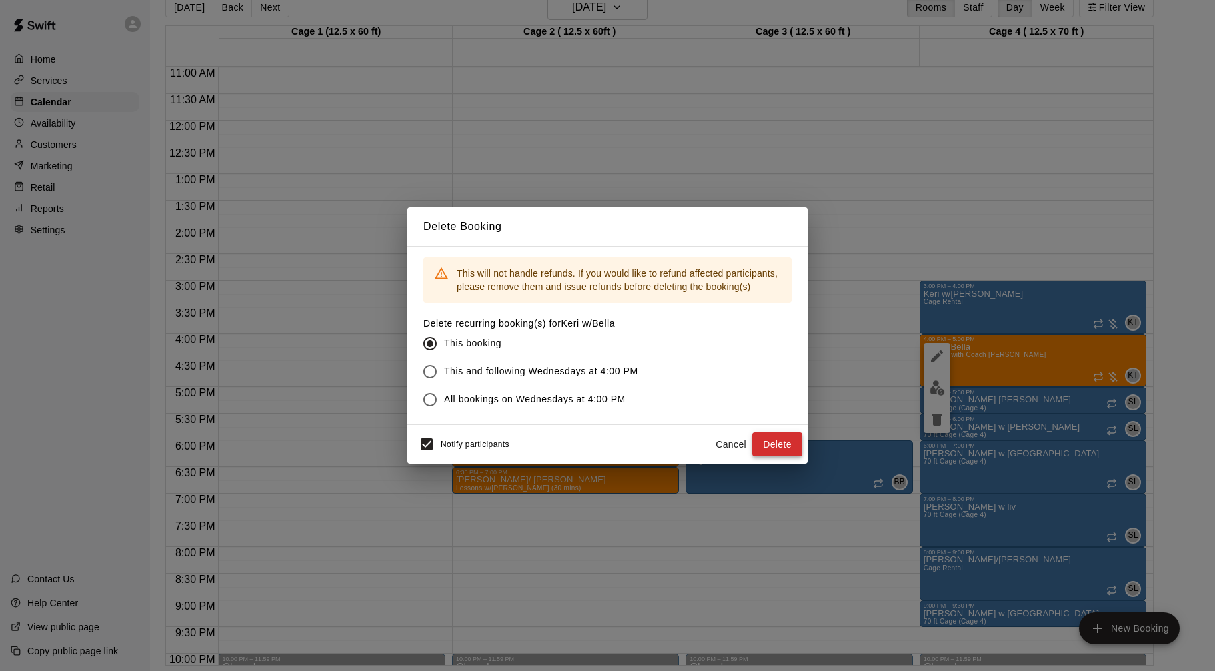
click at [770, 444] on button "Delete" at bounding box center [777, 445] width 50 height 25
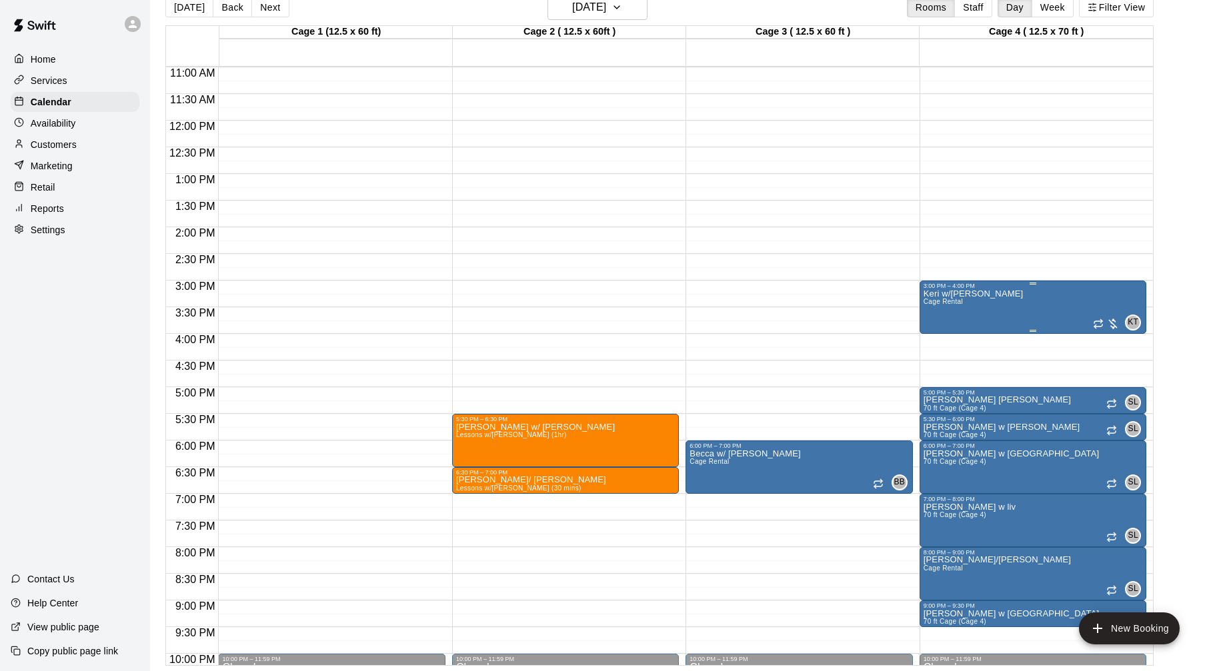
click at [998, 310] on div "Keri w/[PERSON_NAME] Rental KT 0" at bounding box center [1033, 624] width 219 height 671
click at [946, 367] on button "delete" at bounding box center [937, 367] width 27 height 27
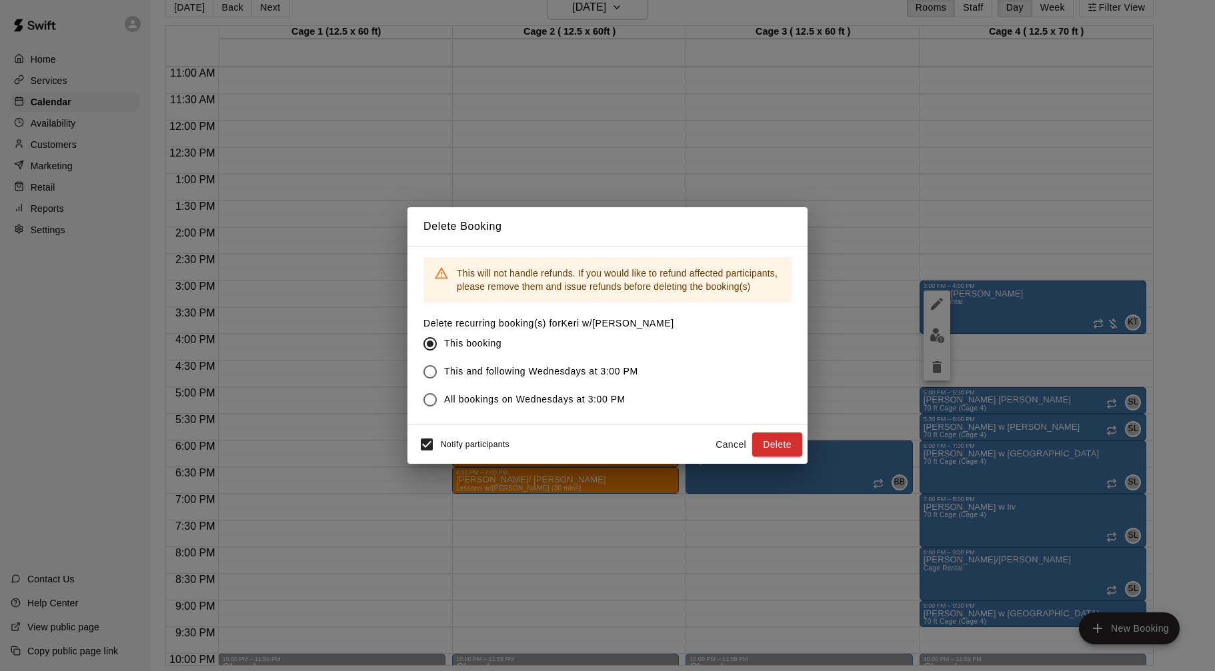
click at [784, 445] on button "Delete" at bounding box center [777, 445] width 50 height 25
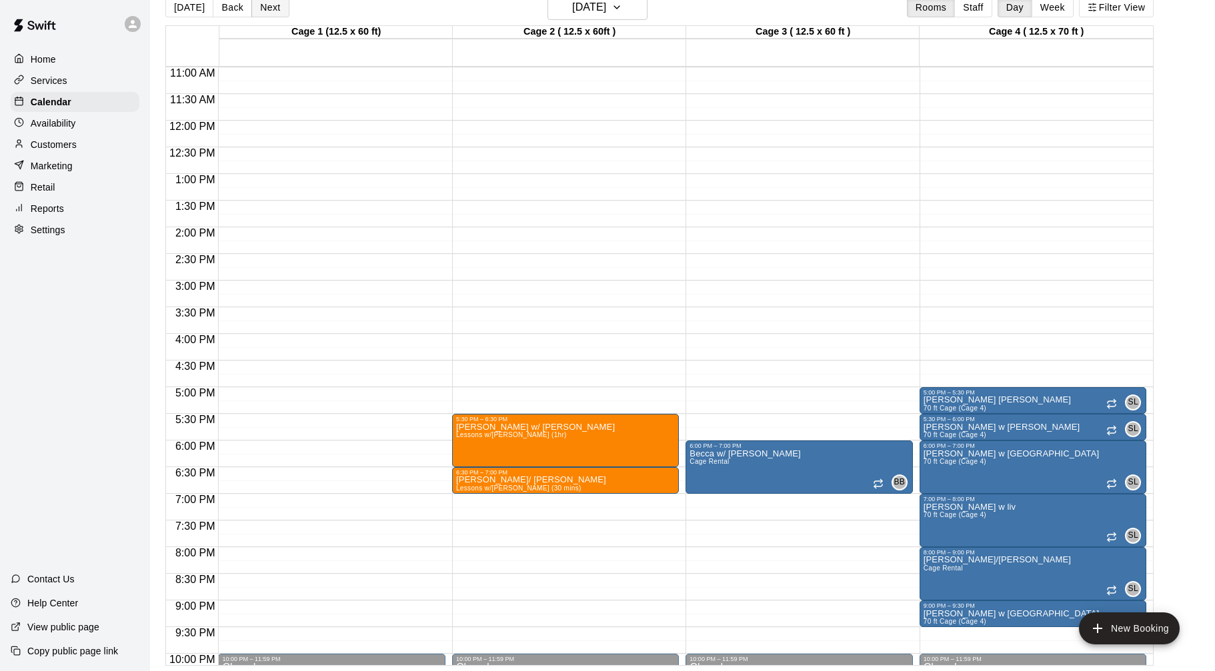
click at [267, 13] on button "Next" at bounding box center [269, 7] width 37 height 20
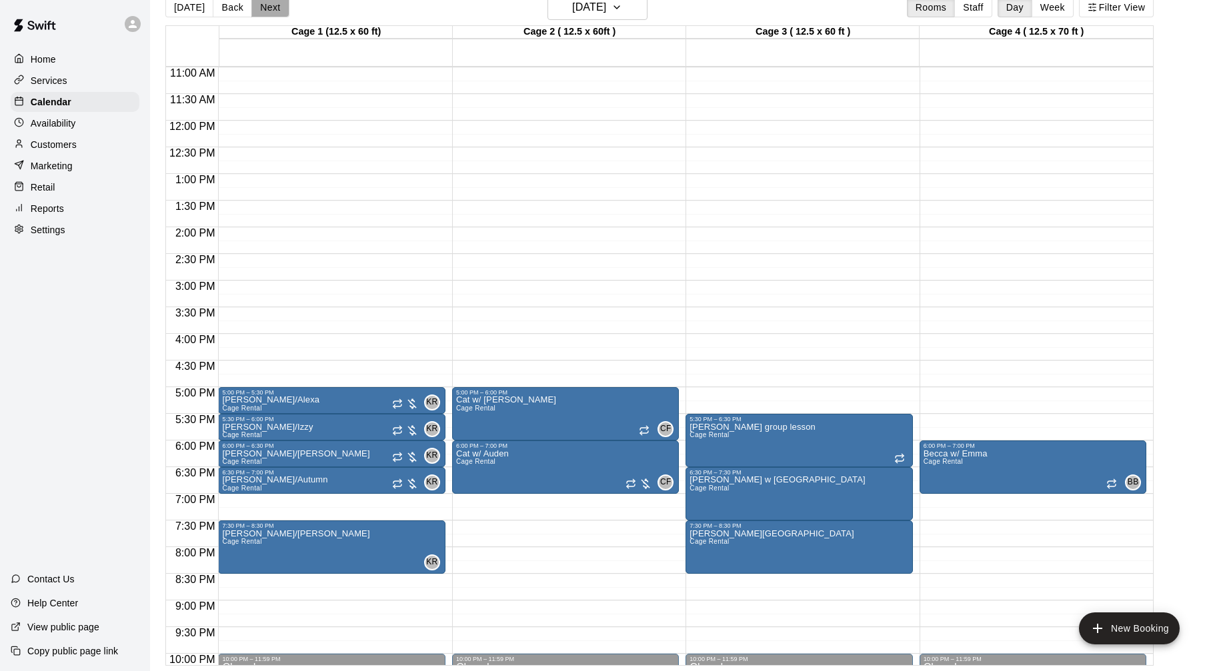
click at [271, 7] on button "Next" at bounding box center [269, 7] width 37 height 20
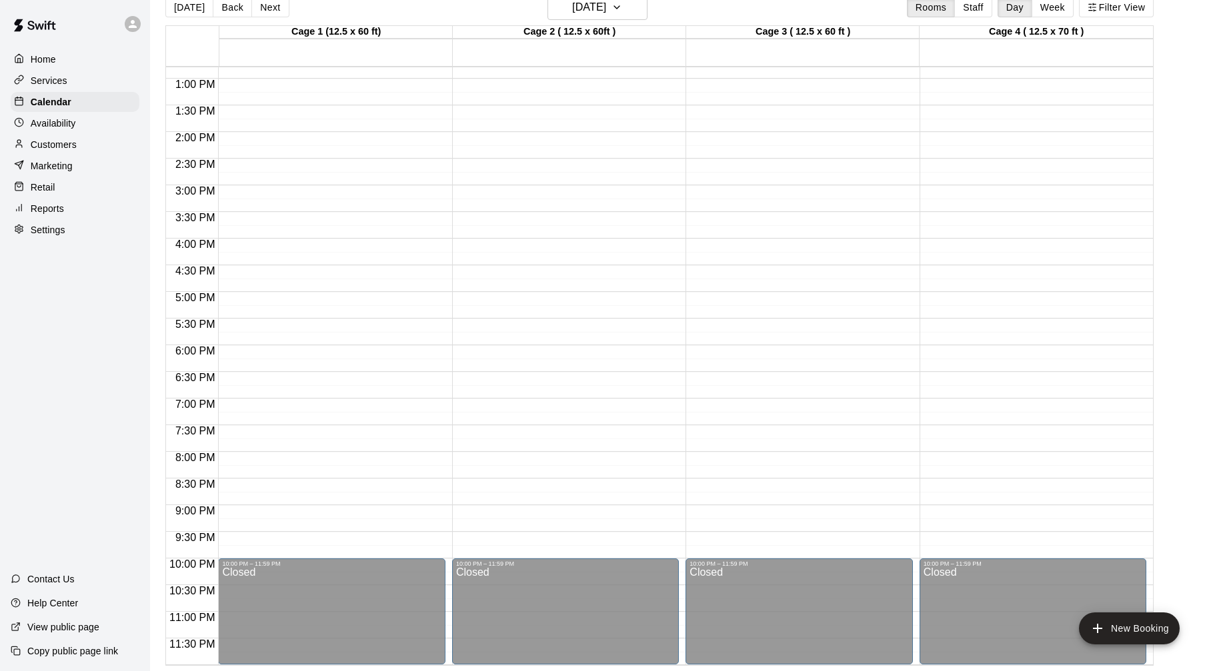
scroll to position [621, 0]
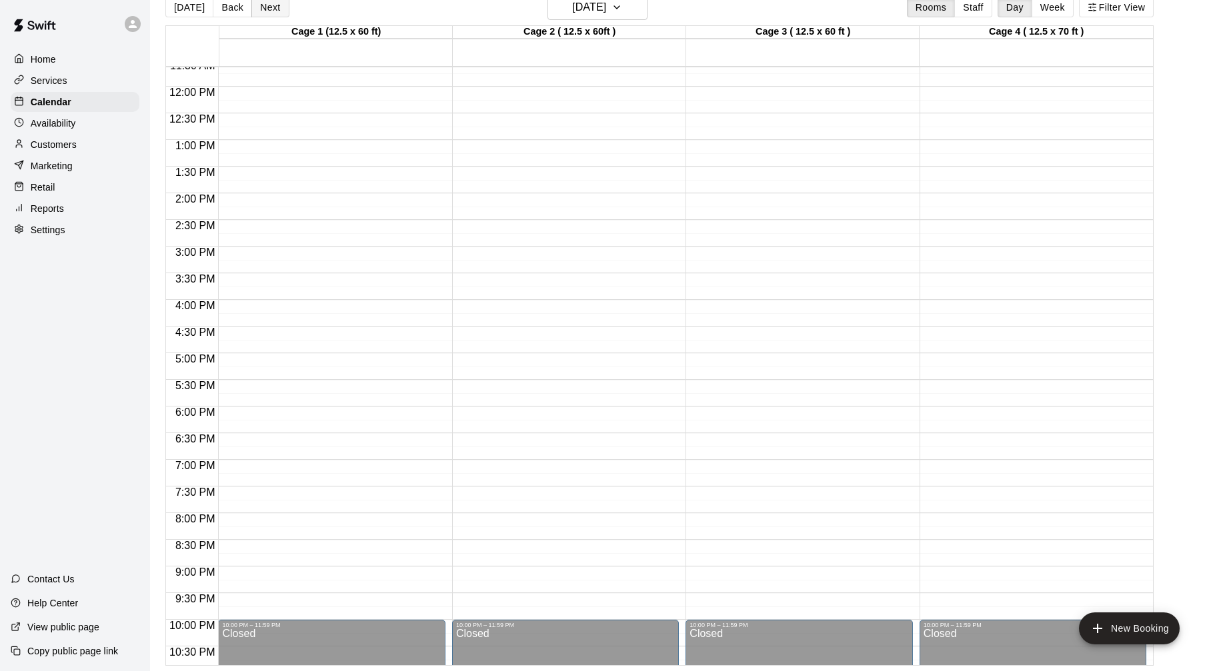
click at [278, 5] on button "Next" at bounding box center [269, 7] width 37 height 20
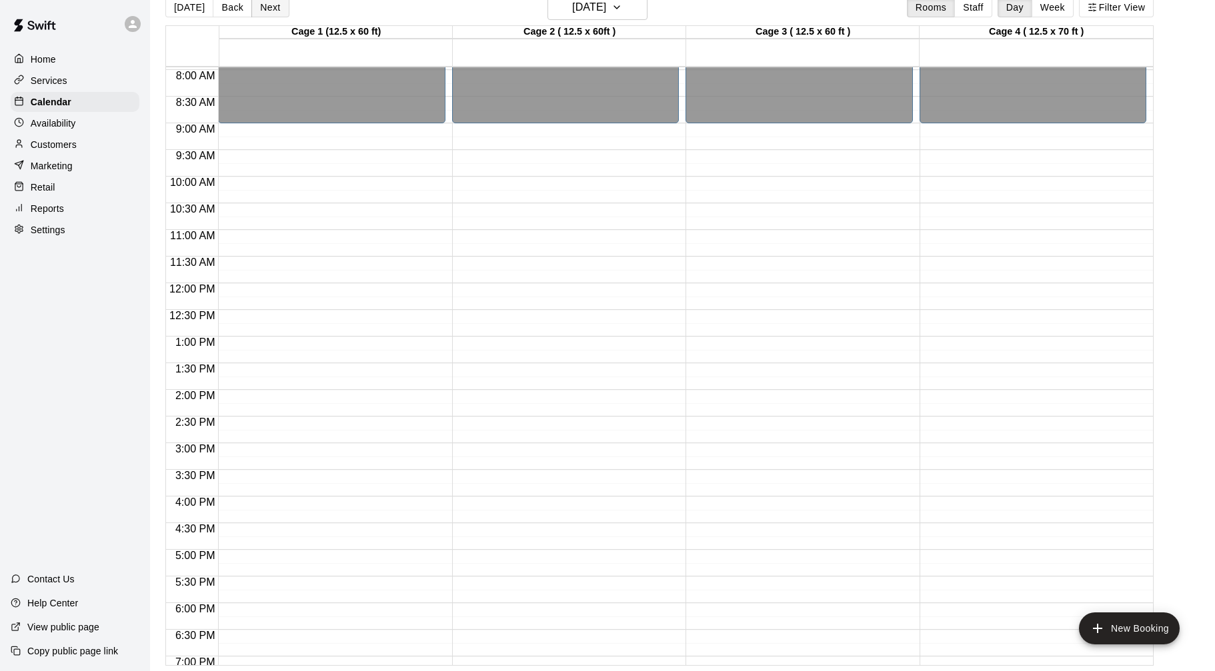
scroll to position [428, 0]
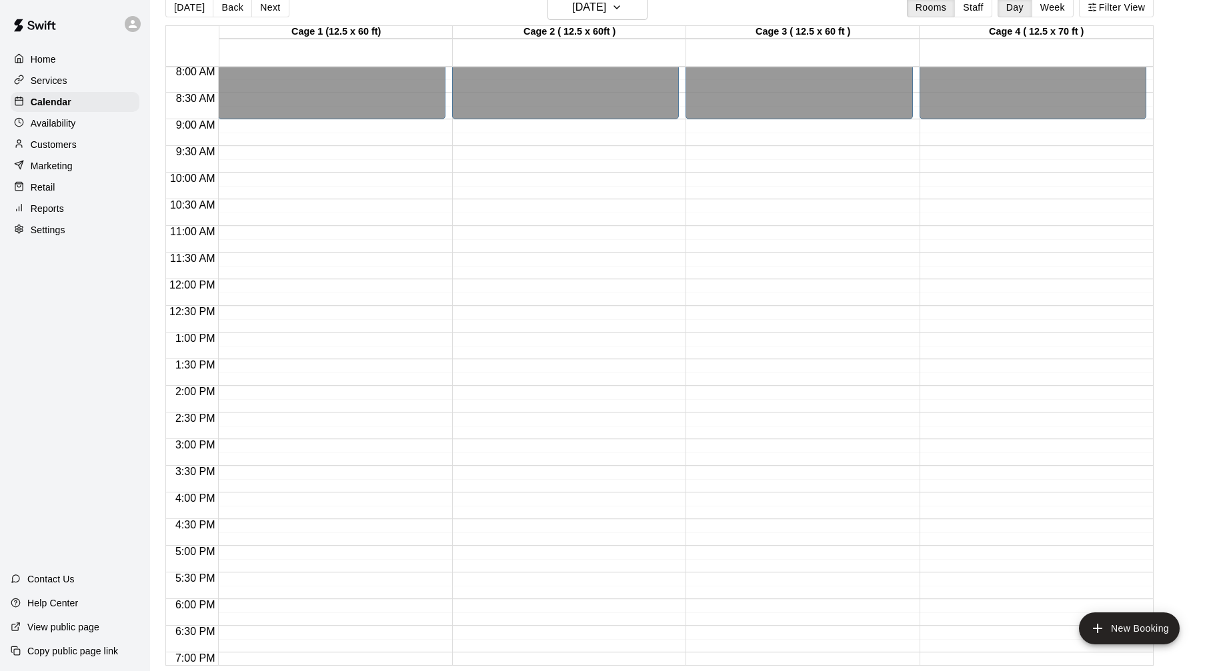
click at [271, 5] on button "Next" at bounding box center [269, 7] width 37 height 20
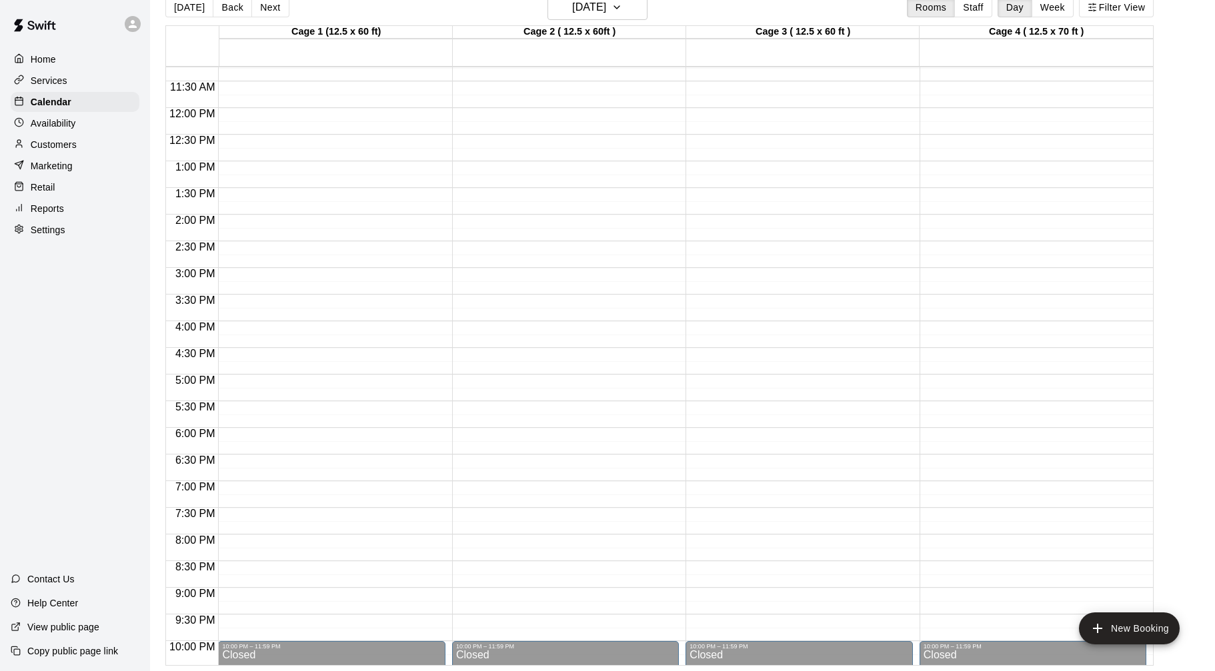
scroll to position [605, 0]
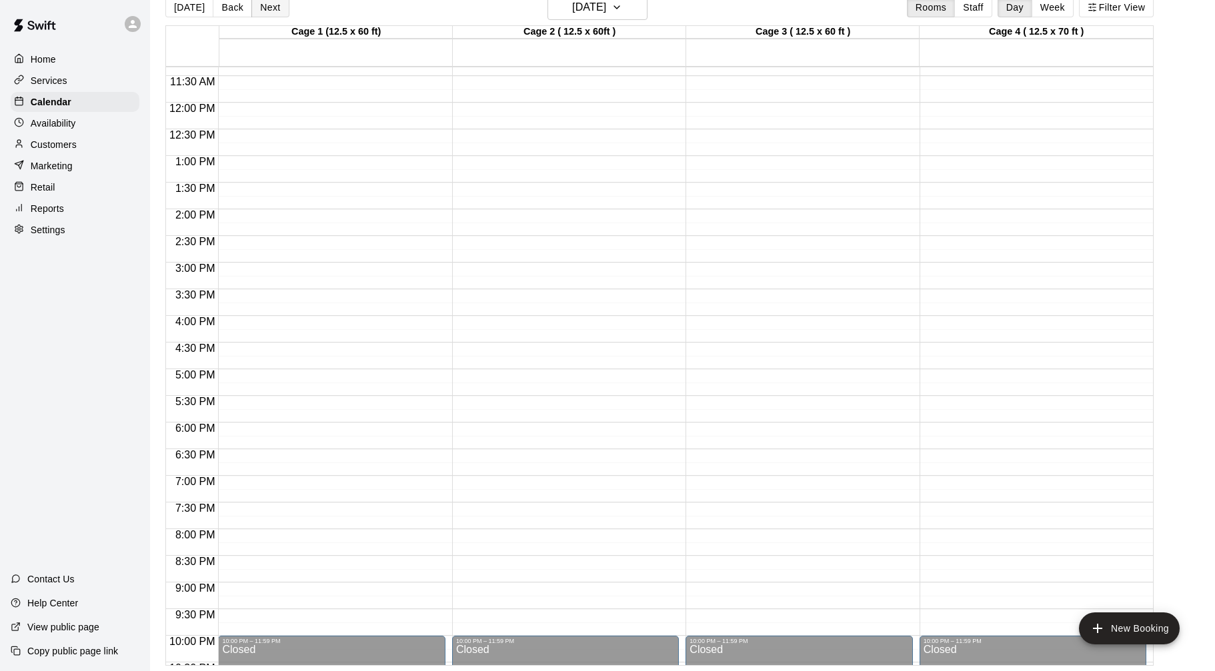
click at [277, 8] on button "Next" at bounding box center [269, 7] width 37 height 20
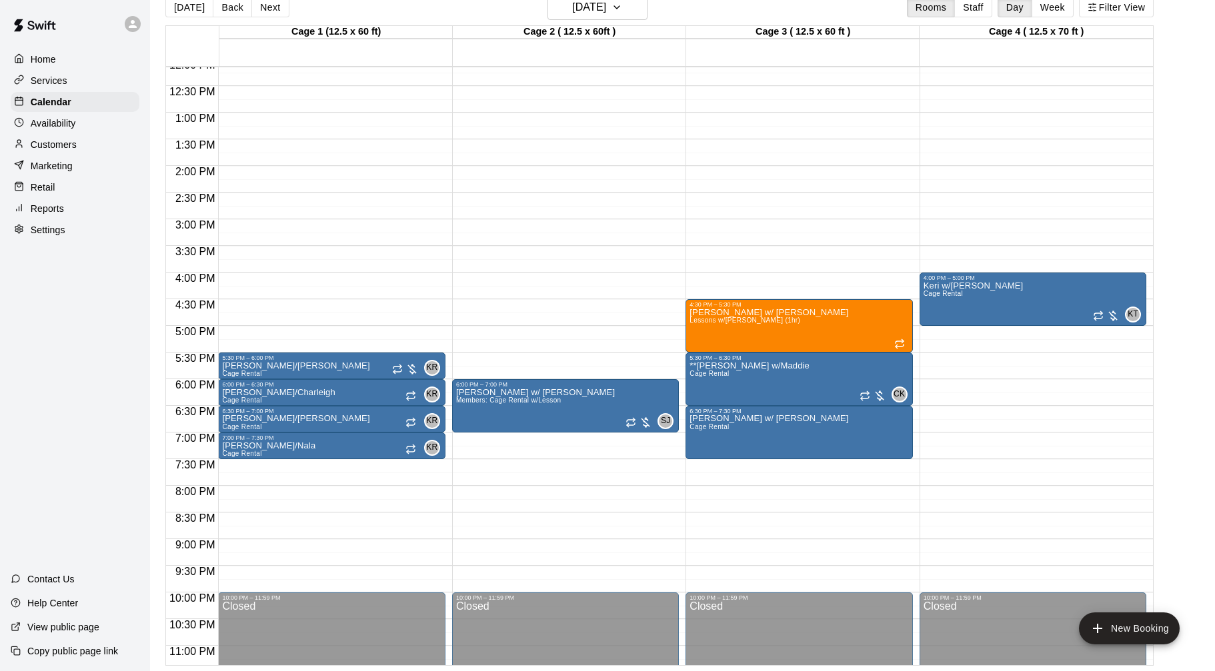
scroll to position [662, 0]
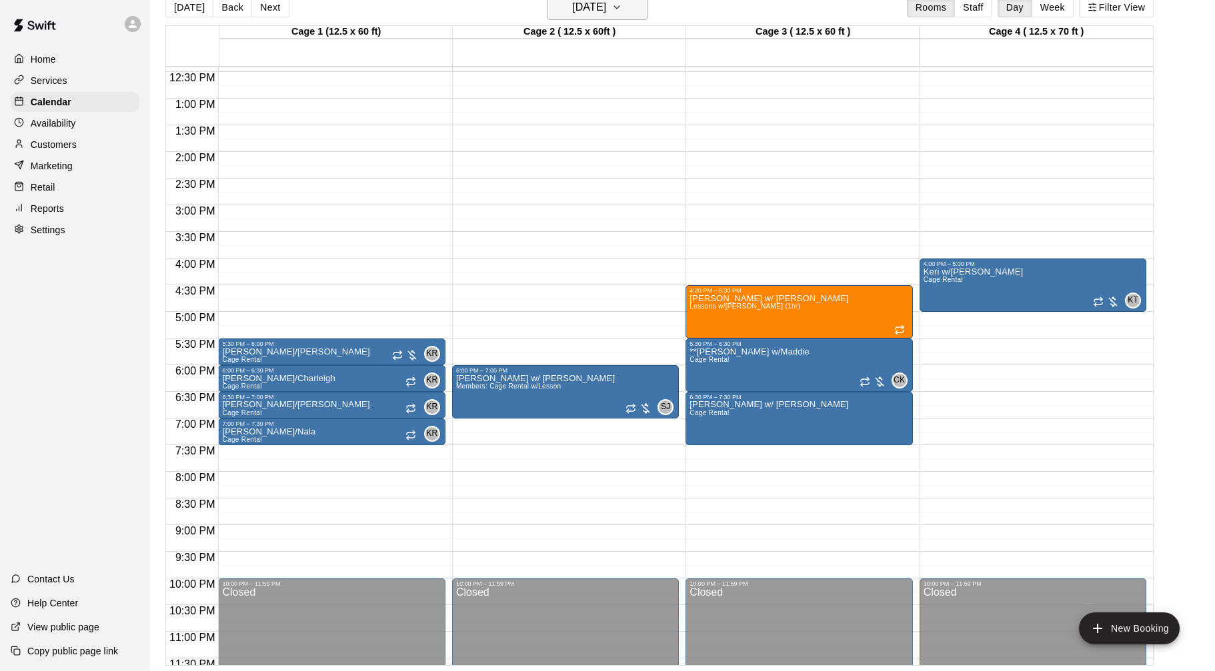
click at [622, 13] on icon "button" at bounding box center [616, 7] width 11 height 16
click at [569, 167] on button "19" at bounding box center [568, 173] width 24 height 24
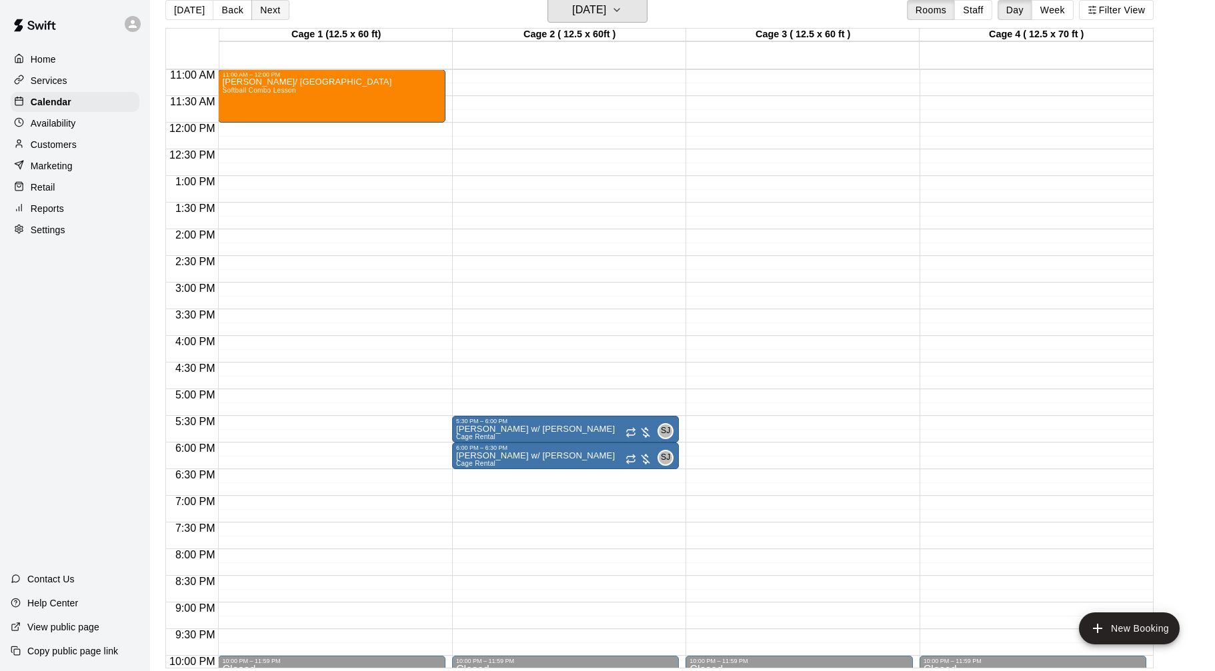
scroll to position [21, 0]
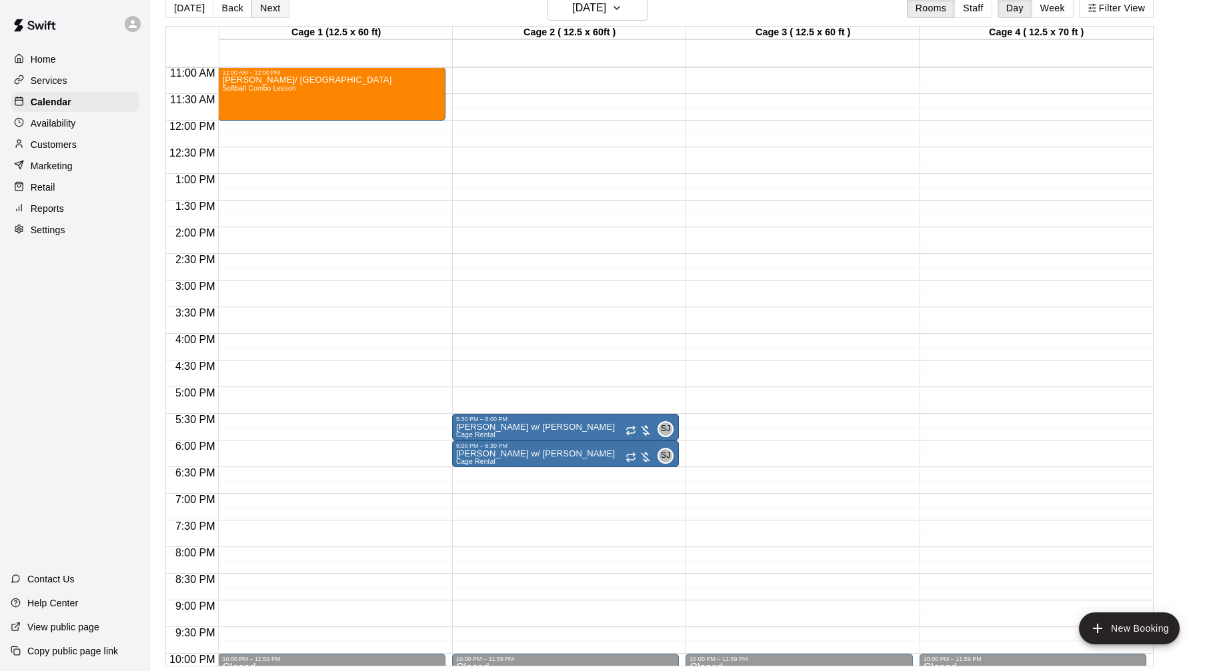
click at [267, 11] on button "Next" at bounding box center [269, 8] width 37 height 20
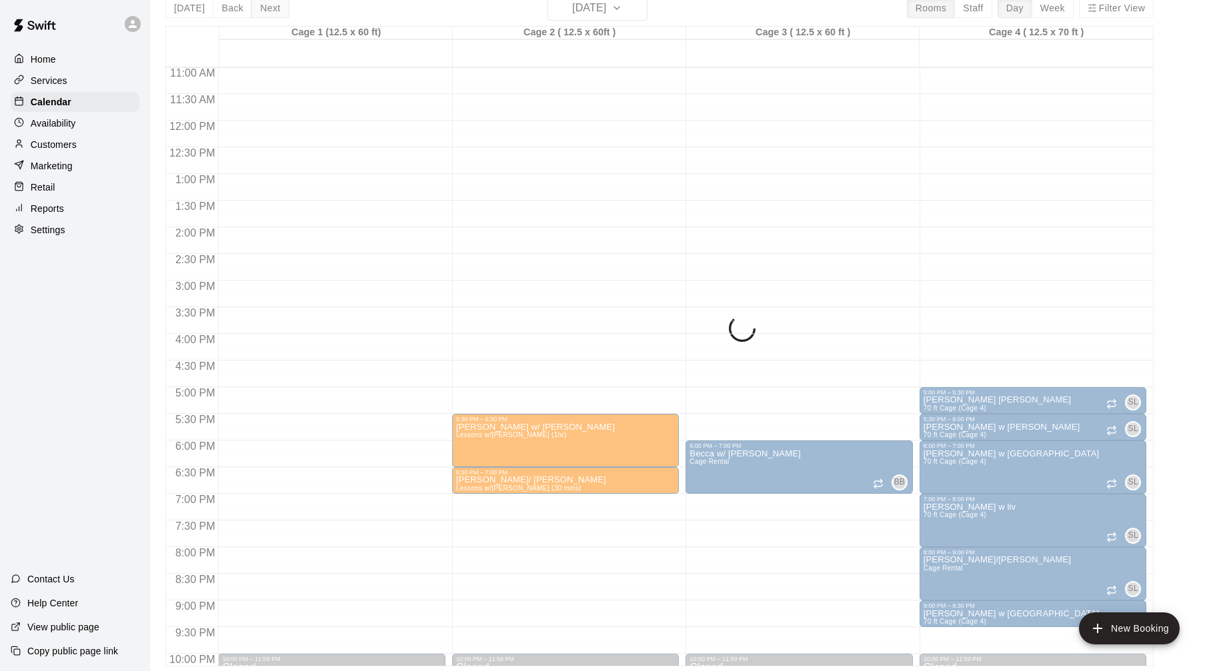
scroll to position [17, 0]
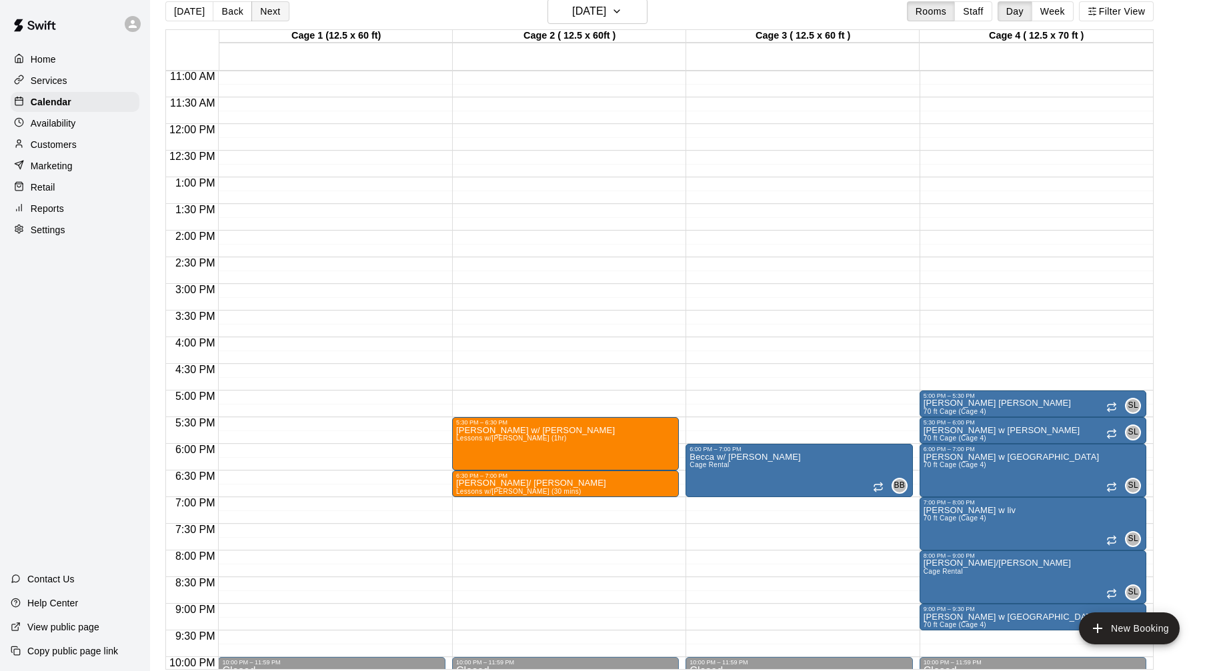
click at [263, 12] on button "Next" at bounding box center [269, 11] width 37 height 20
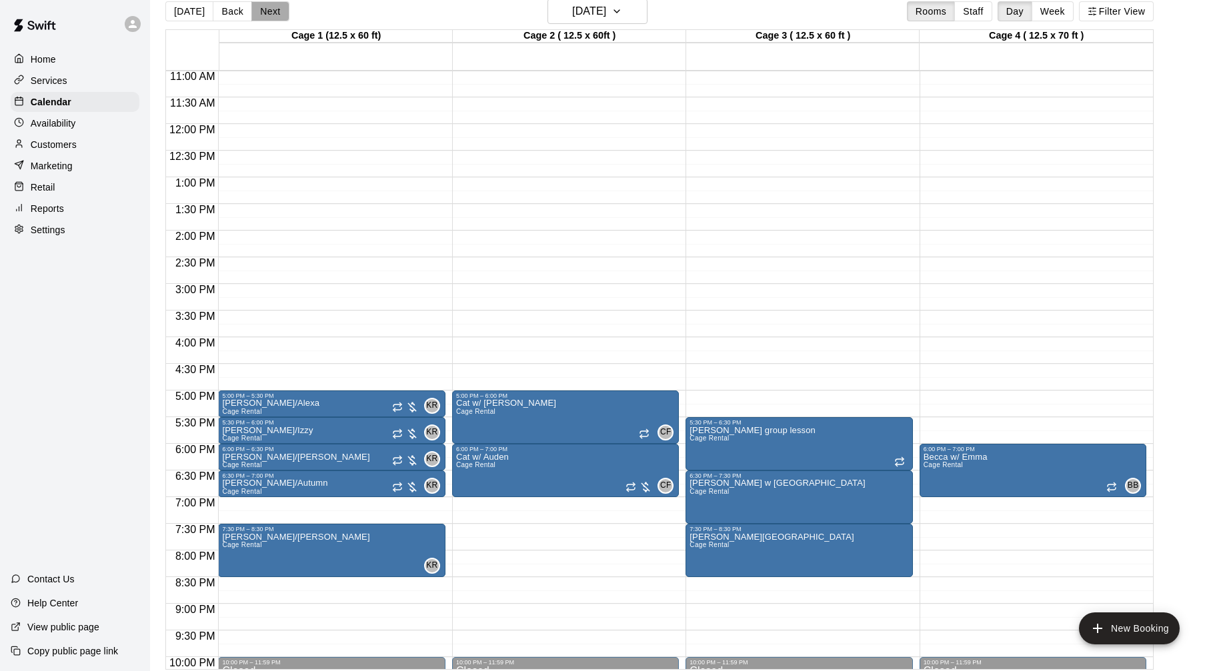
click at [273, 6] on button "Next" at bounding box center [269, 11] width 37 height 20
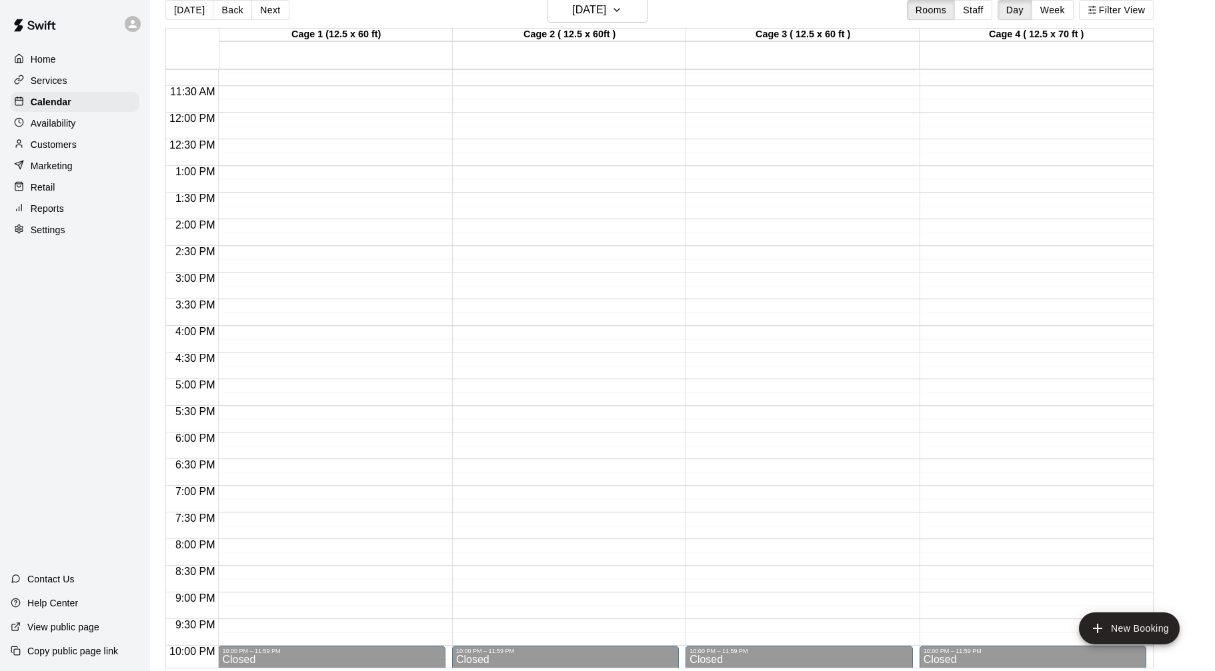
scroll to position [19, 0]
click at [258, 7] on button "Next" at bounding box center [269, 9] width 37 height 20
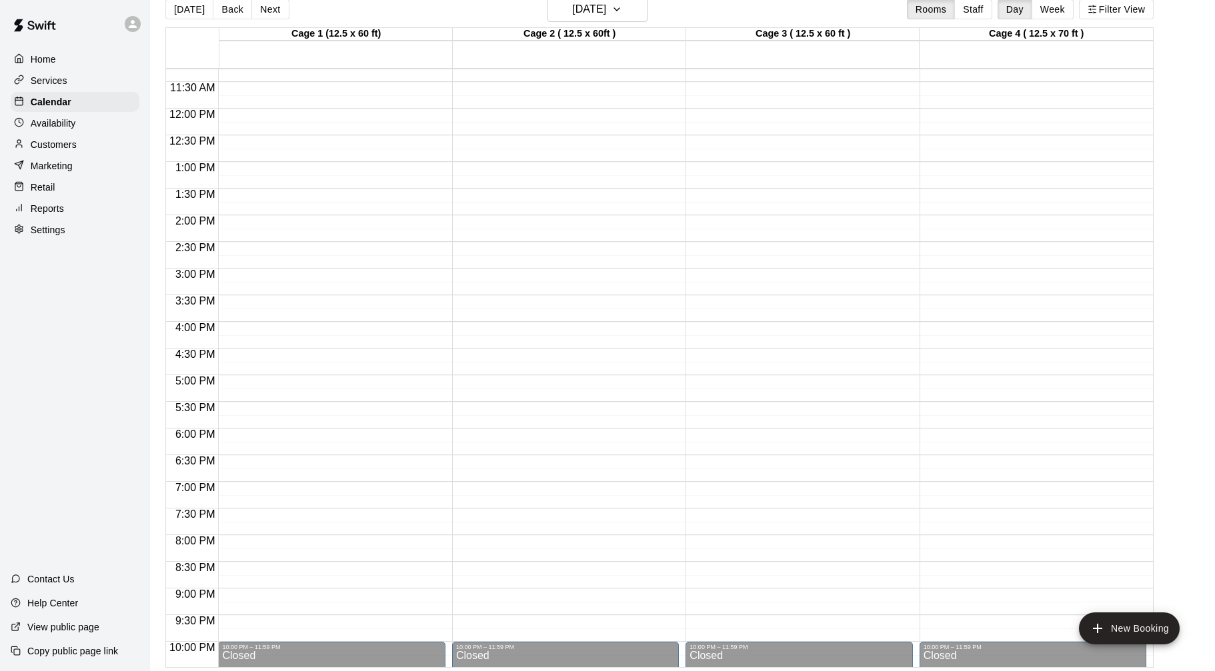
click at [101, 144] on div "Customers" at bounding box center [75, 145] width 129 height 20
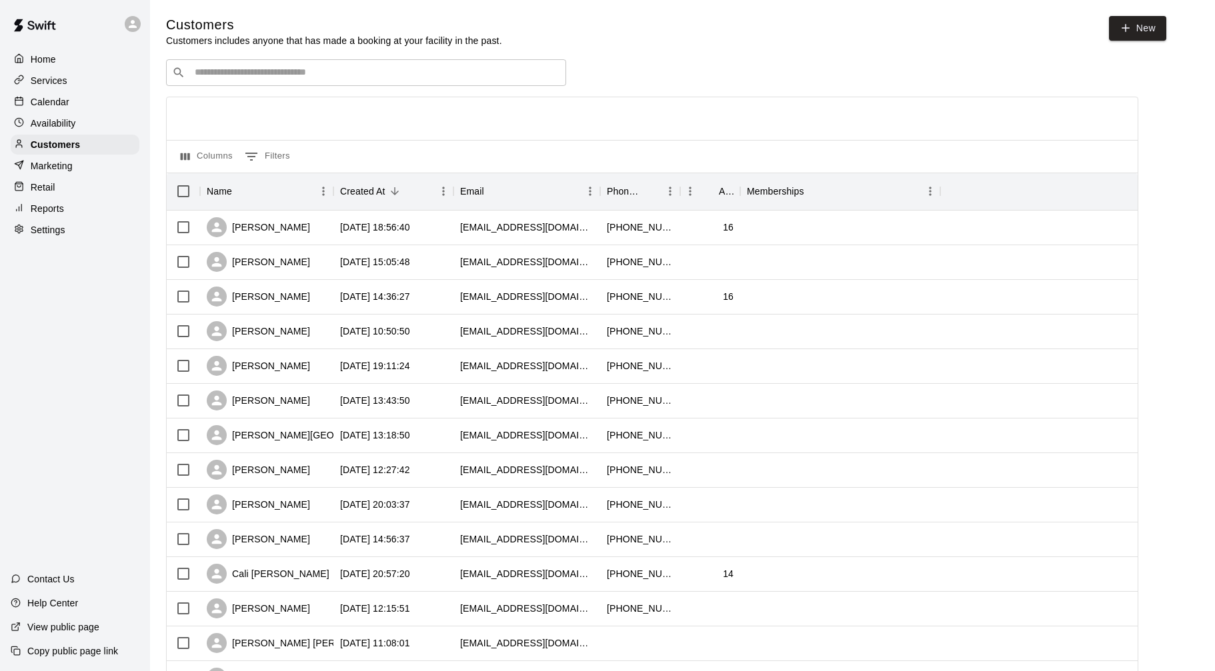
click at [81, 103] on div "Calendar" at bounding box center [75, 102] width 129 height 20
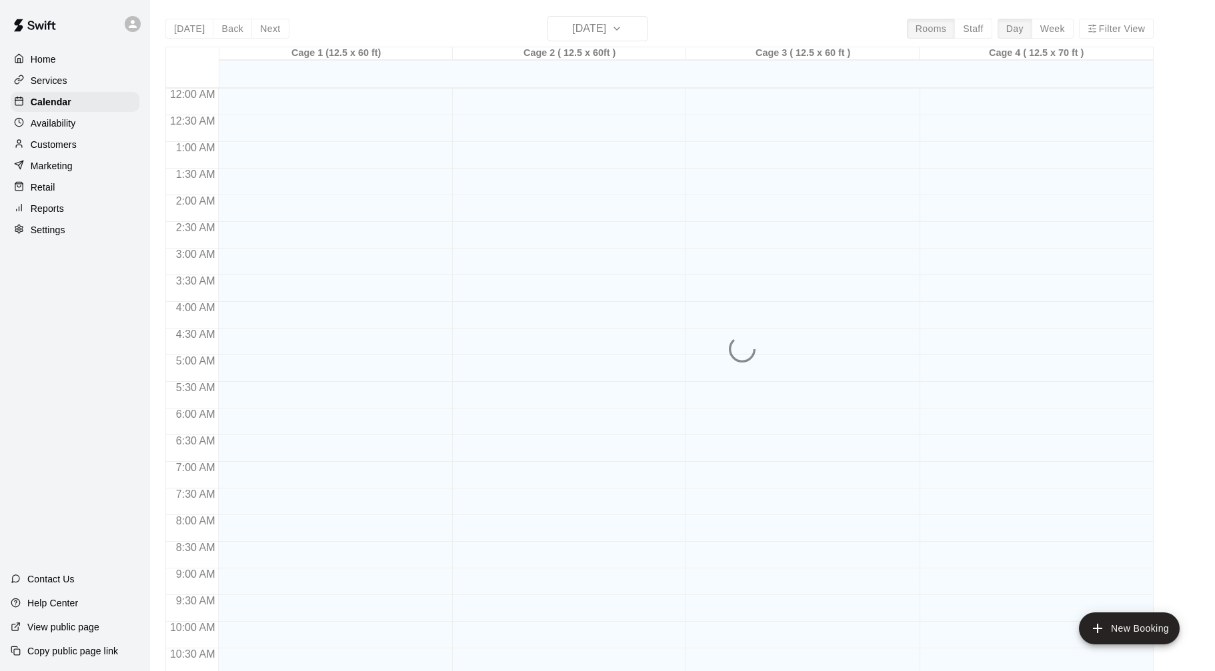
scroll to position [643, 0]
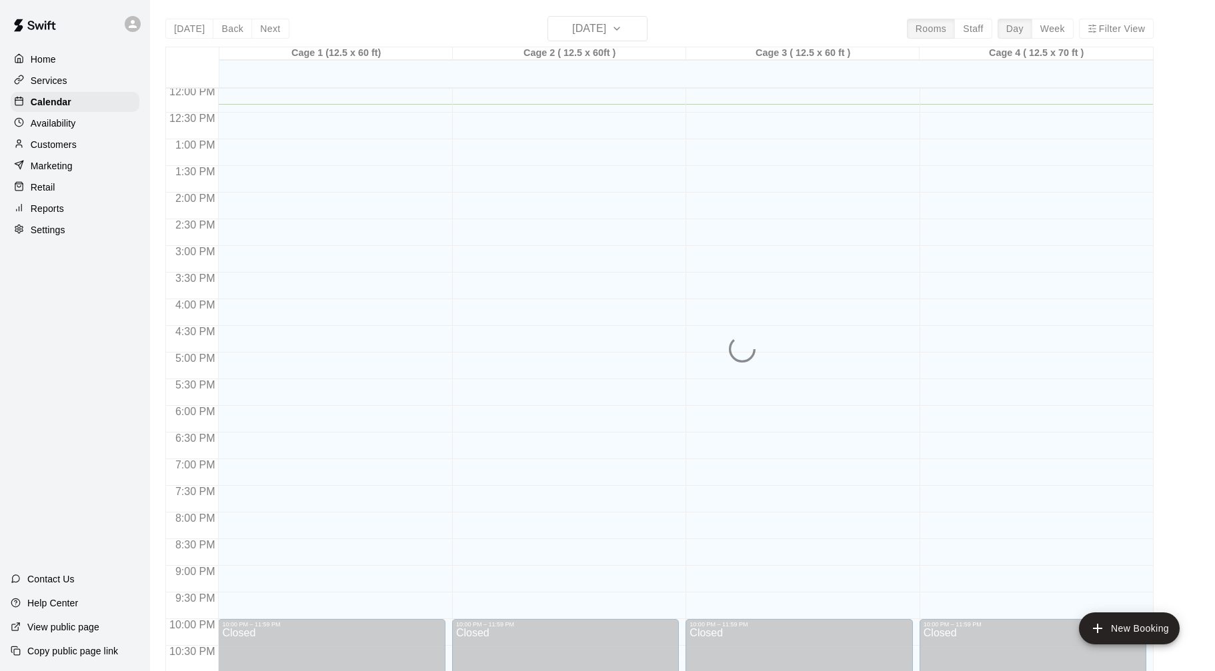
click at [575, 27] on div "[DATE] Back [DATE][DATE] Rooms Staff Day Week Filter View Cage 1 (12.5 x 60 ft)…" at bounding box center [659, 351] width 988 height 671
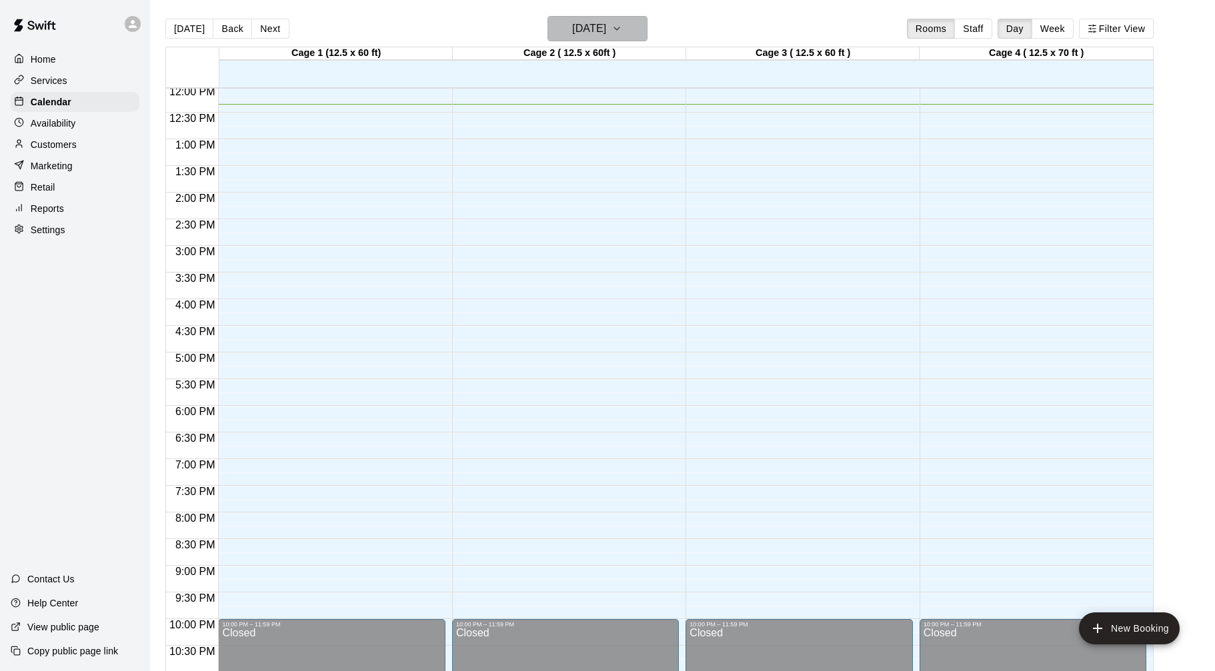
click at [575, 27] on h6 "[DATE]" at bounding box center [589, 28] width 34 height 19
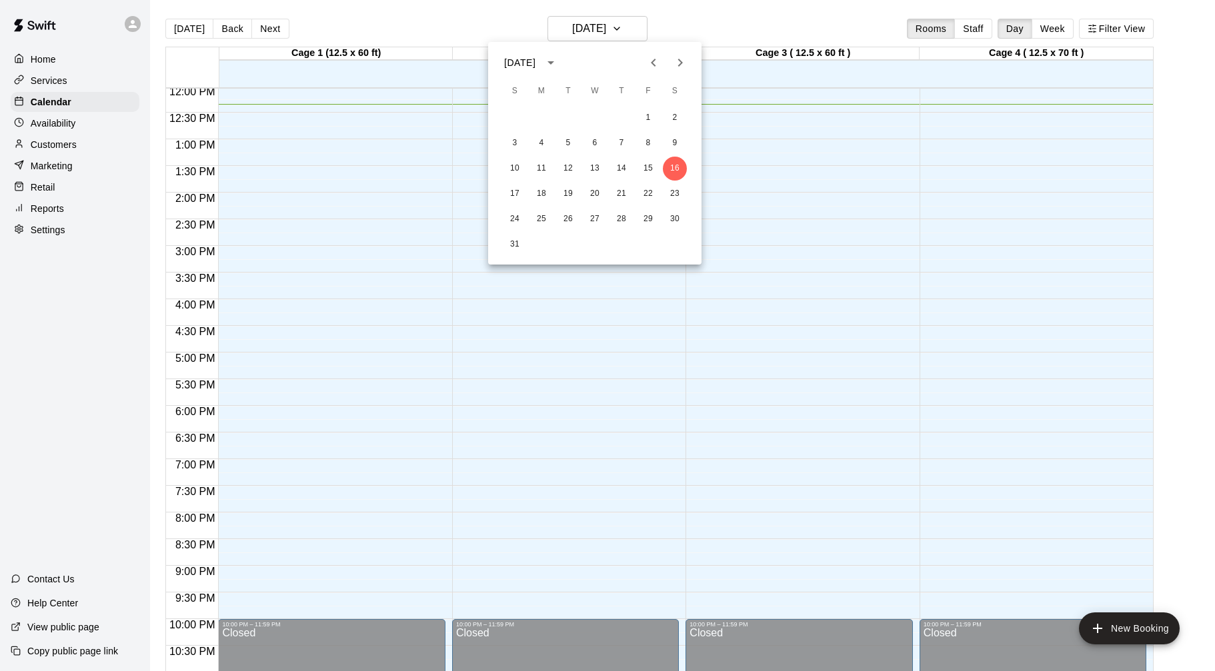
click at [685, 69] on icon "Next month" at bounding box center [680, 63] width 16 height 16
click at [544, 137] on button "8" at bounding box center [541, 143] width 24 height 24
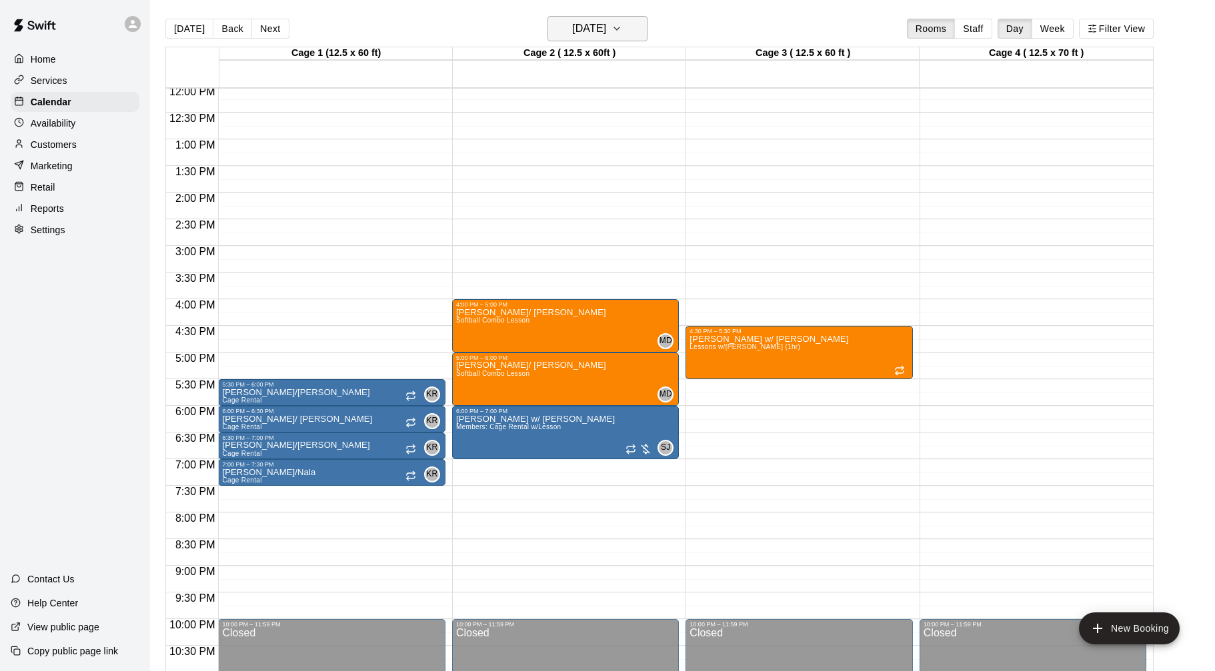
click at [622, 23] on icon "button" at bounding box center [616, 29] width 11 height 16
click at [653, 65] on icon "Previous month" at bounding box center [653, 63] width 5 height 8
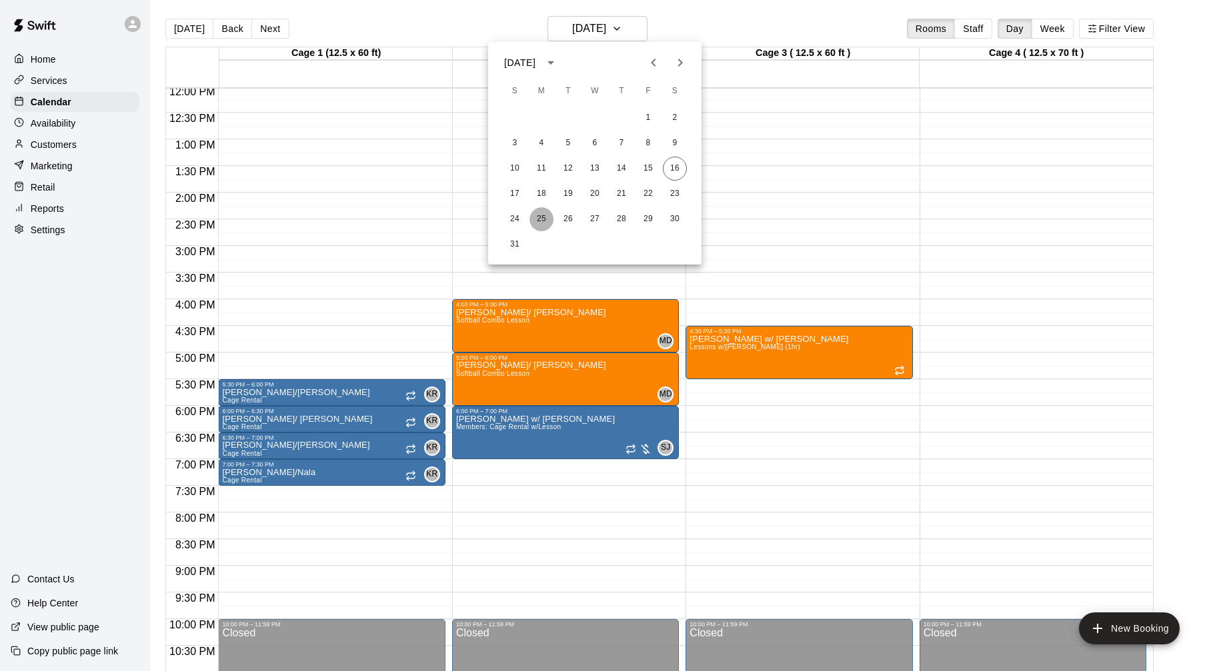
click at [547, 218] on button "25" at bounding box center [541, 219] width 24 height 24
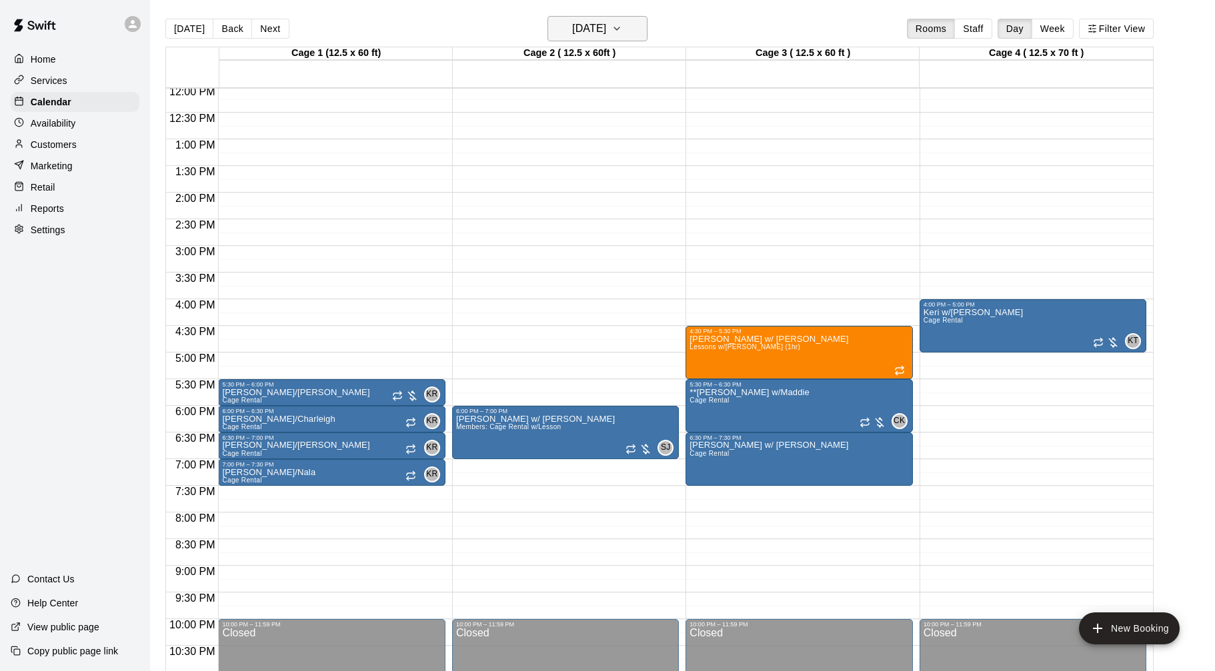
click at [627, 25] on button "[DATE]" at bounding box center [597, 28] width 100 height 25
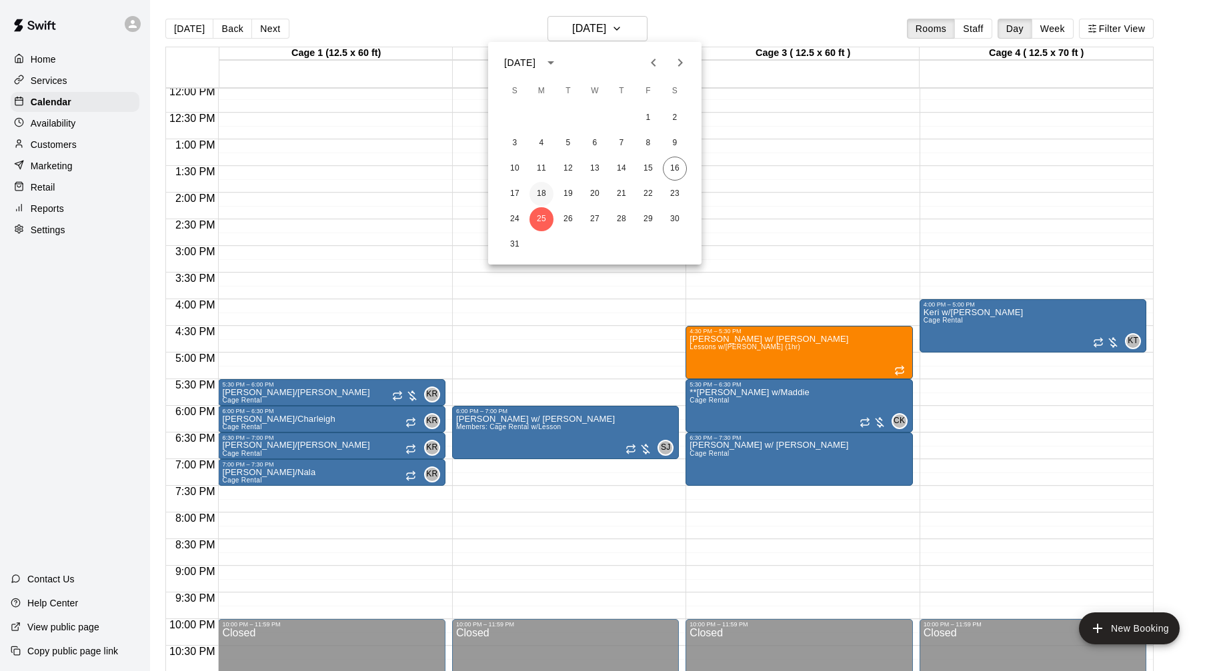
click at [548, 192] on button "18" at bounding box center [541, 194] width 24 height 24
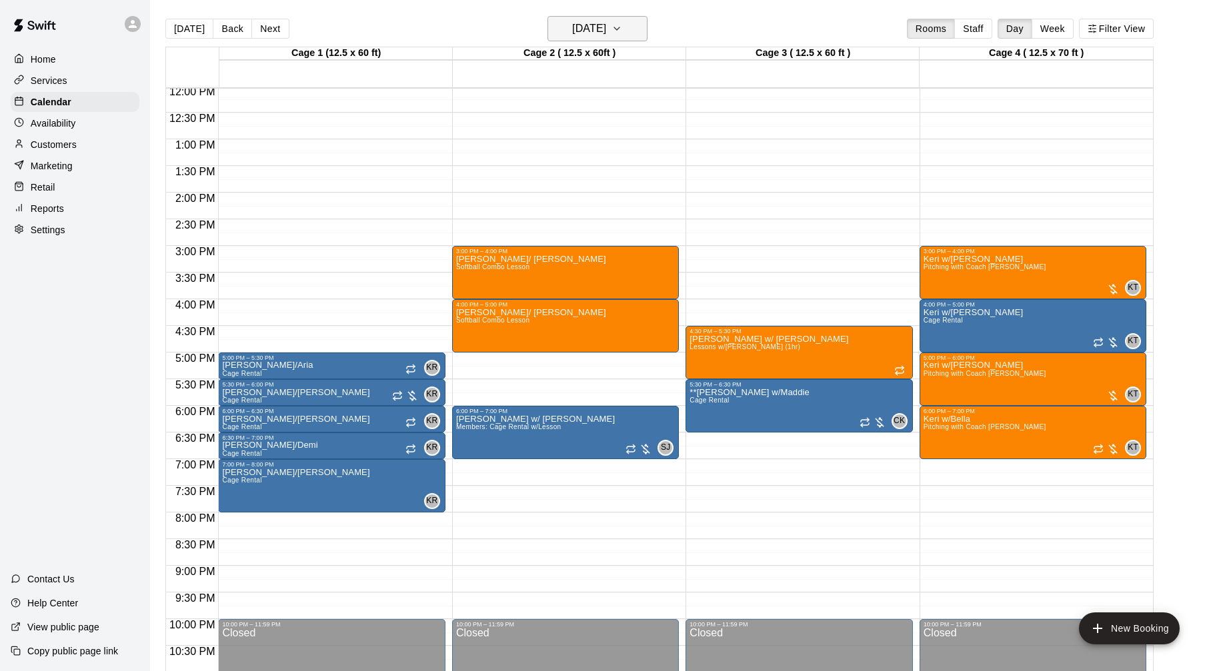
click at [587, 33] on h6 "[DATE]" at bounding box center [589, 28] width 34 height 19
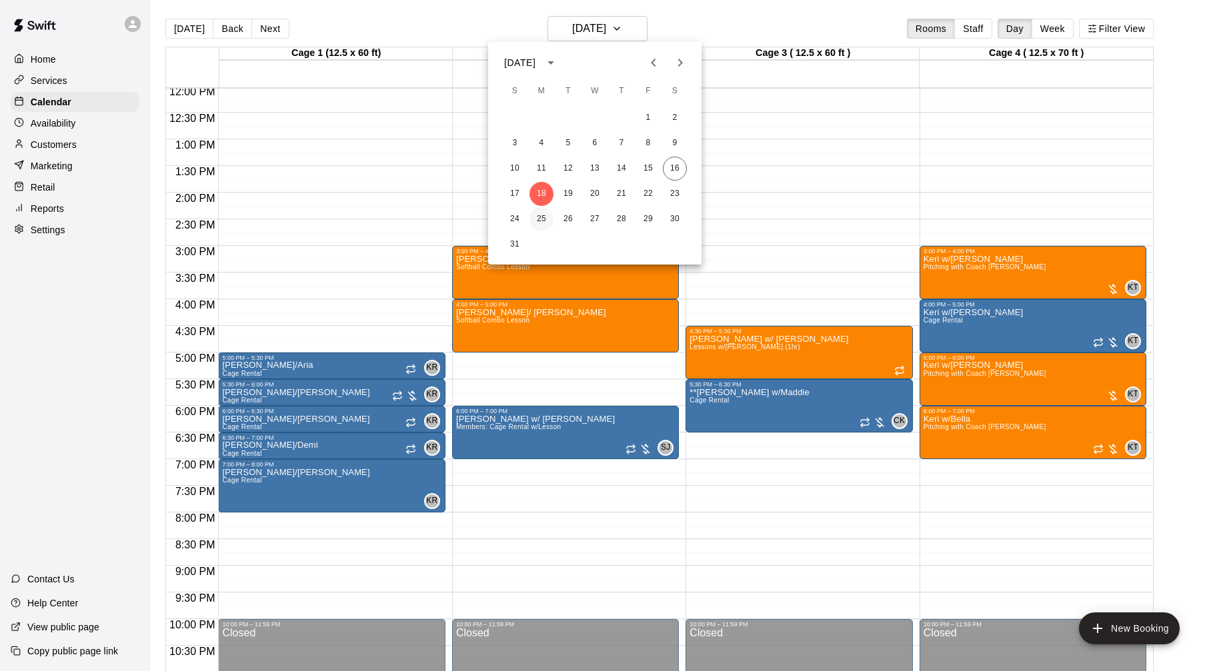
click at [538, 217] on button "25" at bounding box center [541, 219] width 24 height 24
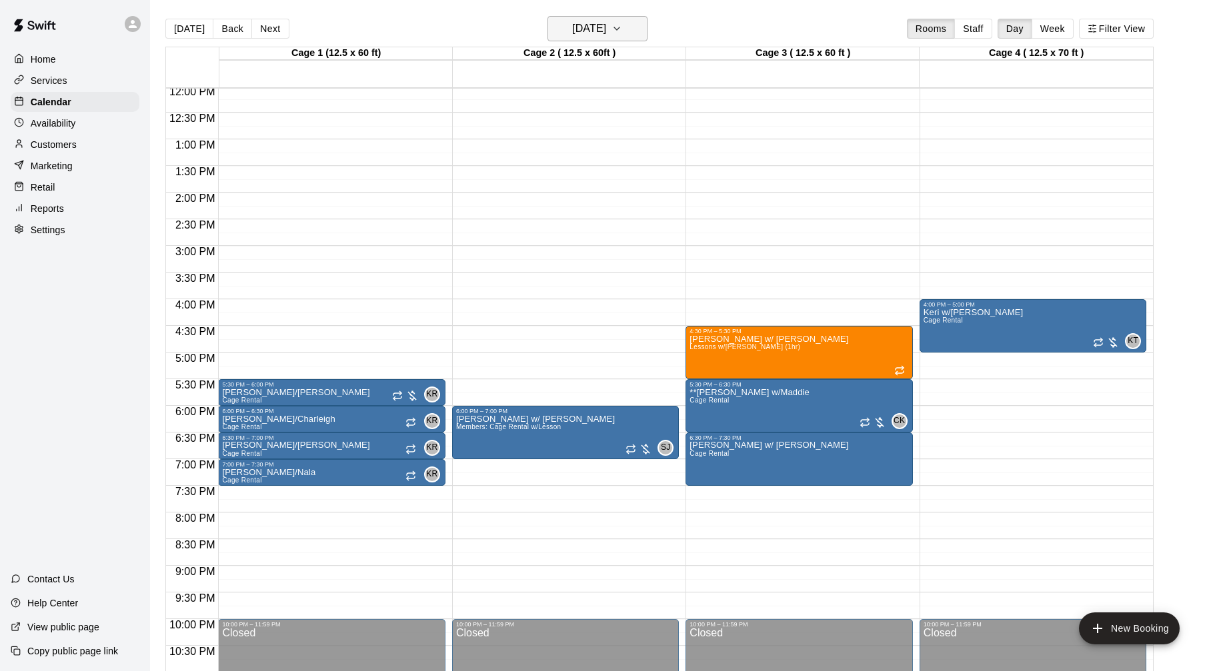
click at [625, 32] on button "[DATE]" at bounding box center [597, 28] width 100 height 25
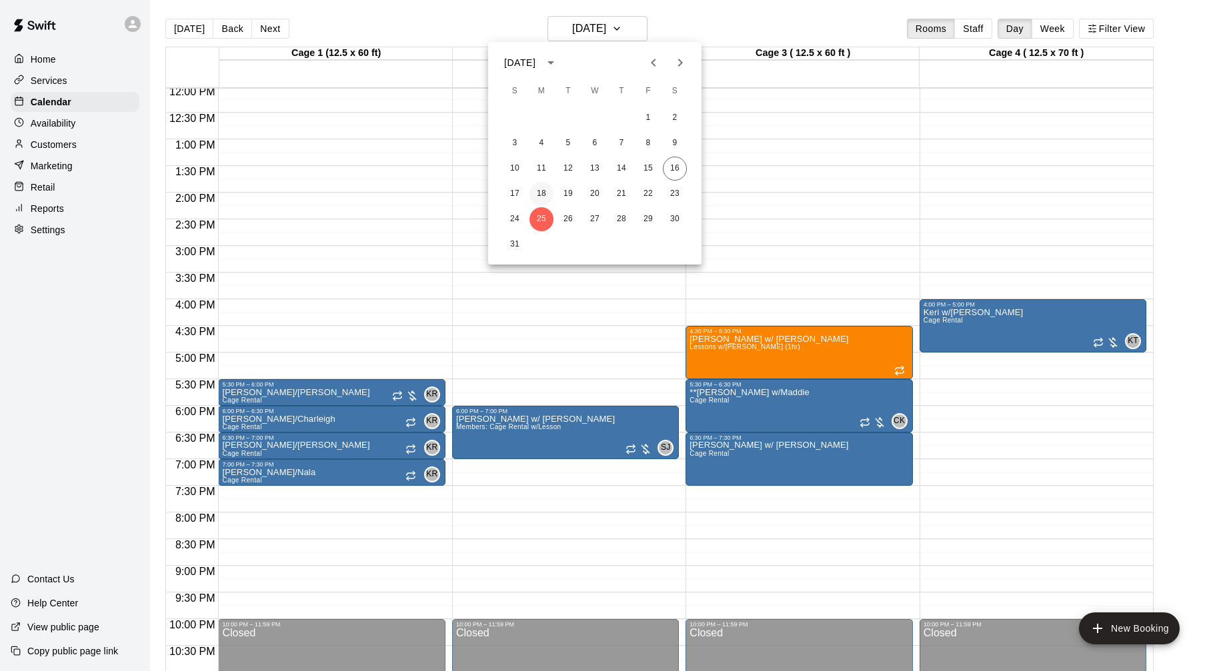
click at [538, 196] on button "18" at bounding box center [541, 194] width 24 height 24
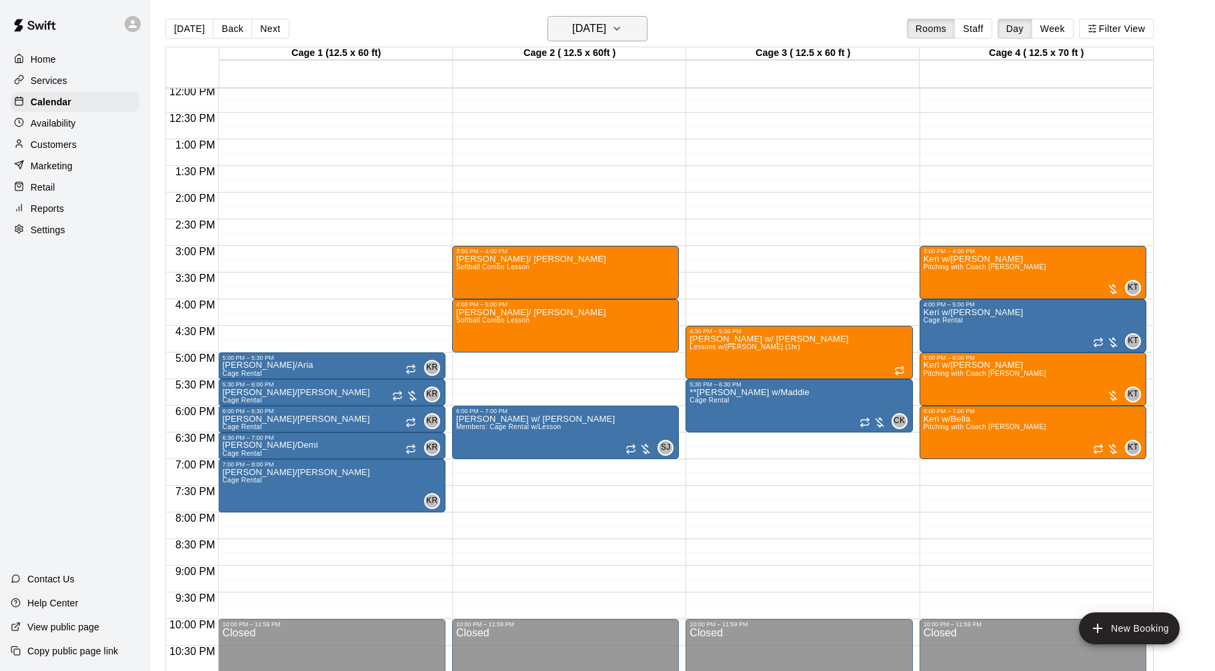
click at [627, 33] on button "[DATE]" at bounding box center [597, 28] width 100 height 25
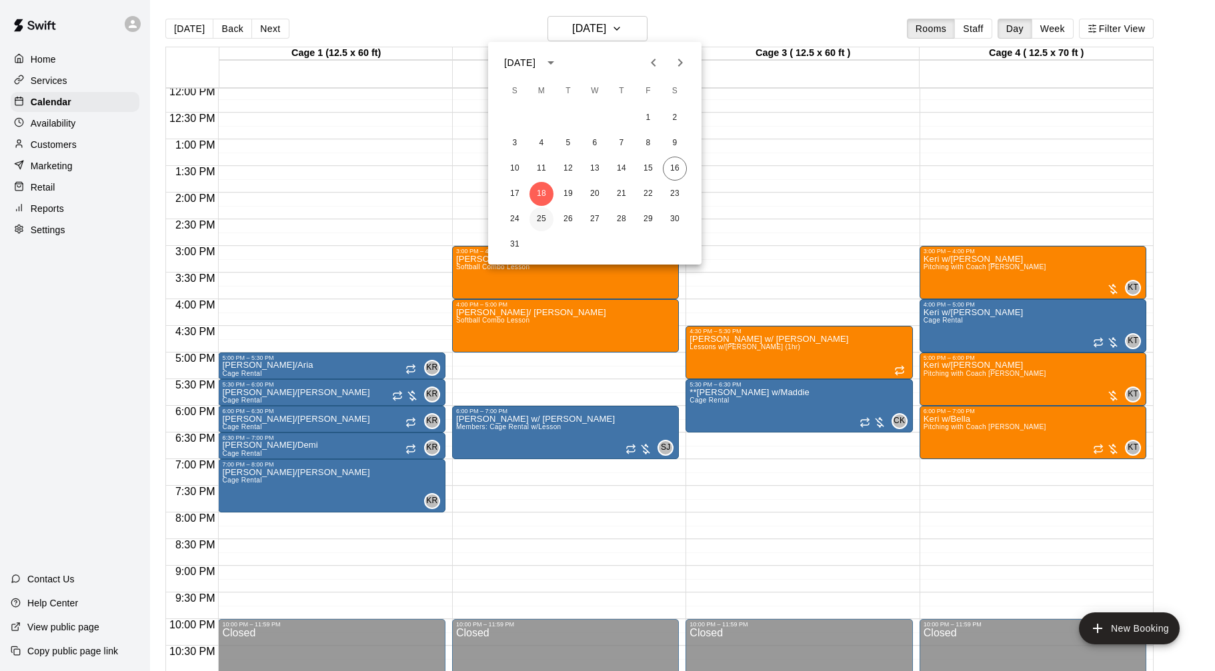
click at [544, 219] on button "25" at bounding box center [541, 219] width 24 height 24
